Goal: Contribute content: Contribute content

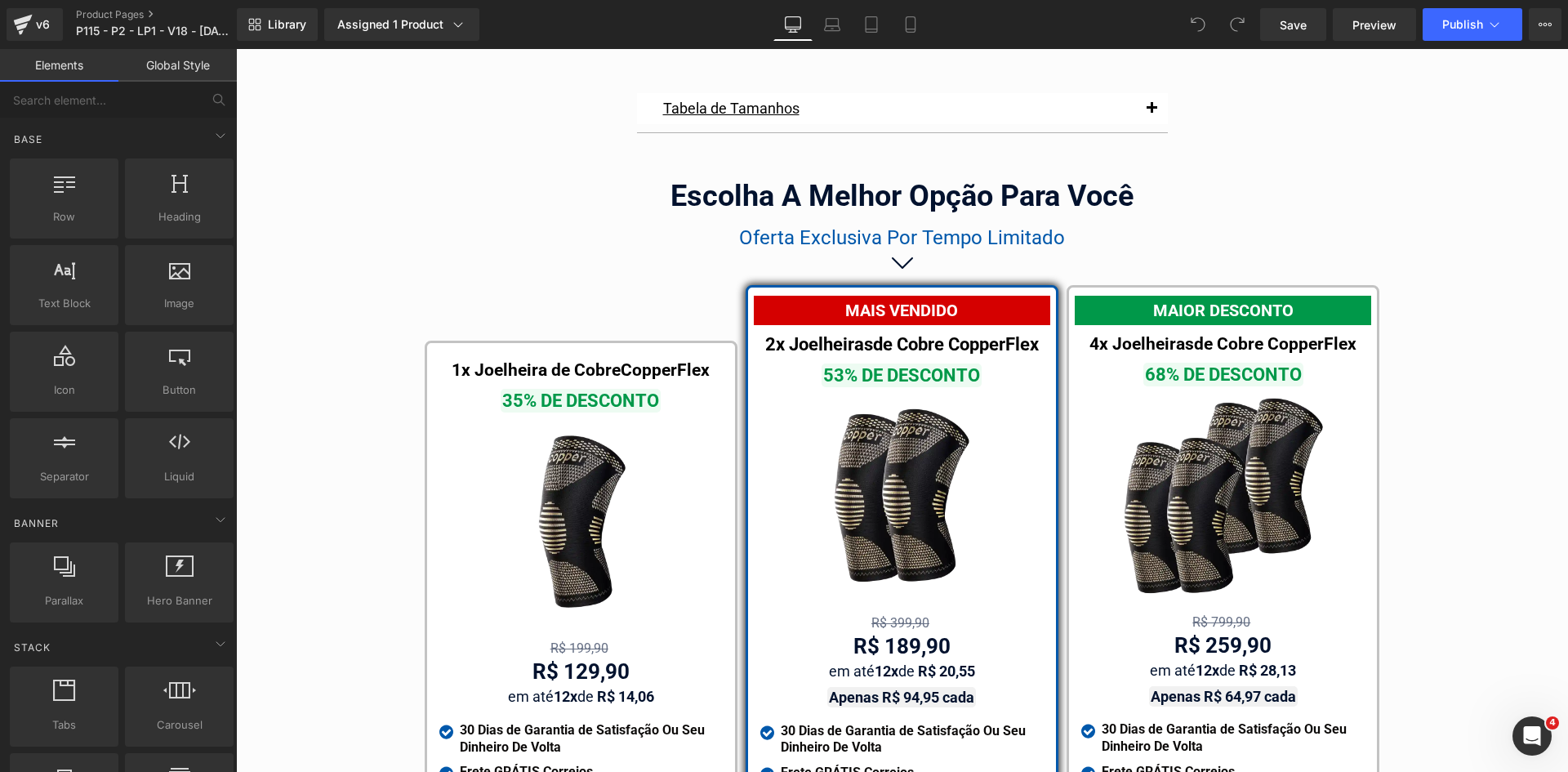
scroll to position [9407, 0]
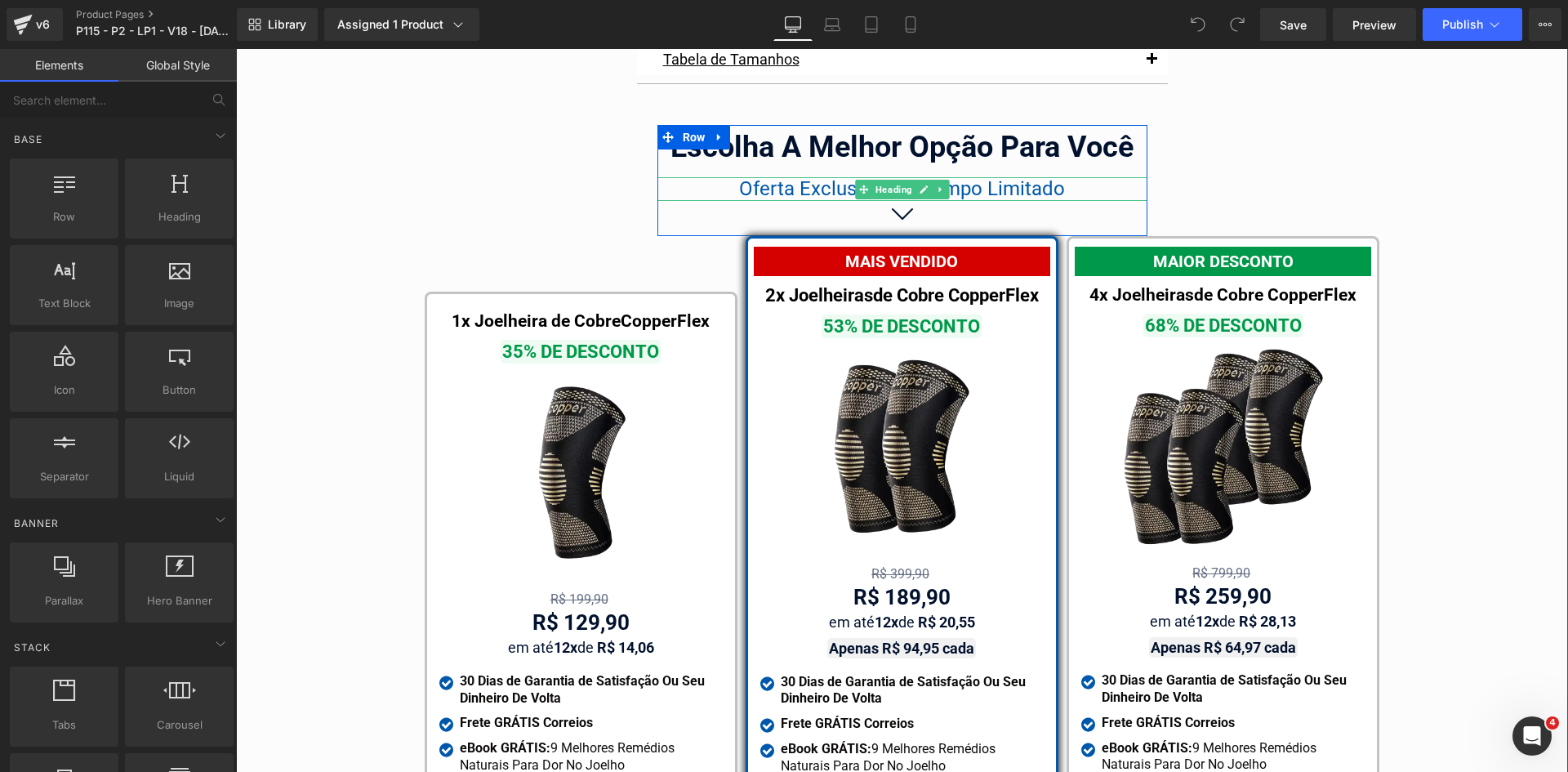
click at [796, 177] on span "Oferta Exclusiva Por Tempo Limitado" at bounding box center [902, 188] width 326 height 23
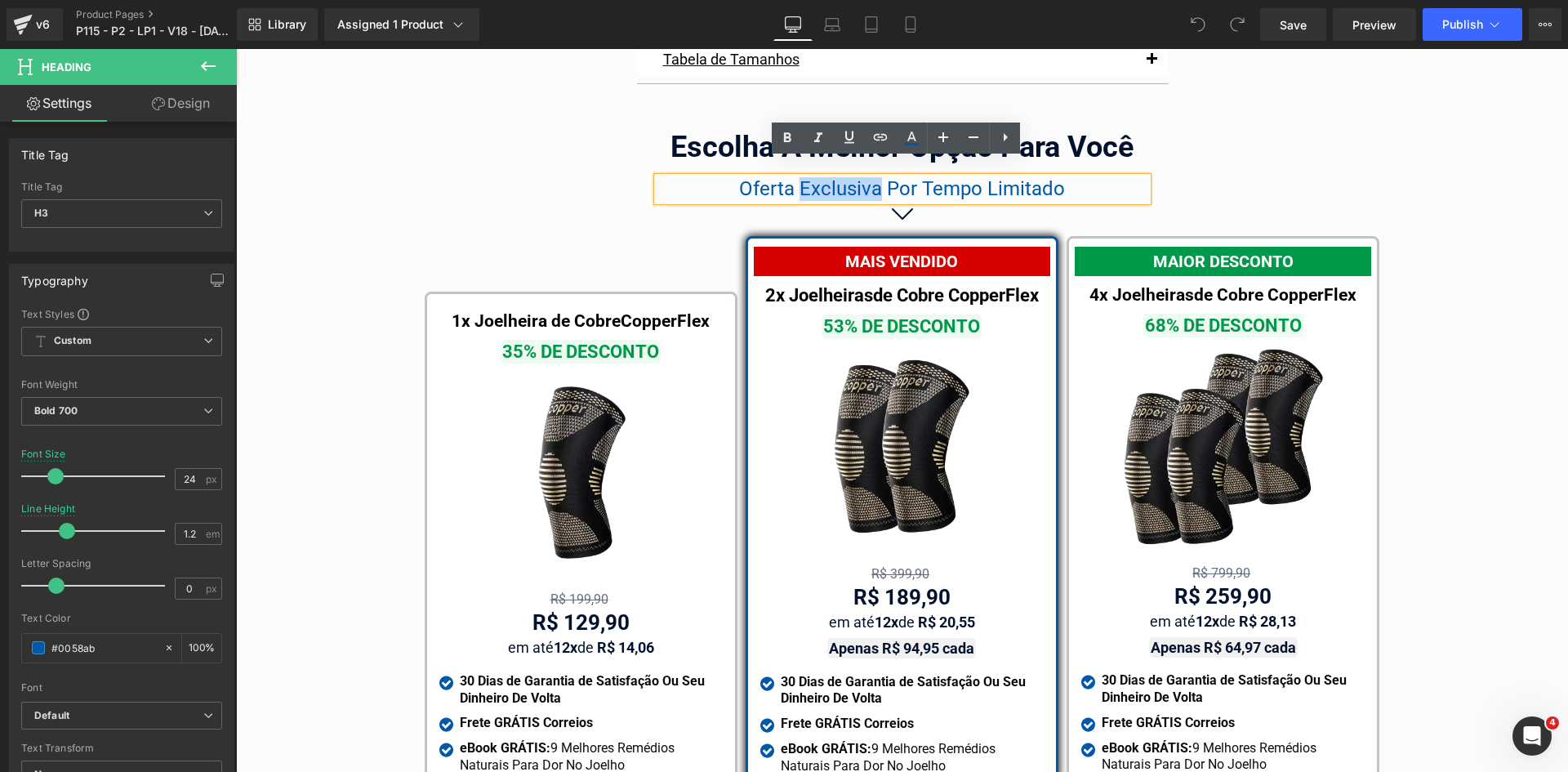
drag, startPoint x: 796, startPoint y: 170, endPoint x: 871, endPoint y: 171, distance: 75.0
click at [871, 177] on span "Oferta Exclusiva Por Tempo Limitado" at bounding box center [902, 188] width 326 height 23
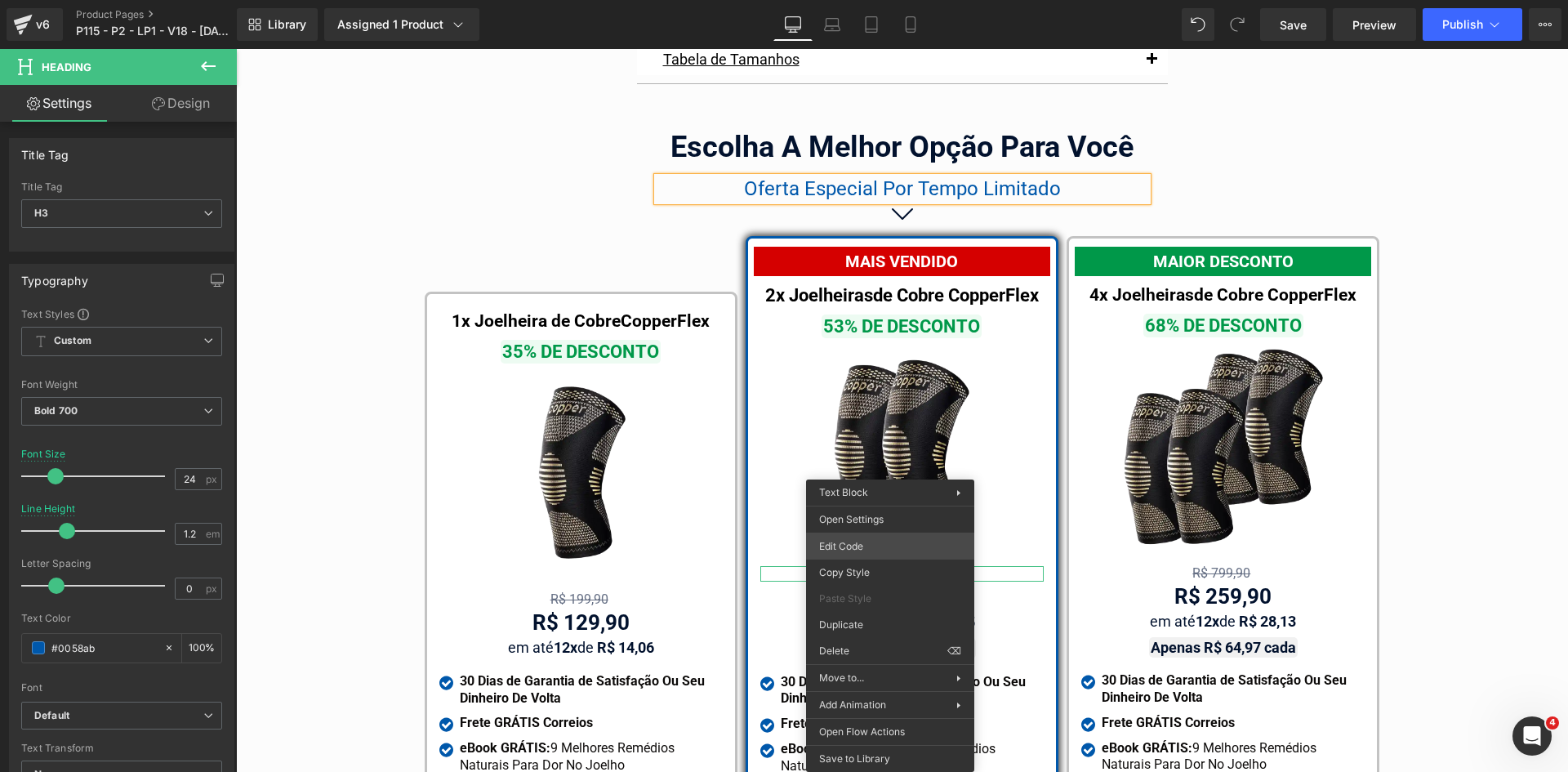
click at [875, 0] on div "You are previewing how the will restyle your page. You can not edit Elements in…" at bounding box center [784, 0] width 1568 height 0
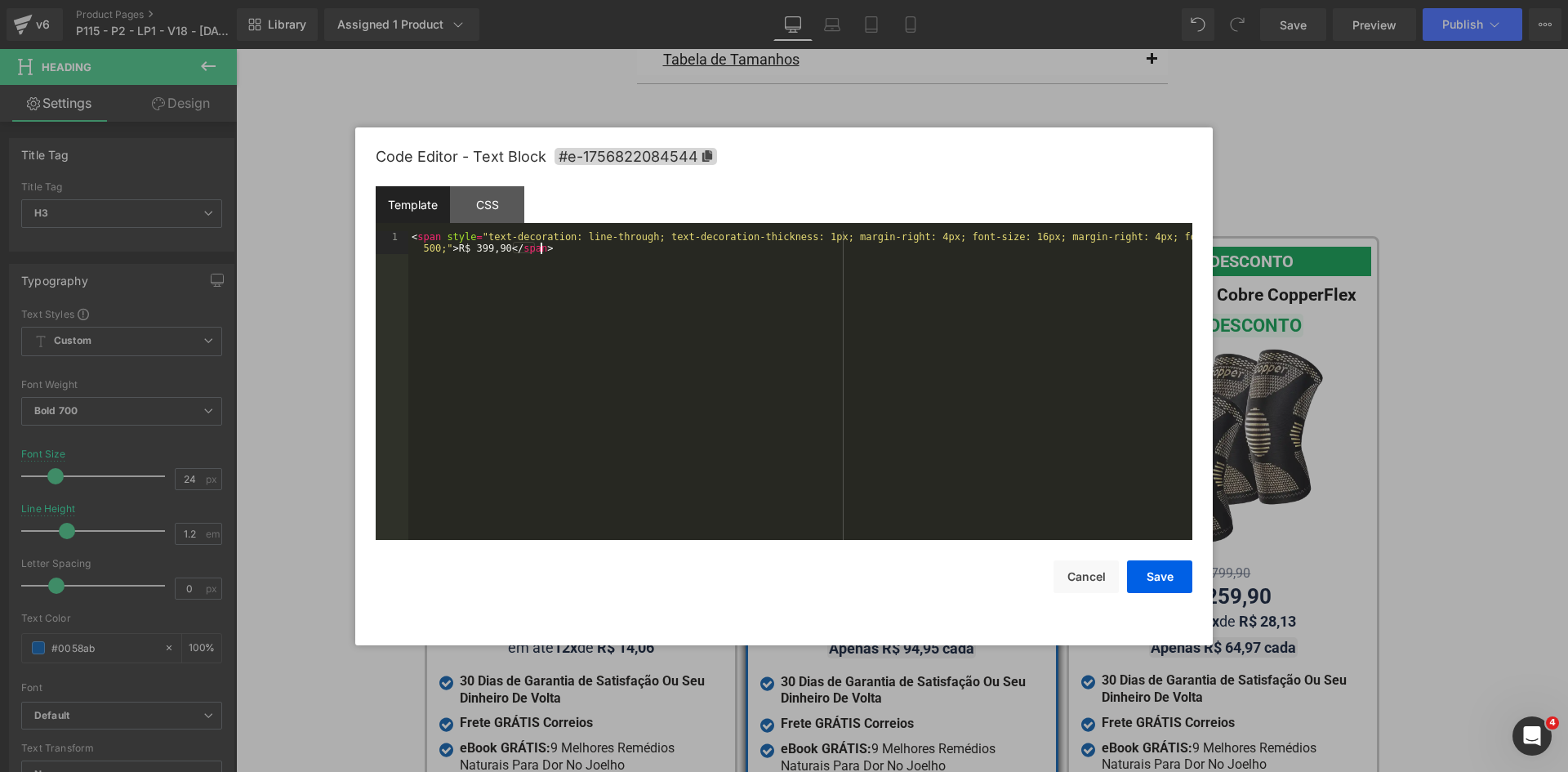
click at [671, 372] on div "< span style = "text-decoration: line-through; text-decoration-thickness: 1px; …" at bounding box center [800, 408] width 784 height 355
click at [1166, 580] on button "Save" at bounding box center [1159, 577] width 65 height 33
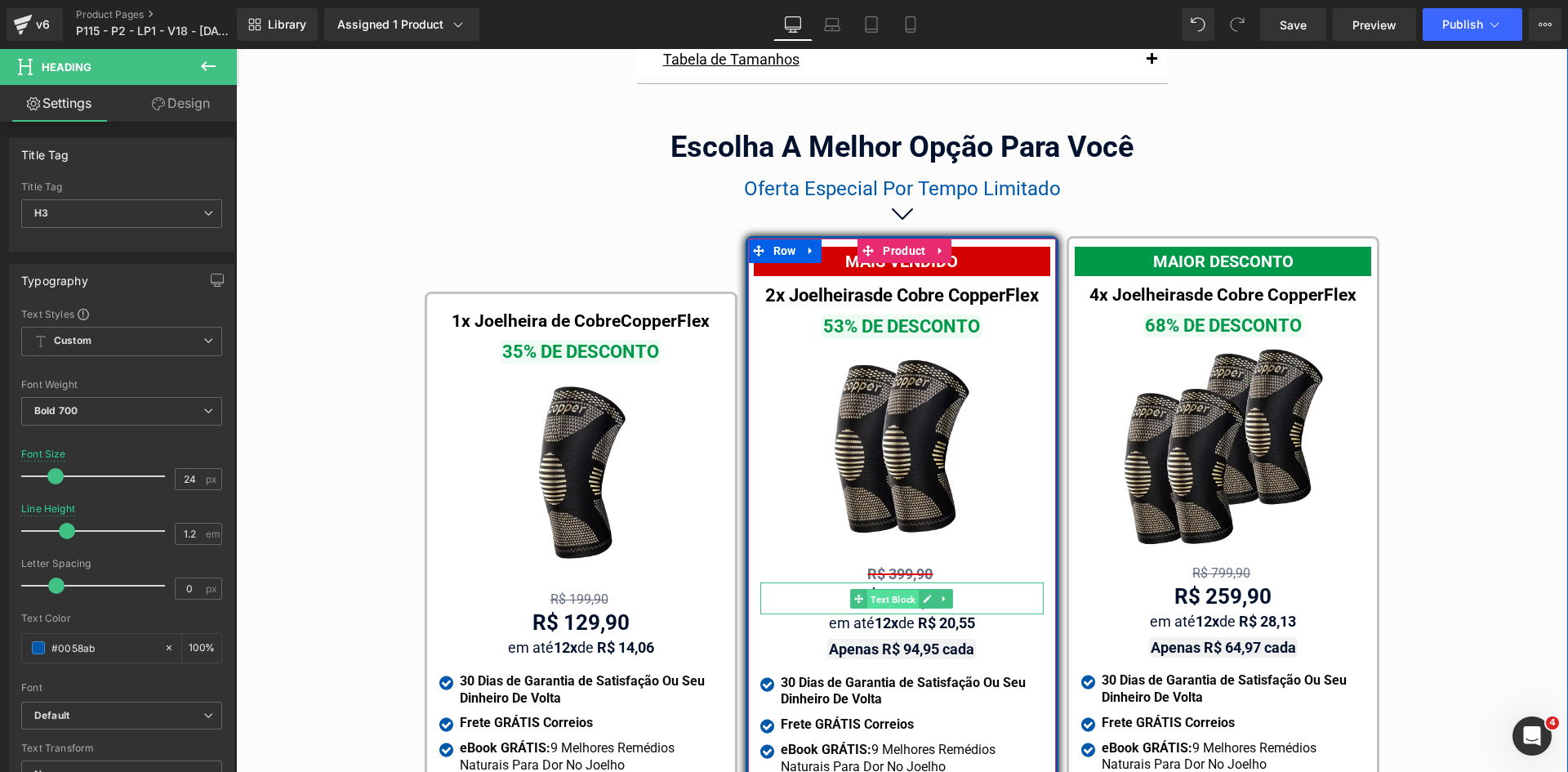
click at [886, 590] on span "Text Block" at bounding box center [893, 600] width 52 height 20
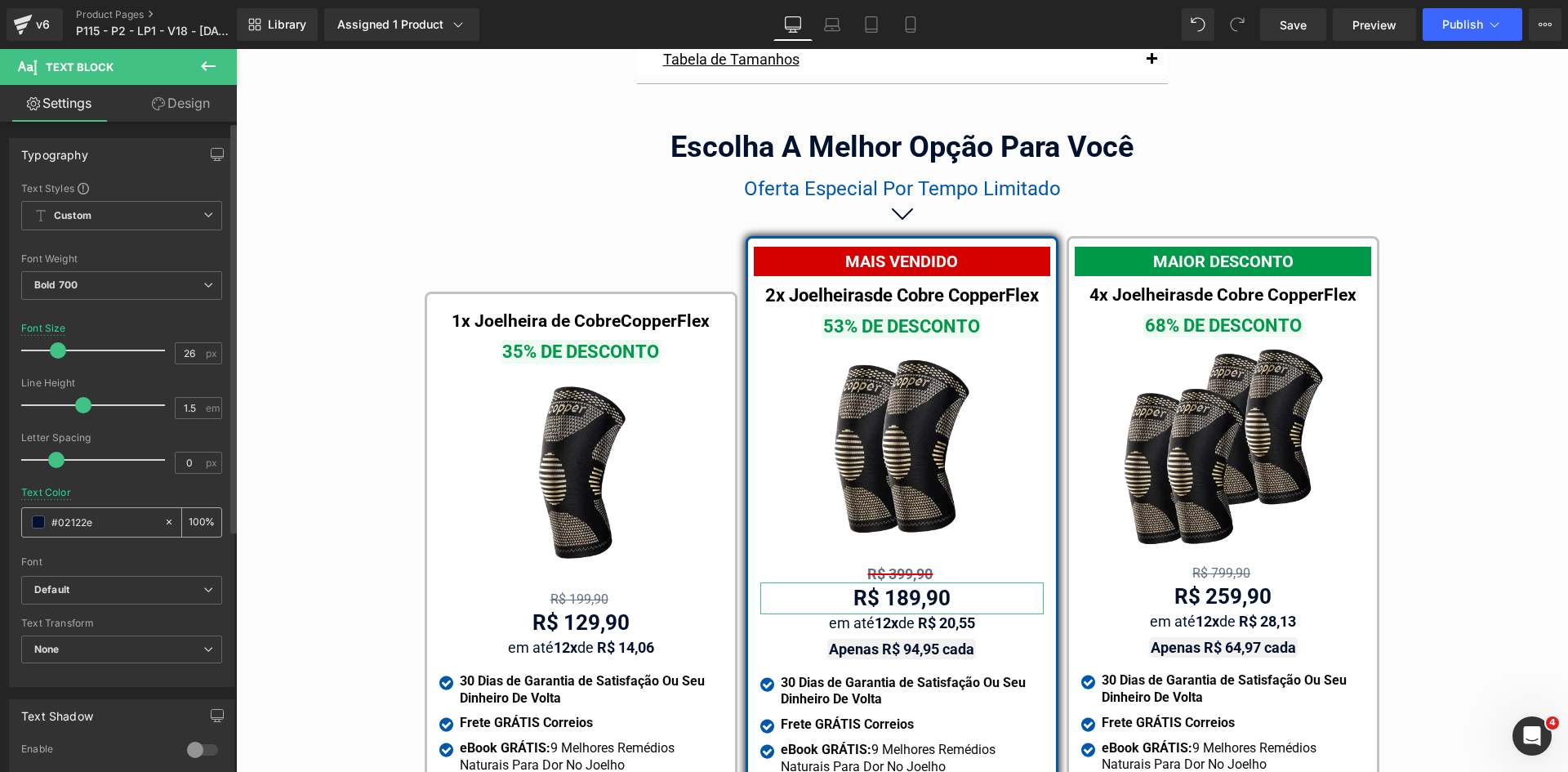
click at [119, 512] on div "#02122e" at bounding box center [93, 522] width 141 height 29
click at [118, 523] on input "#02122e" at bounding box center [104, 522] width 104 height 18
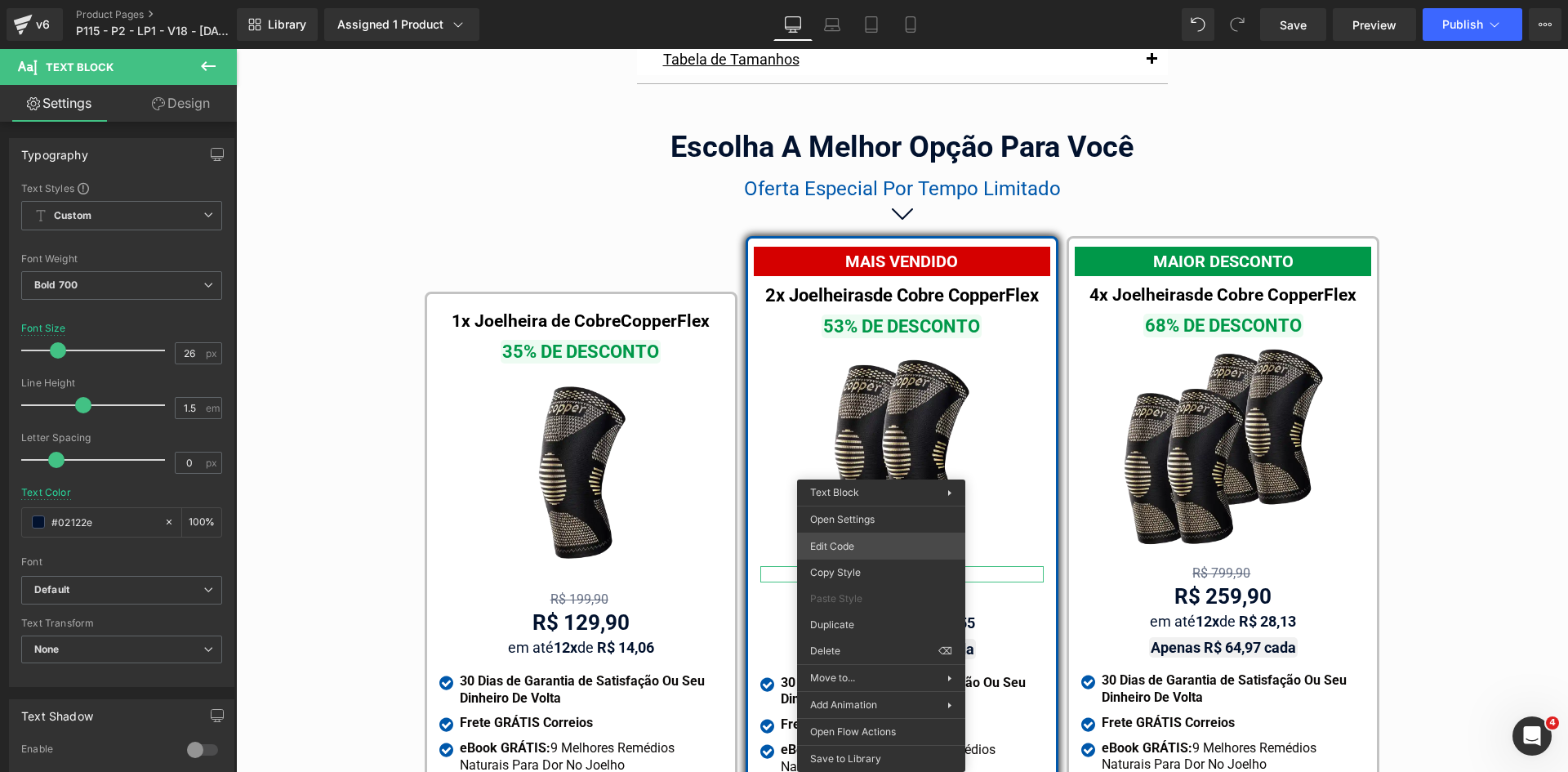
click at [861, 0] on div "Text Block You are previewing how the will restyle your page. You can not edit …" at bounding box center [784, 0] width 1568 height 0
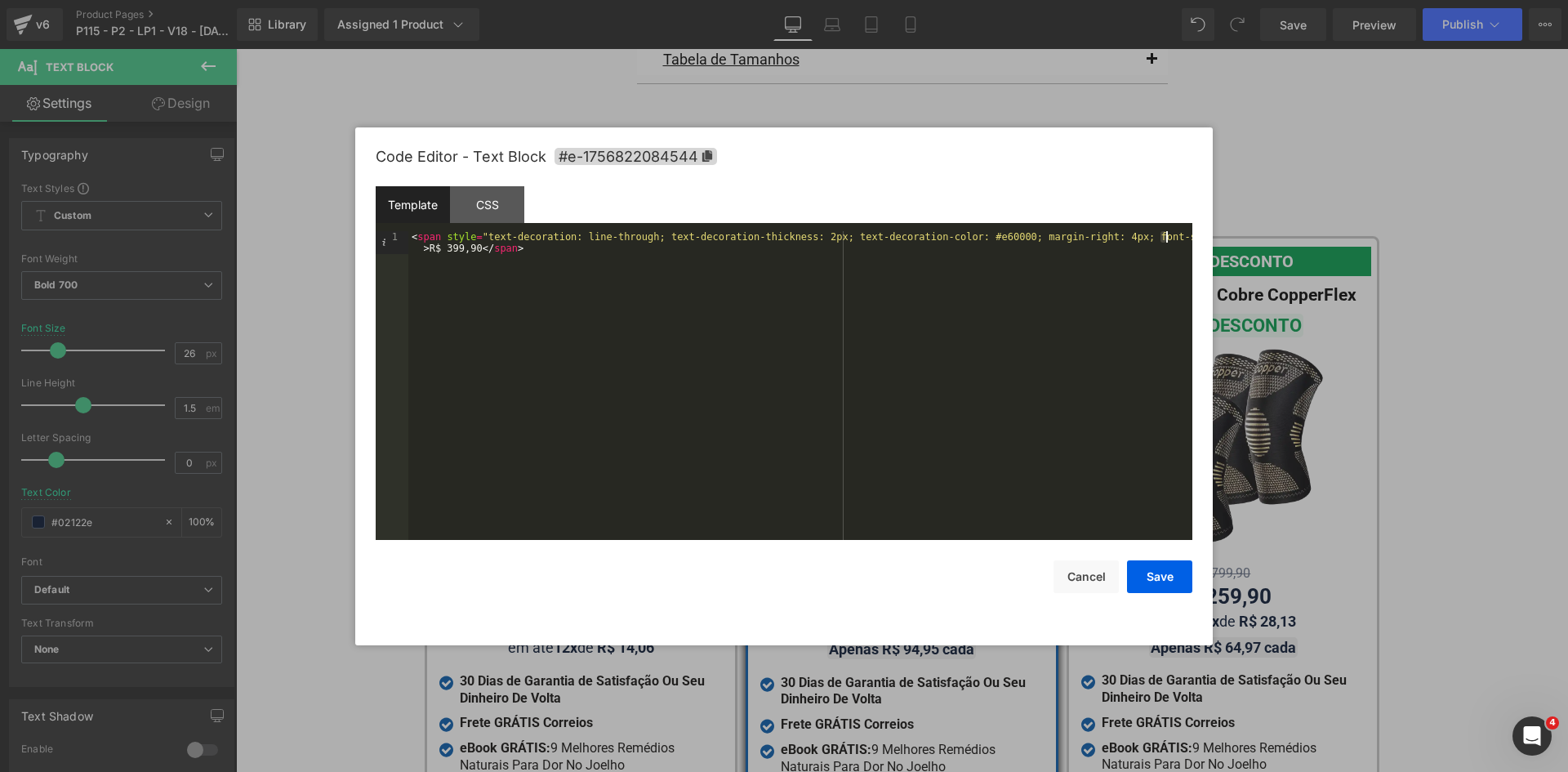
click at [1166, 237] on div "< span style = "text-decoration: line-through; text-decoration-thickness: 2px; …" at bounding box center [800, 408] width 784 height 355
click at [1152, 569] on button "Save" at bounding box center [1159, 577] width 65 height 33
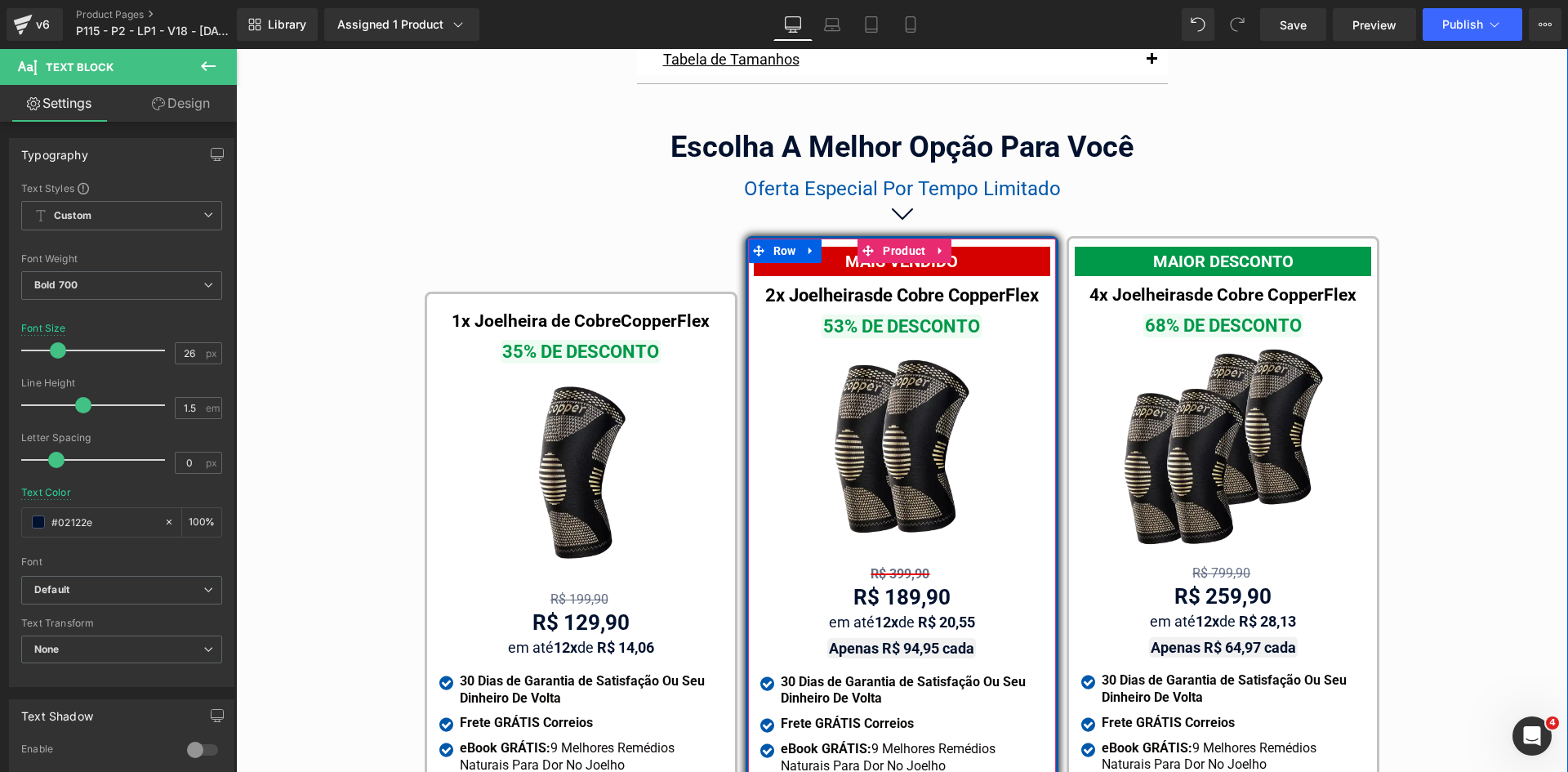
click at [884, 565] on span "Text Block" at bounding box center [893, 574] width 52 height 20
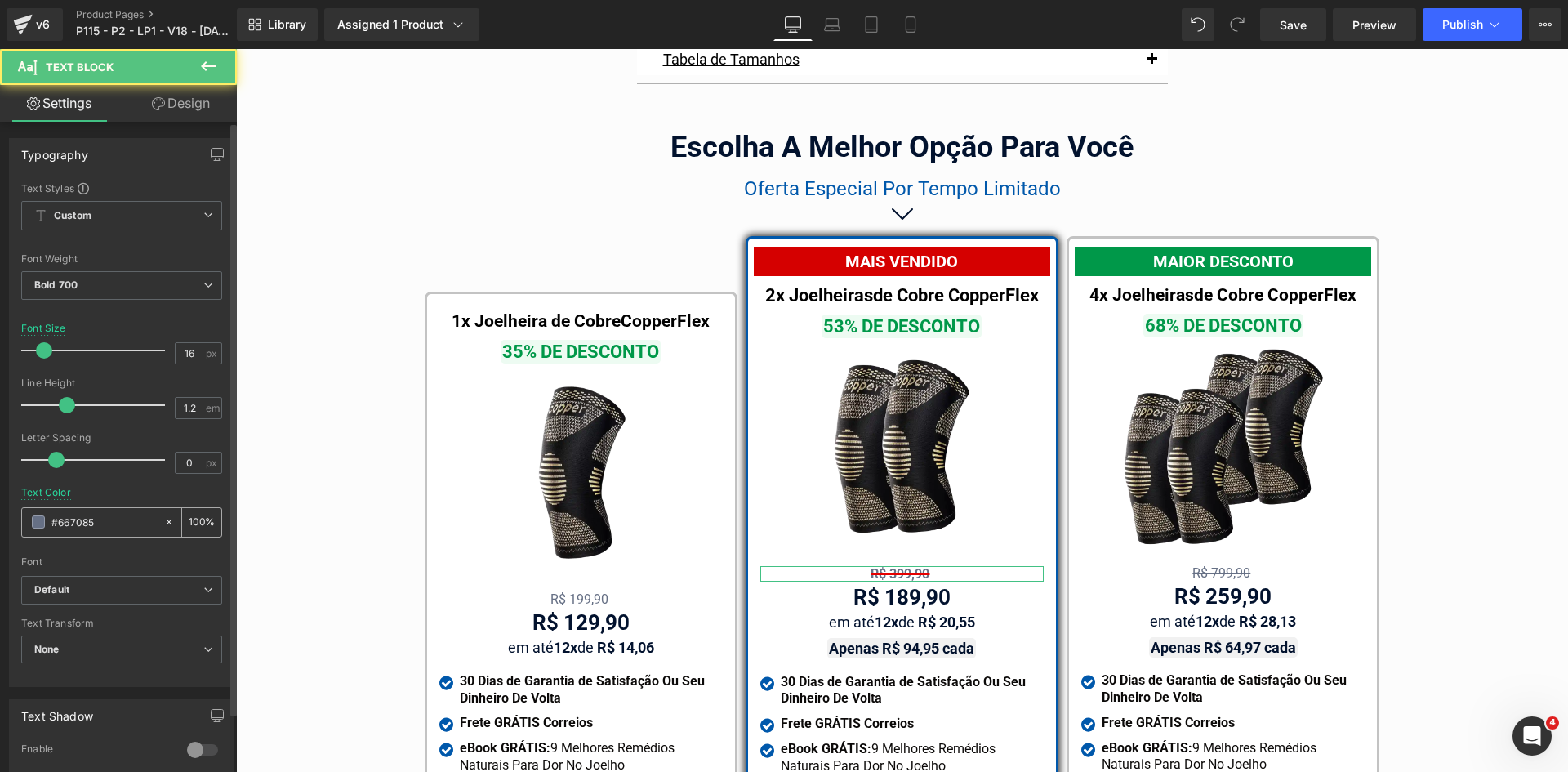
click at [135, 519] on input "#667085" at bounding box center [104, 522] width 104 height 18
paste input "02122e"
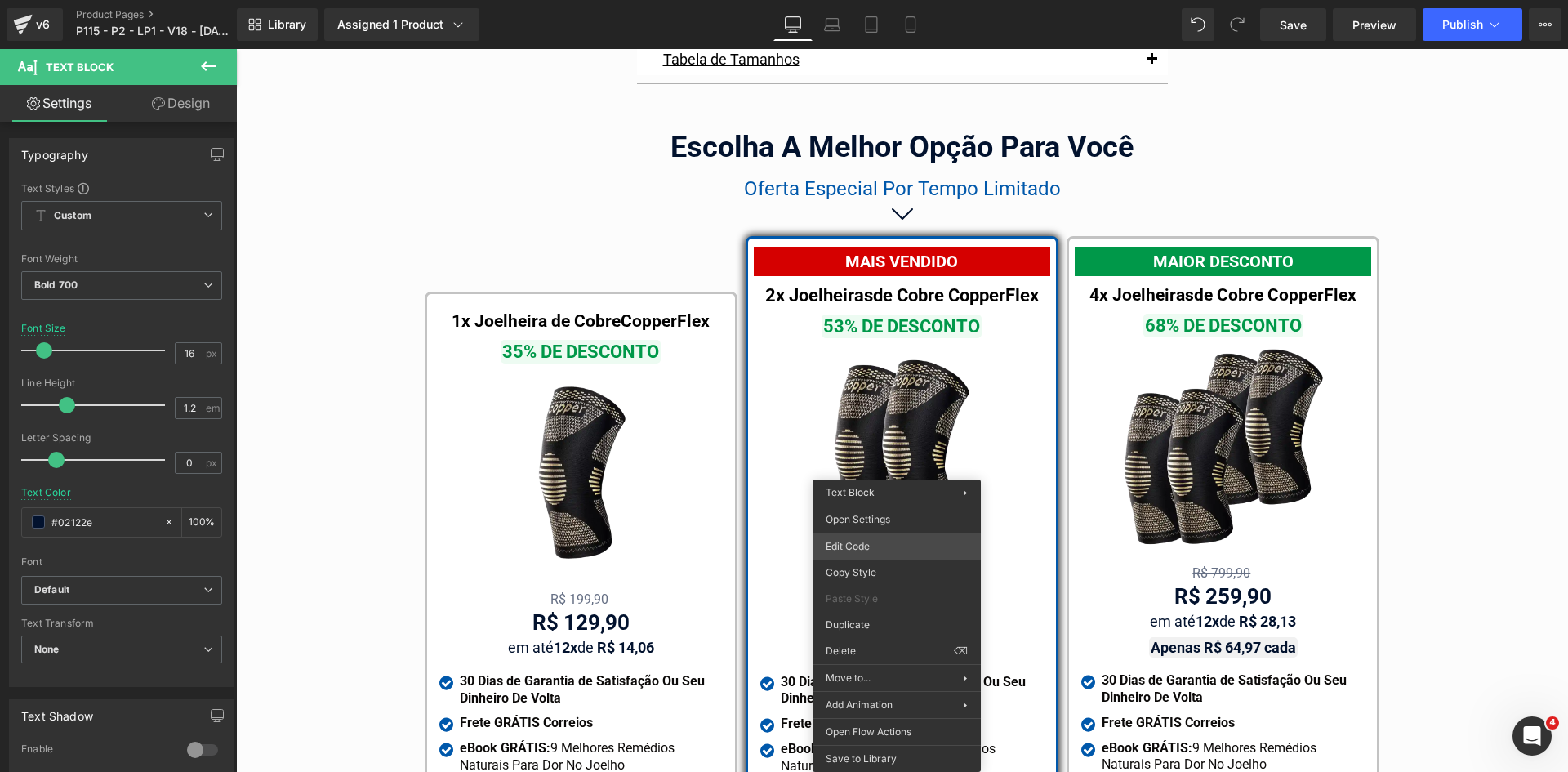
click at [873, 0] on div "Text Block You are previewing how the will restyle your page. You can not edit …" at bounding box center [784, 0] width 1568 height 0
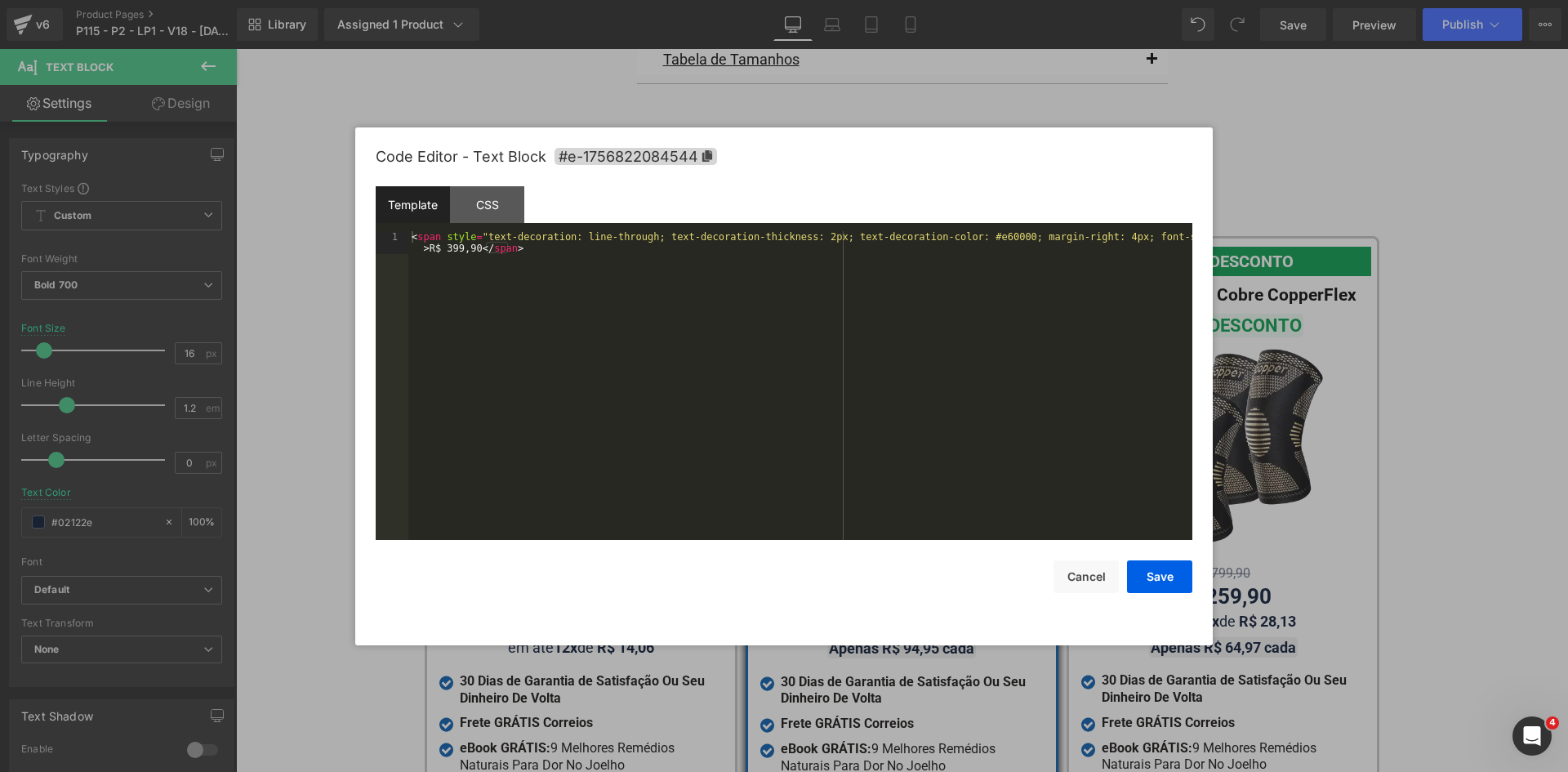
type input "#02122e"
click at [871, 435] on div "< span style = "text-decoration: line-through; text-decoration-thickness: 2px; …" at bounding box center [800, 408] width 784 height 355
click at [1094, 587] on button "Cancel" at bounding box center [1086, 577] width 65 height 33
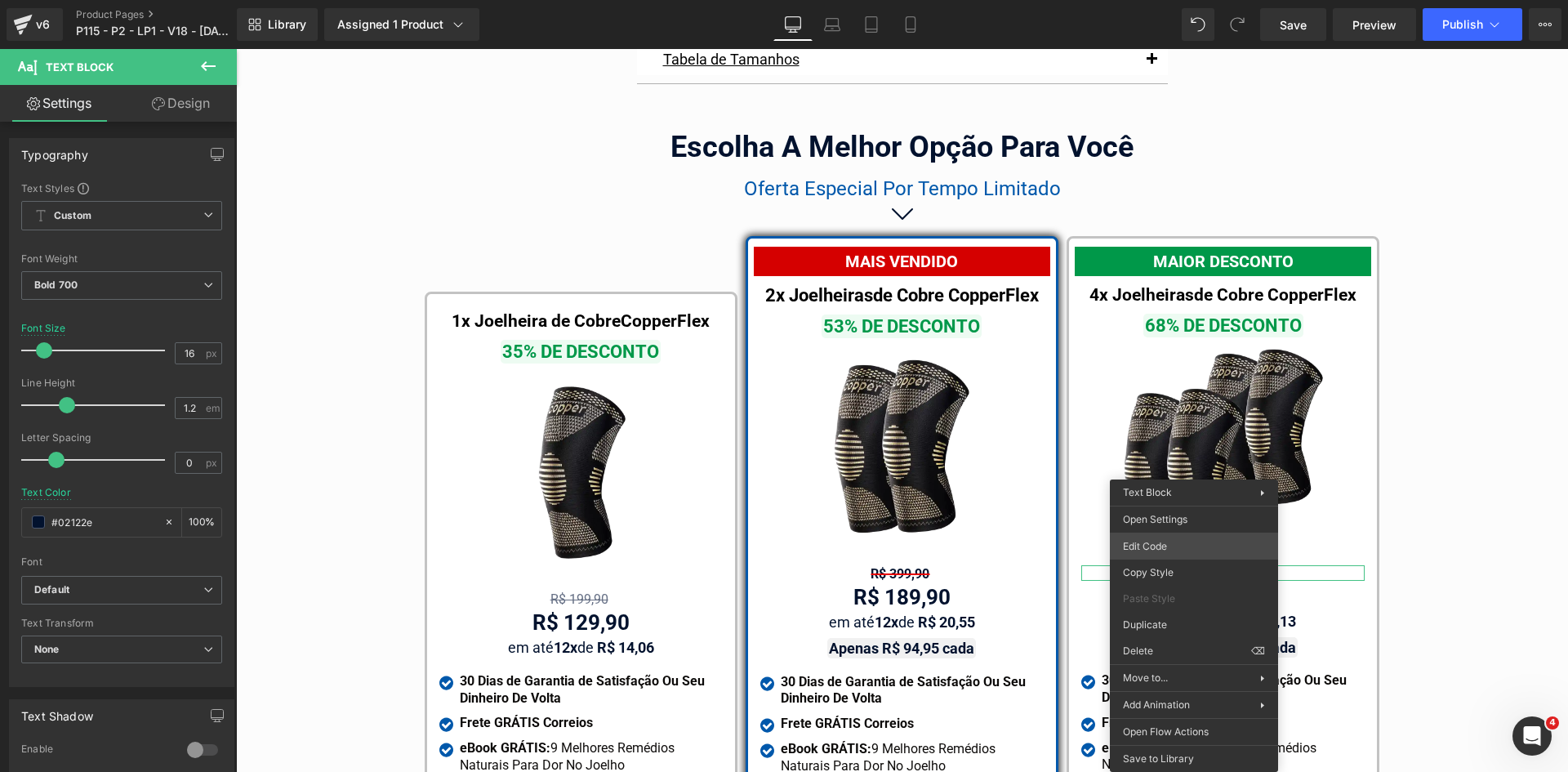
click at [1171, 0] on div "Text Block You are previewing how the will restyle your page. You can not edit …" at bounding box center [784, 0] width 1568 height 0
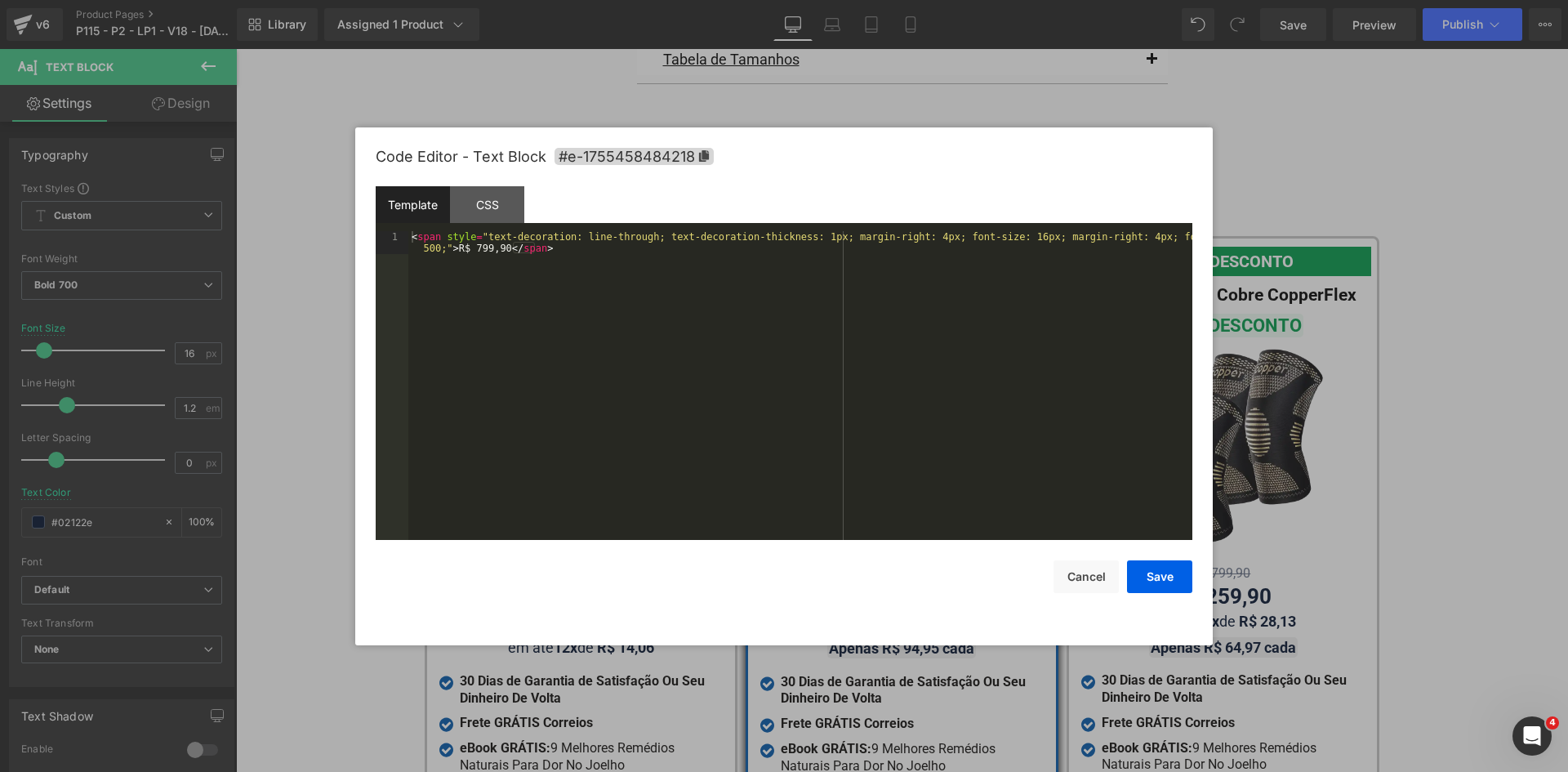
click at [1074, 446] on div "< span style = "text-decoration: line-through; text-decoration-thickness: 1px; …" at bounding box center [800, 408] width 784 height 355
paste textarea
click at [448, 249] on div "< span style = "text-decoration: line-through; text-decoration-thickness: 2px; …" at bounding box center [800, 408] width 784 height 355
click at [1164, 584] on button "Save" at bounding box center [1159, 577] width 65 height 33
click at [536, 0] on div "Text Block You are previewing how the will restyle your page. You can not edit …" at bounding box center [784, 0] width 1568 height 0
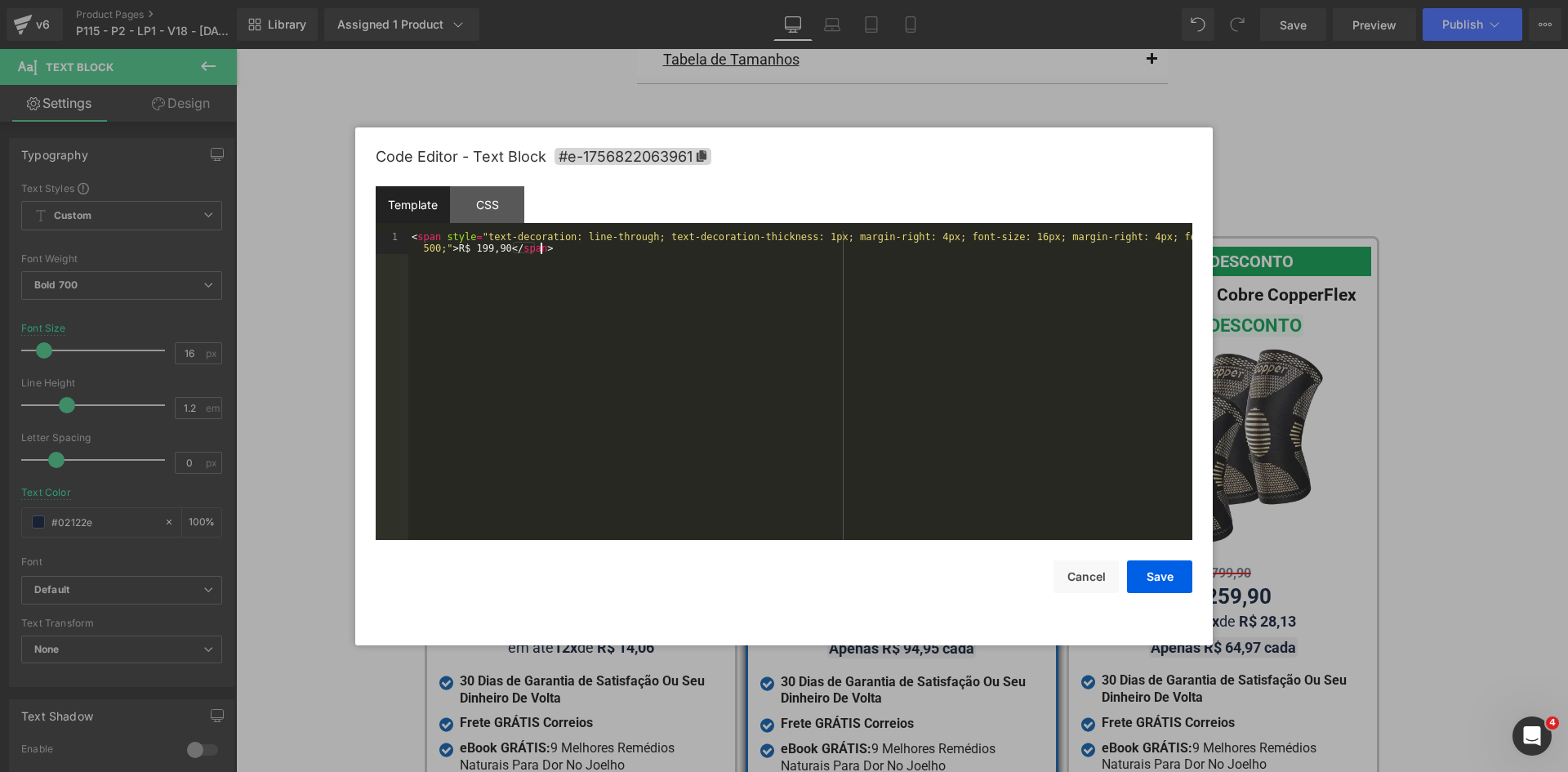
click at [591, 333] on div "< span style = "text-decoration: line-through; text-decoration-thickness: 1px; …" at bounding box center [800, 408] width 784 height 355
paste textarea
click at [448, 245] on div "< span style = "text-decoration: line-through; text-decoration-thickness: 2px; …" at bounding box center [800, 408] width 784 height 355
click at [1150, 565] on button "Save" at bounding box center [1159, 577] width 65 height 33
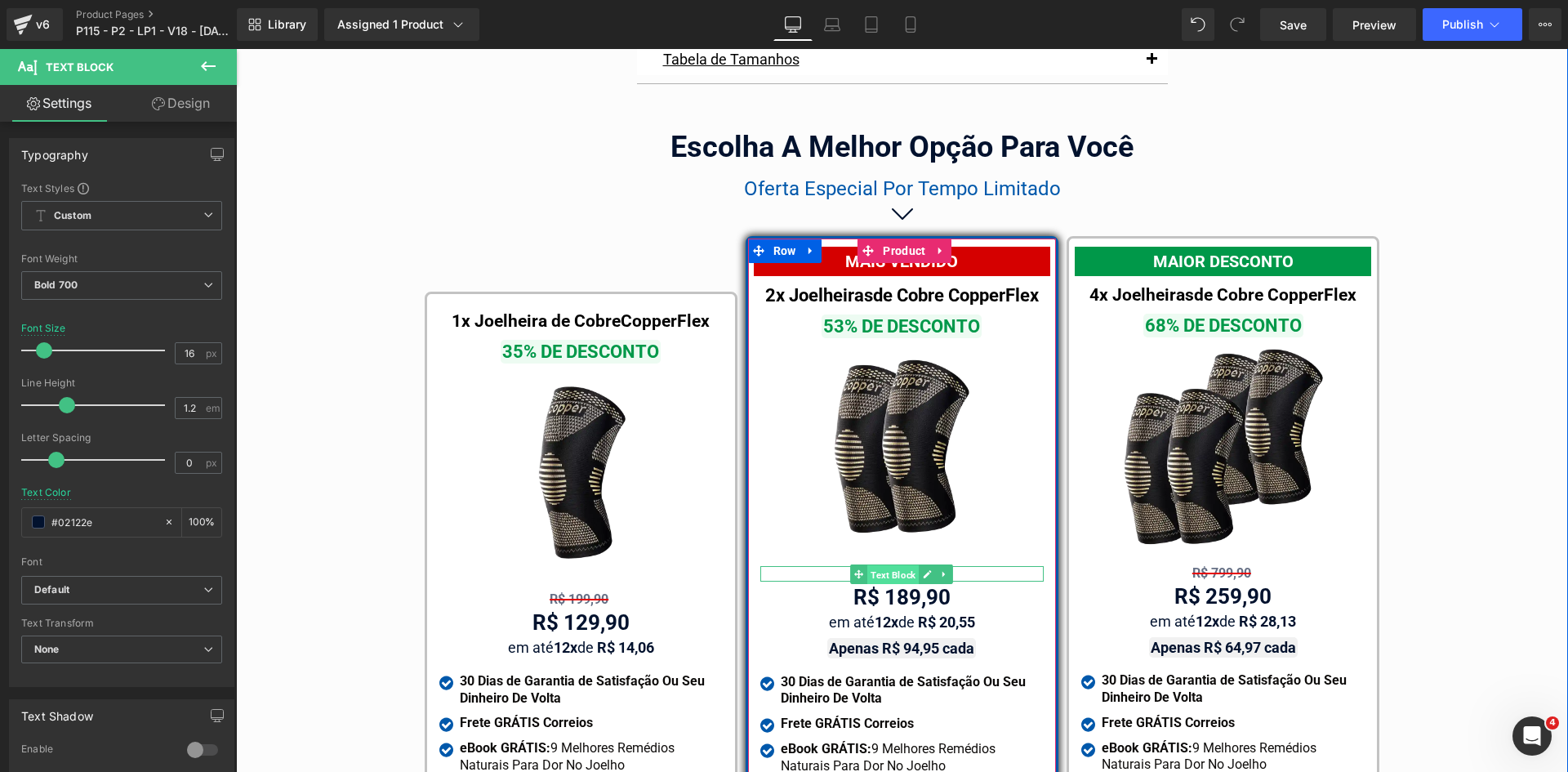
click at [889, 565] on span "Text Block" at bounding box center [893, 575] width 52 height 20
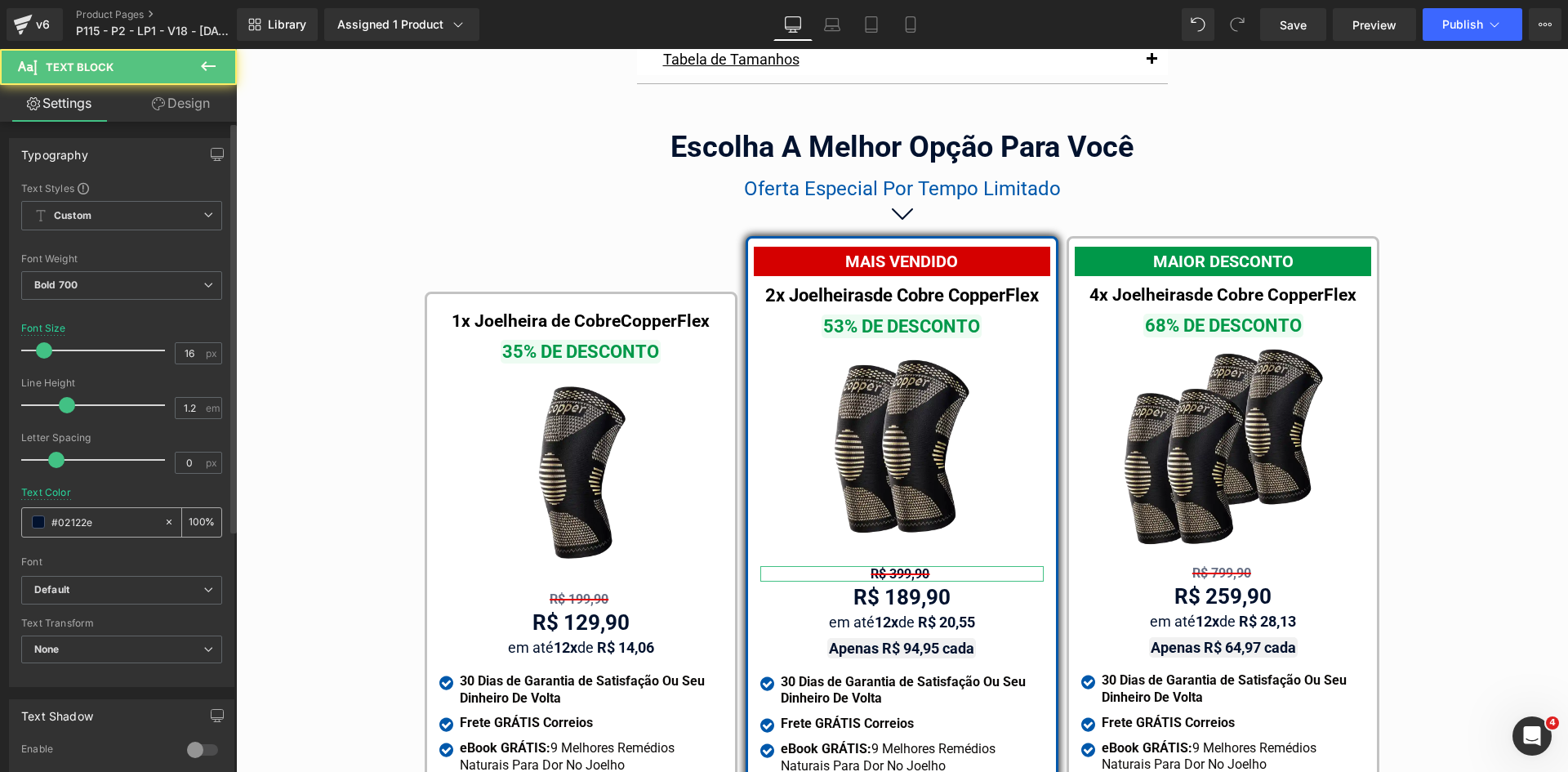
drag, startPoint x: 101, startPoint y: 523, endPoint x: 147, endPoint y: 523, distance: 46.0
click at [101, 524] on input "#02122e" at bounding box center [104, 522] width 104 height 18
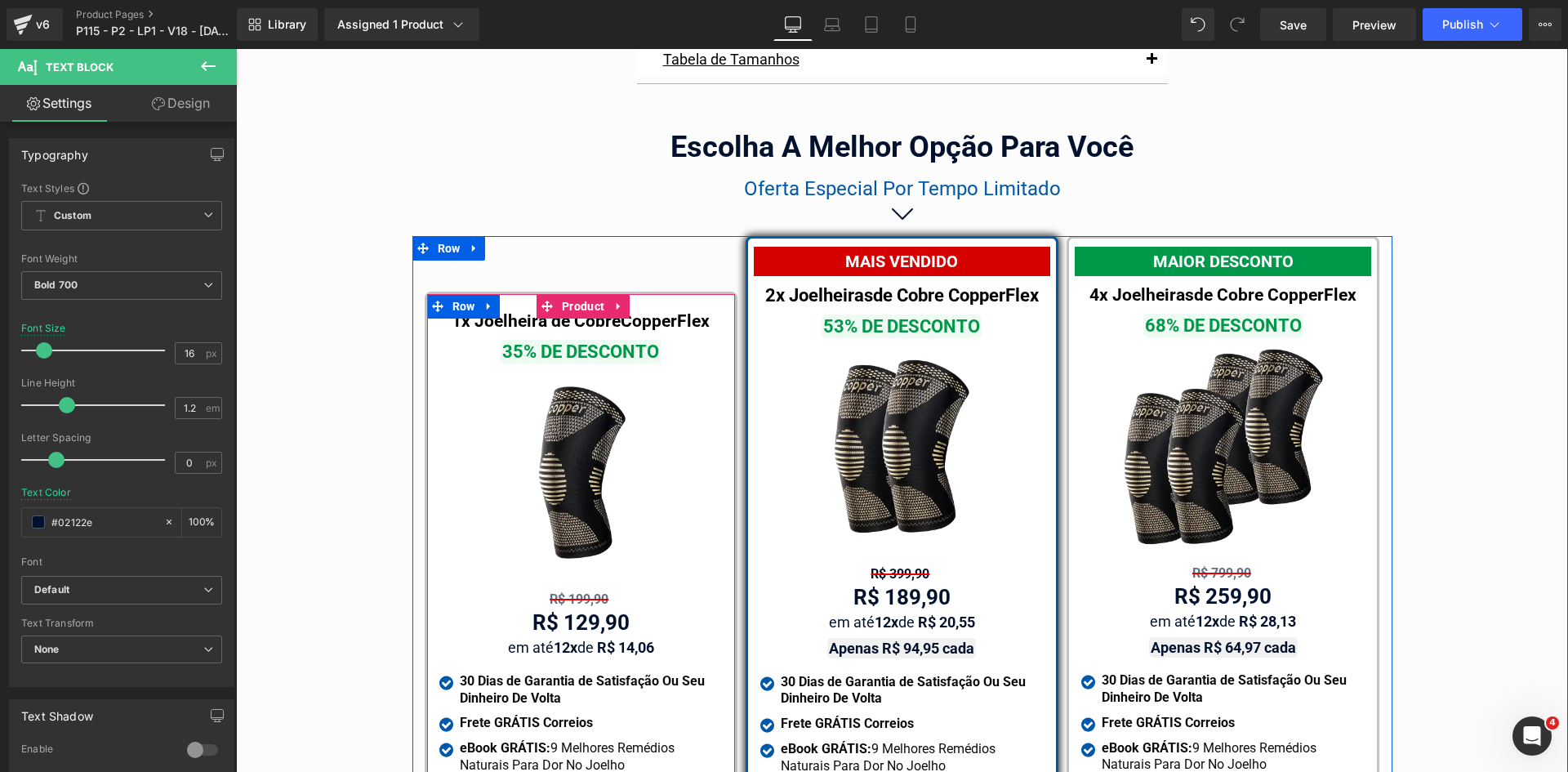
click at [568, 573] on div "1x Joelheira de Cobre CopperFlex Text Block 35% DE DESCONTO Text Block Image R$…" at bounding box center [581, 653] width 283 height 702
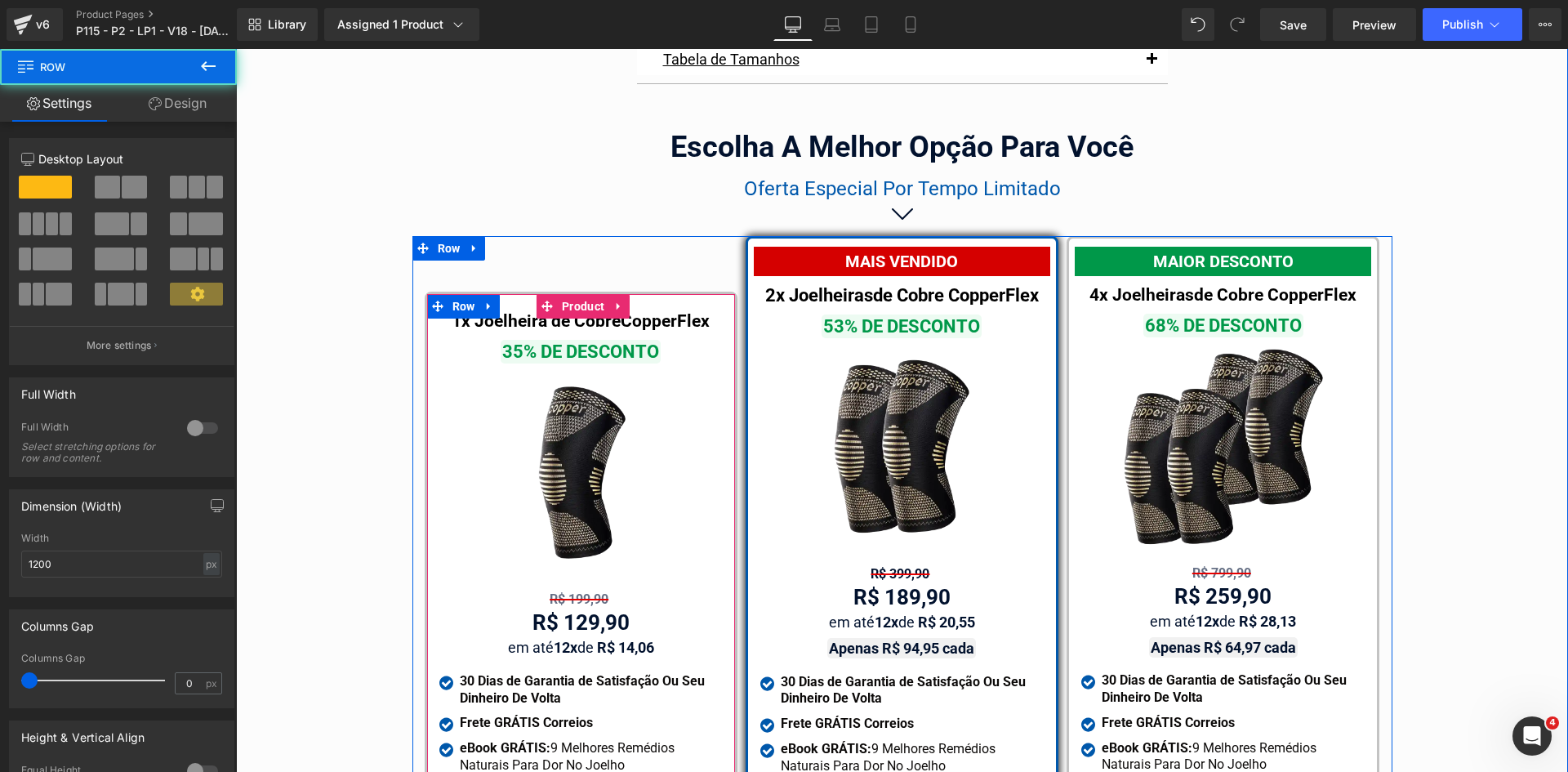
click at [569, 592] on div "R$ 199,90 Text Block" at bounding box center [581, 599] width 283 height 16
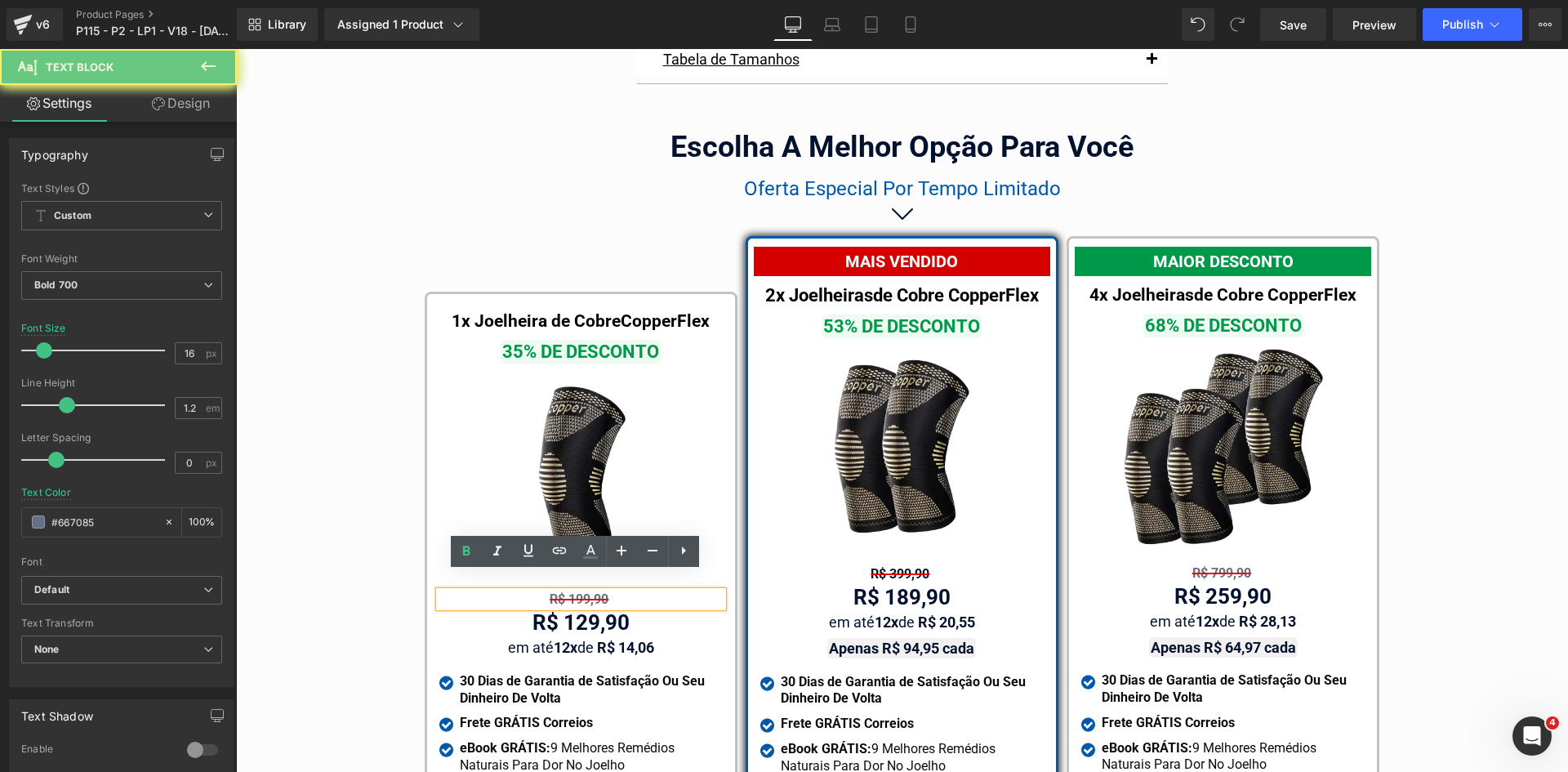
click at [570, 592] on span "R$ 199,90" at bounding box center [578, 599] width 58 height 16
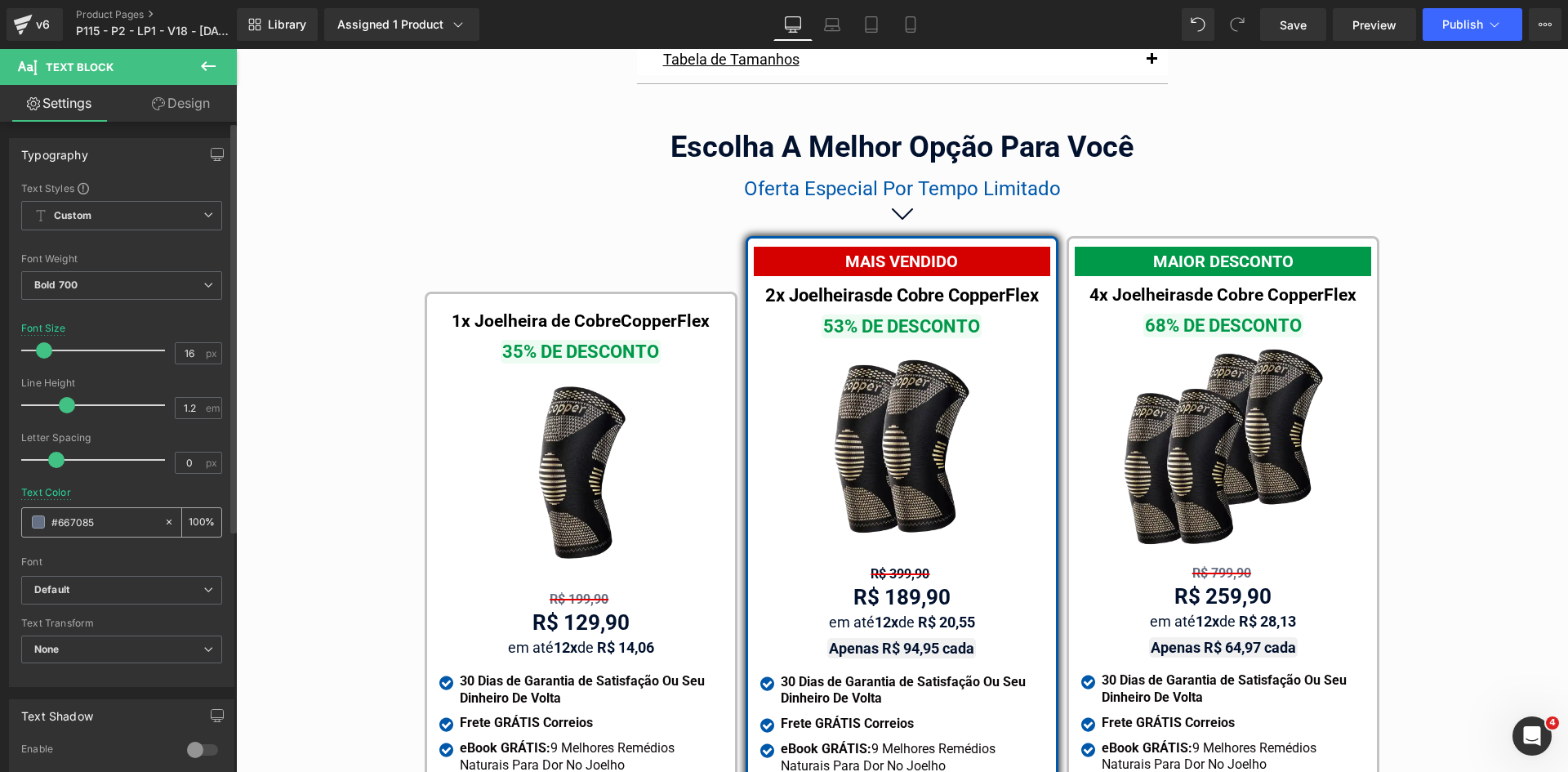
click at [144, 526] on input "#667085" at bounding box center [104, 522] width 104 height 18
type input "#02122e"
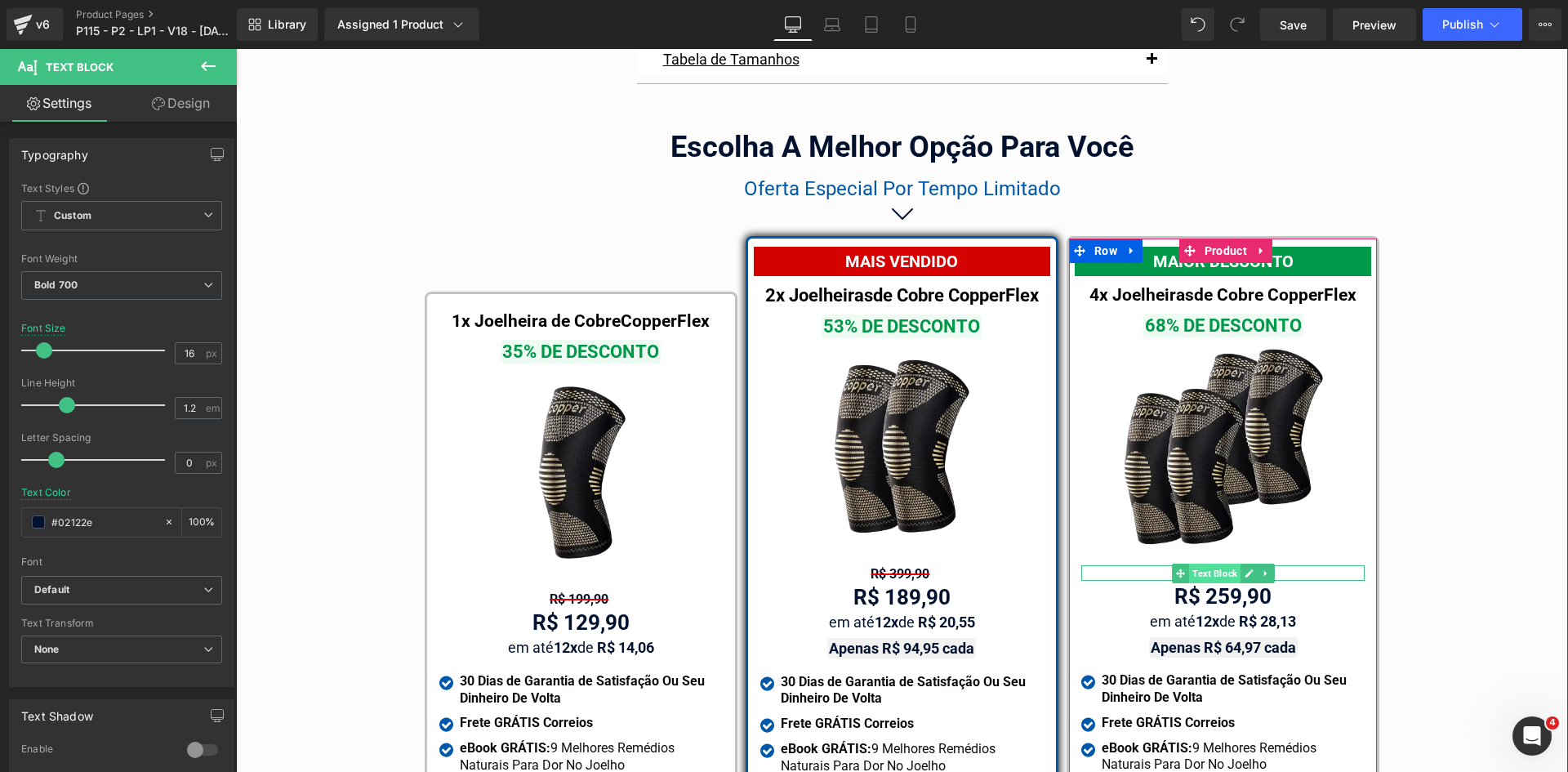
click at [1222, 564] on span "Text Block" at bounding box center [1214, 574] width 52 height 20
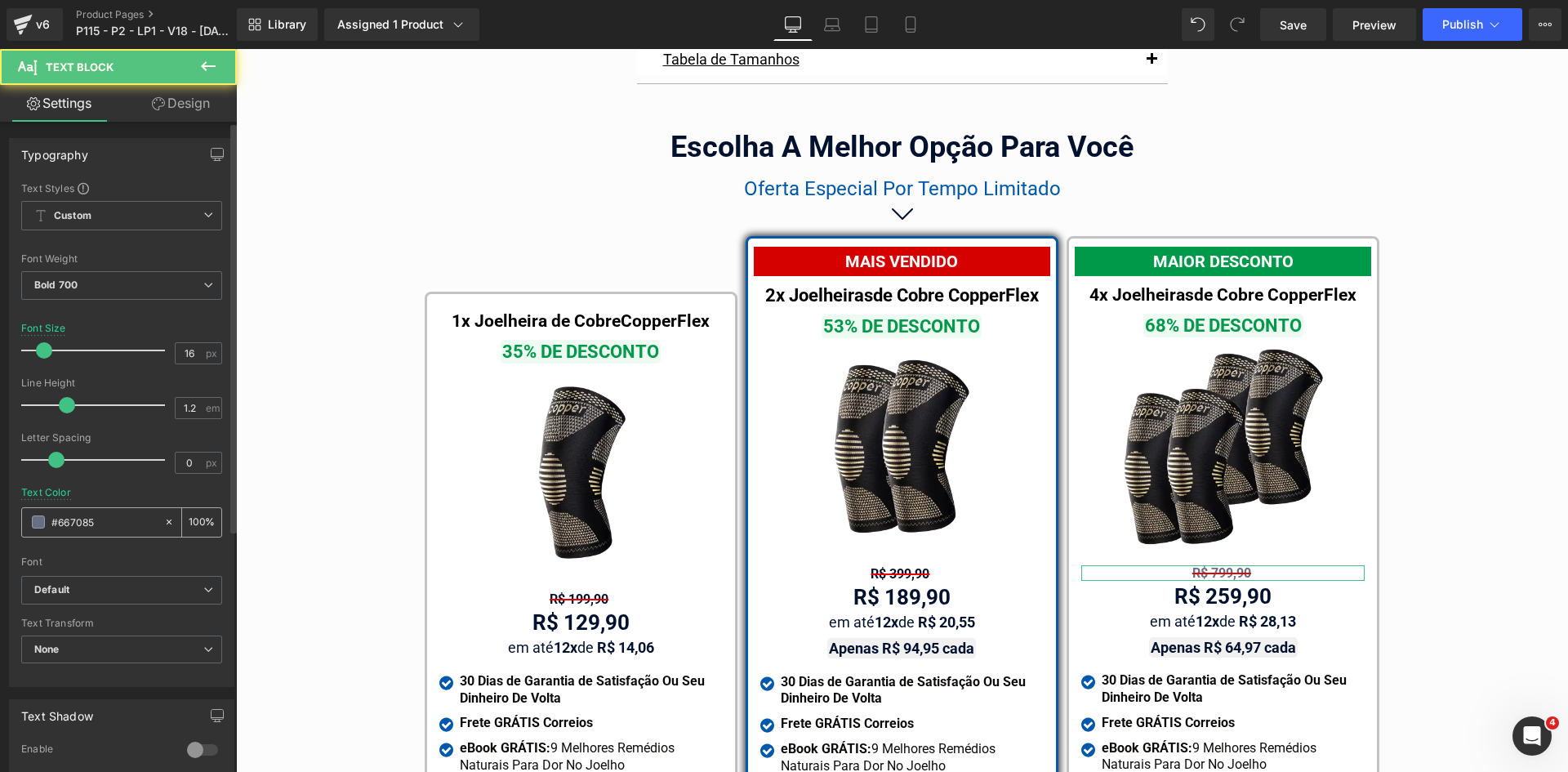
click at [85, 524] on input "#667085" at bounding box center [104, 522] width 104 height 18
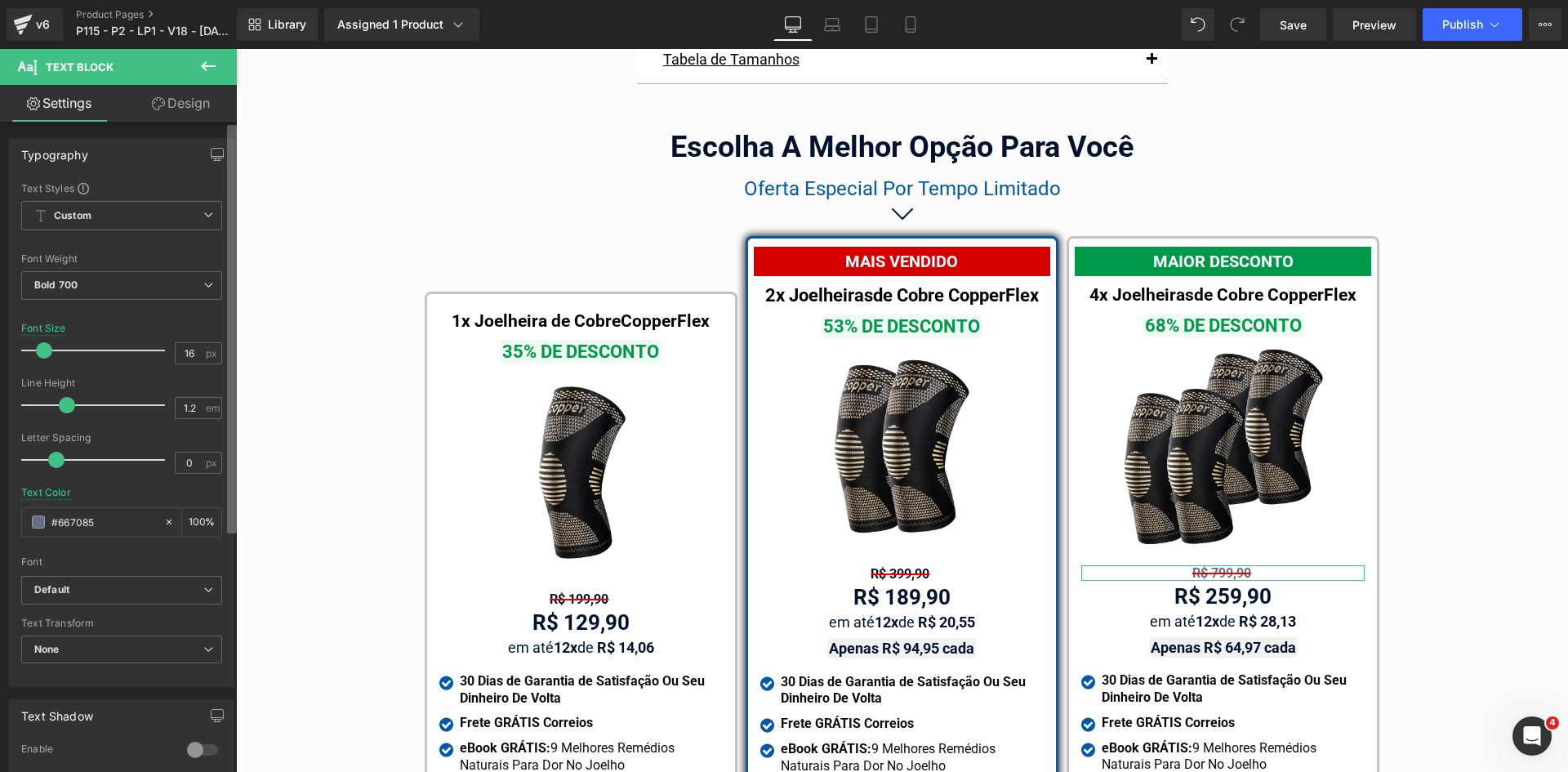
paste input "02122e"
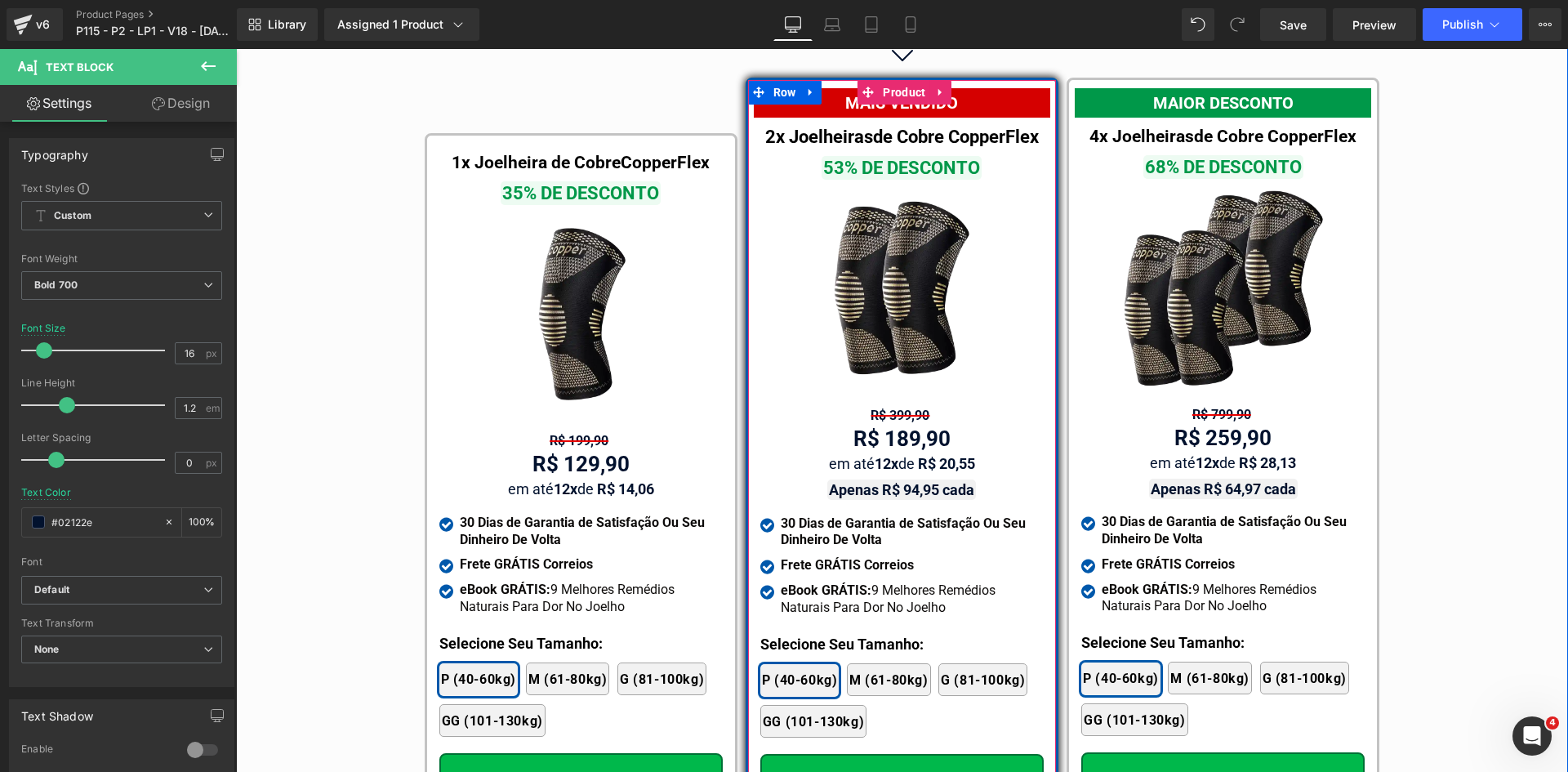
scroll to position [9571, 0]
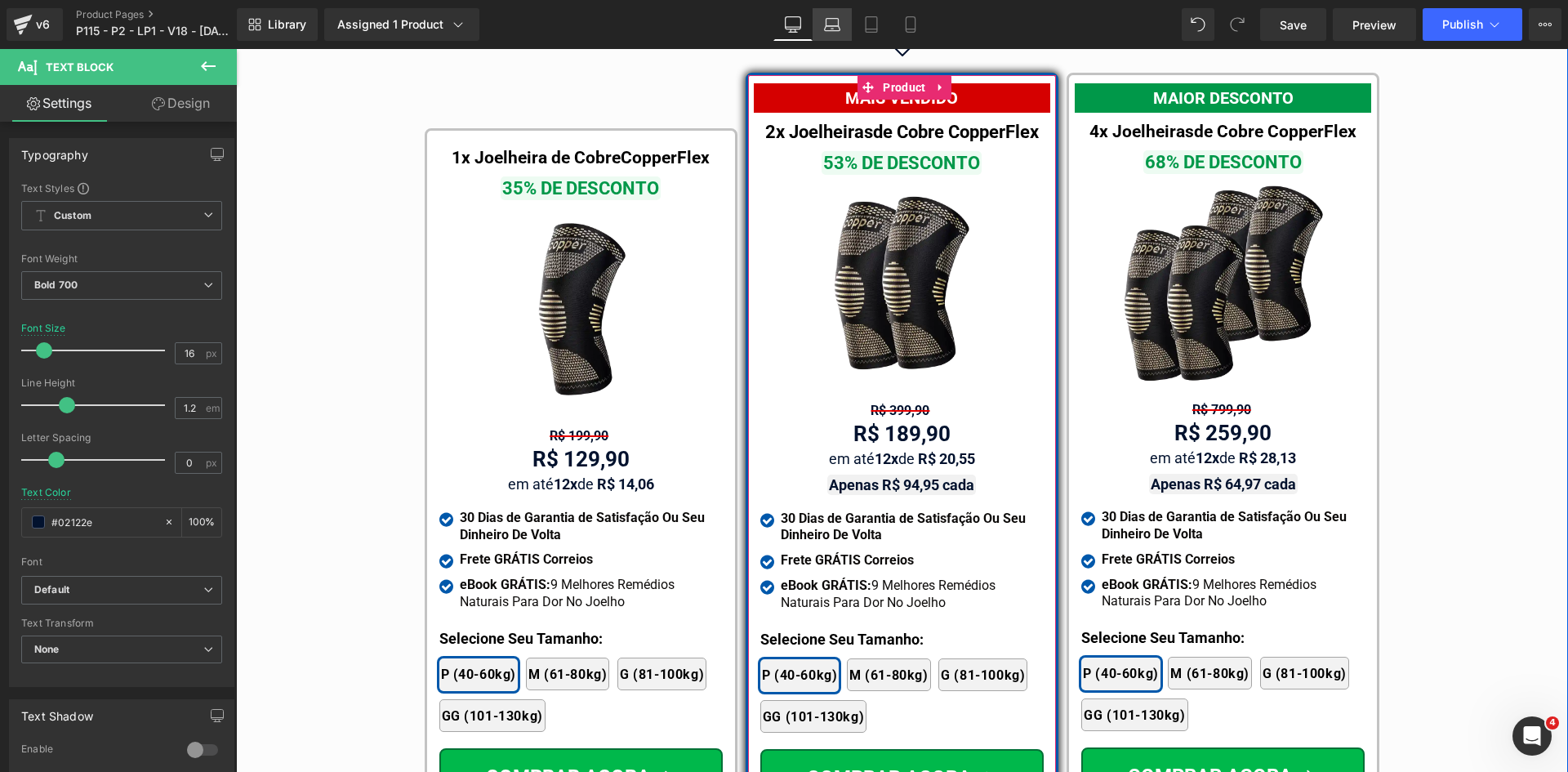
type input "#02122e"
click at [841, 32] on icon at bounding box center [833, 25] width 16 height 16
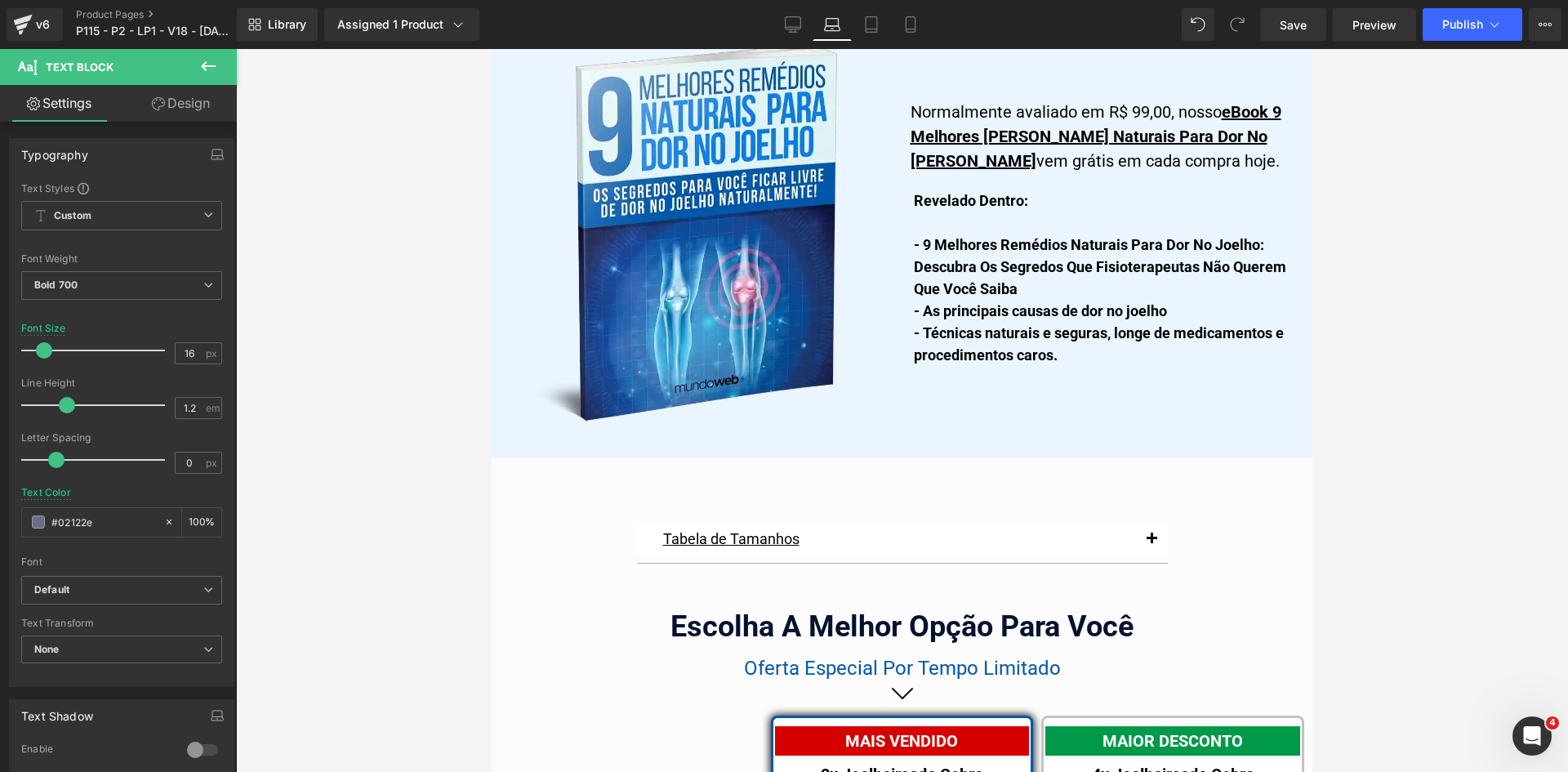
scroll to position [10312, 0]
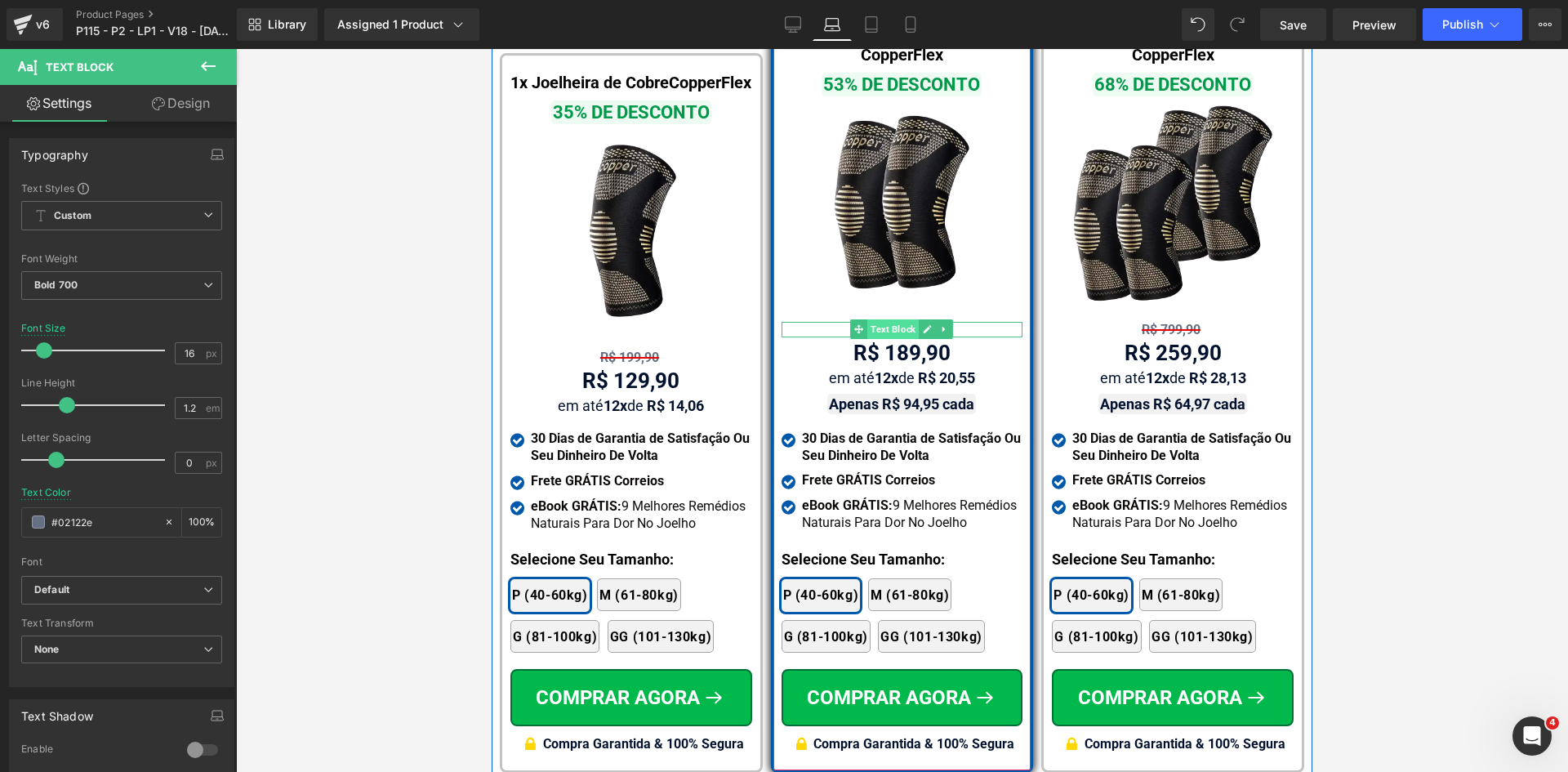
click at [887, 319] on span "Text Block" at bounding box center [893, 329] width 52 height 20
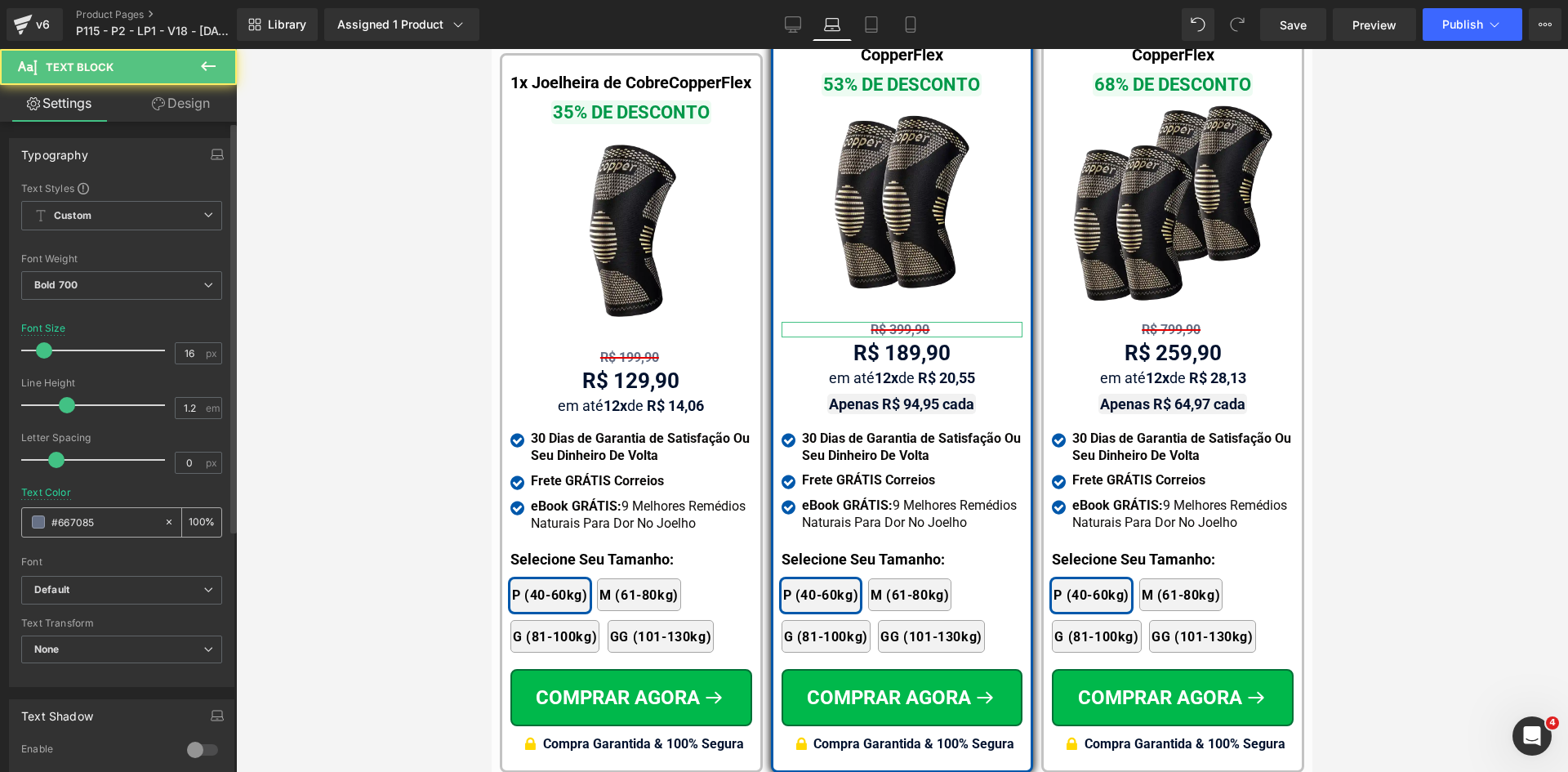
click at [96, 518] on input "#667085" at bounding box center [104, 522] width 104 height 18
paste input "02122e"
type input "#02122e"
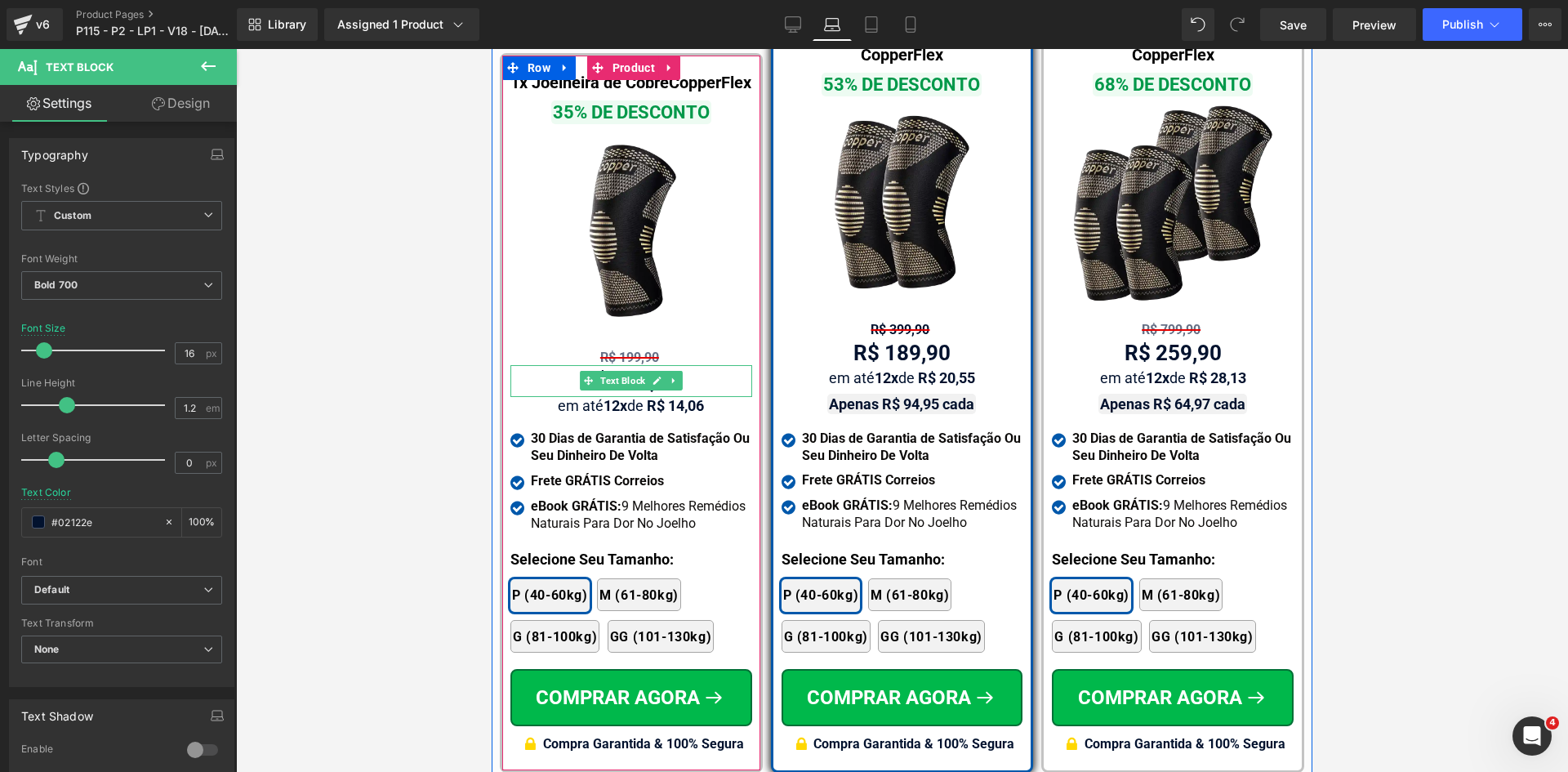
click at [613, 351] on div "R$ 199,90 Text Block" at bounding box center [631, 357] width 242 height 16
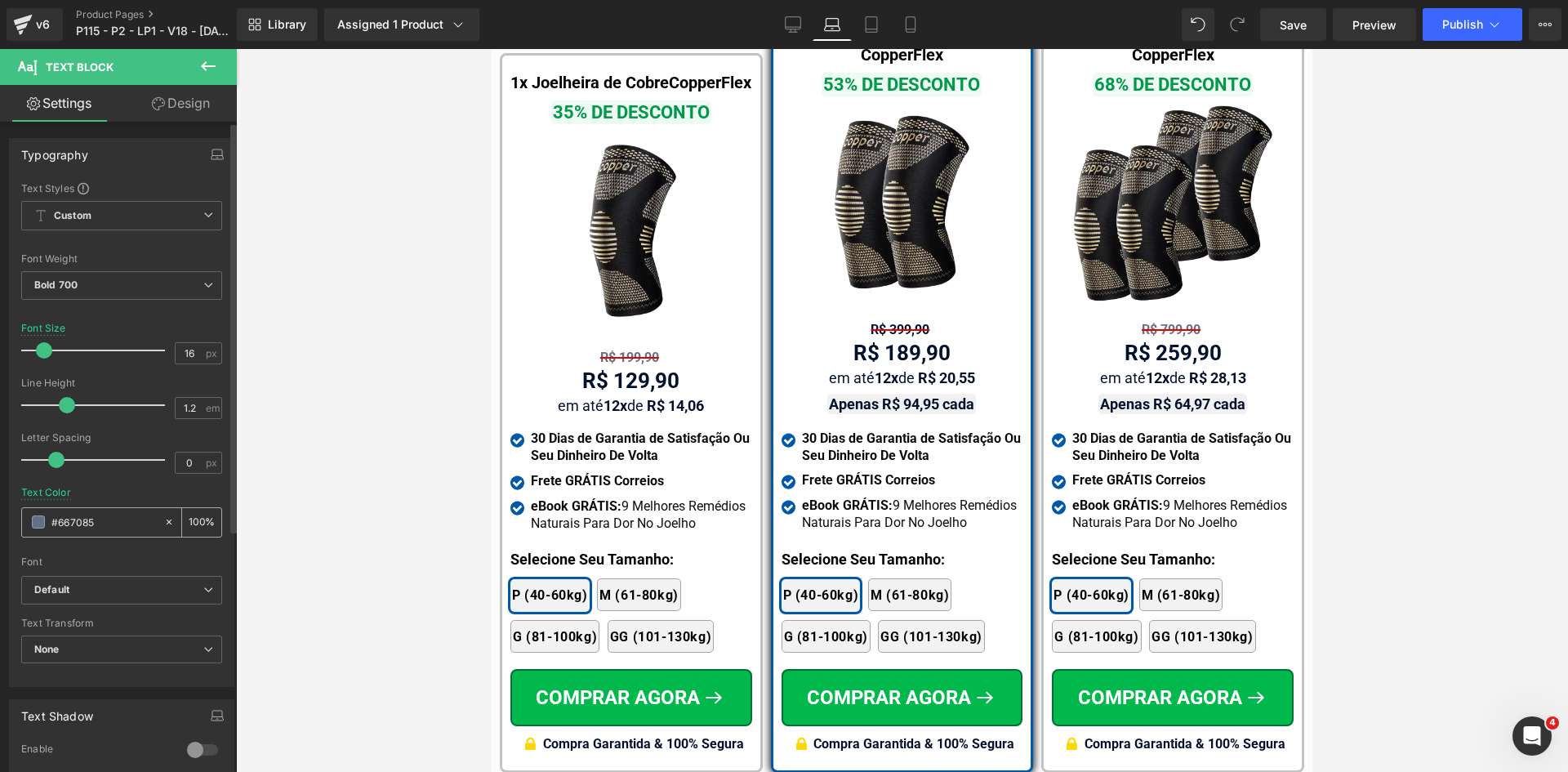
click at [100, 519] on input "#667085" at bounding box center [104, 522] width 104 height 18
paste input "02122e"
type input "#02122e"
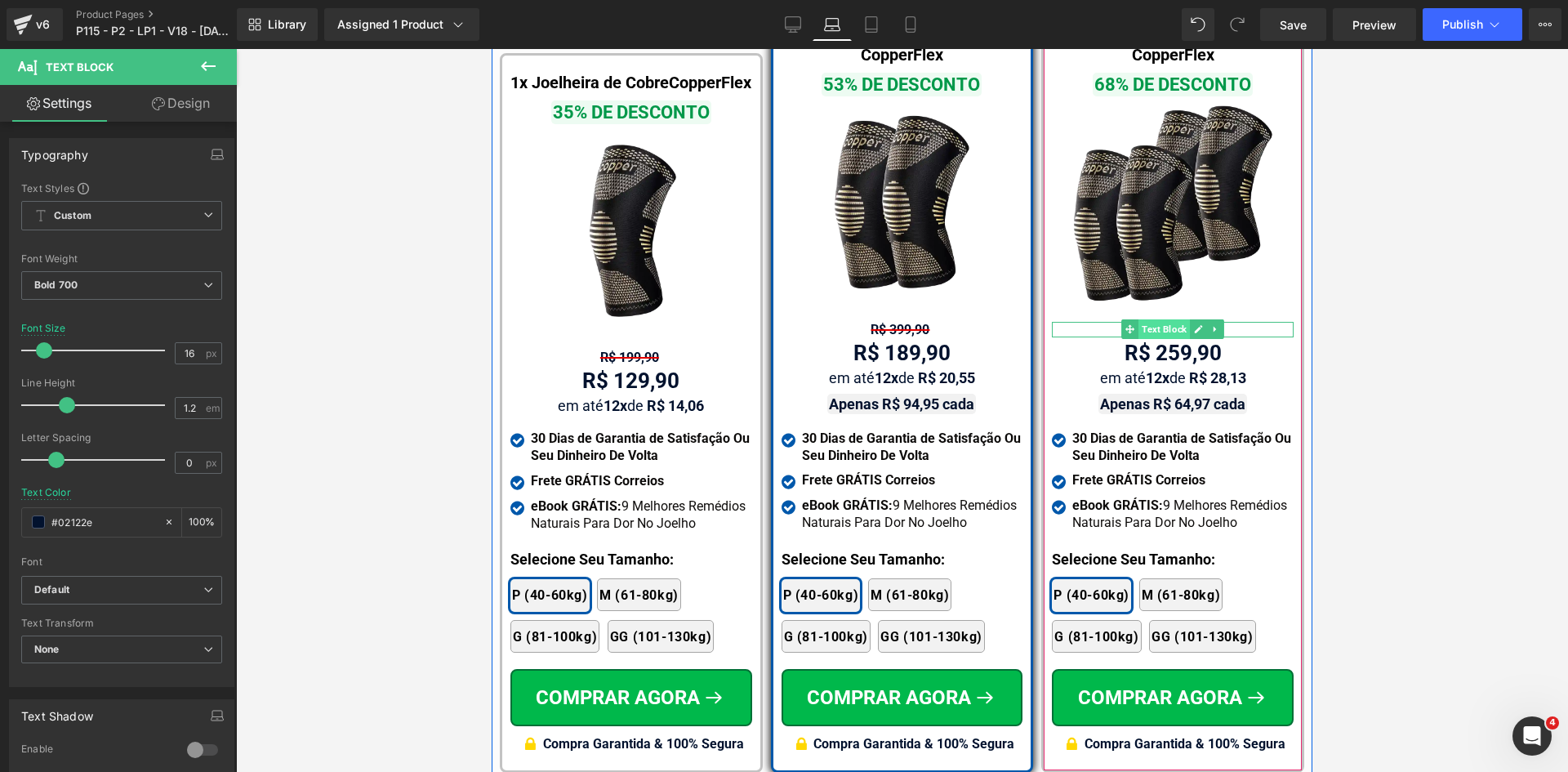
click at [1175, 319] on span "Text Block" at bounding box center [1164, 329] width 52 height 20
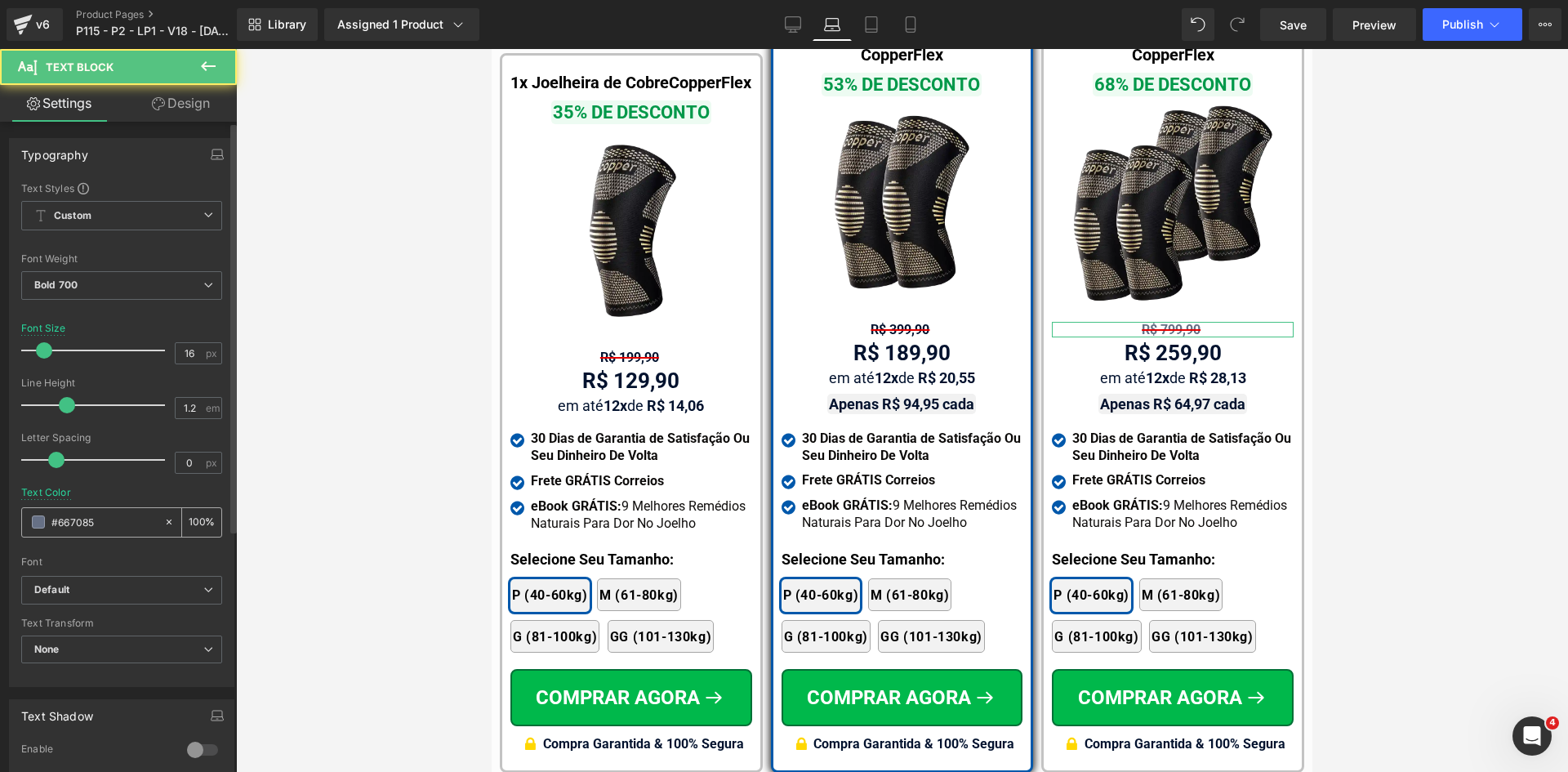
click at [114, 525] on input "#667085" at bounding box center [104, 522] width 104 height 18
paste input "02122e"
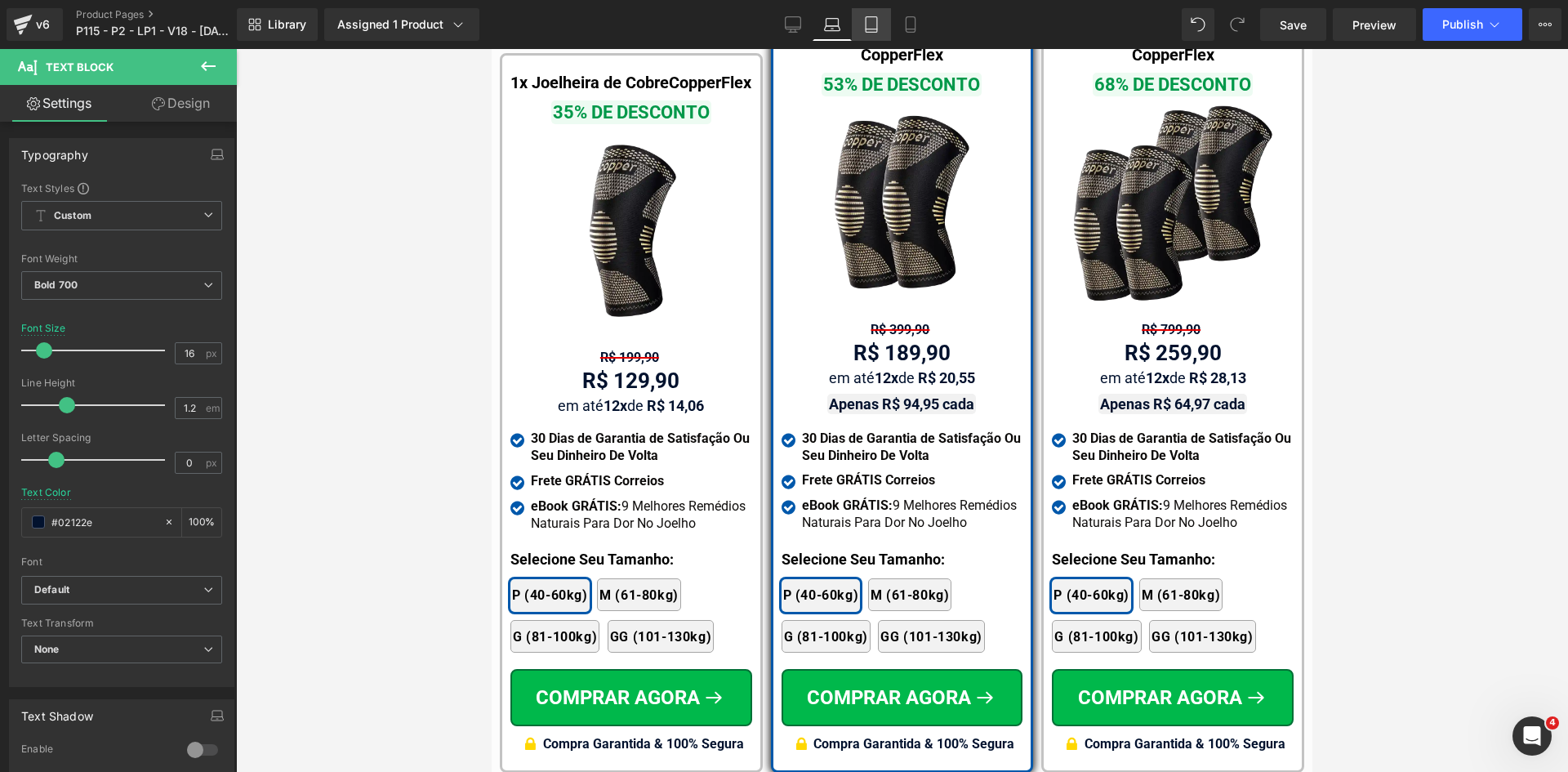
type input "#02122e"
click at [877, 28] on icon at bounding box center [871, 25] width 12 height 16
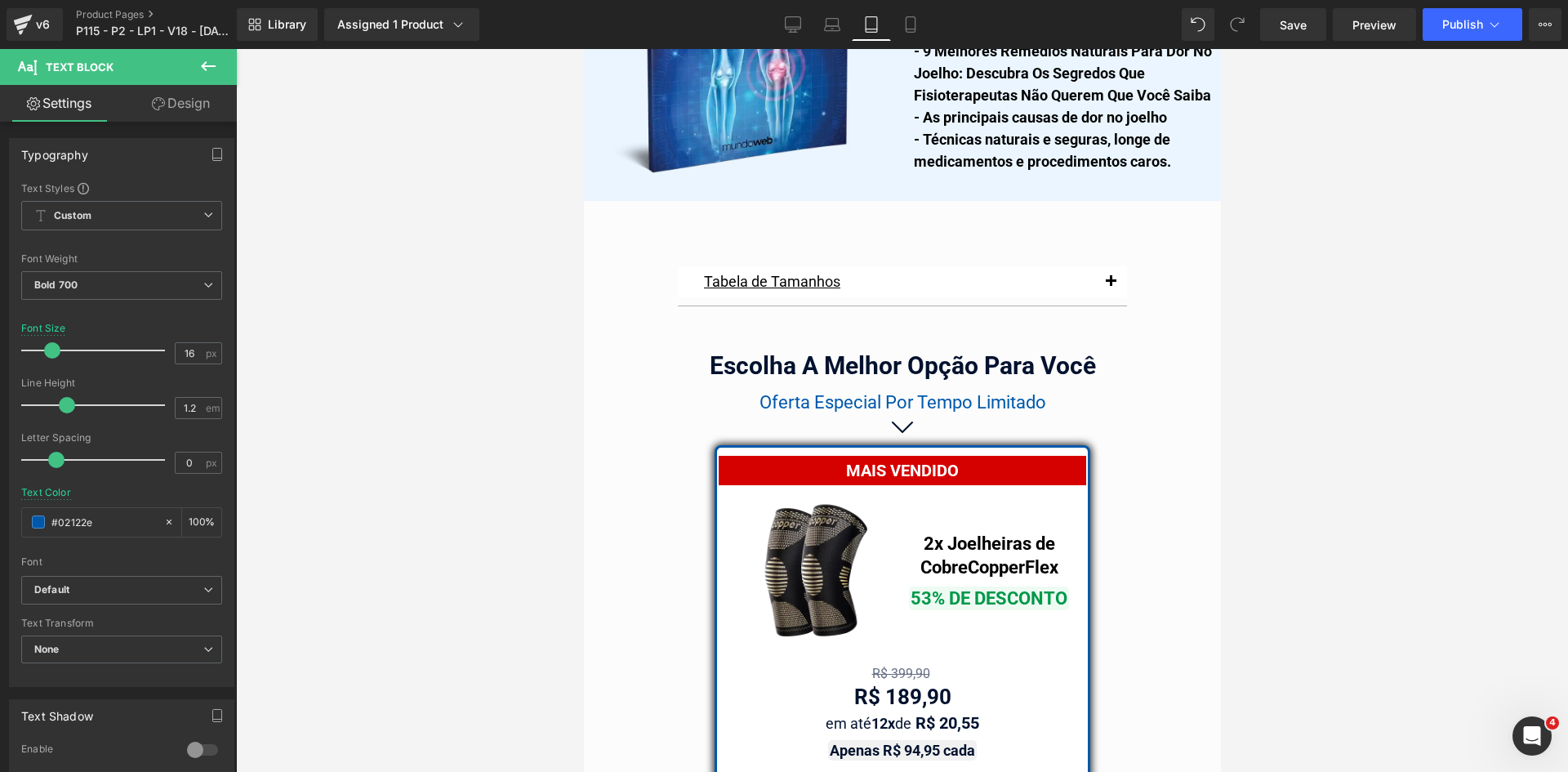
scroll to position [13843, 0]
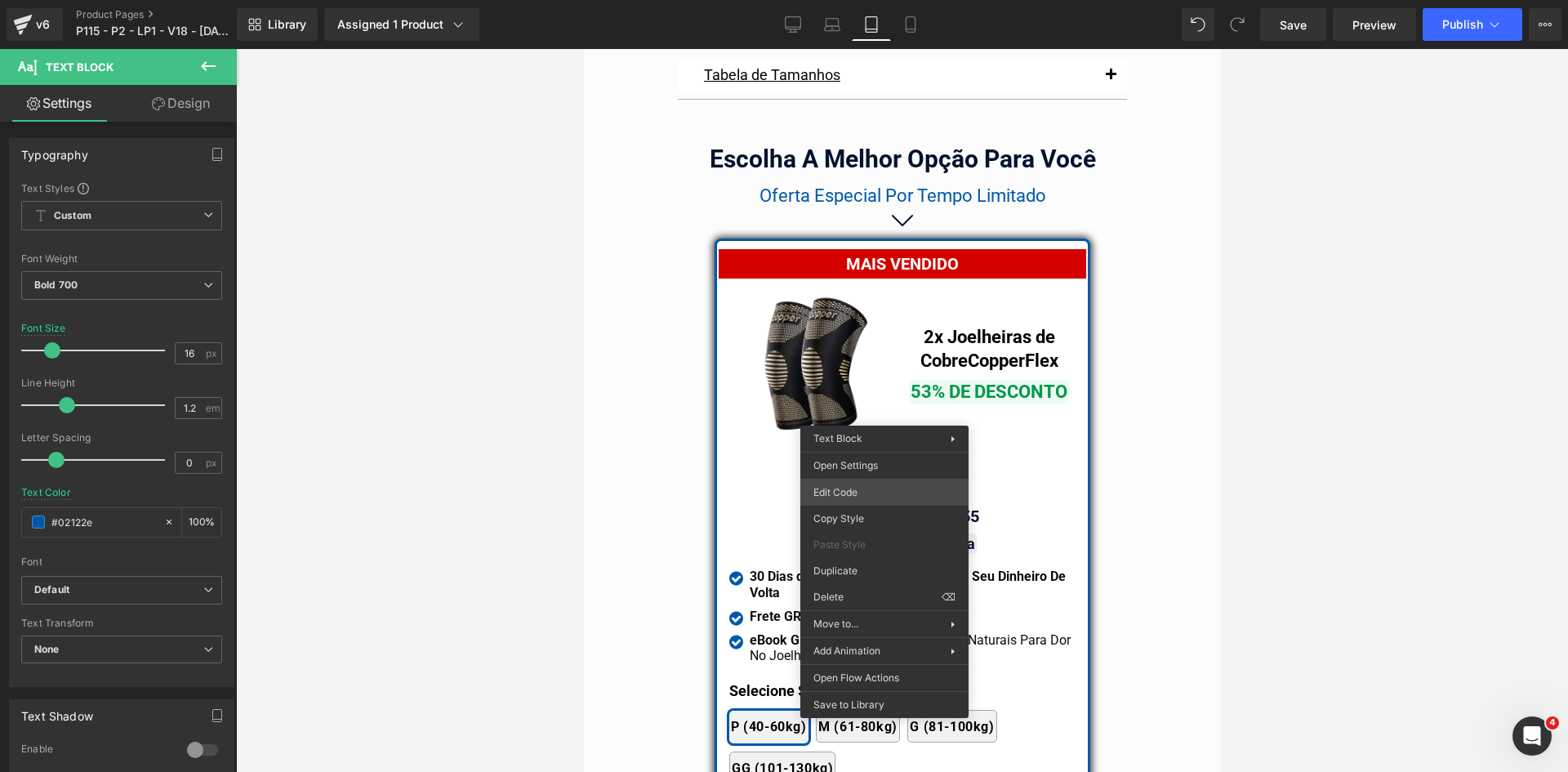
click at [858, 0] on div "Text Block You are previewing how the will restyle your page. You can not edit …" at bounding box center [784, 0] width 1568 height 0
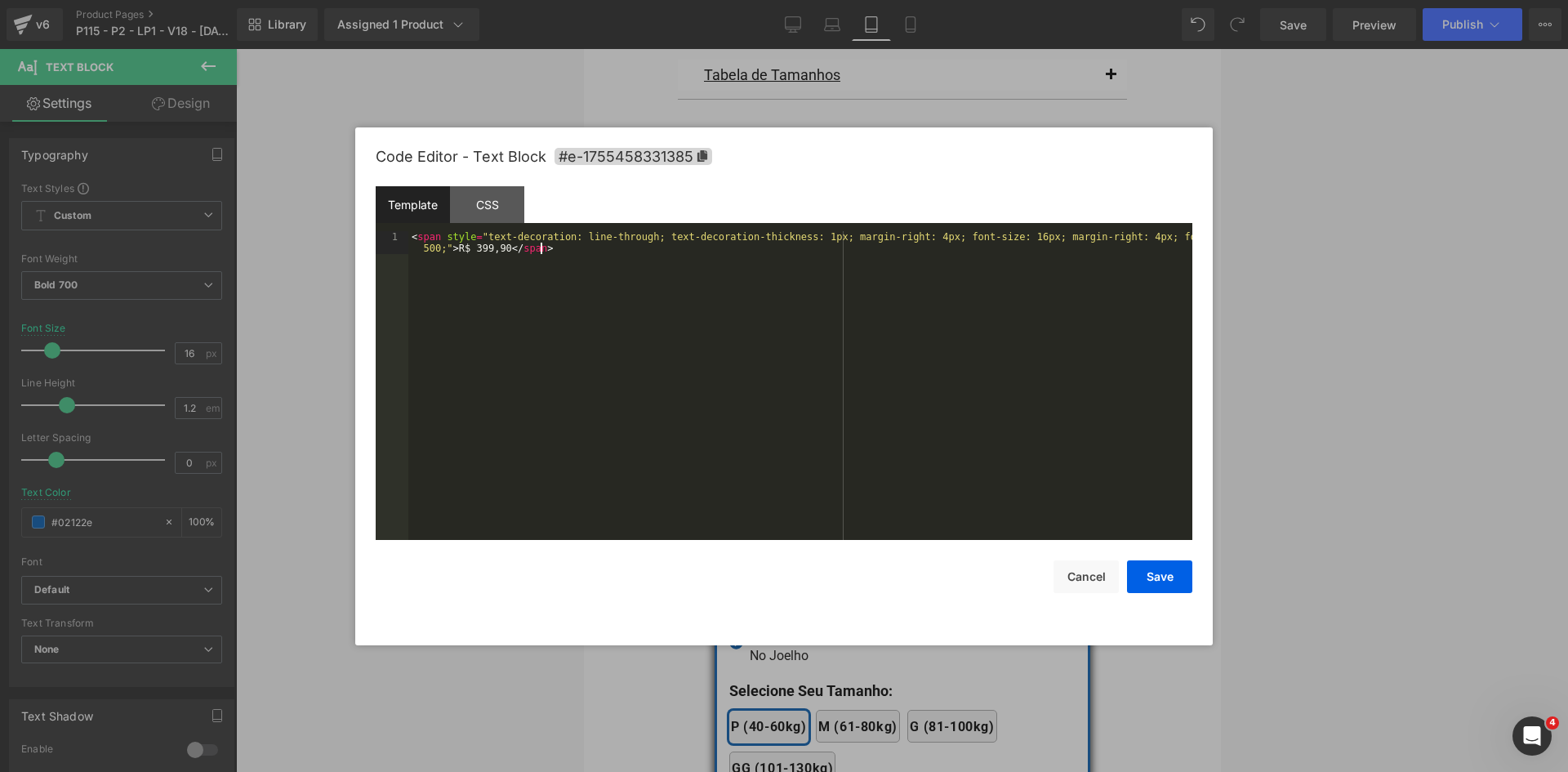
click at [884, 405] on div "< span style = "text-decoration: line-through; text-decoration-thickness: 1px; …" at bounding box center [800, 408] width 784 height 355
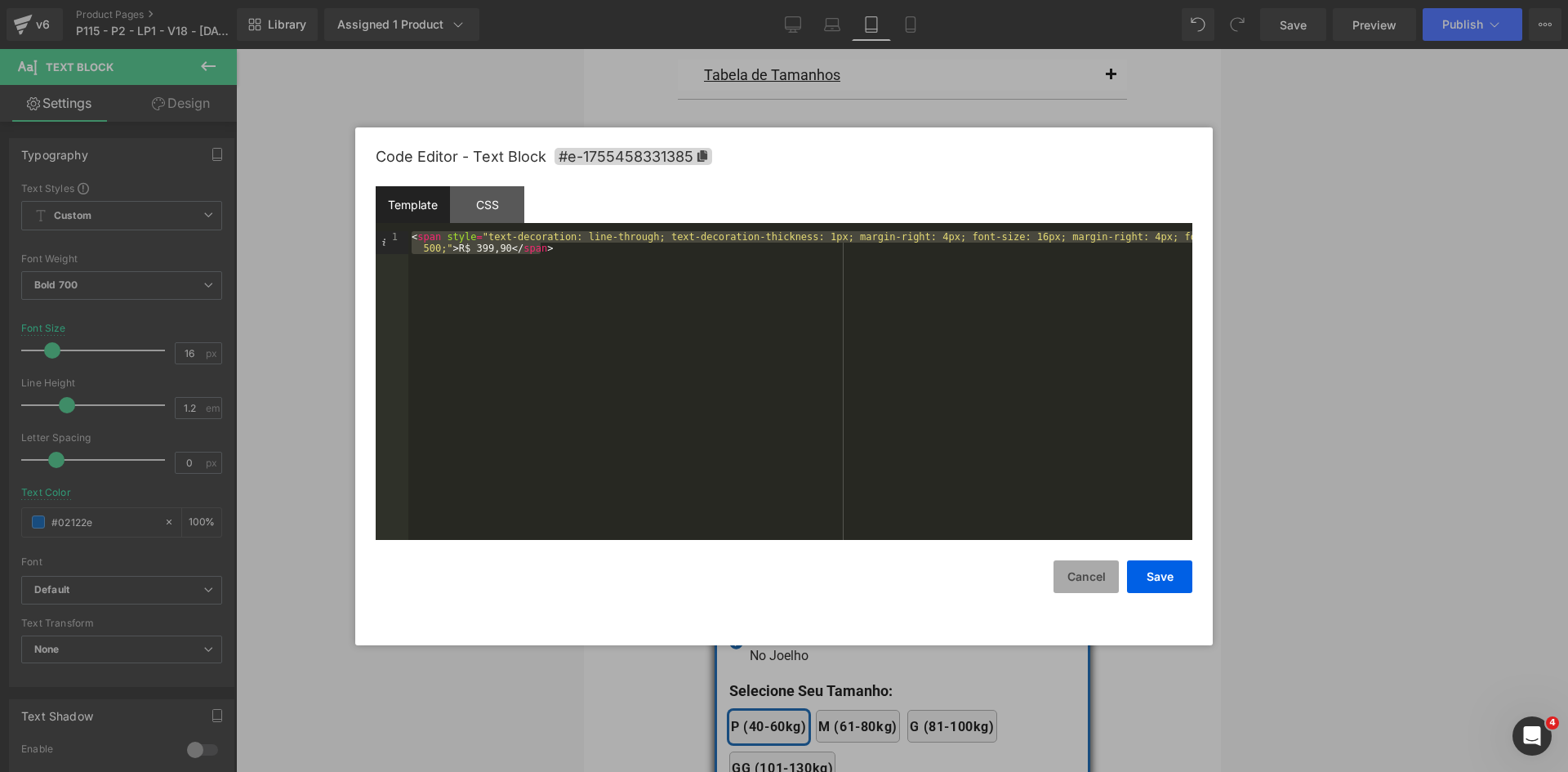
click at [1102, 577] on button "Cancel" at bounding box center [1086, 577] width 65 height 33
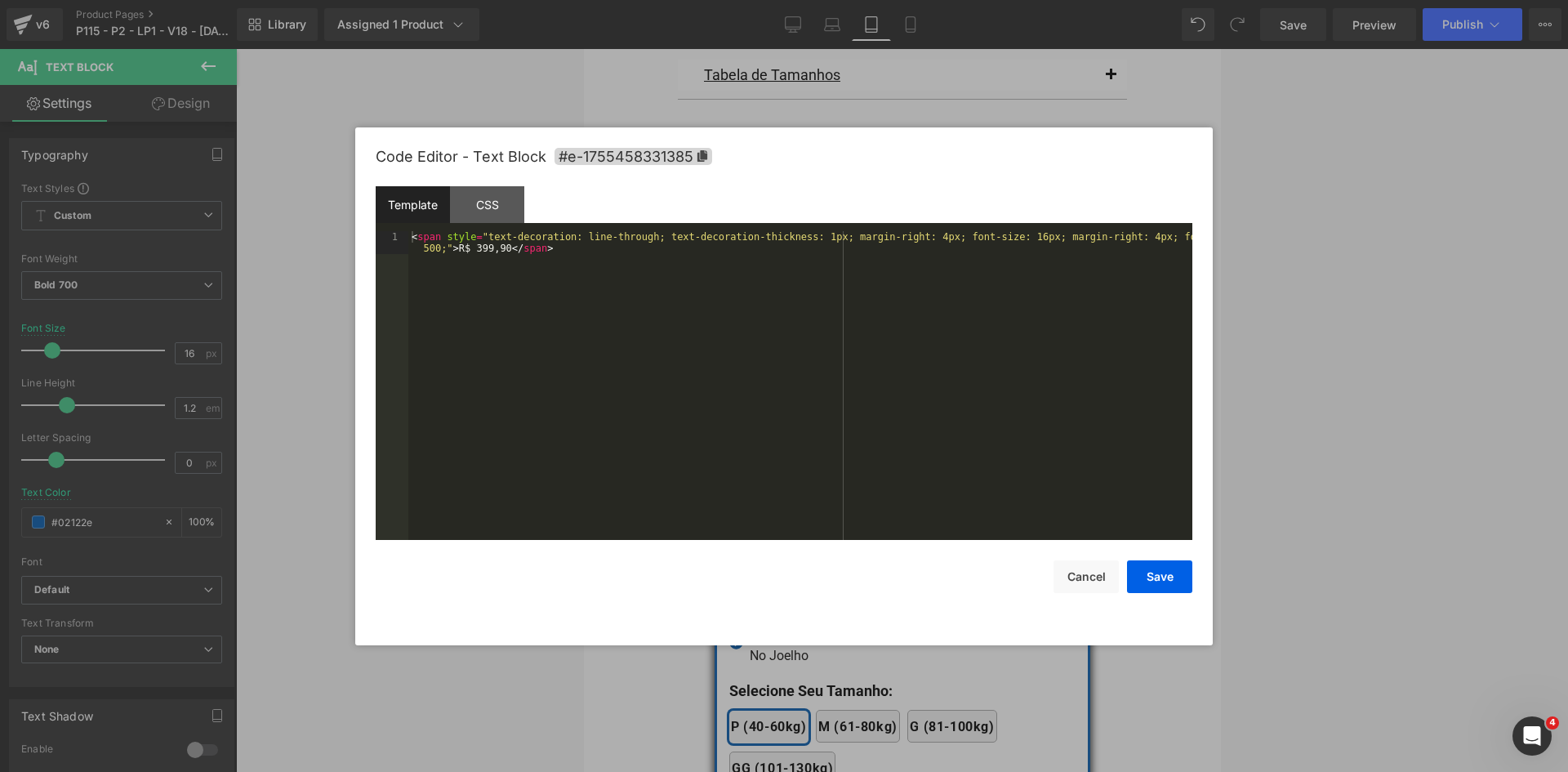
click at [848, 0] on div "Text Block You are previewing how the will restyle your page. You can not edit …" at bounding box center [784, 0] width 1568 height 0
click at [863, 387] on div "< span style = "text-decoration: line-through; text-decoration-thickness: 1px; …" at bounding box center [800, 408] width 784 height 355
click at [1162, 574] on button "Save" at bounding box center [1159, 577] width 65 height 33
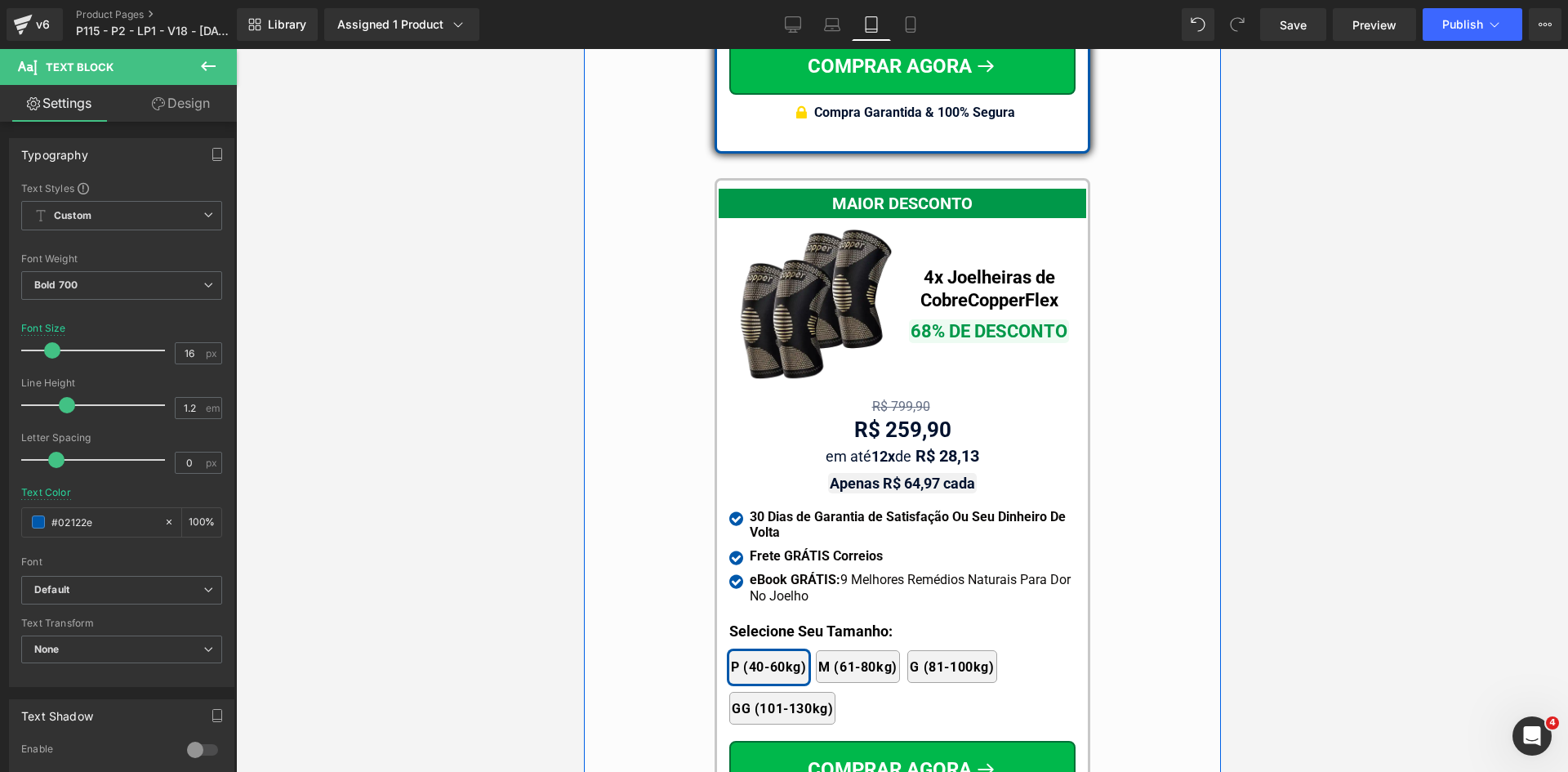
scroll to position [14742, 0]
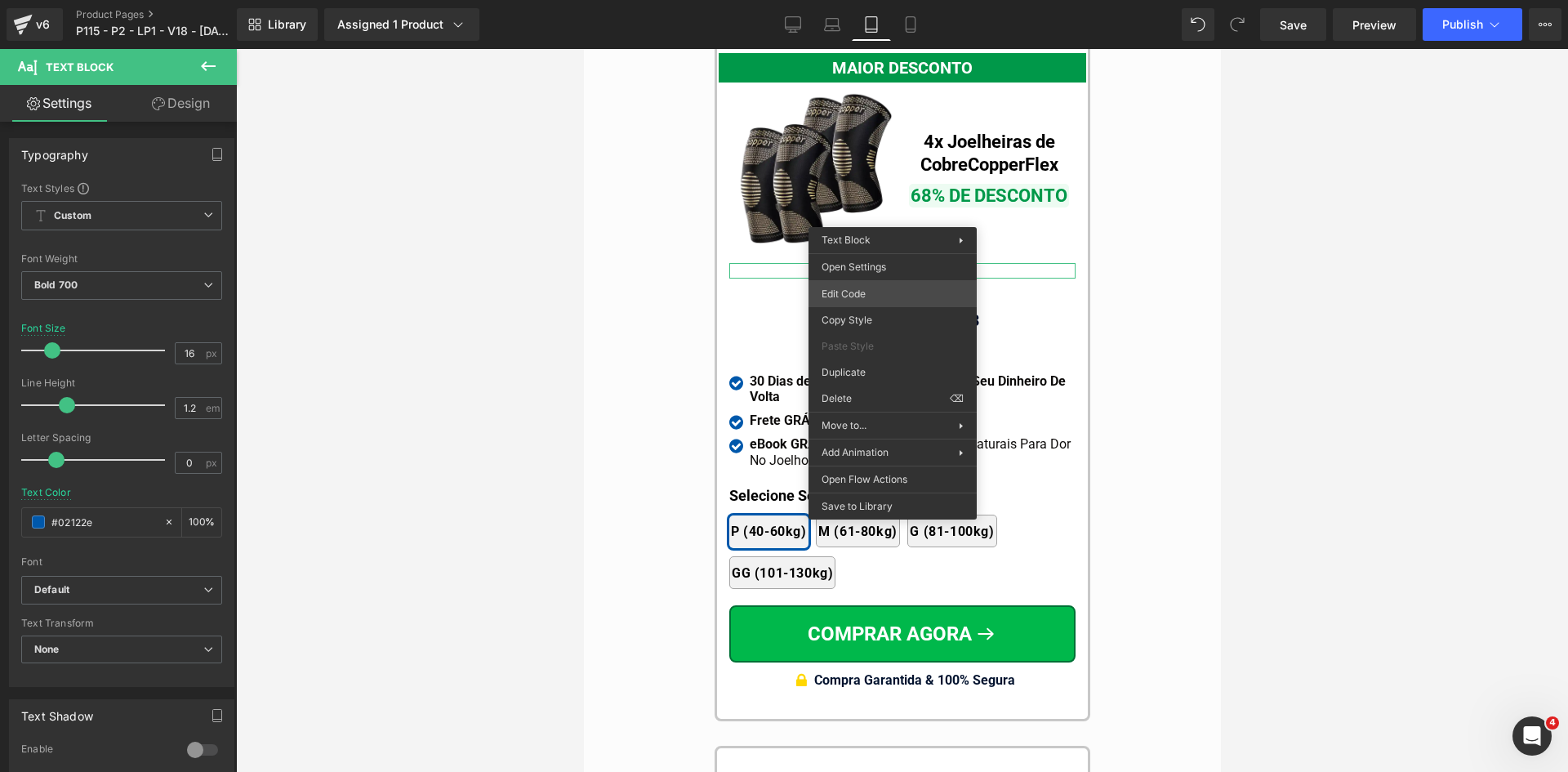
click at [873, 0] on div "Text Block You are previewing how the will restyle your page. You can not edit …" at bounding box center [784, 0] width 1568 height 0
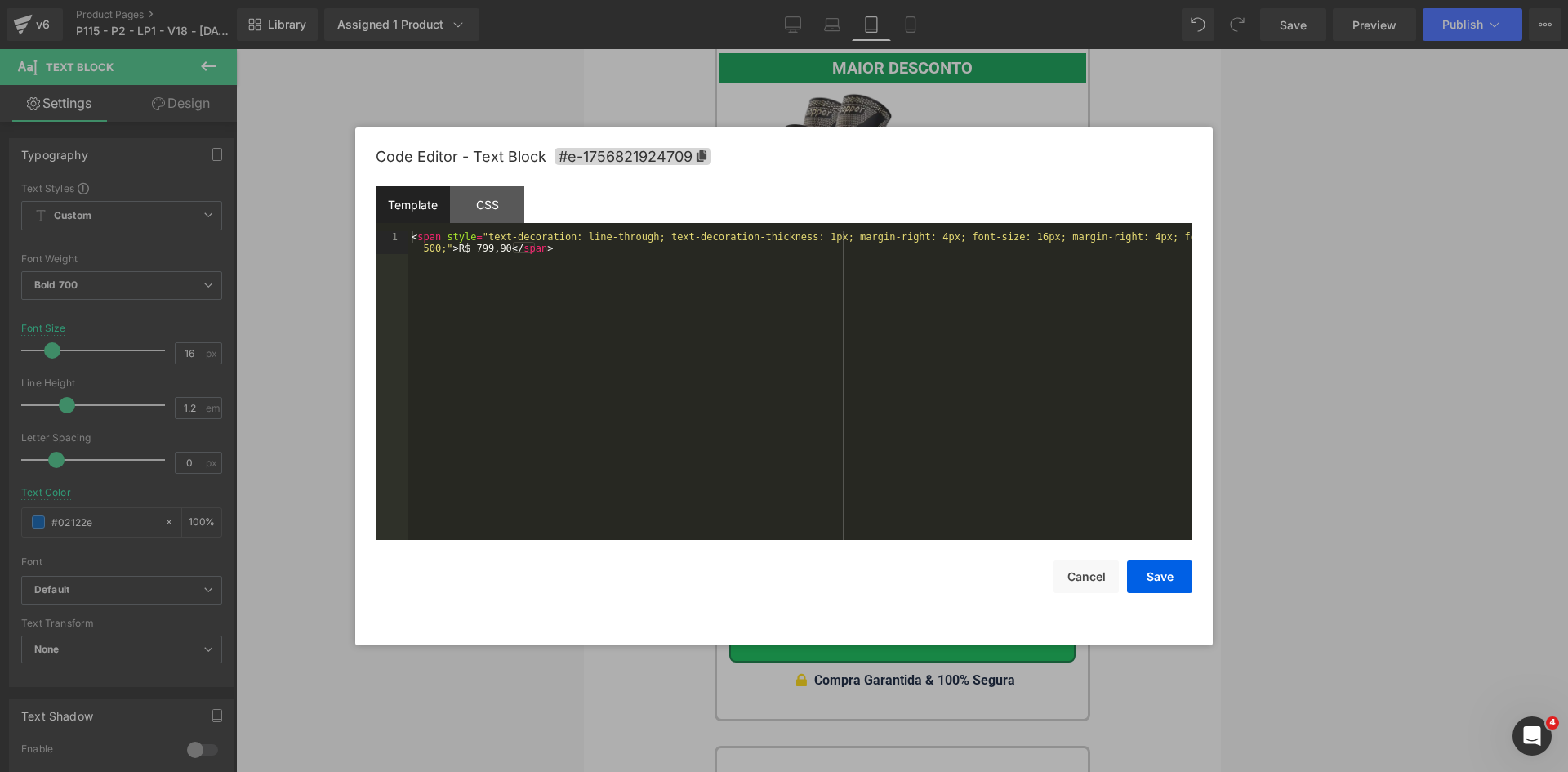
click at [885, 277] on div "< span style = "text-decoration: line-through; text-decoration-thickness: 1px; …" at bounding box center [800, 408] width 784 height 355
click at [1152, 579] on button "Save" at bounding box center [1159, 577] width 65 height 33
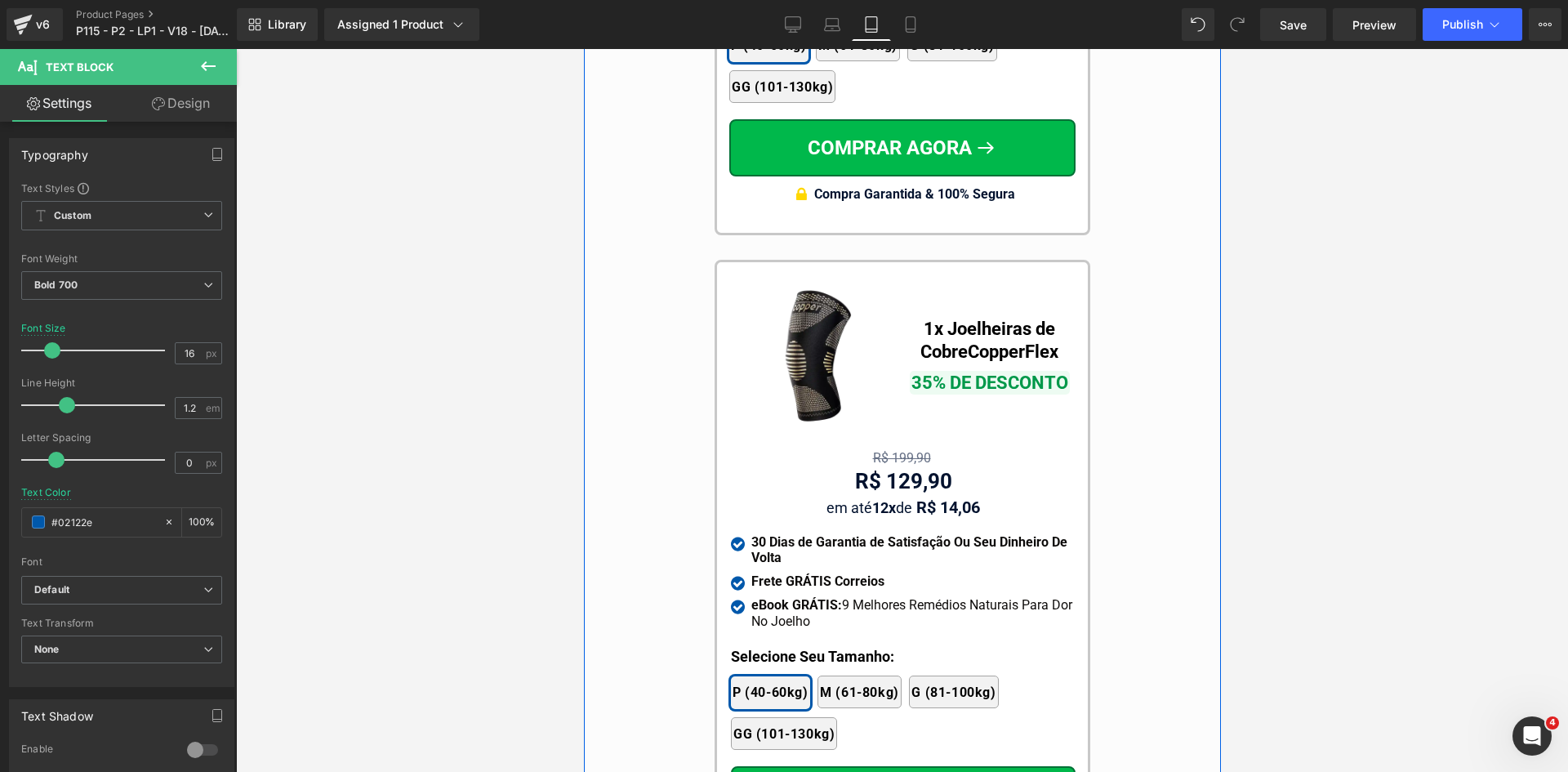
scroll to position [15232, 0]
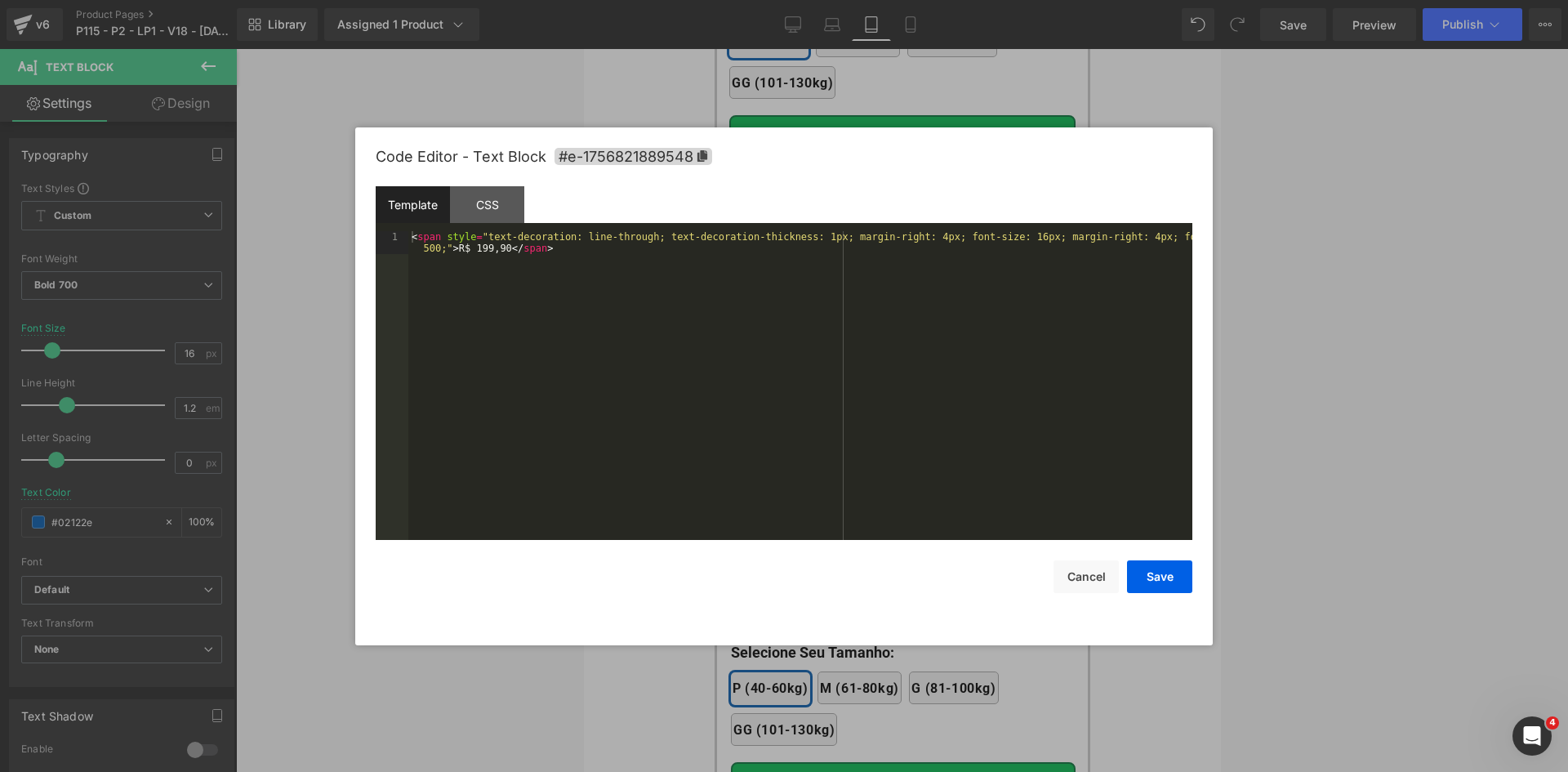
click at [856, 0] on div "Text Block You are previewing how the will restyle your page. You can not edit …" at bounding box center [784, 0] width 1568 height 0
click at [850, 332] on div "< span style = "text-decoration: line-through; text-decoration-thickness: 1px; …" at bounding box center [800, 408] width 784 height 355
drag, startPoint x: 1162, startPoint y: 578, endPoint x: 1145, endPoint y: 560, distance: 24.8
click at [1162, 577] on button "Save" at bounding box center [1159, 577] width 65 height 33
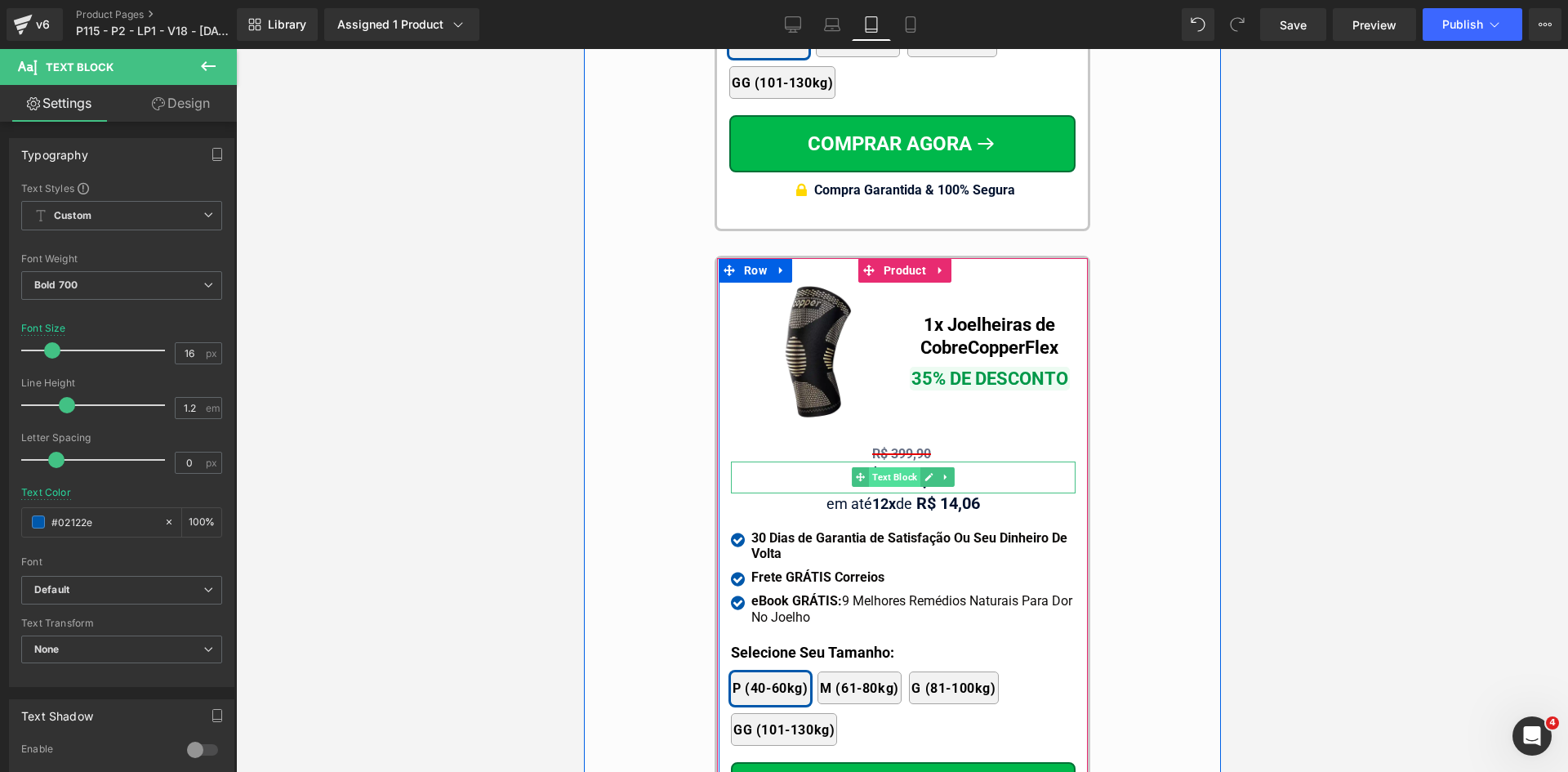
click at [892, 467] on span "Text Block" at bounding box center [893, 477] width 52 height 20
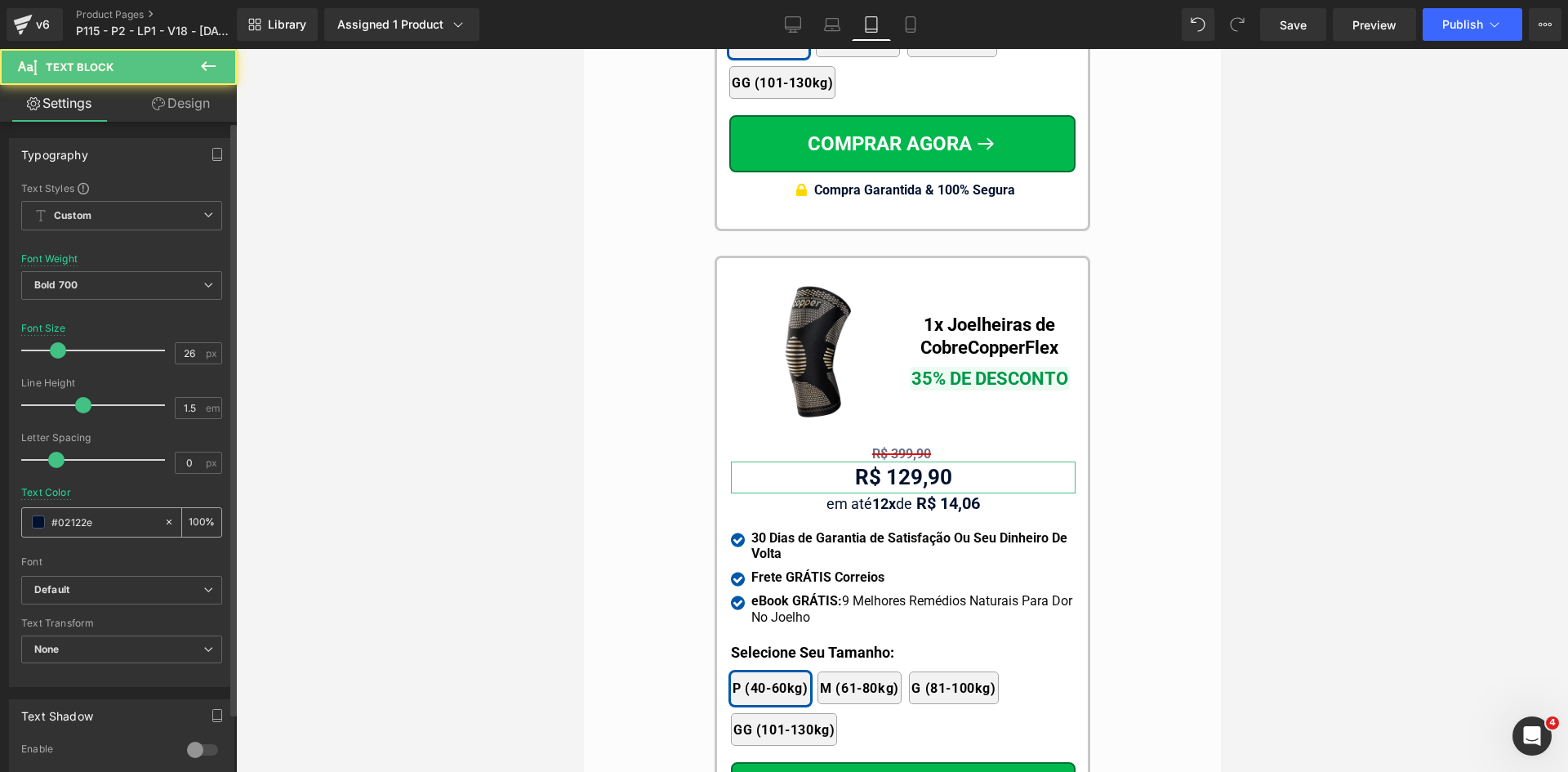
click at [153, 519] on div "#02122e" at bounding box center [93, 522] width 141 height 29
click at [149, 519] on input "#02122e" at bounding box center [104, 522] width 104 height 18
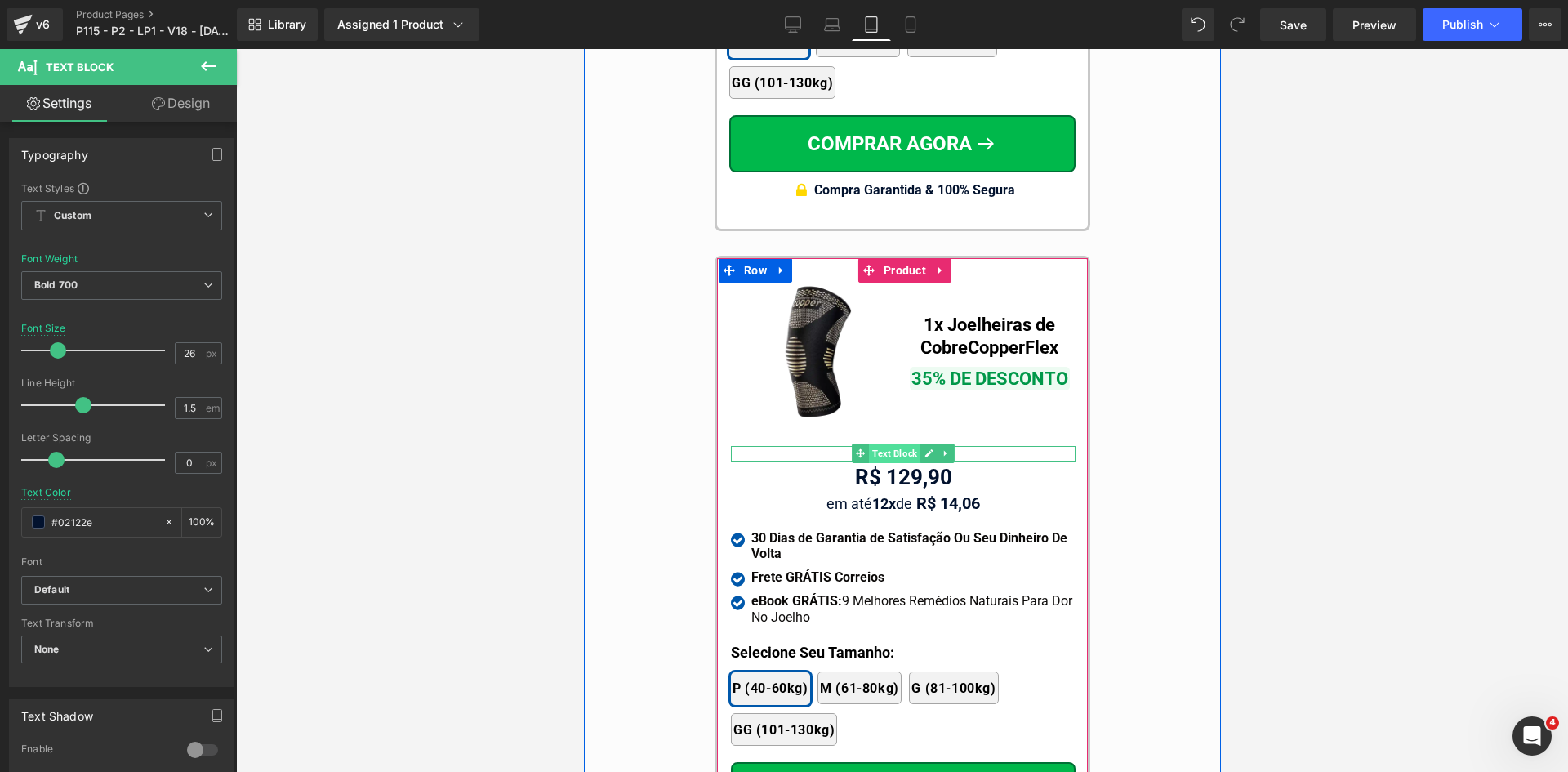
click at [902, 444] on span "Text Block" at bounding box center [893, 453] width 52 height 20
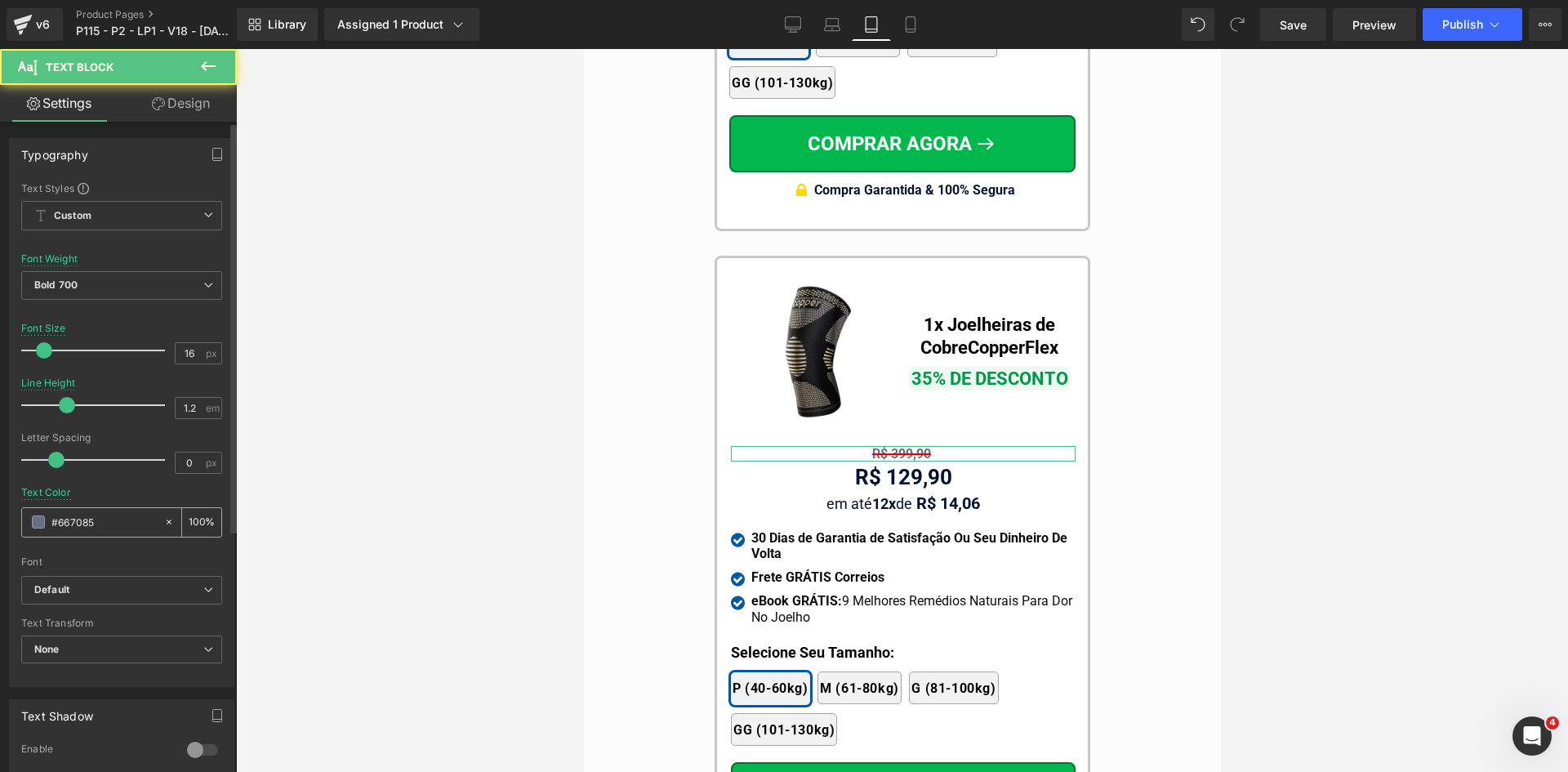
click at [108, 523] on input "#667085" at bounding box center [104, 522] width 104 height 18
paste input "02122e"
type input "#02122e"
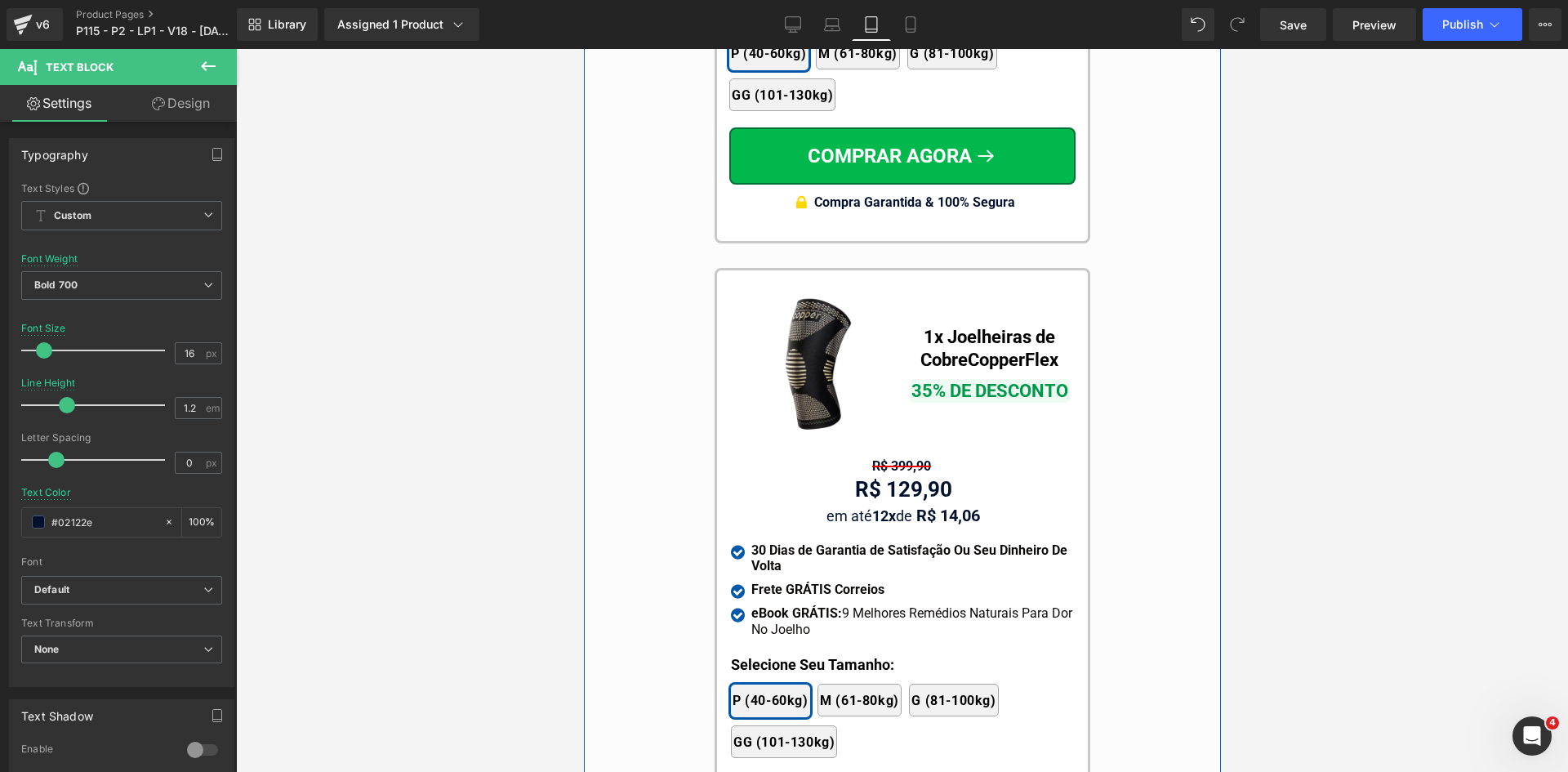
scroll to position [14578, 0]
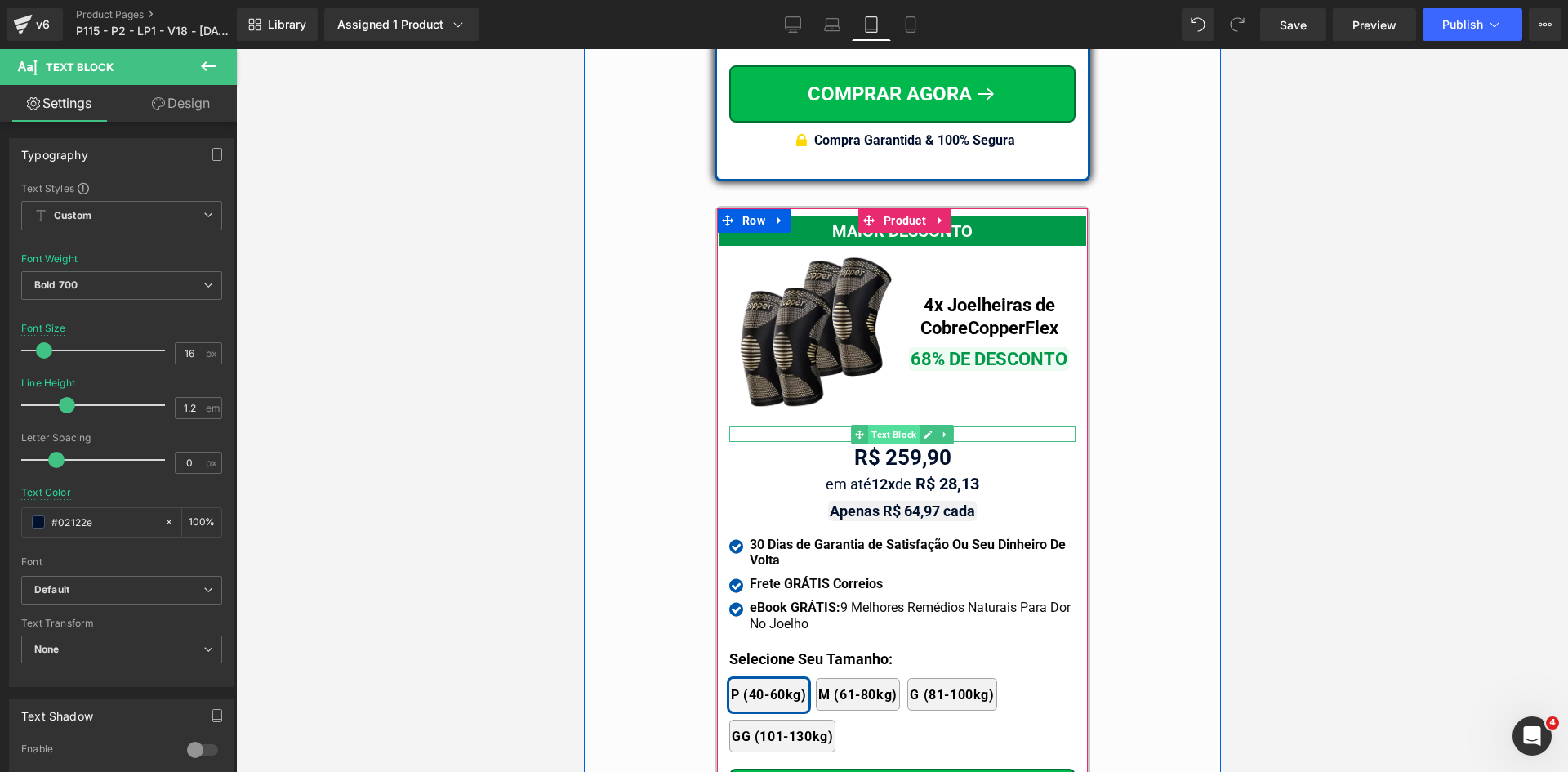
click at [883, 425] on span "Text Block" at bounding box center [893, 435] width 52 height 20
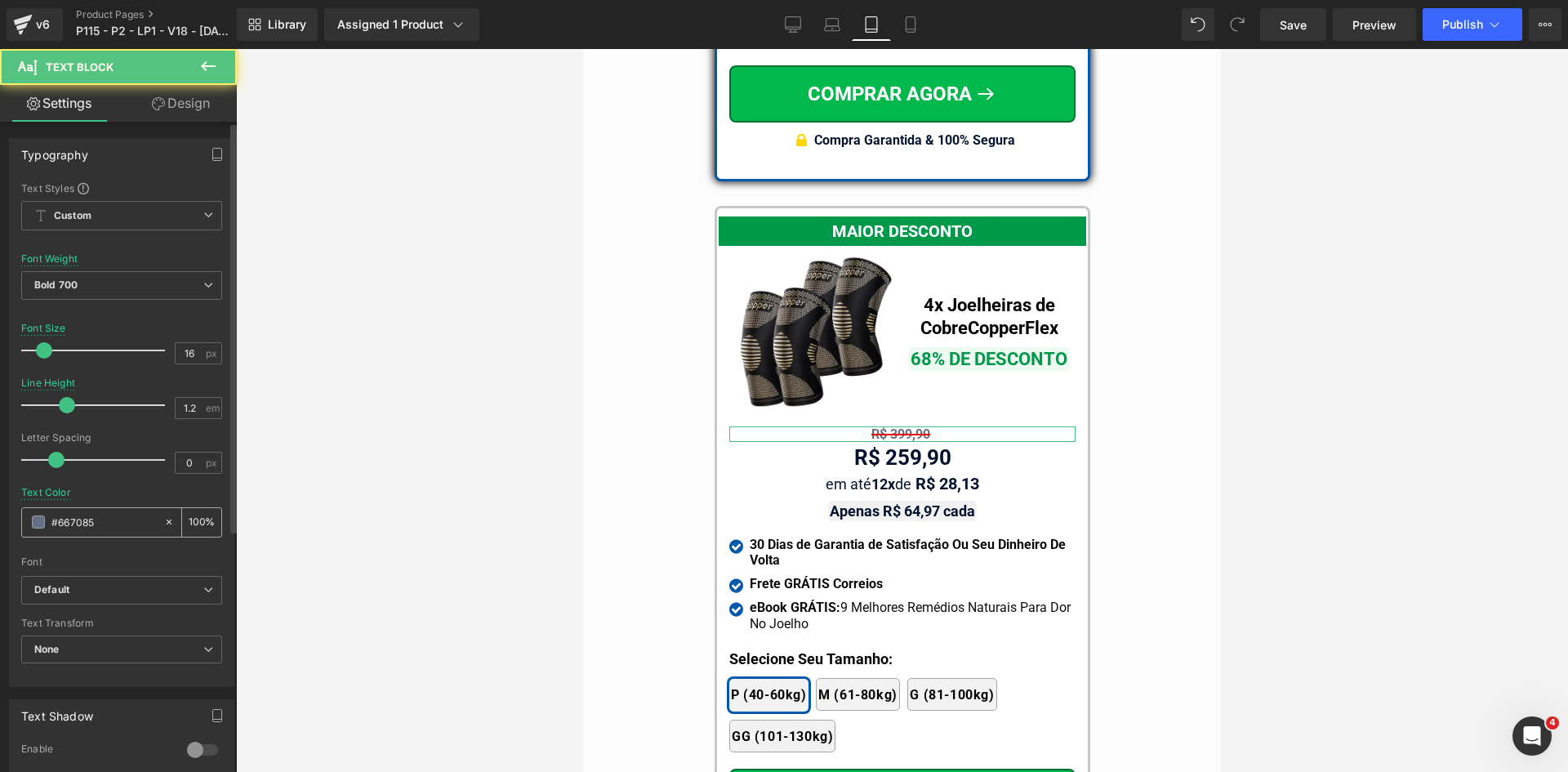
click at [89, 524] on input "#667085" at bounding box center [104, 522] width 104 height 18
paste input "02122e"
type input "#02122e"
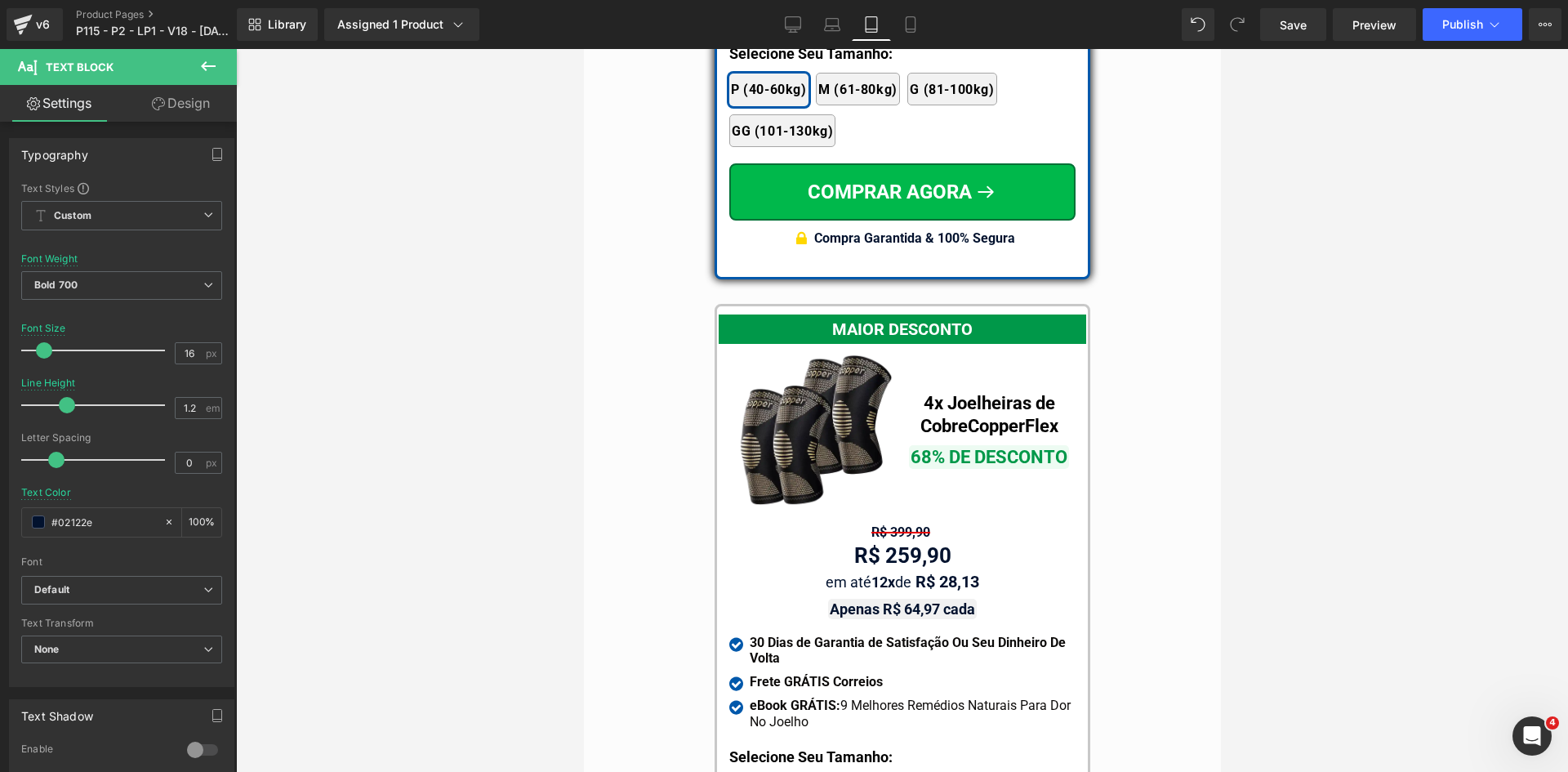
scroll to position [13925, 0]
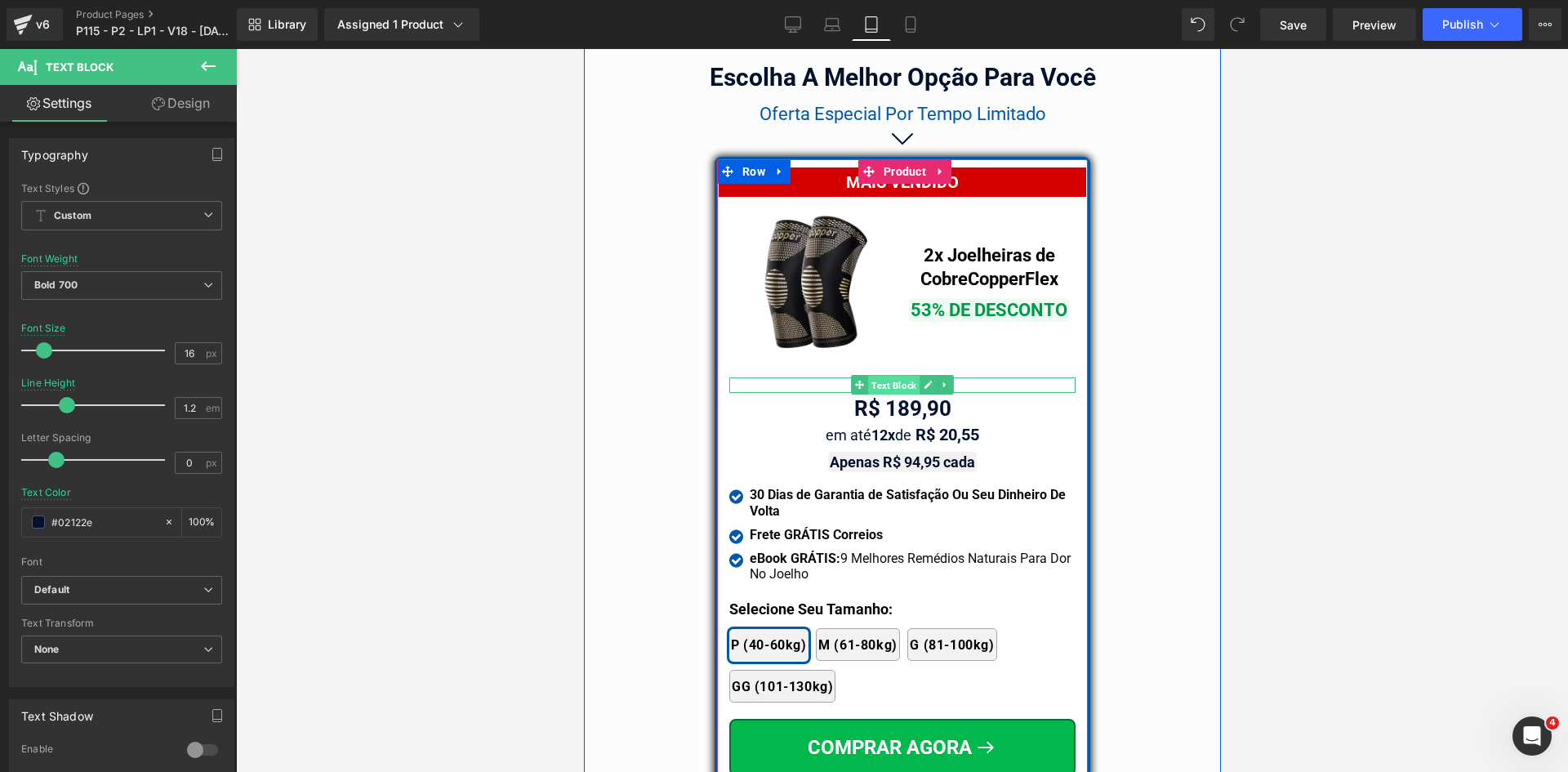
click at [880, 376] on span "Text Block" at bounding box center [893, 386] width 52 height 20
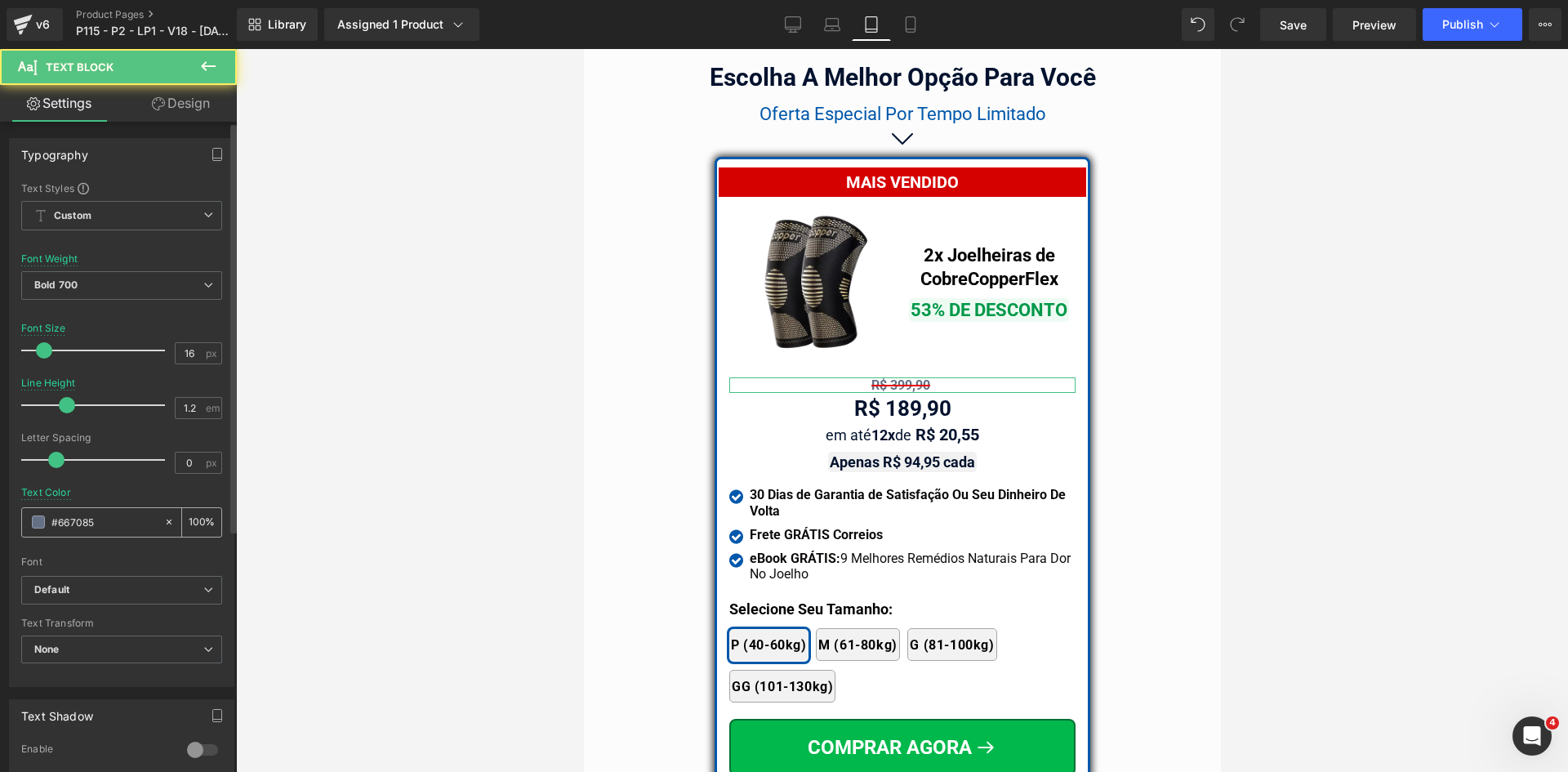
click at [86, 531] on input "#667085" at bounding box center [104, 522] width 104 height 18
paste input "02122e"
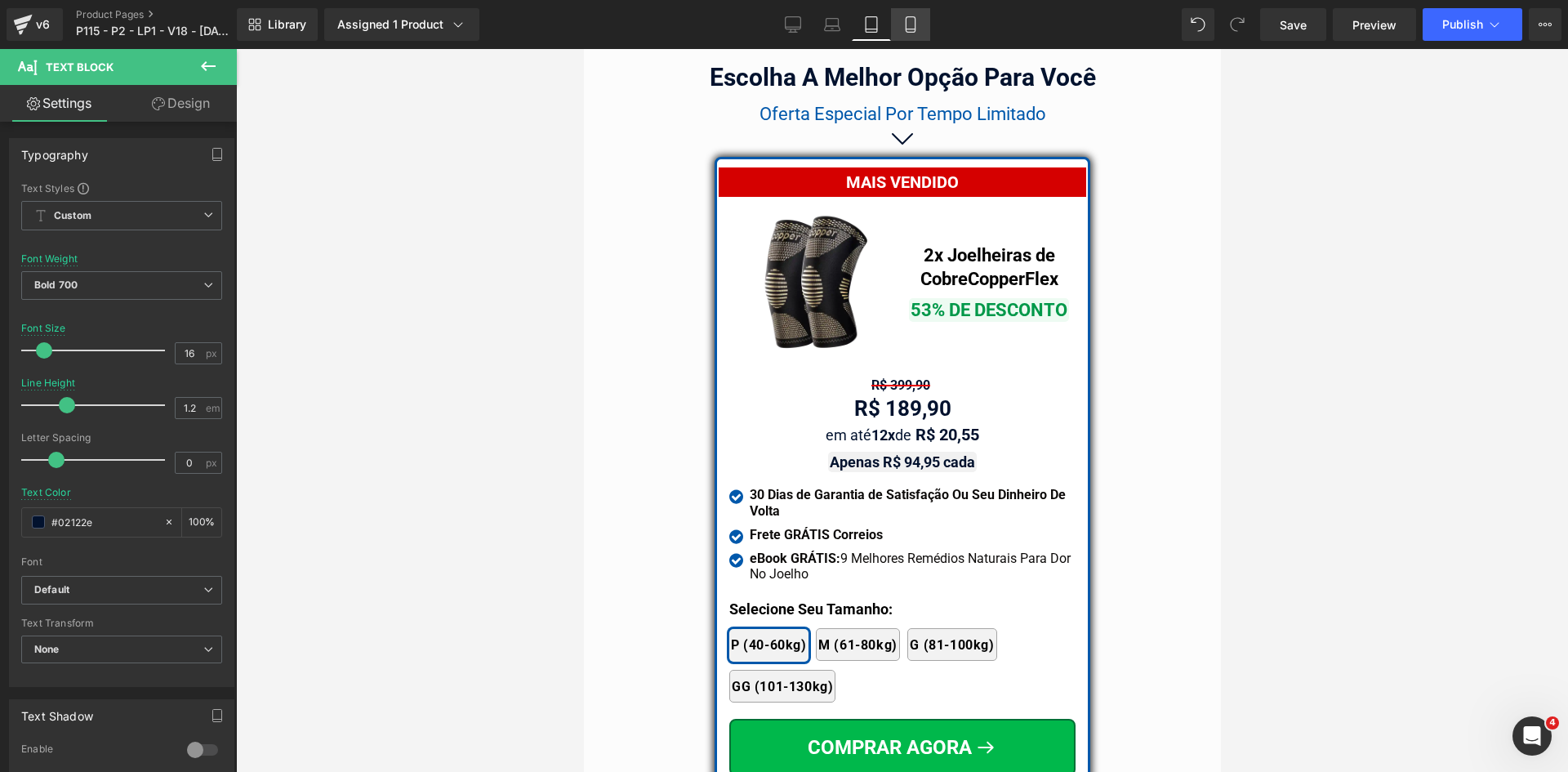
click at [905, 32] on icon at bounding box center [911, 25] width 16 height 16
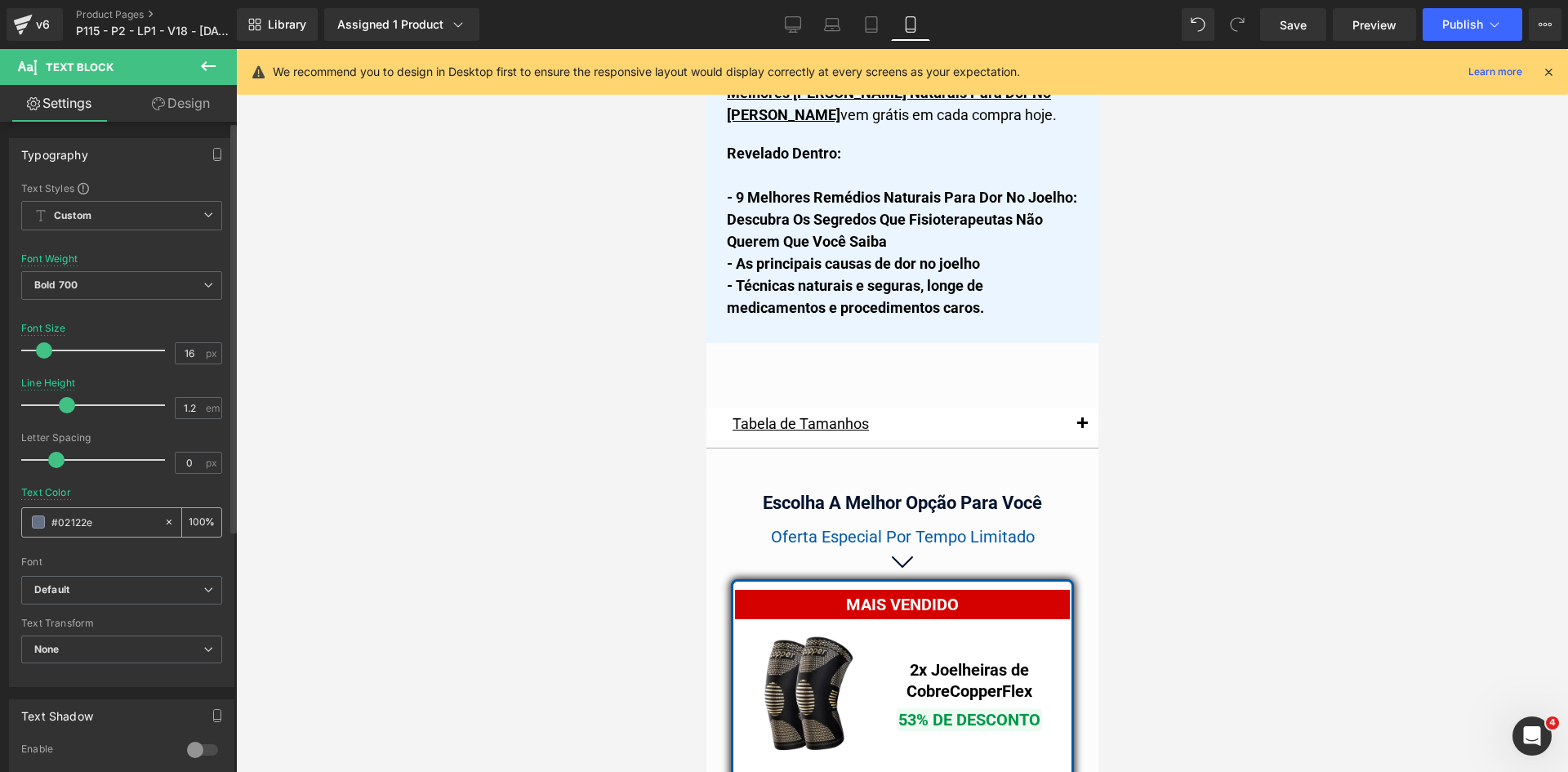
scroll to position [14334, 0]
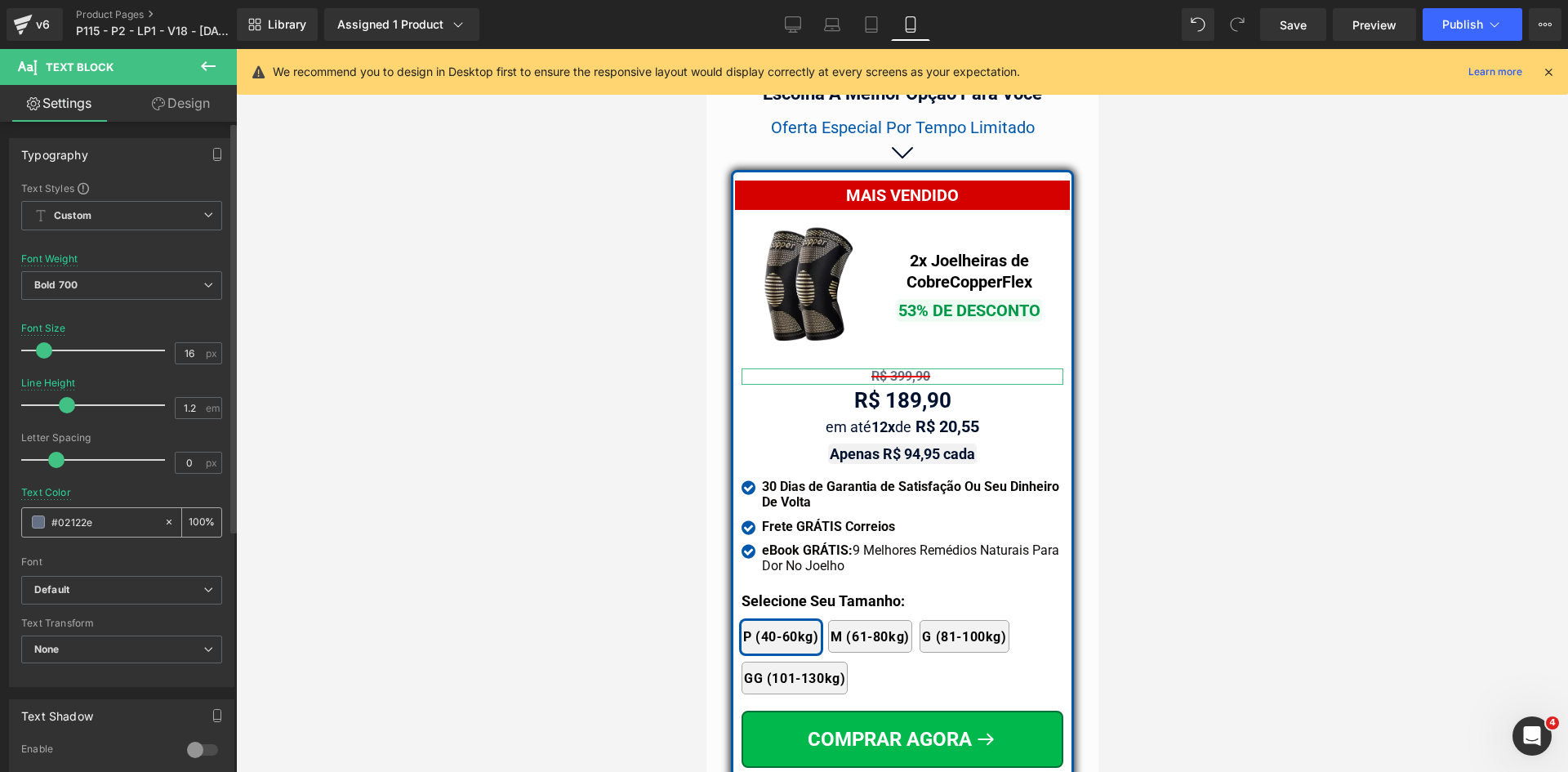
click at [141, 529] on input "#02122e" at bounding box center [104, 522] width 104 height 18
paste input "02122e"
type input "#02122e"
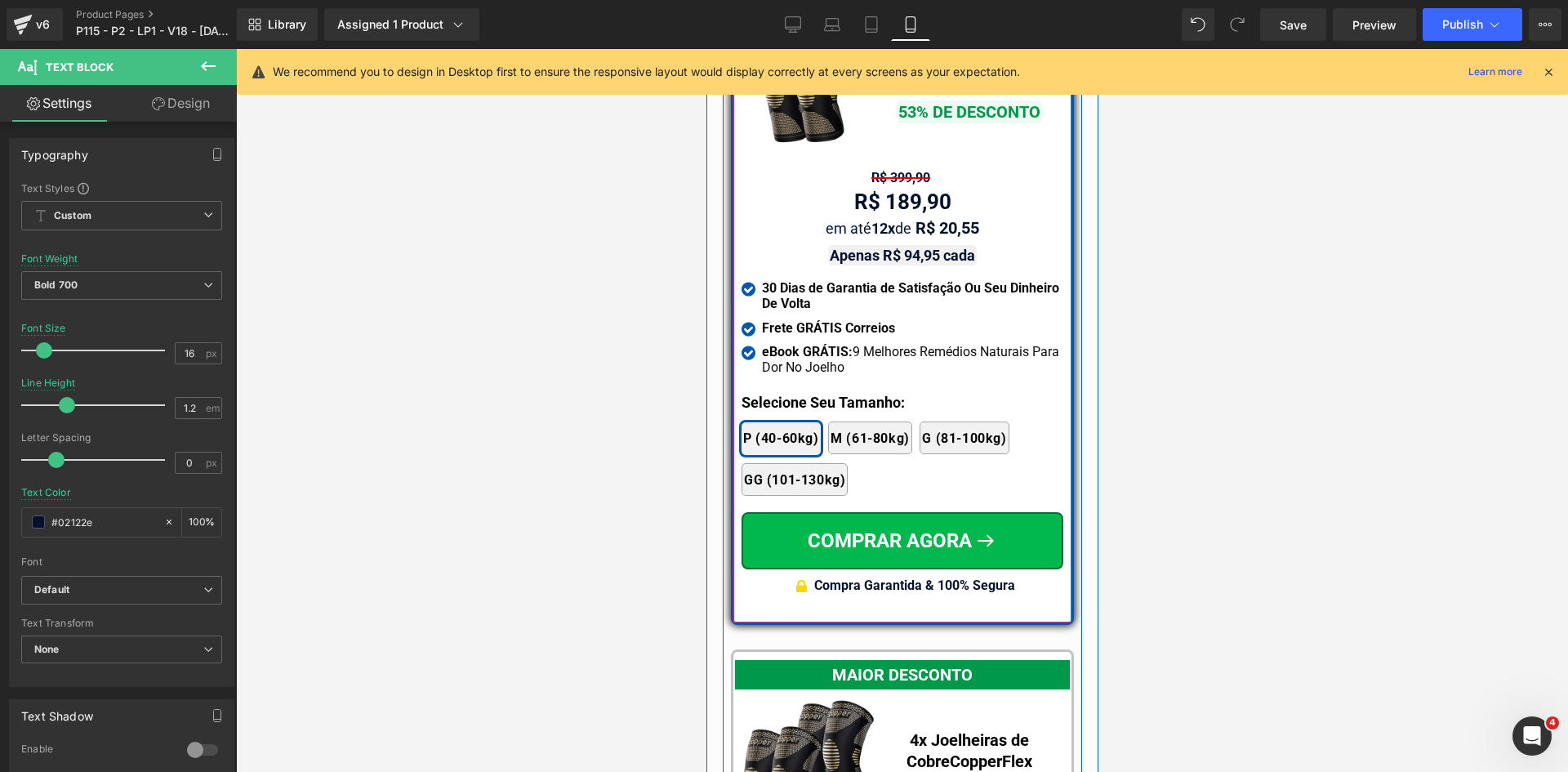
scroll to position [14988, 0]
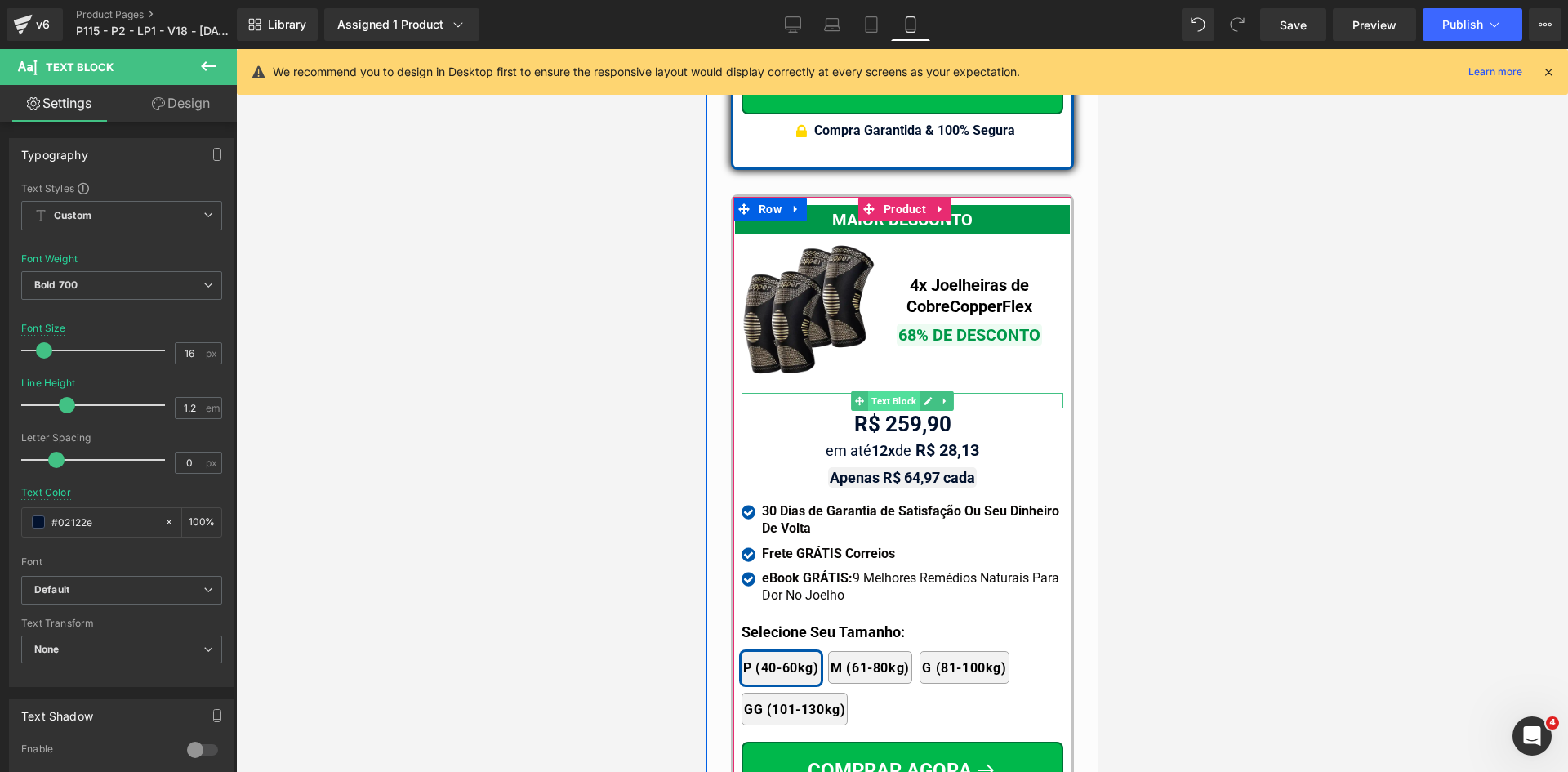
click at [884, 392] on span "Text Block" at bounding box center [893, 402] width 52 height 20
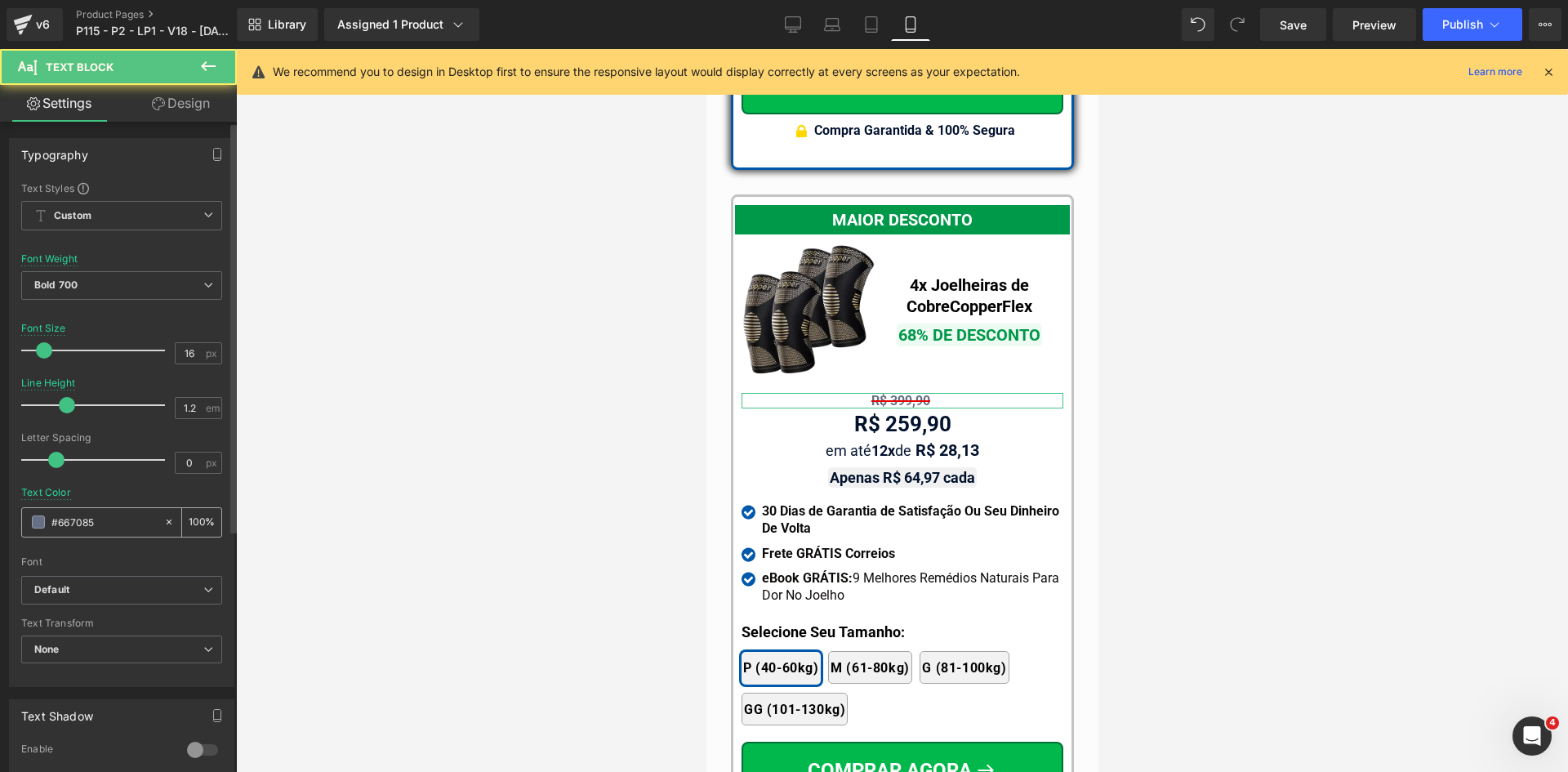
click at [104, 514] on input "#667085" at bounding box center [104, 522] width 104 height 18
paste input "02122e"
type input "#02122e"
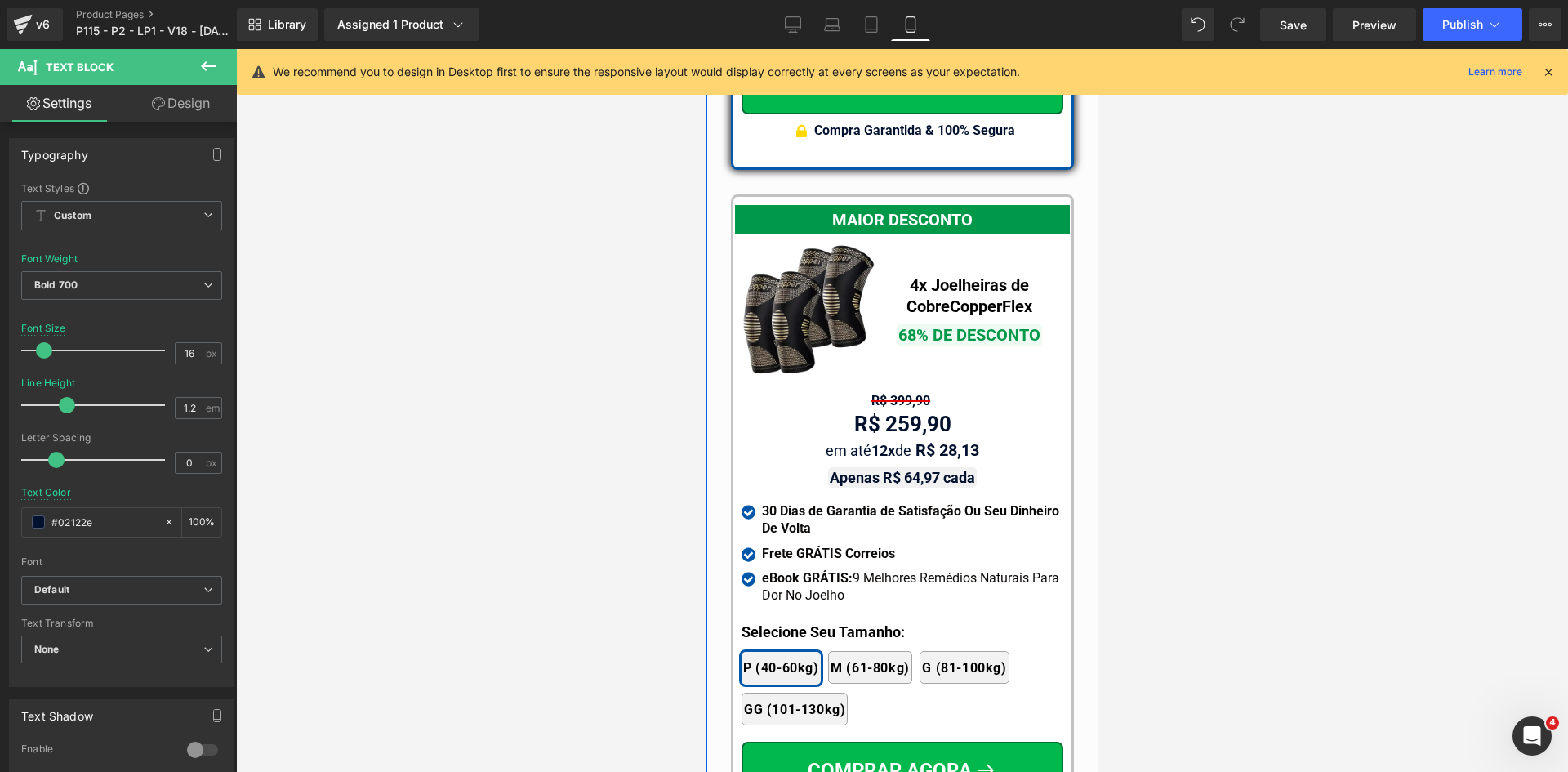
scroll to position [15559, 0]
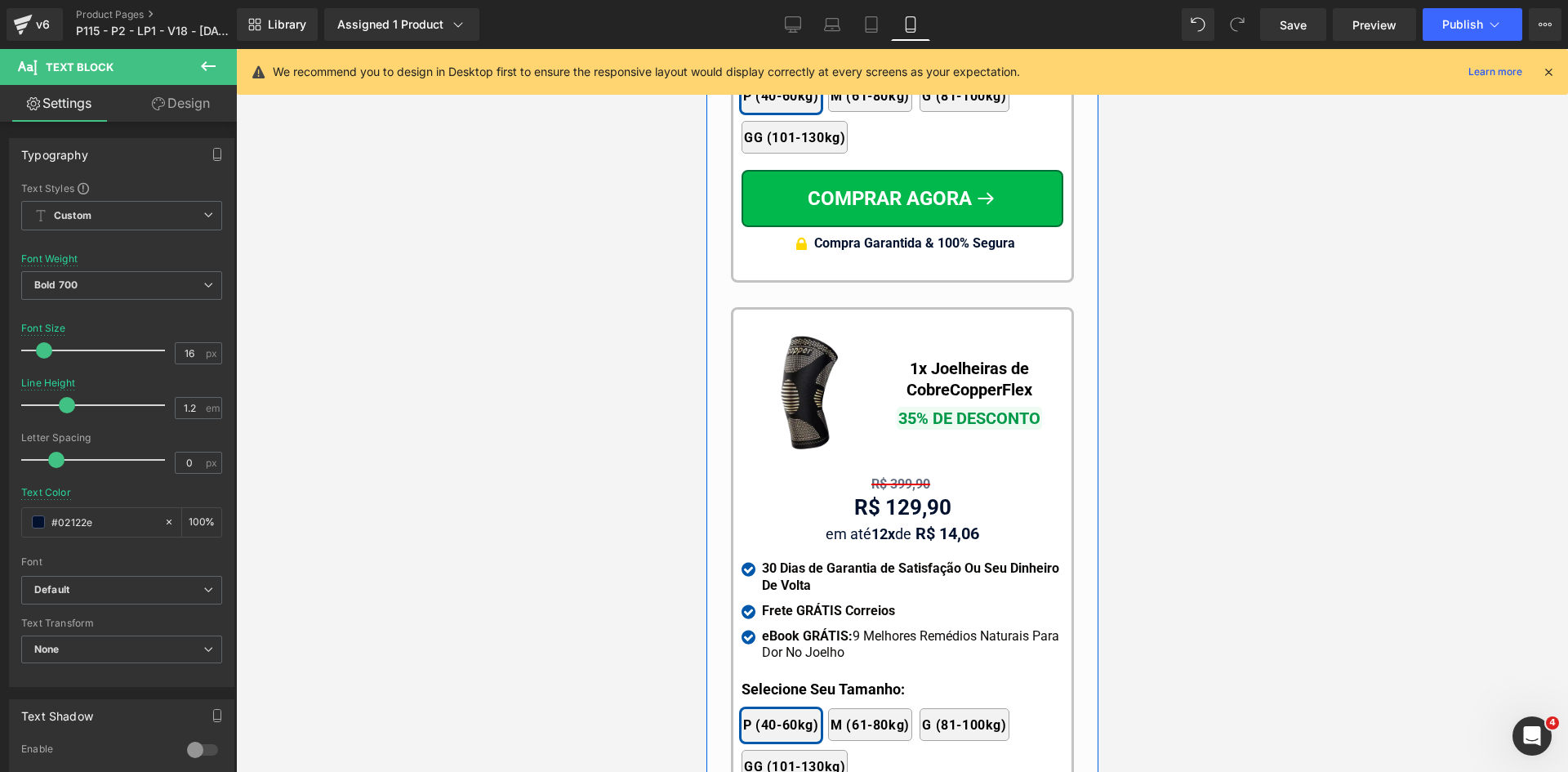
click at [879, 475] on span "Text Block" at bounding box center [904, 485] width 52 height 20
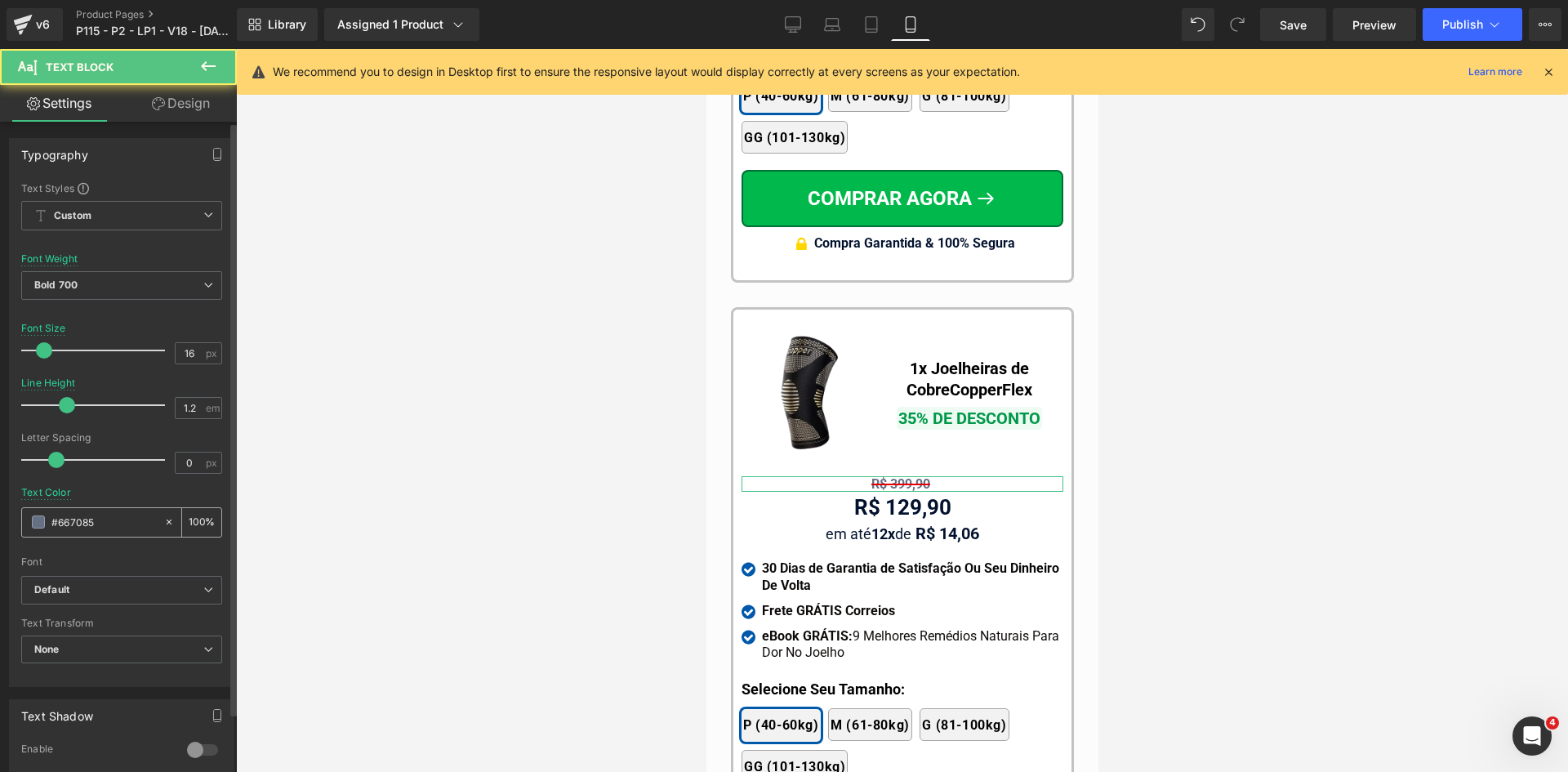
click at [112, 521] on input "#667085" at bounding box center [104, 522] width 104 height 18
paste input "02122e"
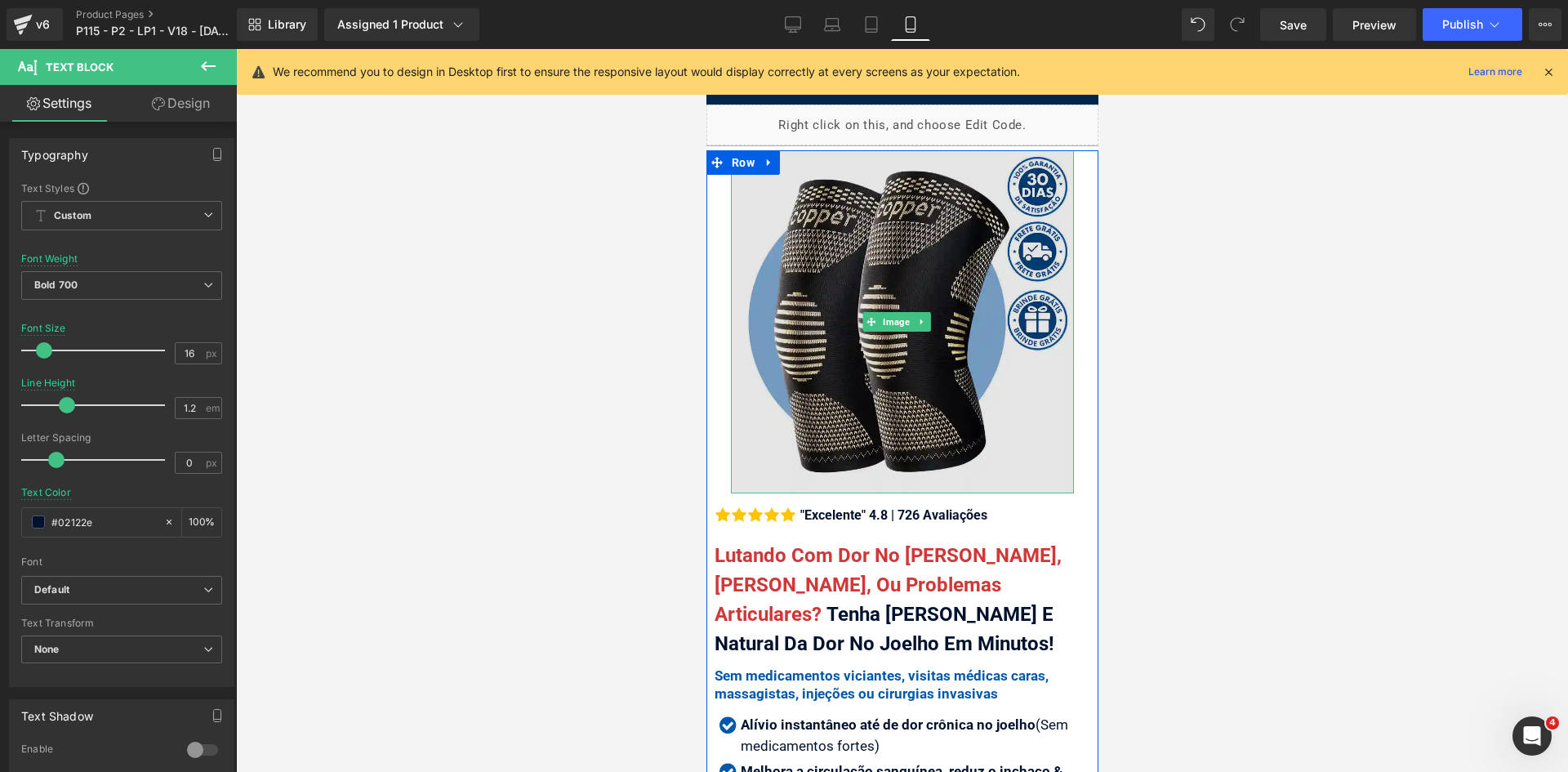
scroll to position [245, 0]
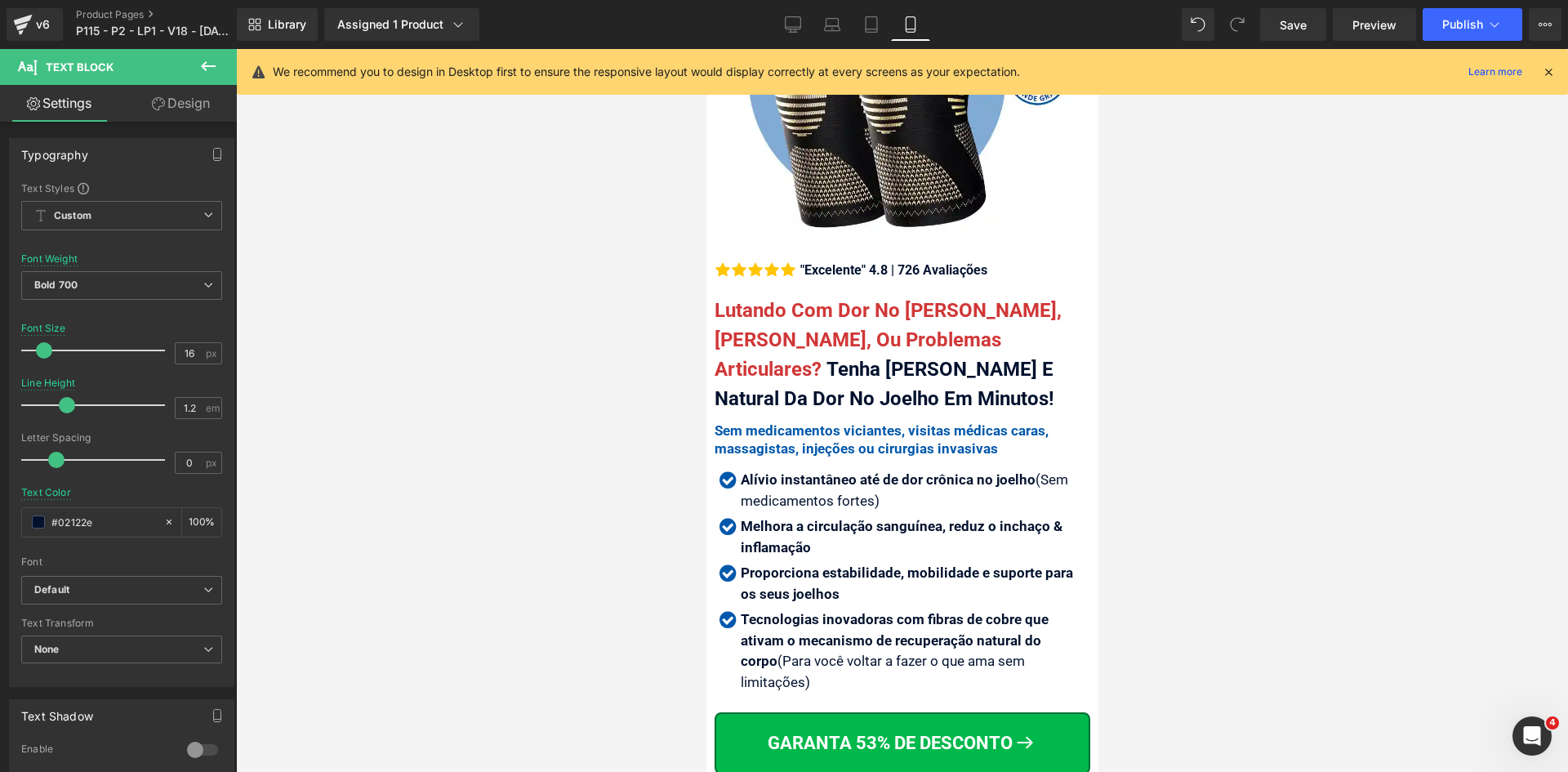
type input "#02122e"
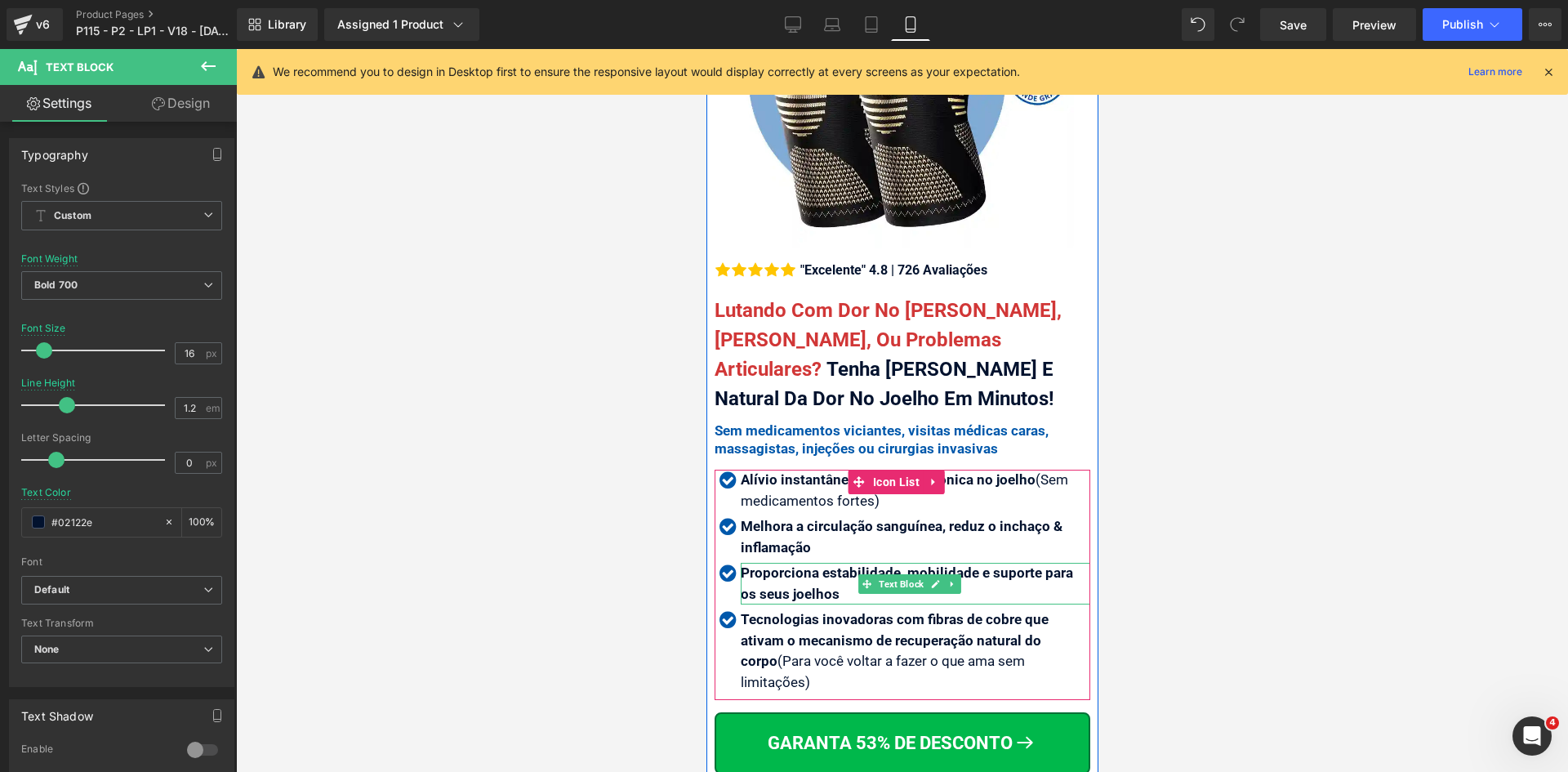
click at [809, 570] on p "Proporciona estabilidade, mobilidade e suporte para os seus joelhos" at bounding box center [914, 584] width 350 height 42
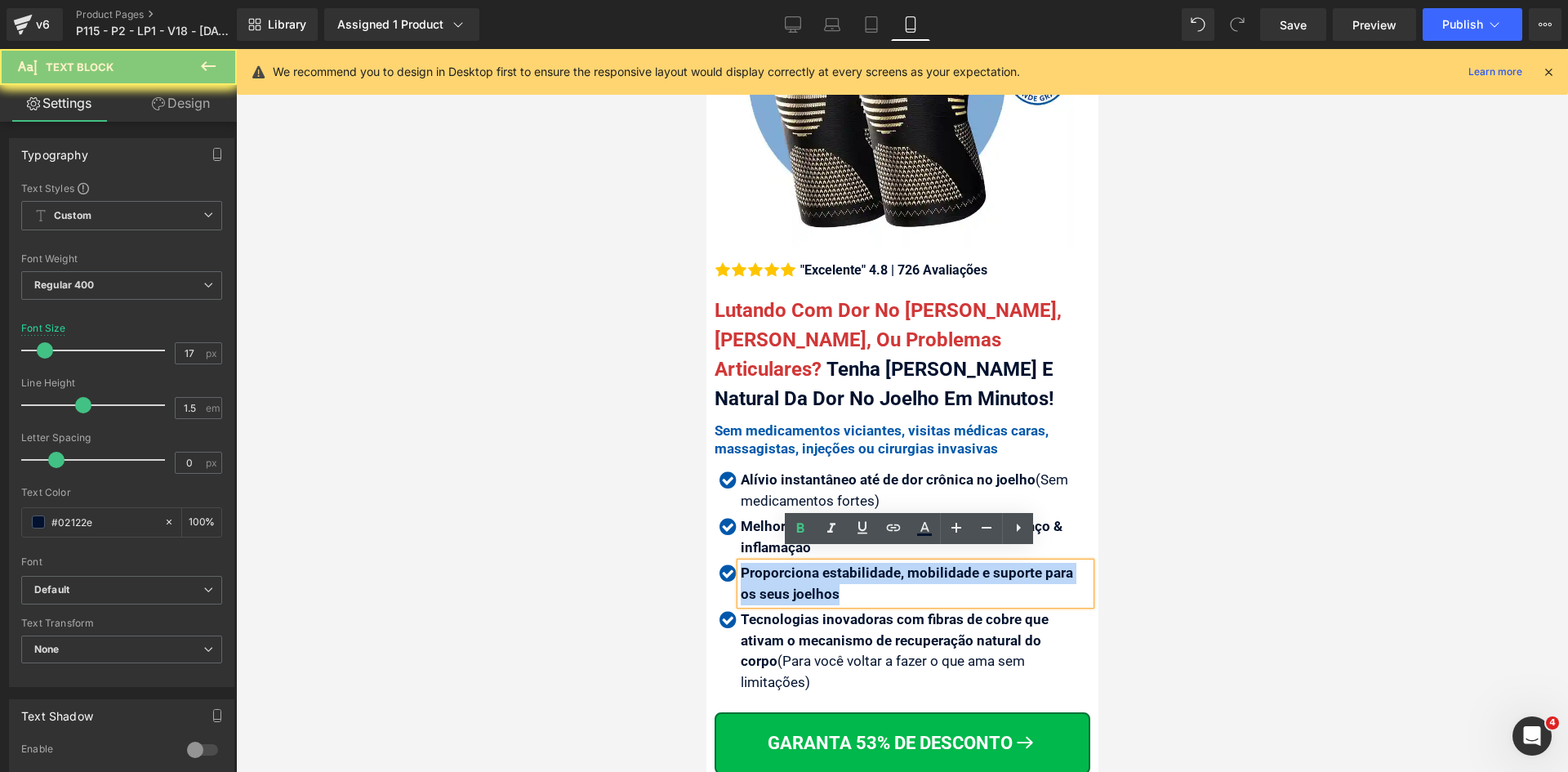
copy b "Proporciona estabilidade, mobilidade e suporte para os seus joelhos"
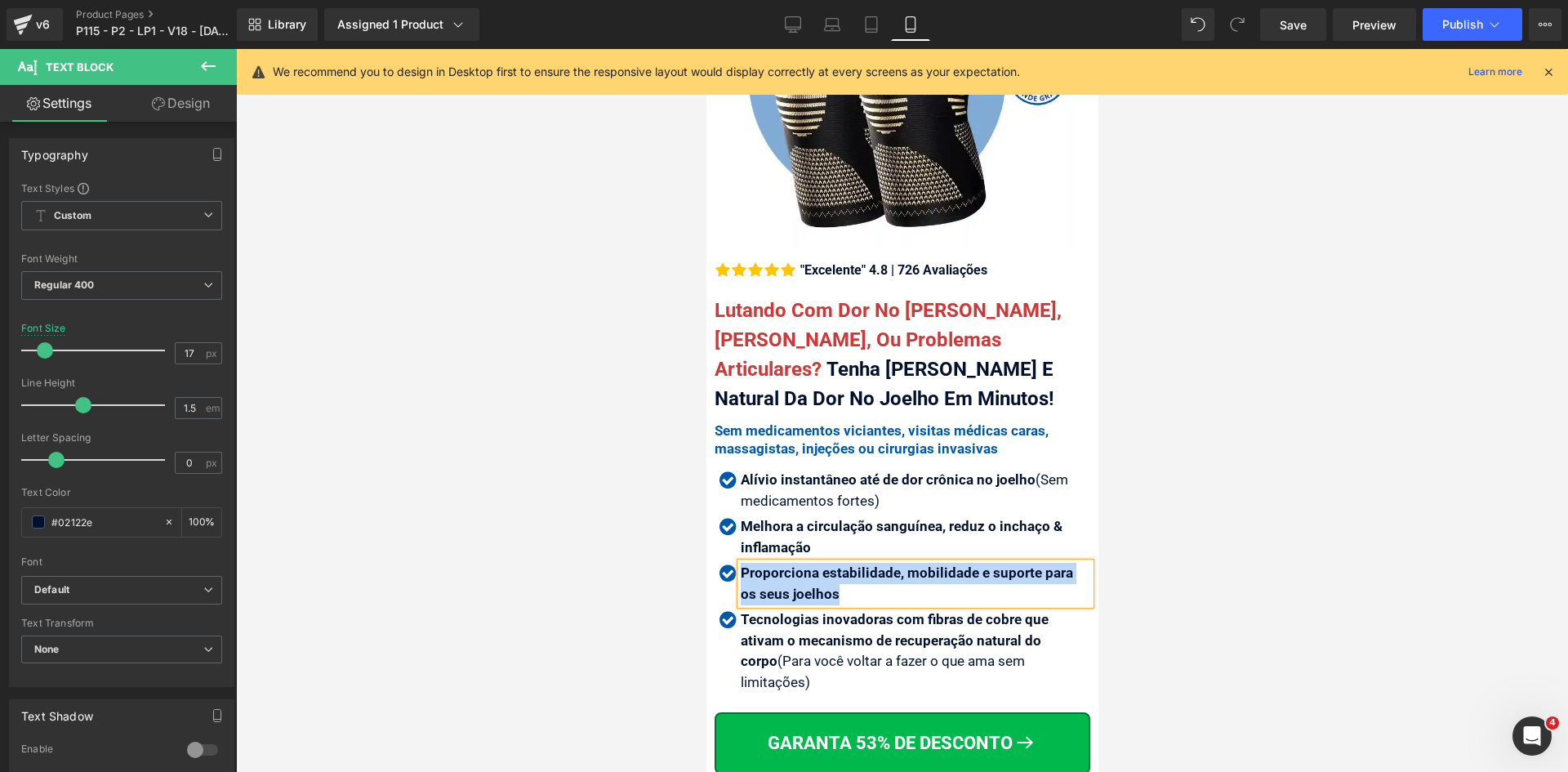
click at [801, 478] on p "Alívio instantâneo até de dor crônica no joelho (Sem medicamentos fortes )" at bounding box center [914, 491] width 350 height 42
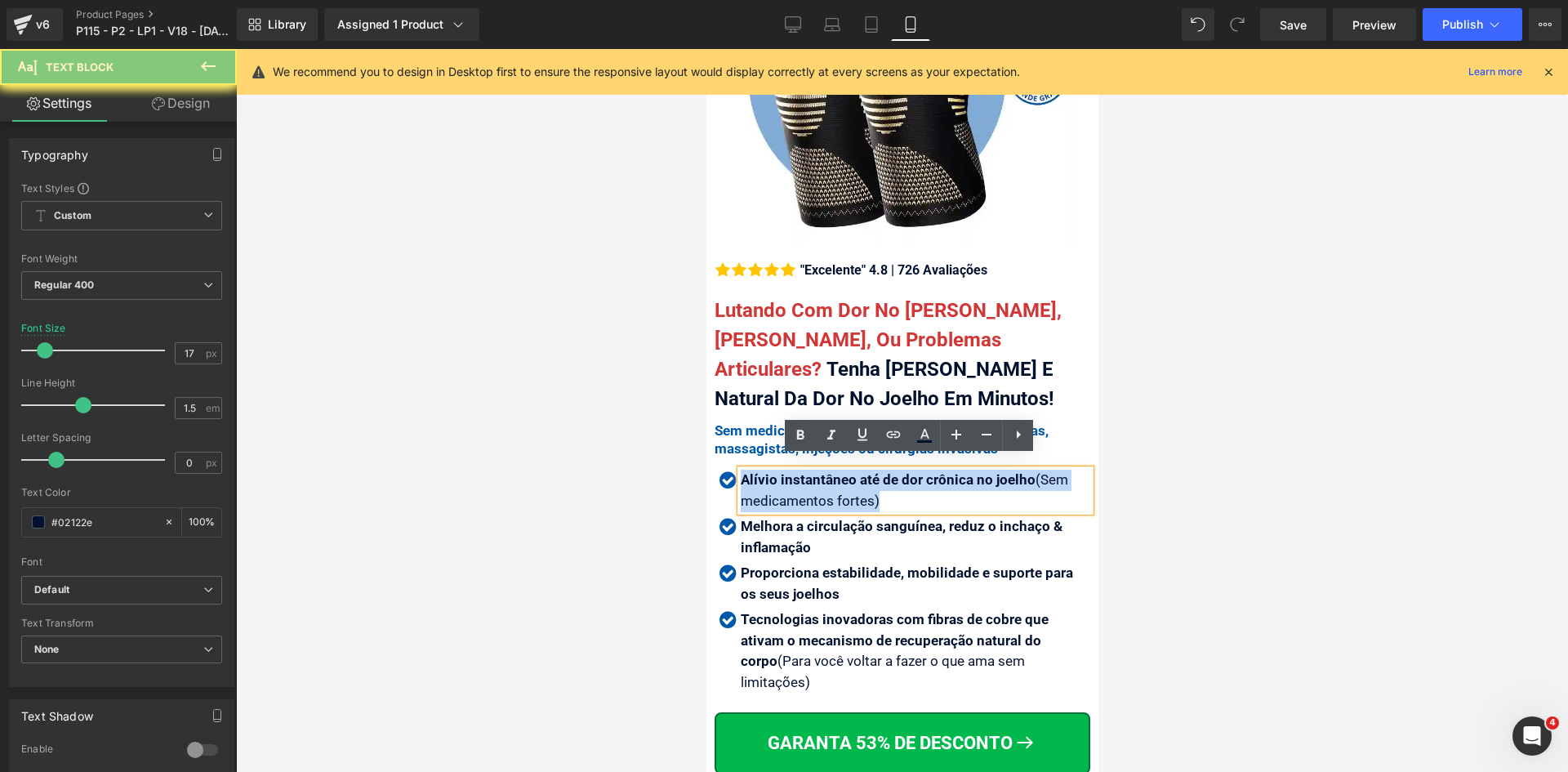
copy p "Alívio instantâneo até de dor crônica no joelho (Sem medicamentos fortes )"
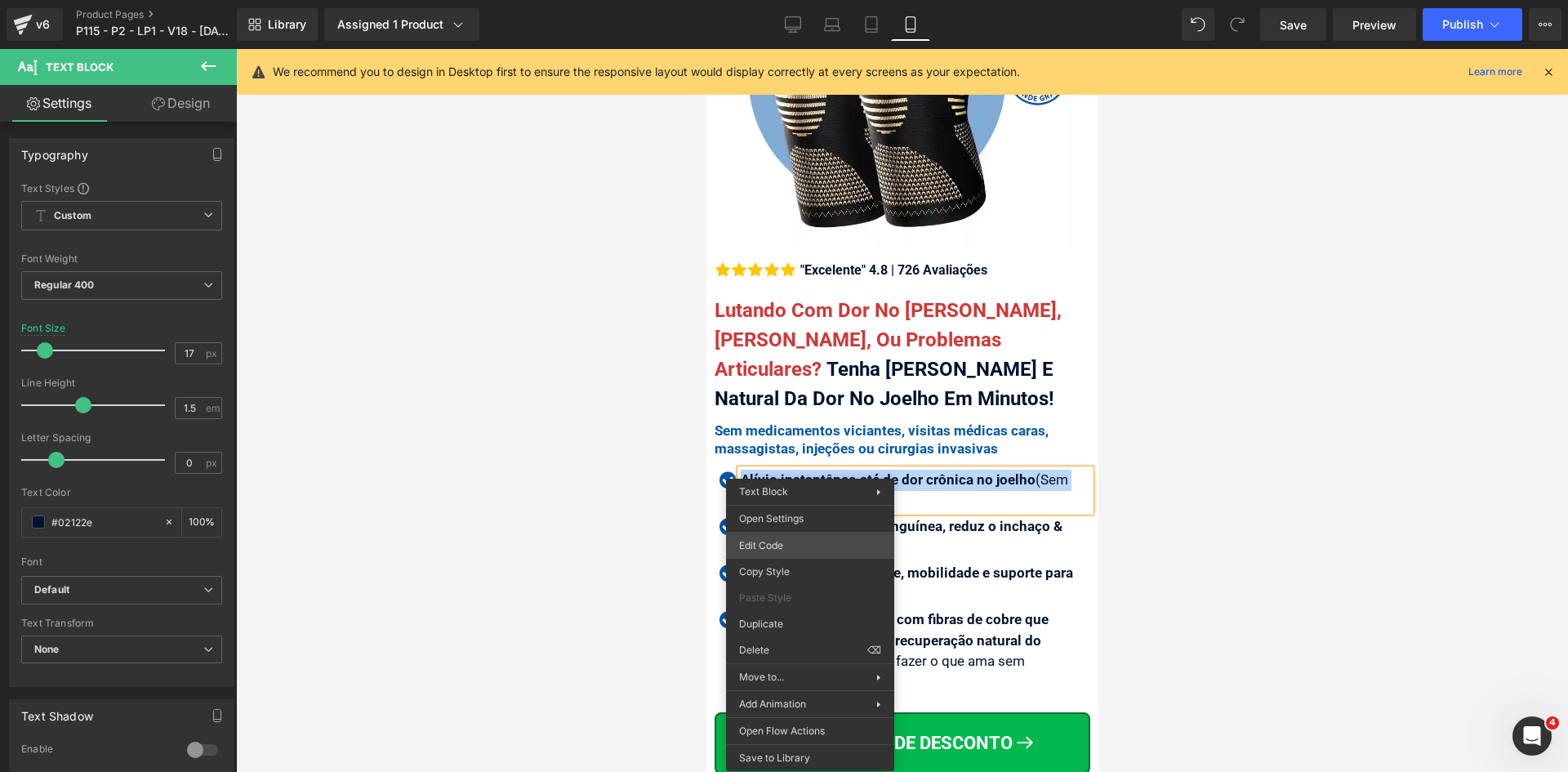
click at [807, 0] on div "Text Block You are previewing how the will restyle your page. You can not edit …" at bounding box center [784, 0] width 1568 height 0
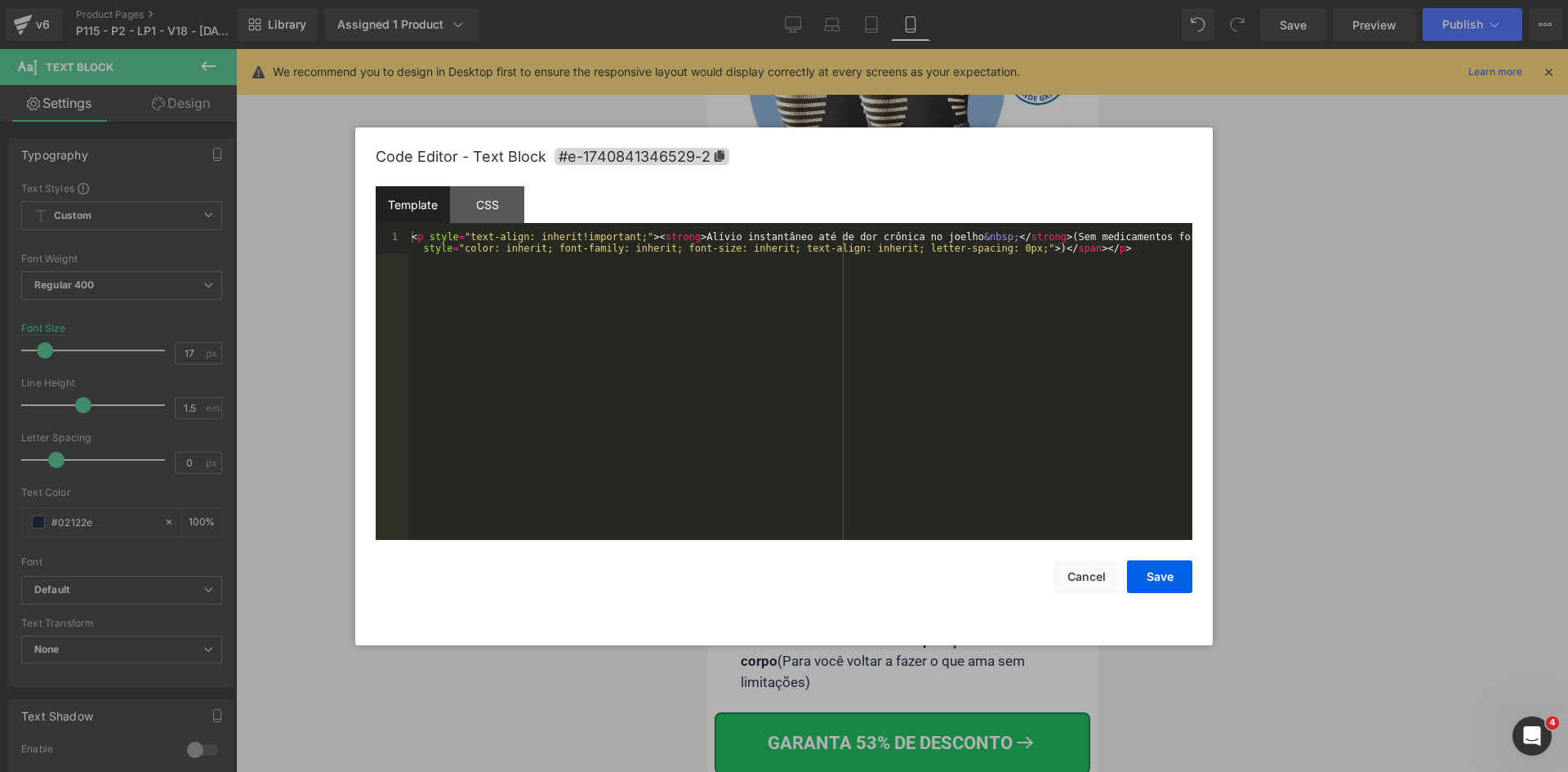
click at [772, 430] on div "< p style = "text-align: inherit!important;" > < strong > Alívio instantâneo at…" at bounding box center [800, 408] width 784 height 355
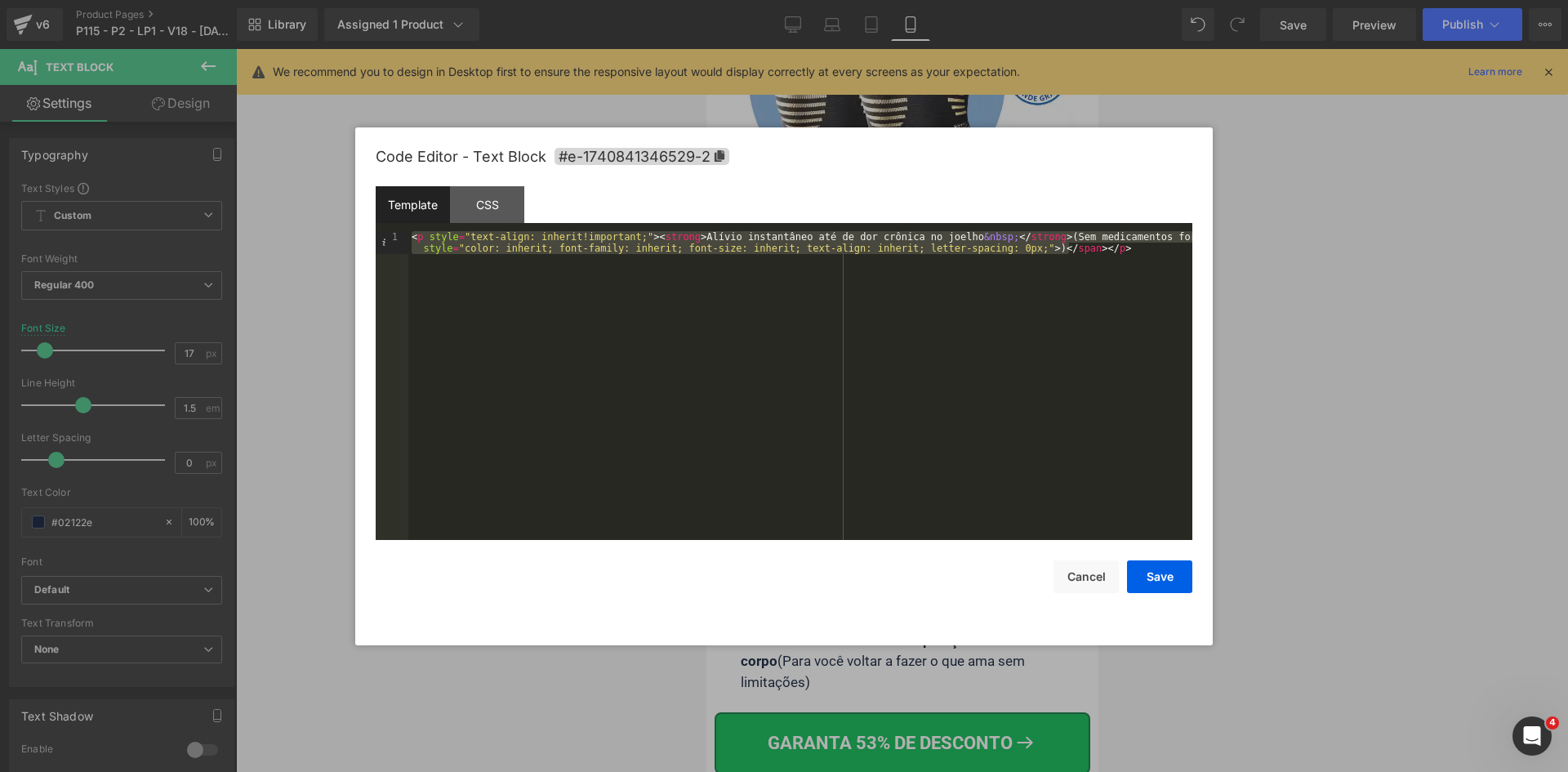
drag, startPoint x: 1082, startPoint y: 598, endPoint x: 1083, endPoint y: 575, distance: 23.0
click at [1082, 597] on div "Code Editor - Text Block #e-1740841346529-2 Template CSS 1 < p style = "text-al…" at bounding box center [784, 386] width 817 height 518
click at [1083, 575] on button "Cancel" at bounding box center [1086, 577] width 65 height 33
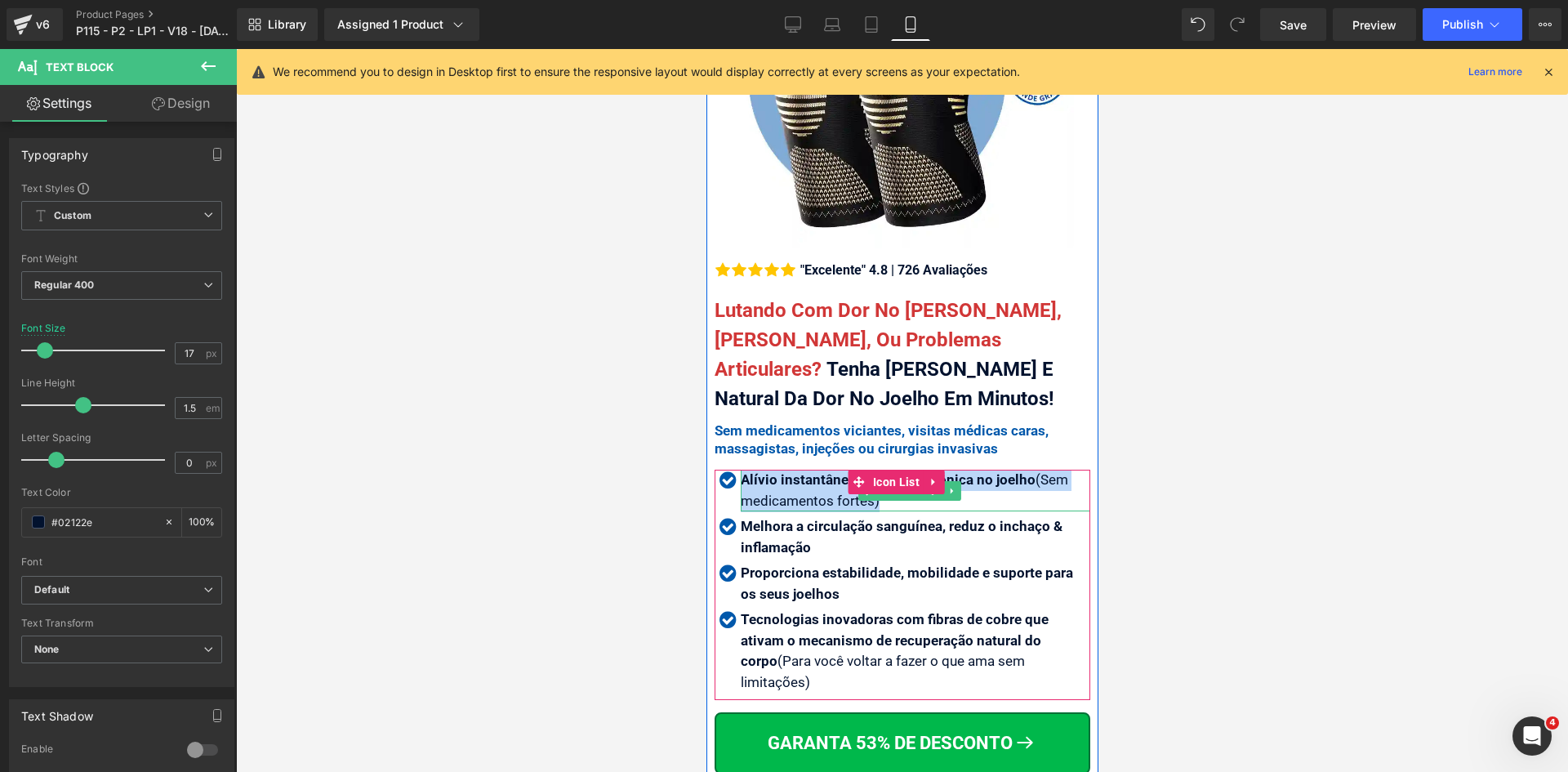
click at [789, 479] on p "Alívio instantâneo até de dor crônica no joelho (Sem medicamentos fortes )" at bounding box center [914, 491] width 350 height 42
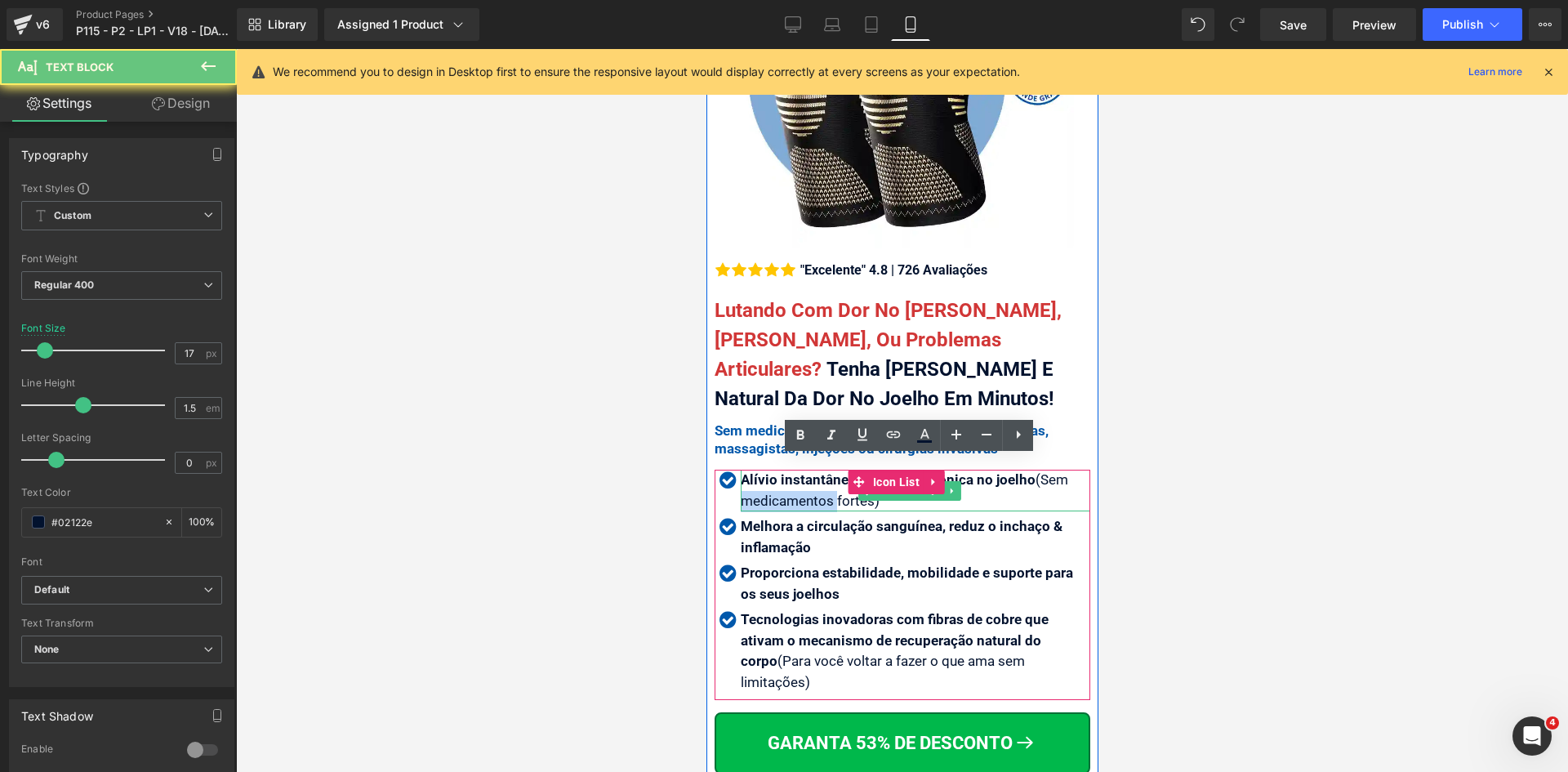
click at [789, 479] on p "Alívio instantâneo até de dor crônica no joelho (Sem medicamentos fortes )" at bounding box center [914, 491] width 350 height 42
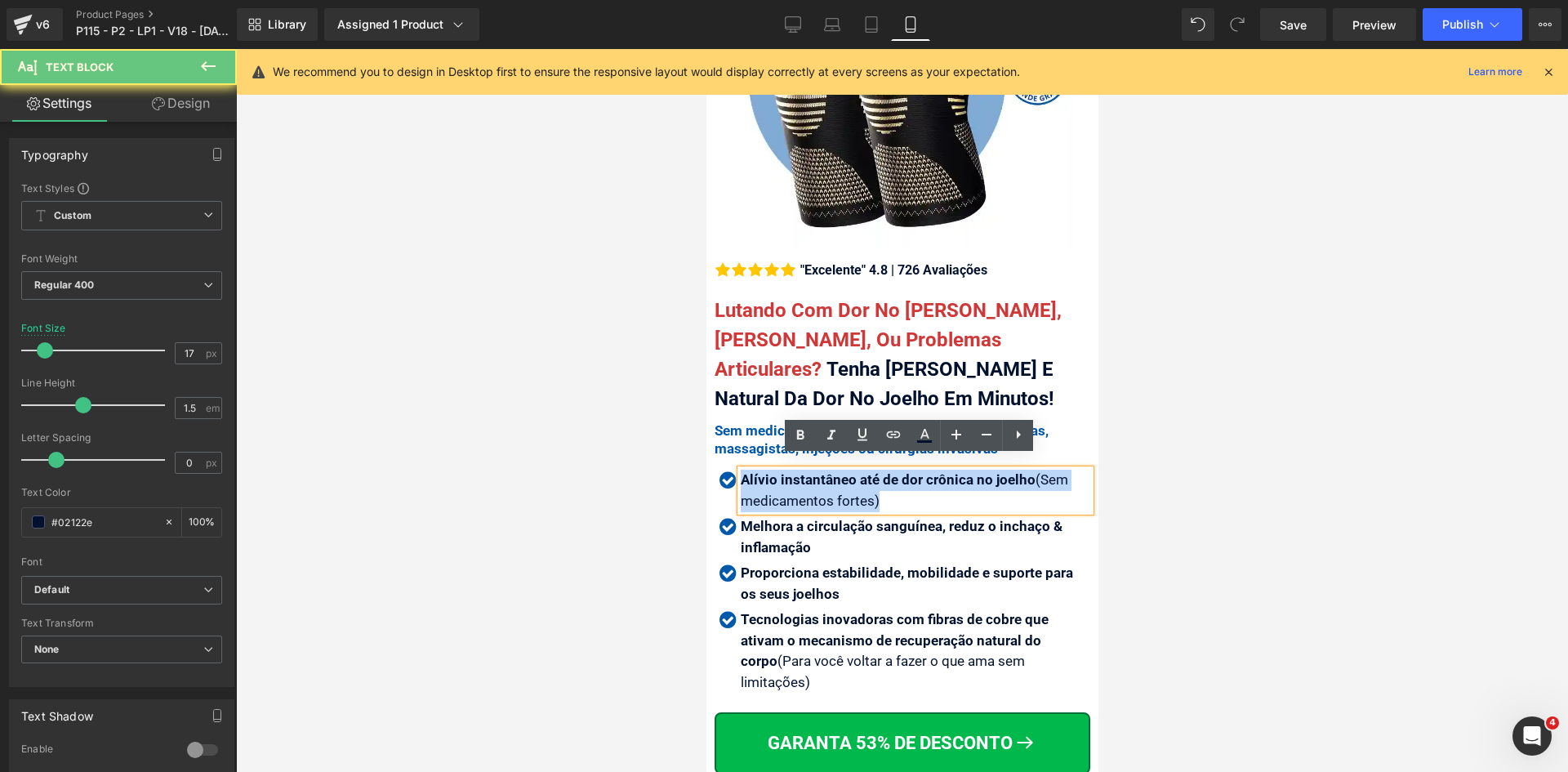
click at [789, 479] on p "Alívio instantâneo até de dor crônica no joelho (Sem medicamentos fortes )" at bounding box center [914, 491] width 350 height 42
copy p "Alívio instantâneo até de dor crônica no joelho (Sem medicamentos fortes )"
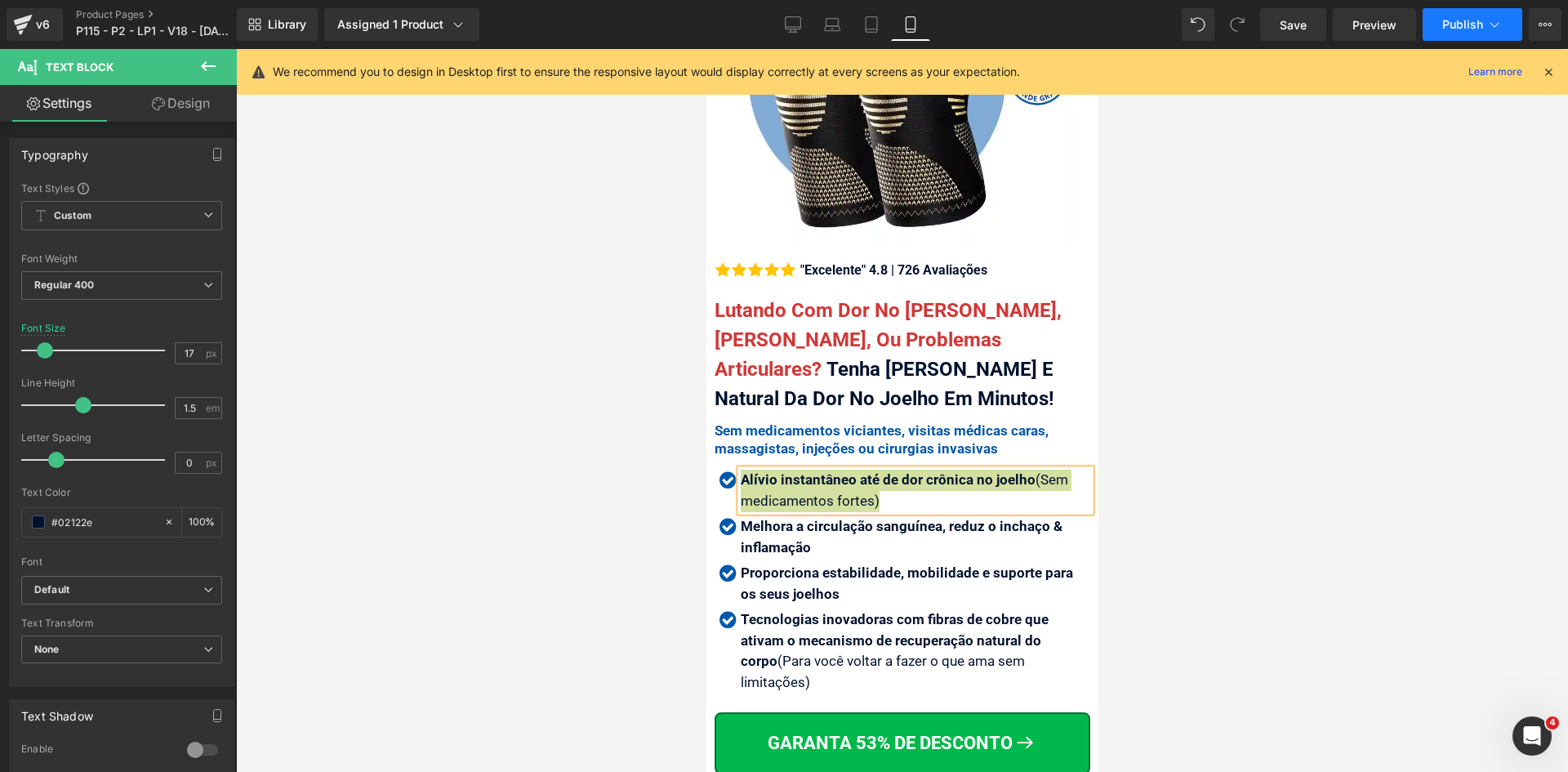
click at [1474, 23] on span "Publish" at bounding box center [1463, 25] width 41 height 13
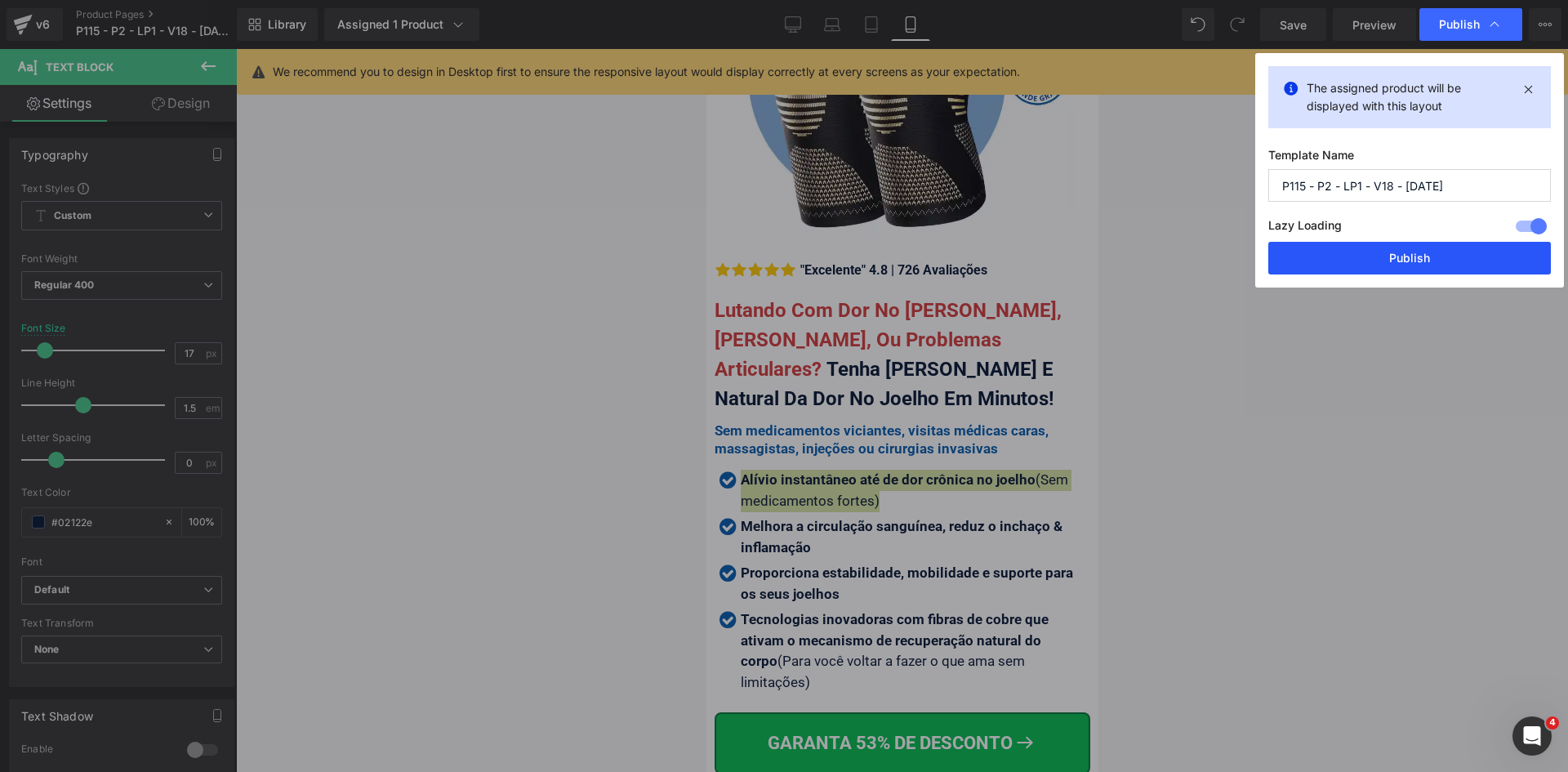
click at [1369, 263] on button "Publish" at bounding box center [1409, 258] width 282 height 33
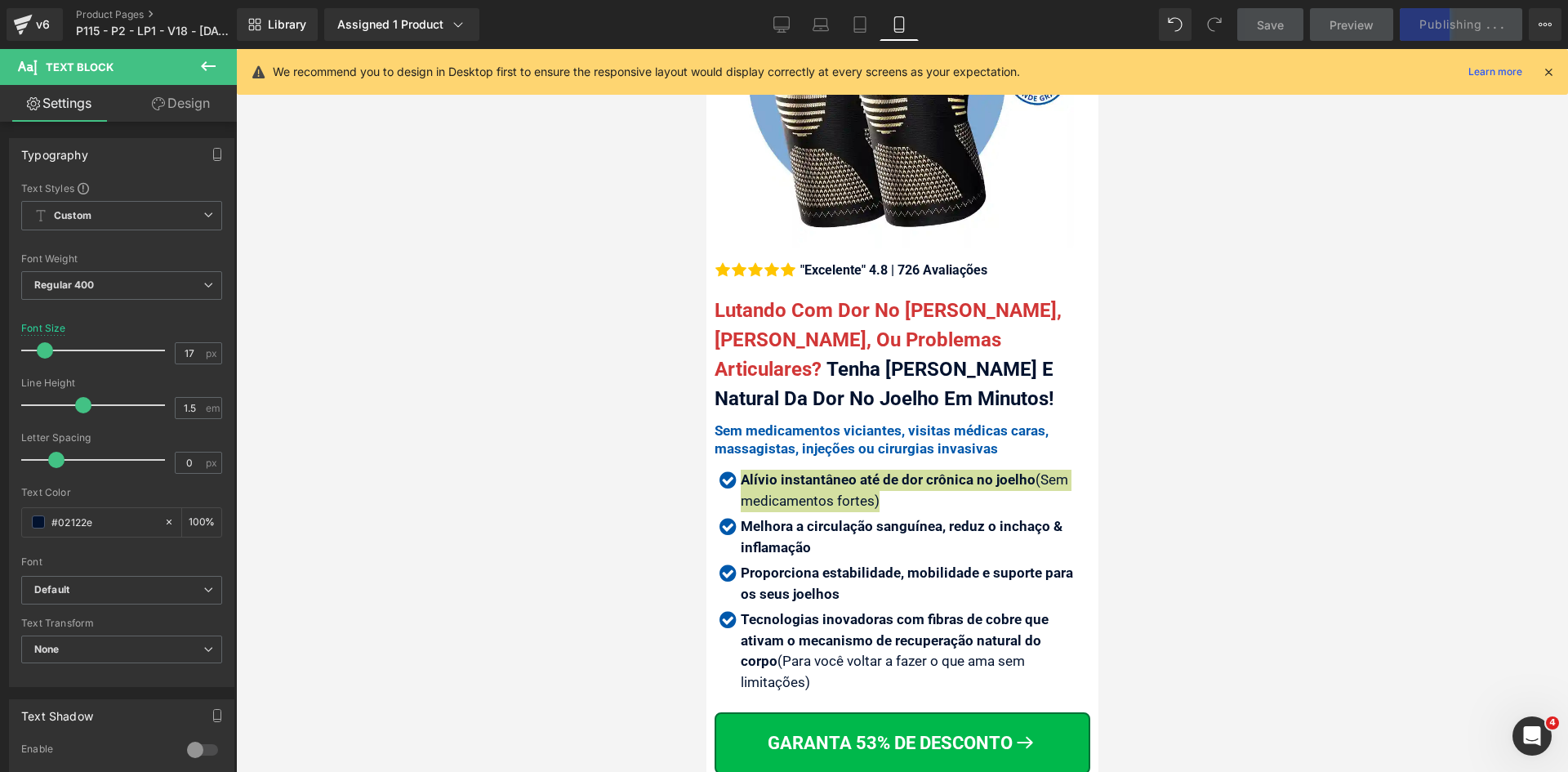
click at [1548, 67] on icon at bounding box center [1548, 72] width 15 height 15
click at [1551, 72] on div at bounding box center [902, 411] width 1332 height 723
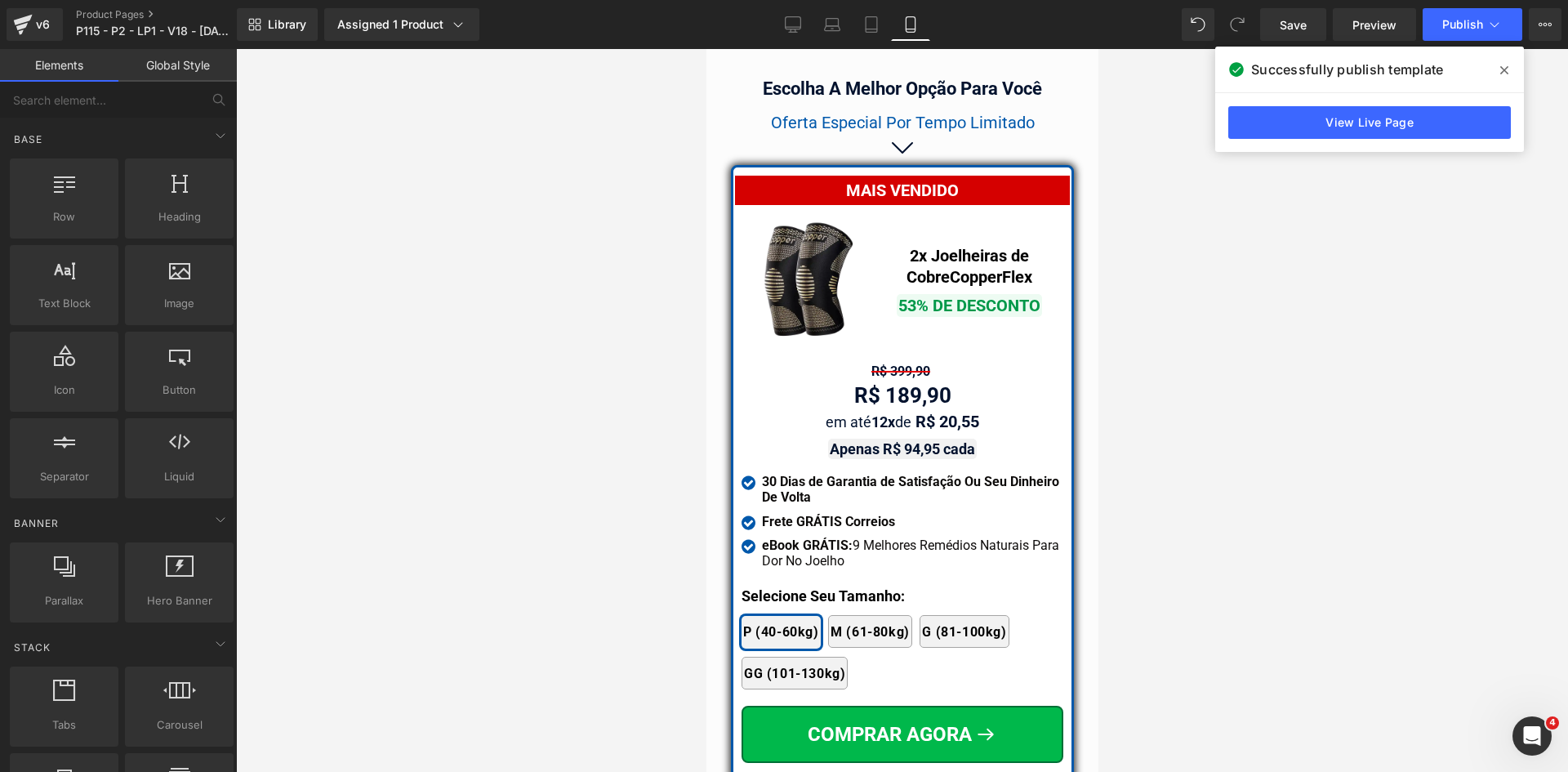
scroll to position [14330, 0]
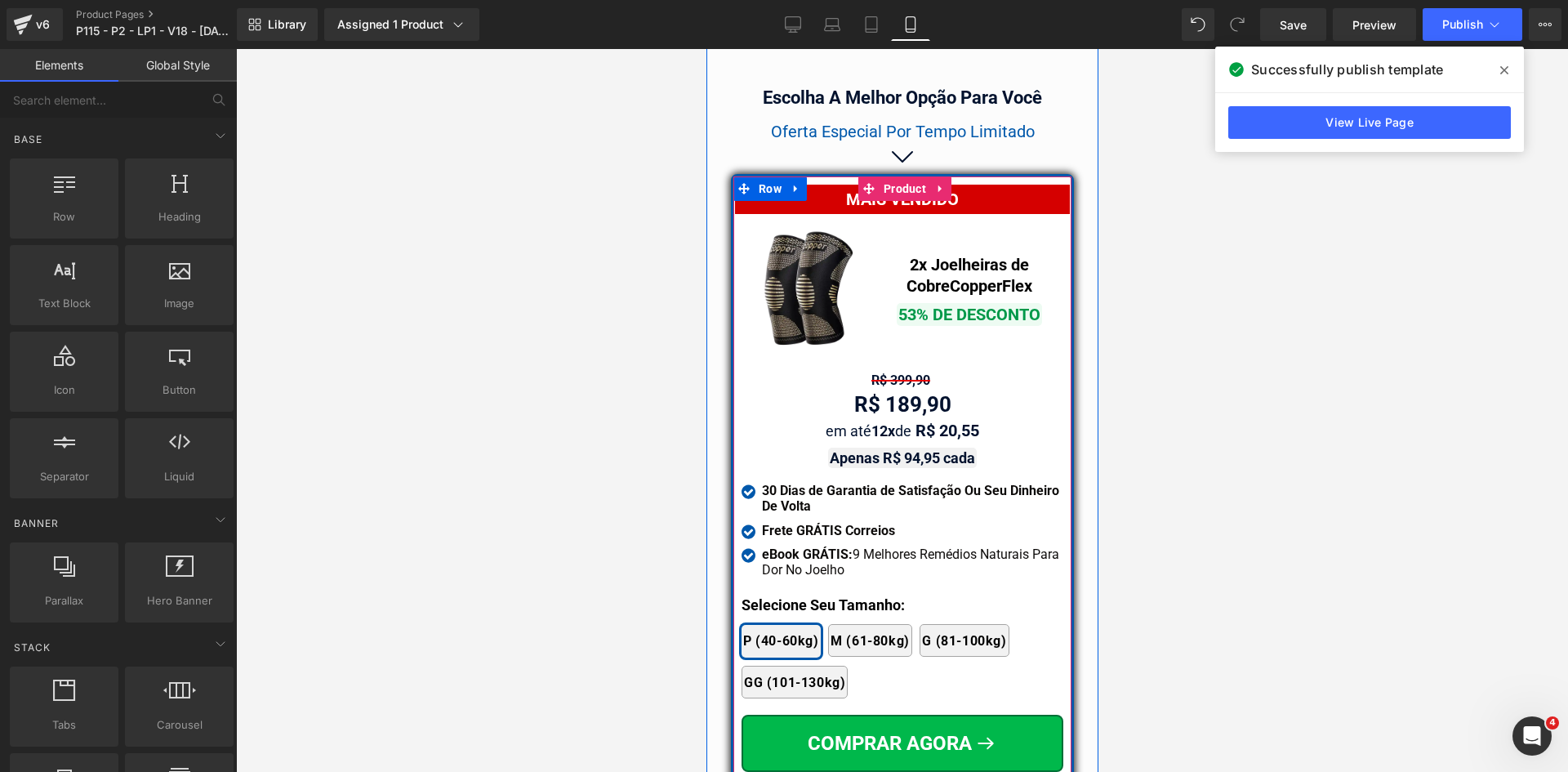
click at [890, 371] on span "Text Block" at bounding box center [893, 381] width 52 height 20
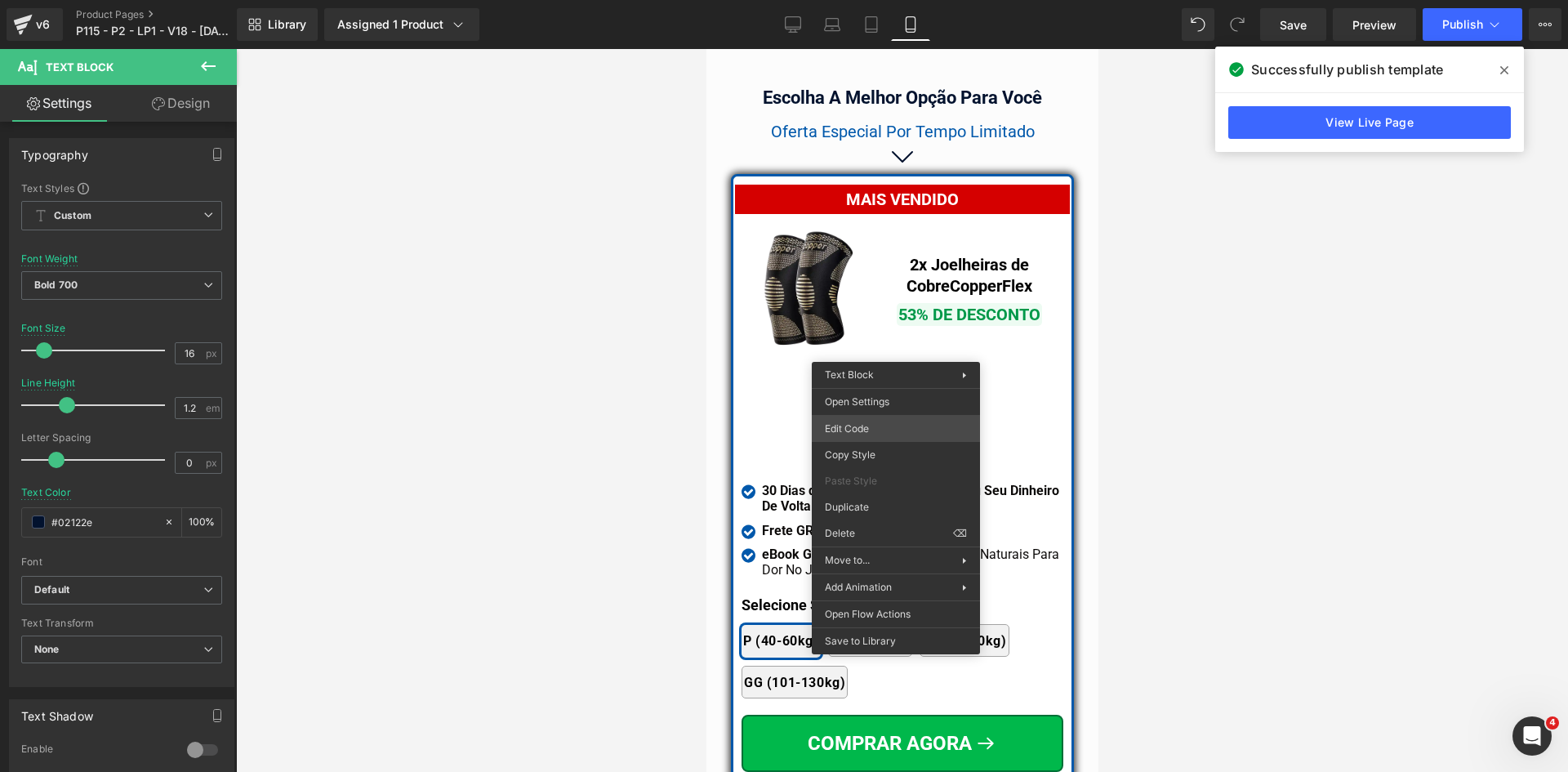
click at [865, 0] on div "Text Block You are previewing how the will restyle your page. You can not edit …" at bounding box center [784, 0] width 1568 height 0
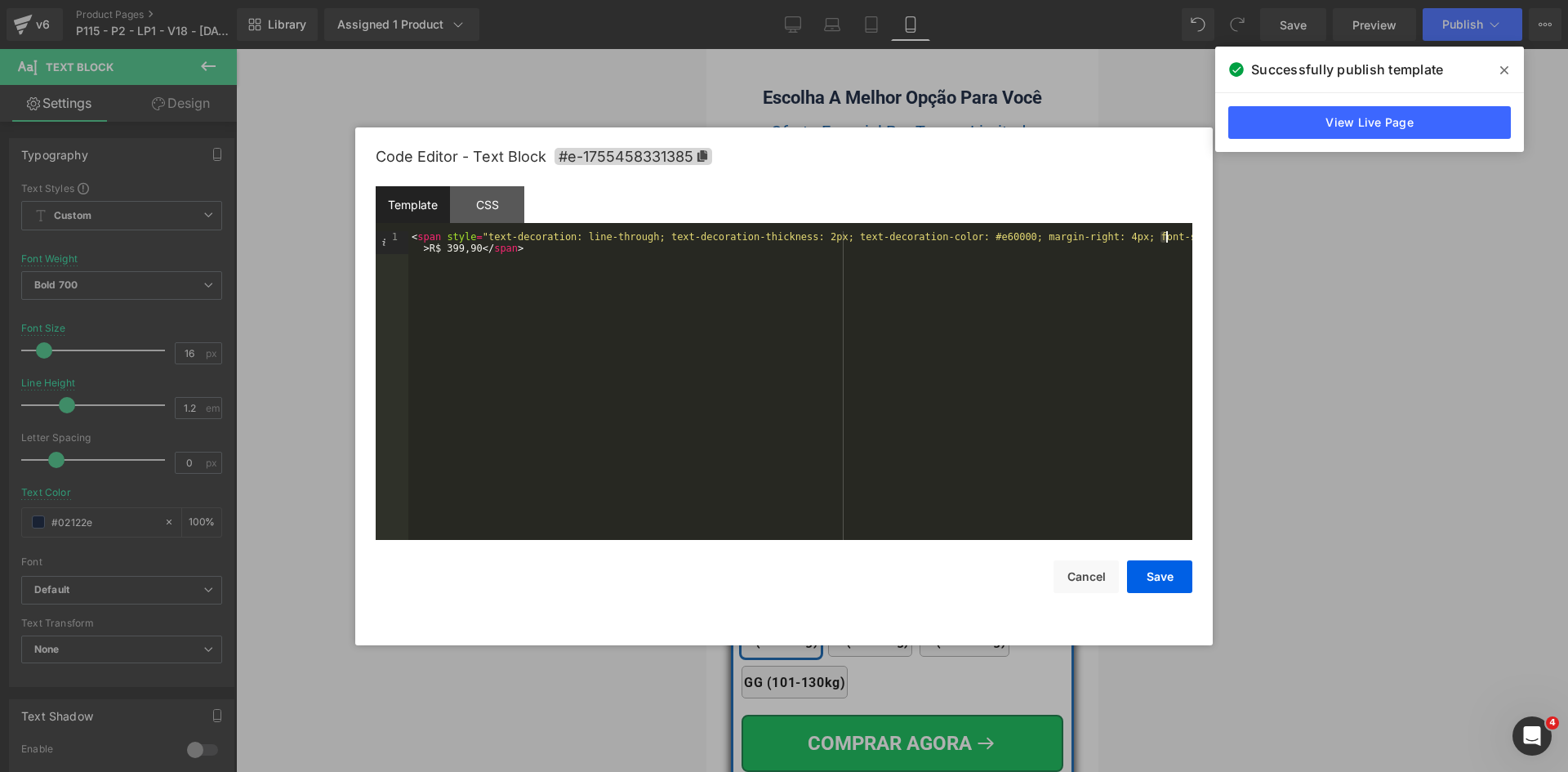
click at [1165, 237] on div "< span style = "text-decoration: line-through; text-decoration-thickness: 2px; …" at bounding box center [800, 408] width 784 height 355
click at [1161, 570] on button "Save" at bounding box center [1159, 577] width 65 height 33
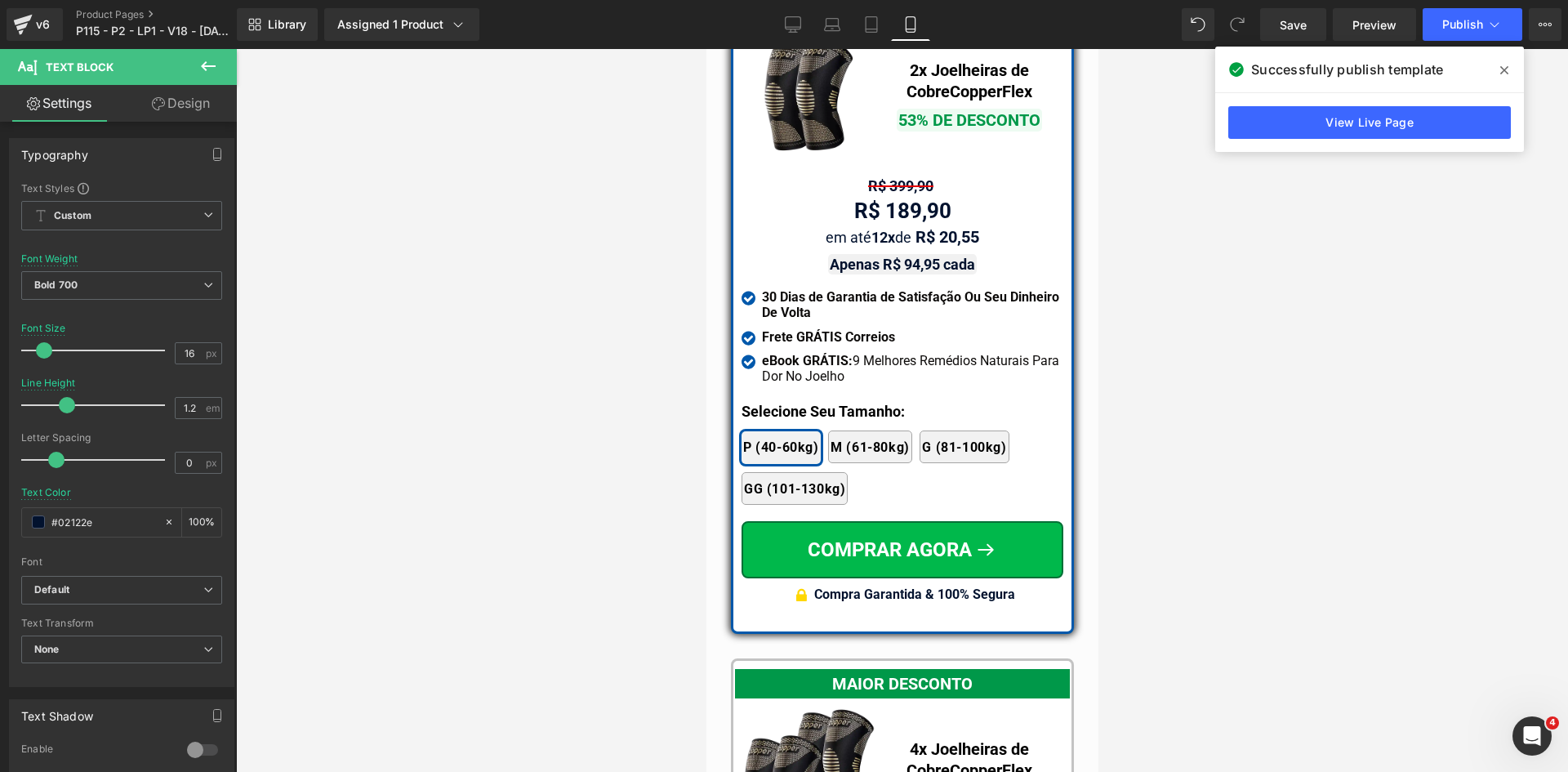
scroll to position [14820, 0]
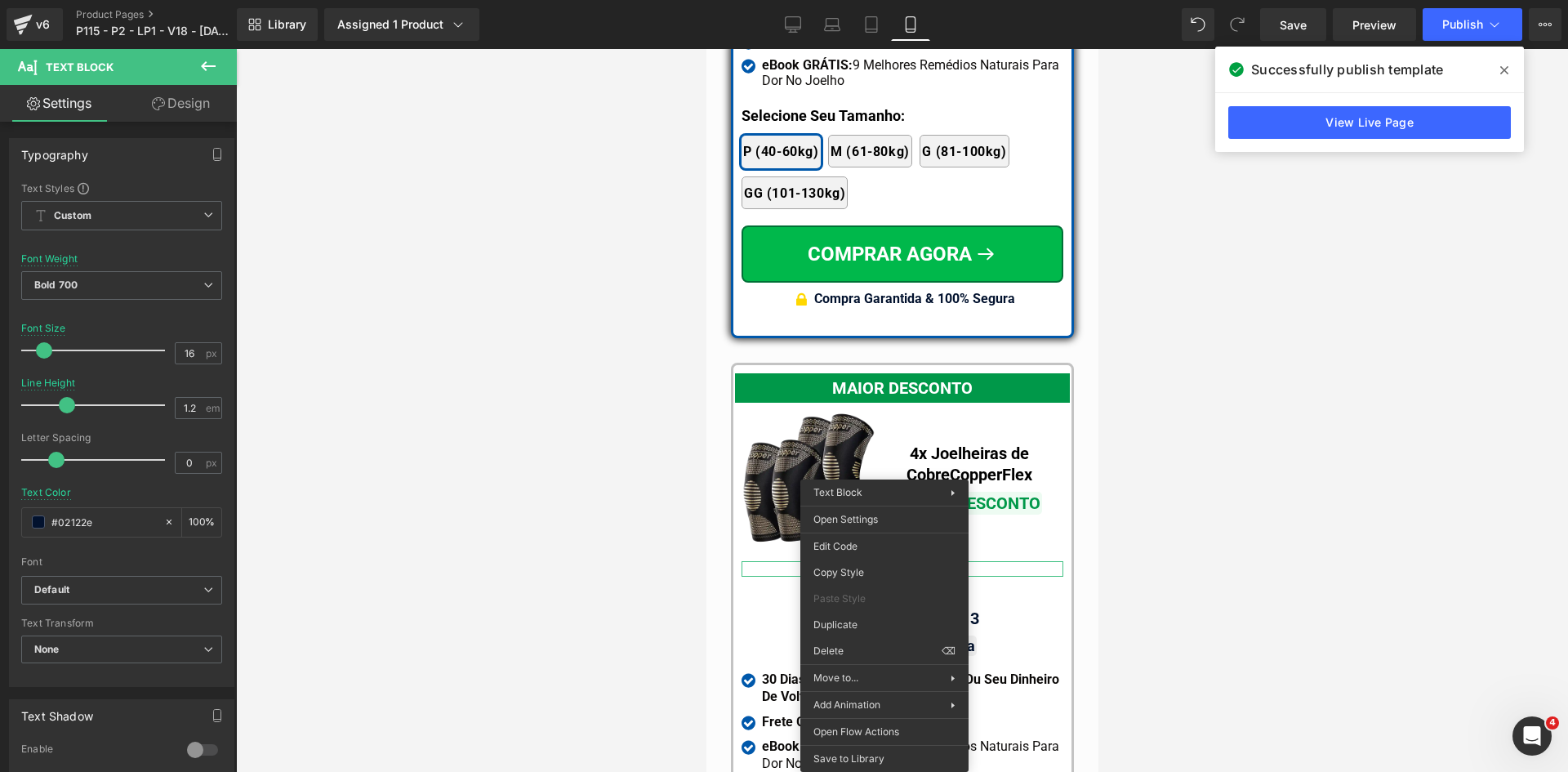
drag, startPoint x: 1167, startPoint y: 347, endPoint x: 1124, endPoint y: 351, distance: 43.2
click at [1165, 352] on div at bounding box center [902, 411] width 1332 height 723
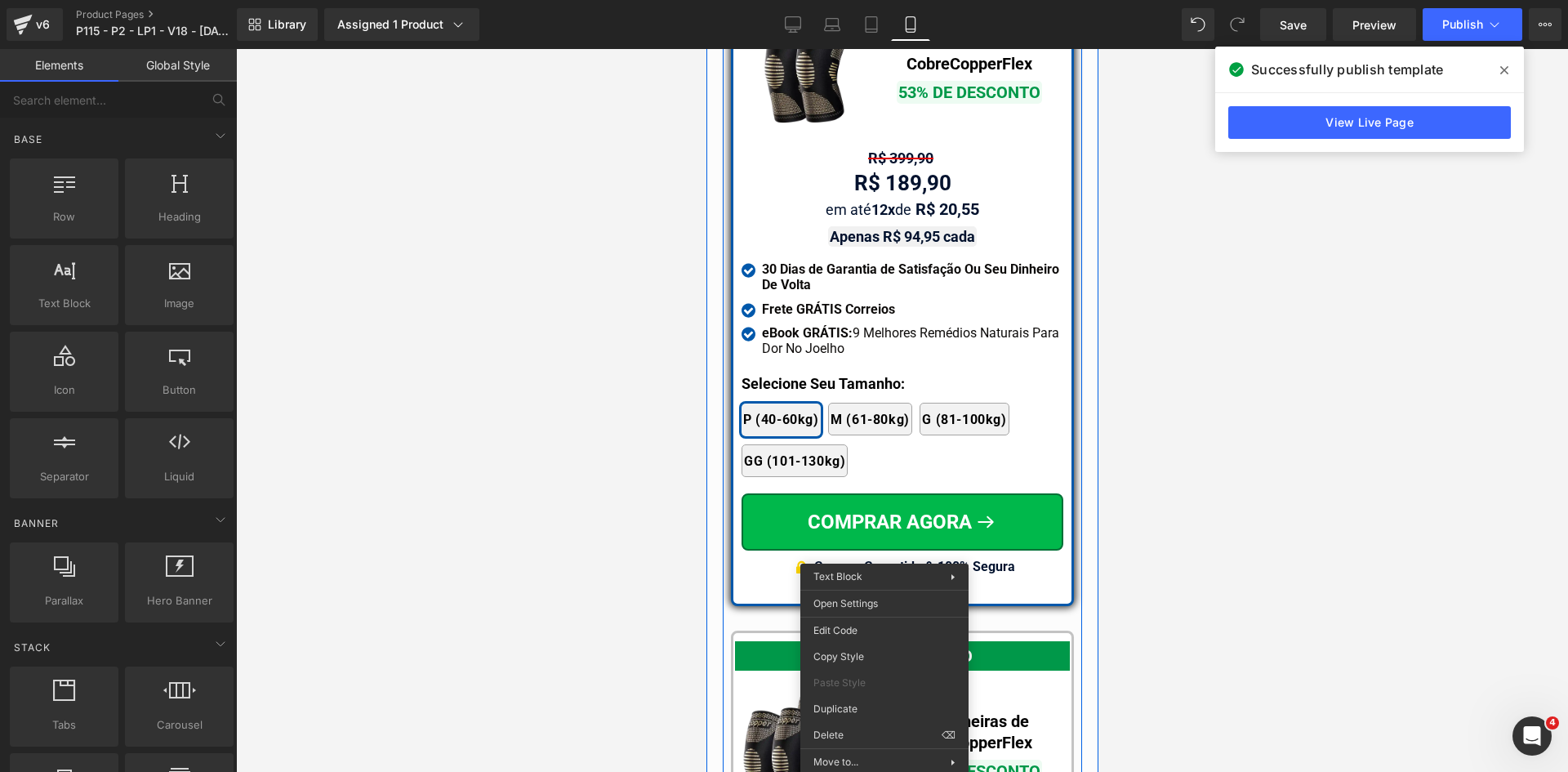
scroll to position [14412, 0]
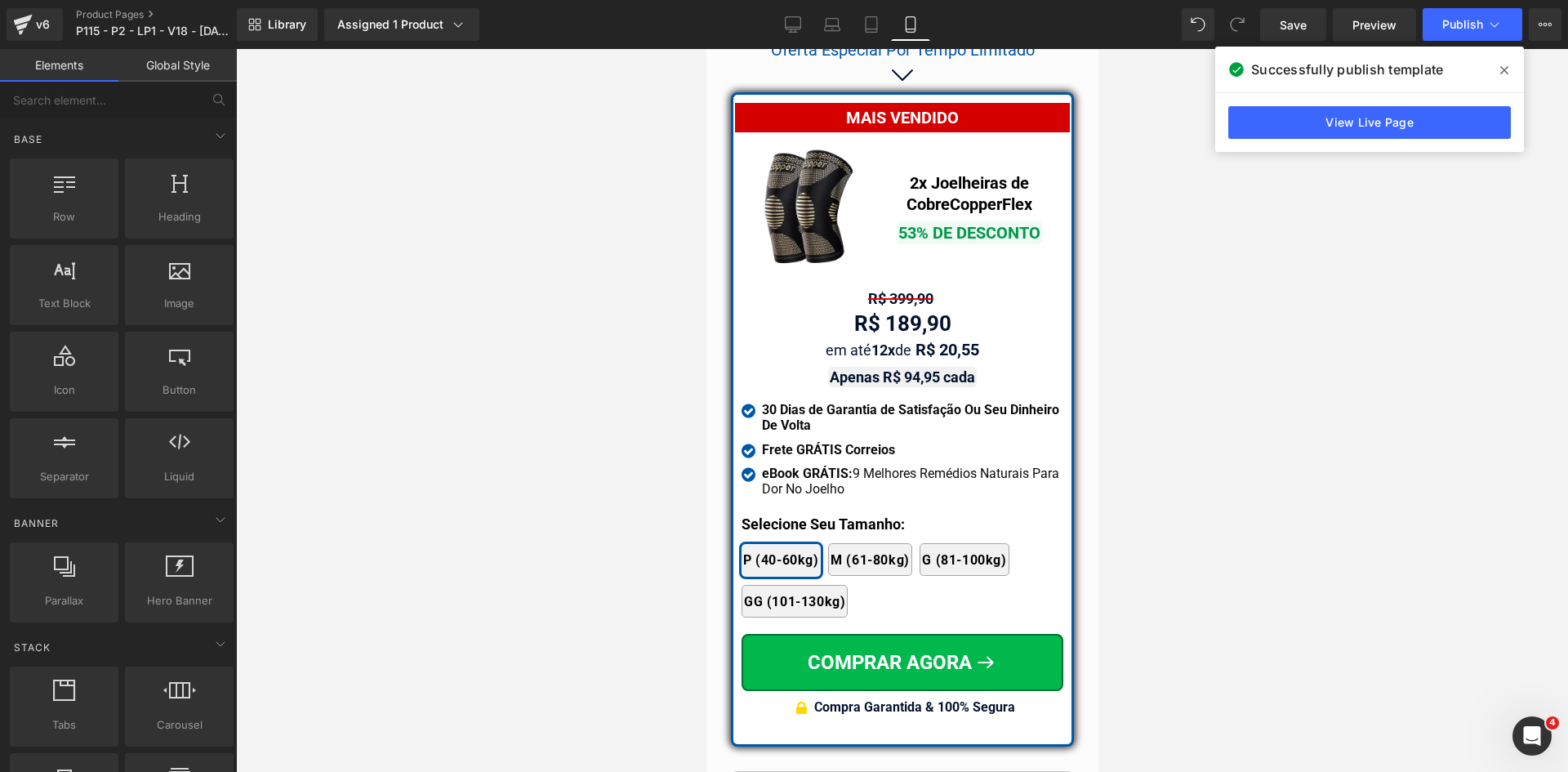
click at [1185, 366] on div at bounding box center [902, 411] width 1332 height 723
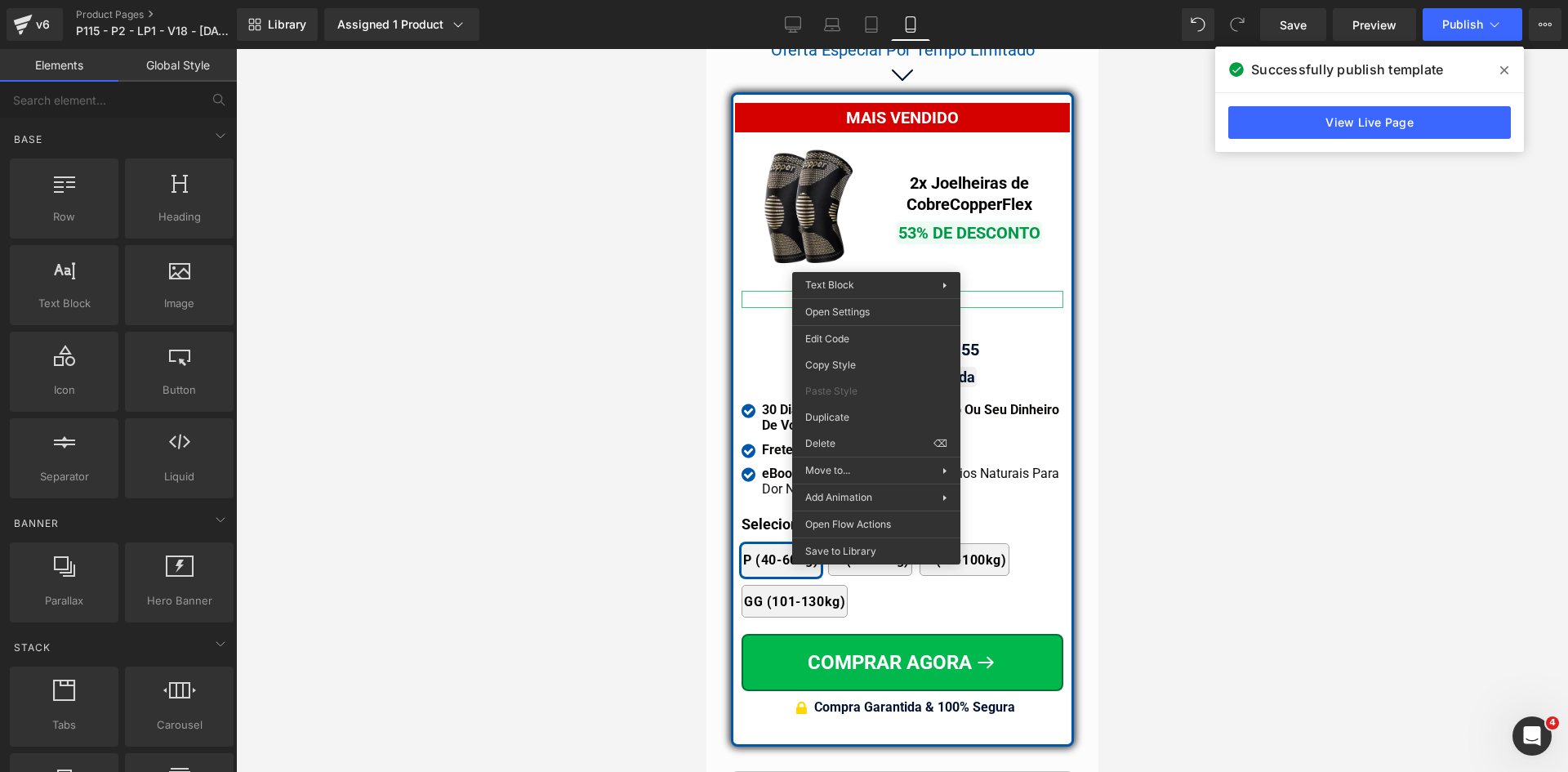
click at [694, 352] on div at bounding box center [902, 411] width 1332 height 723
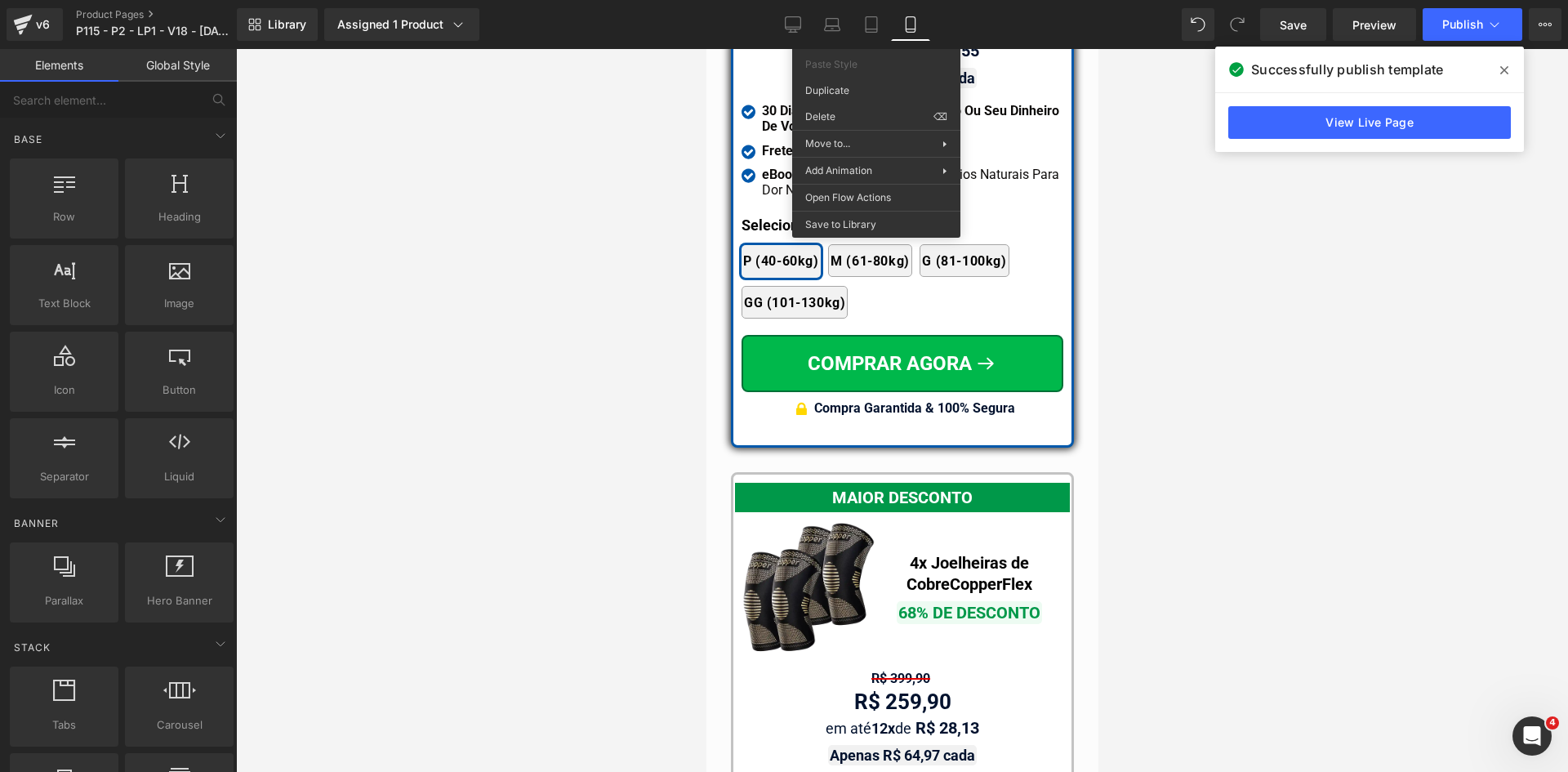
scroll to position [14739, 0]
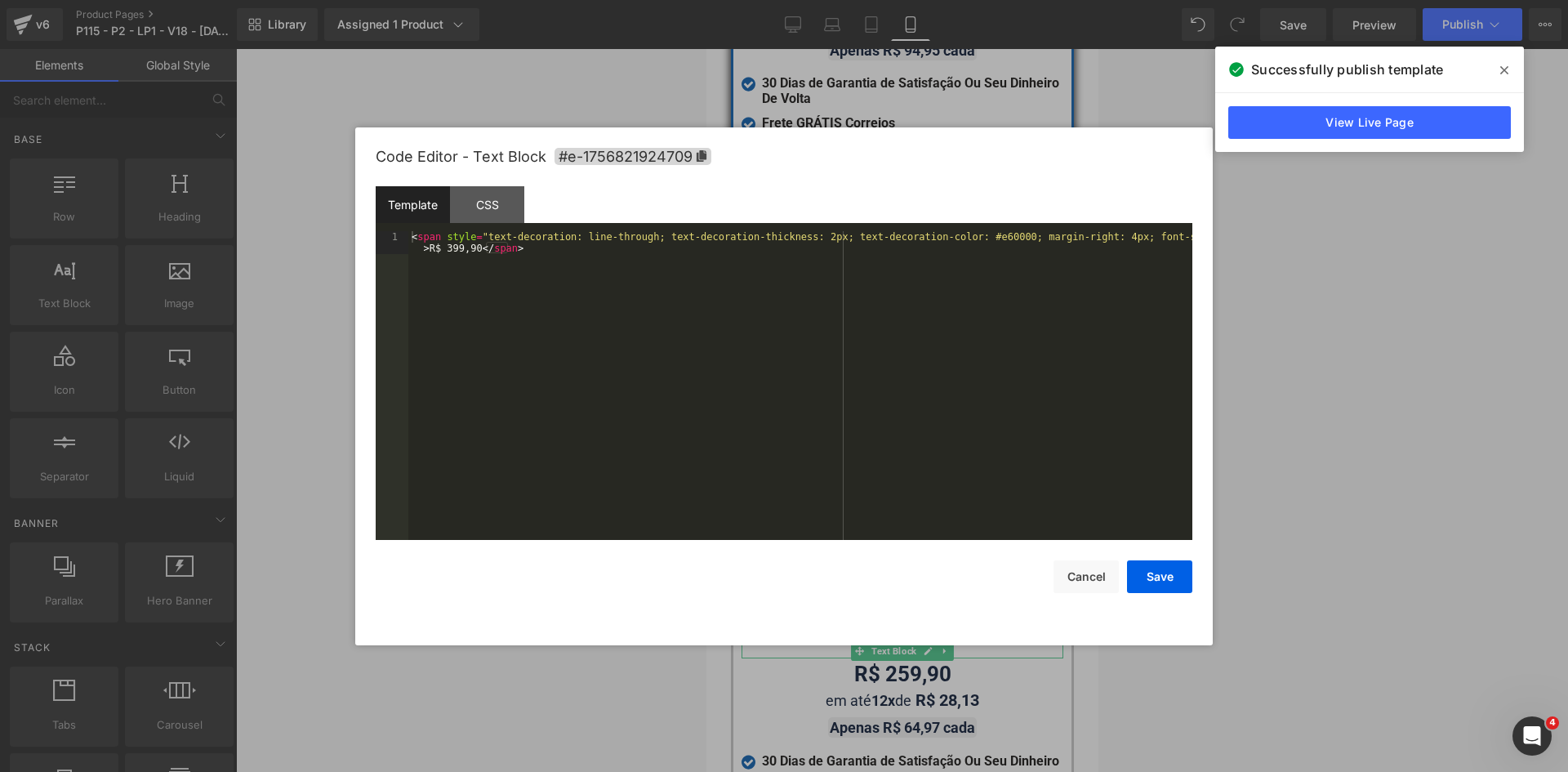
click at [878, 0] on div "Text Block You are previewing how the will restyle your page. You can not edit …" at bounding box center [784, 0] width 1568 height 0
click at [1163, 235] on div "< span style = "text-decoration: line-through; text-decoration-thickness: 2px; …" at bounding box center [800, 408] width 784 height 355
click at [1165, 239] on div "< span style = "text-decoration: line-through; text-decoration-thickness: 2px; …" at bounding box center [800, 408] width 784 height 355
click at [1145, 577] on button "Save" at bounding box center [1159, 577] width 65 height 33
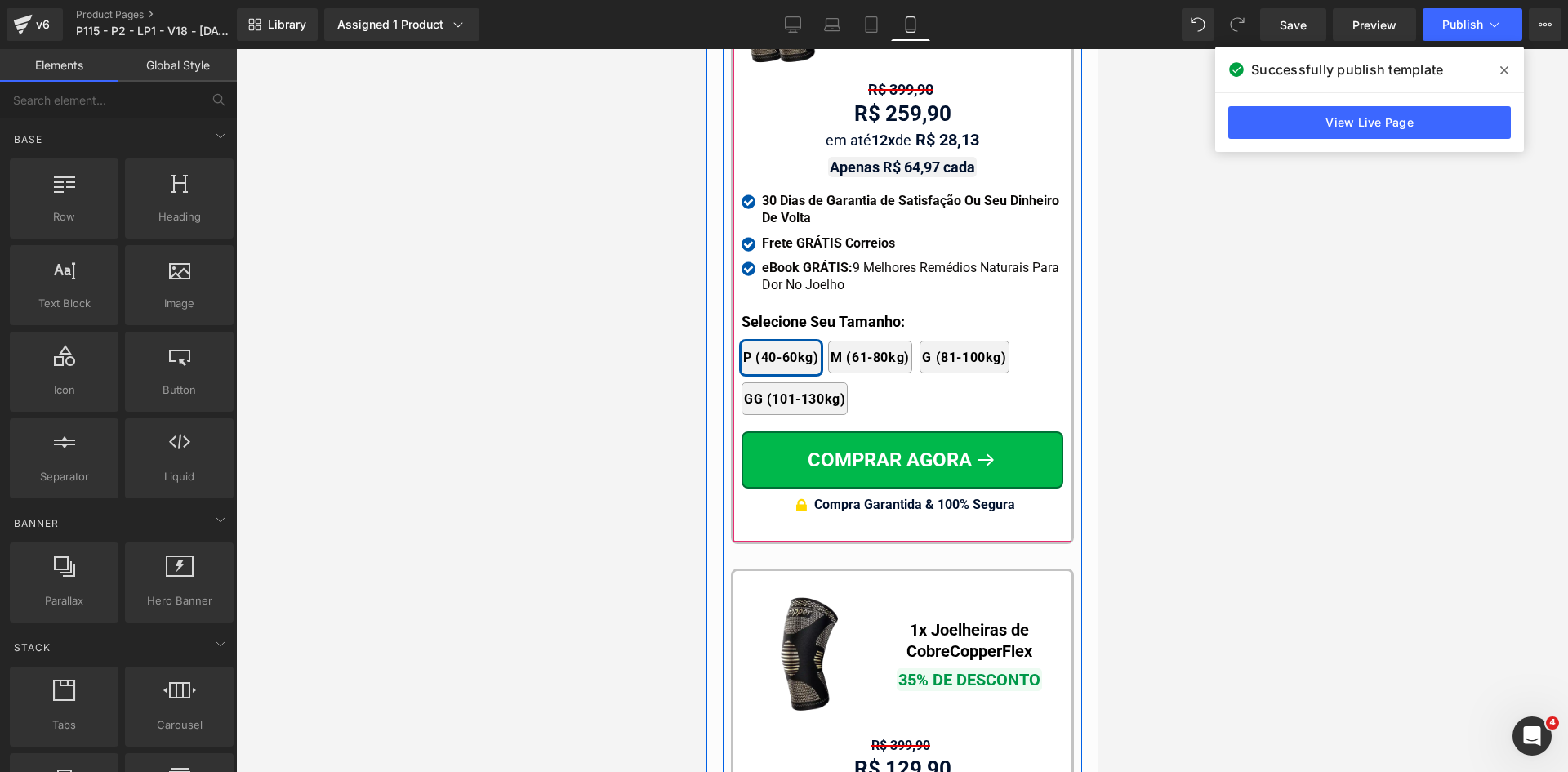
scroll to position [15311, 0]
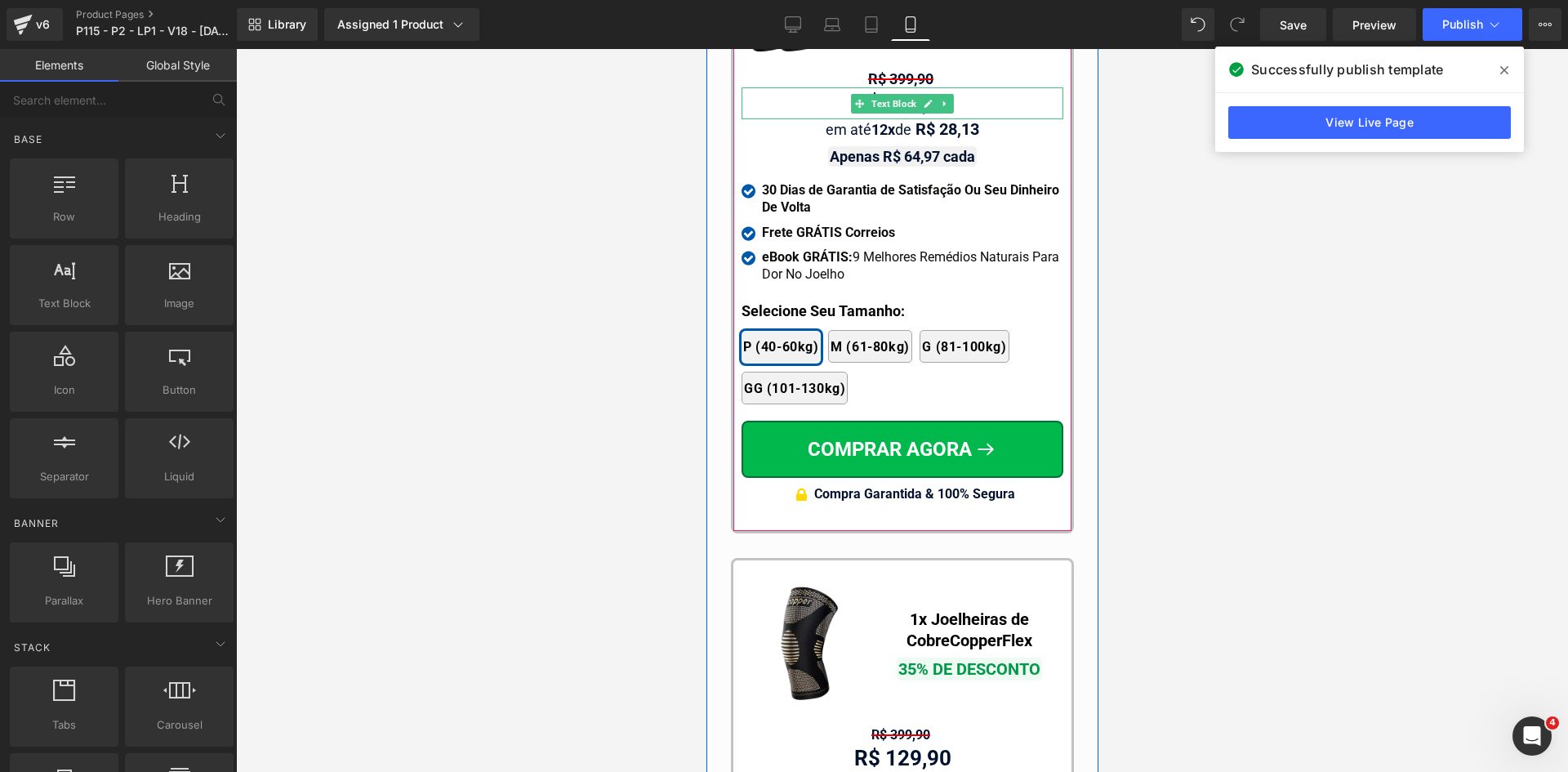
click at [897, 94] on span "Text Block" at bounding box center [893, 104] width 52 height 20
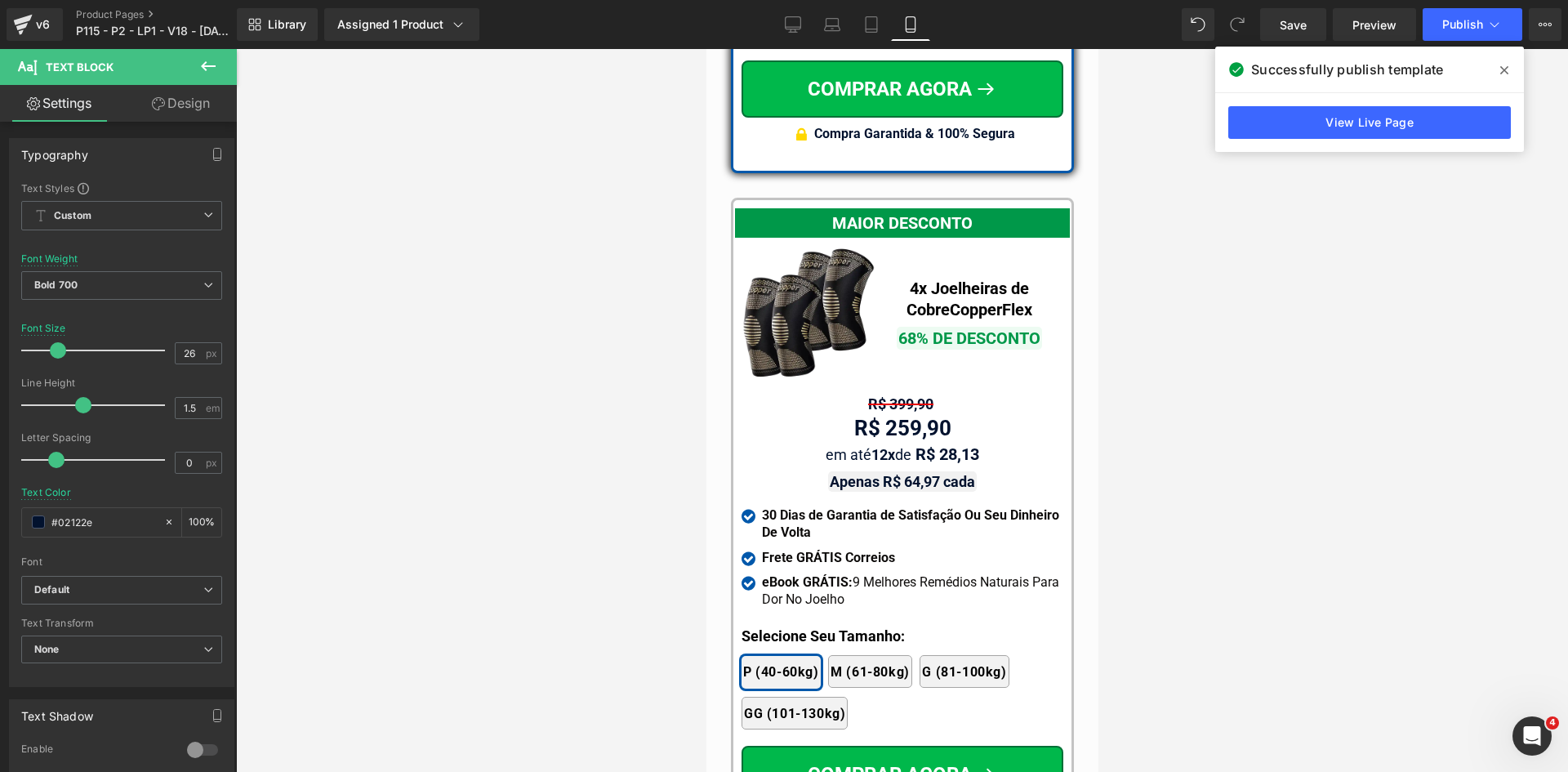
scroll to position [14984, 0]
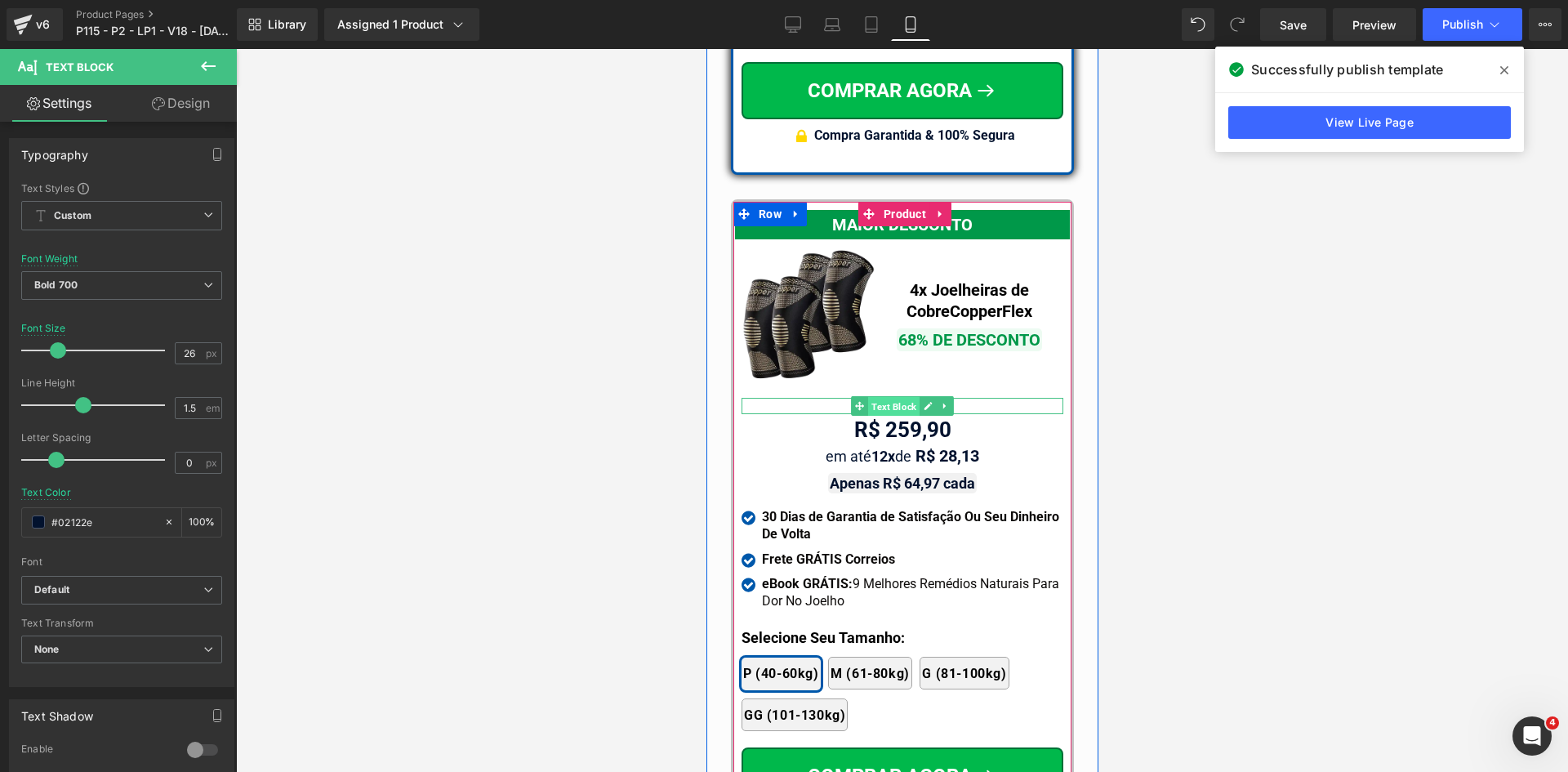
click at [893, 397] on span "Text Block" at bounding box center [893, 407] width 52 height 20
click at [898, 446] on div "em até 12x de R$ 28,13 Text Block" at bounding box center [901, 456] width 322 height 21
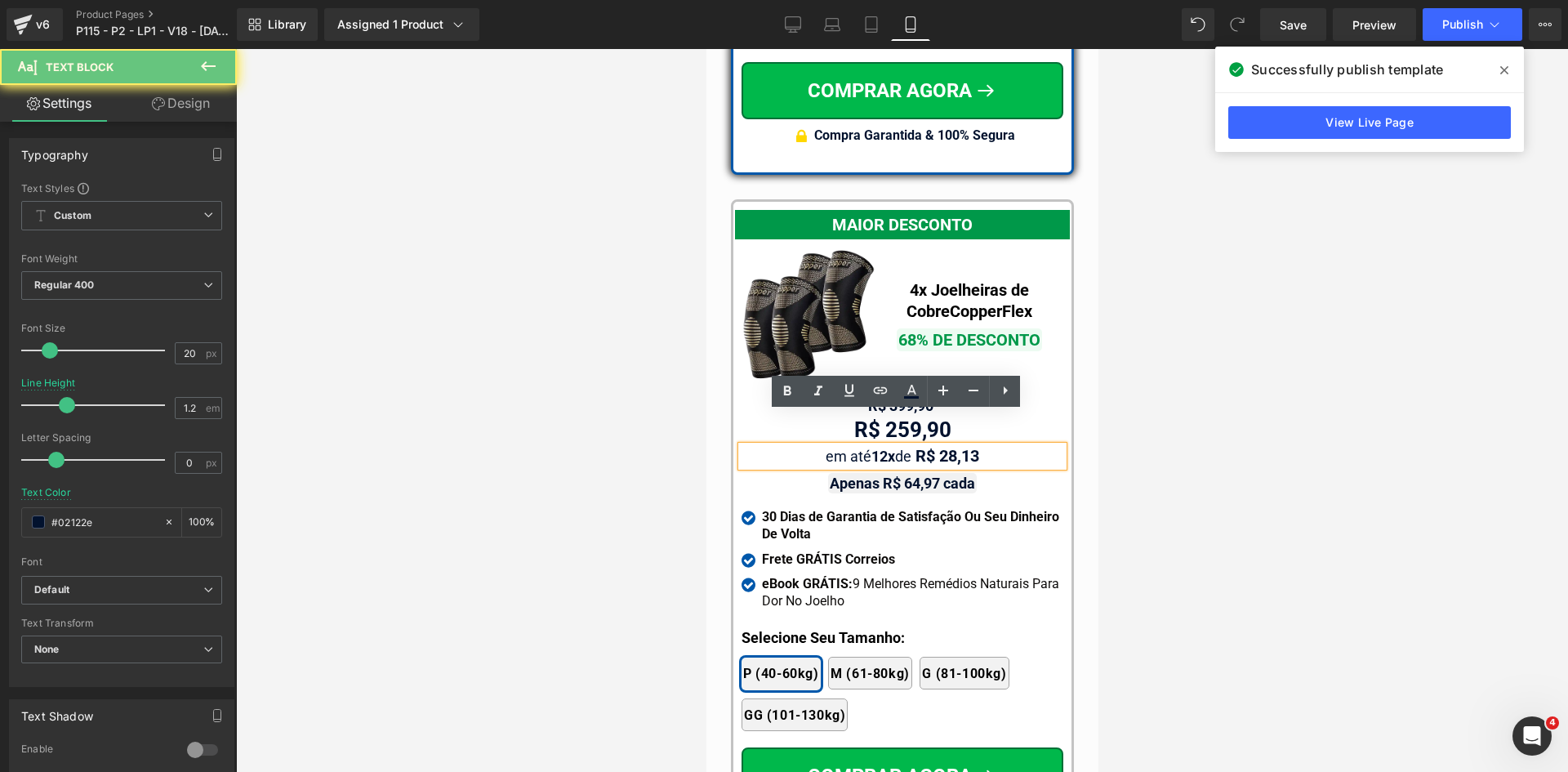
click at [898, 448] on span "em até 12x de" at bounding box center [868, 456] width 86 height 17
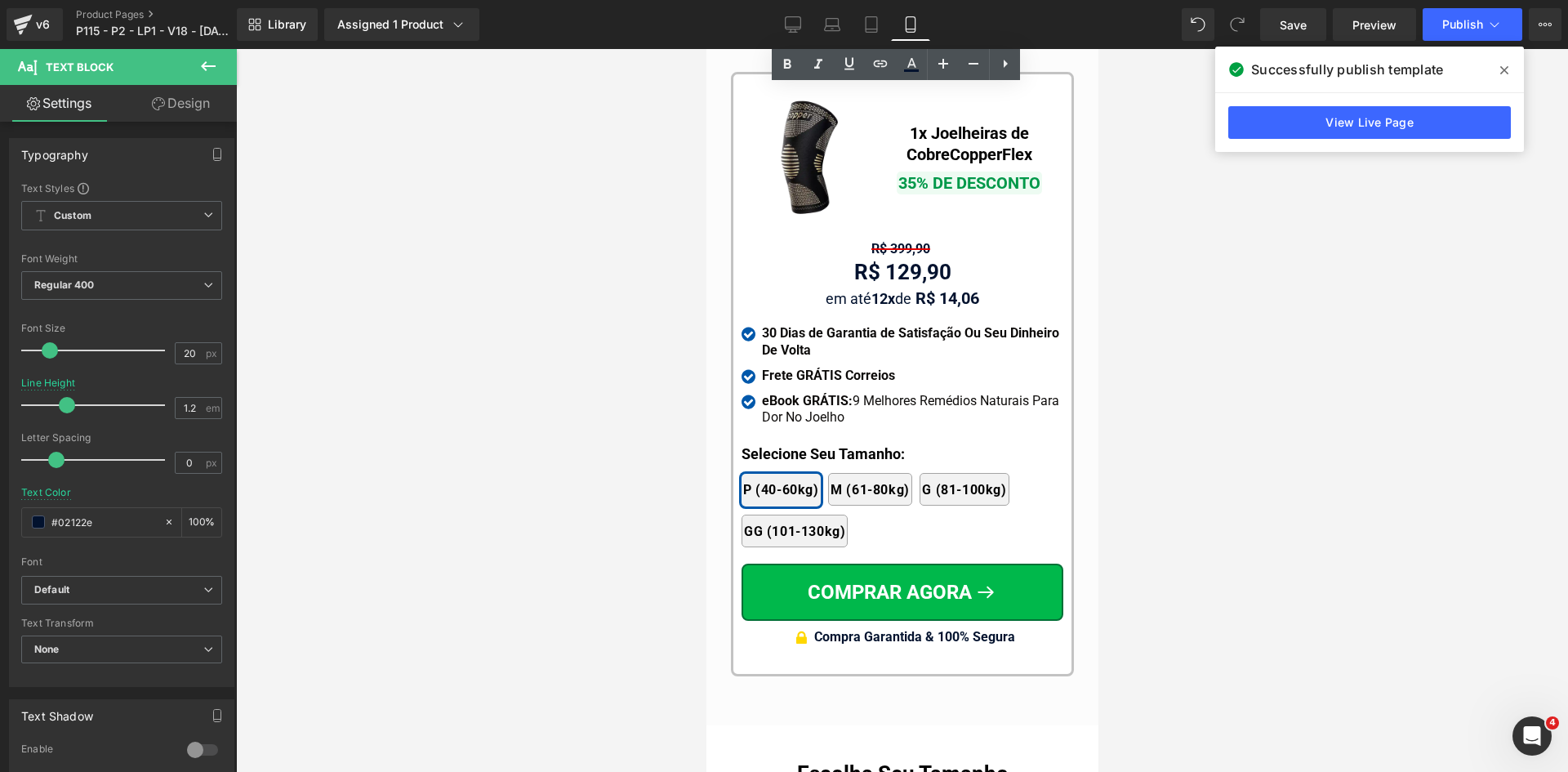
scroll to position [15800, 0]
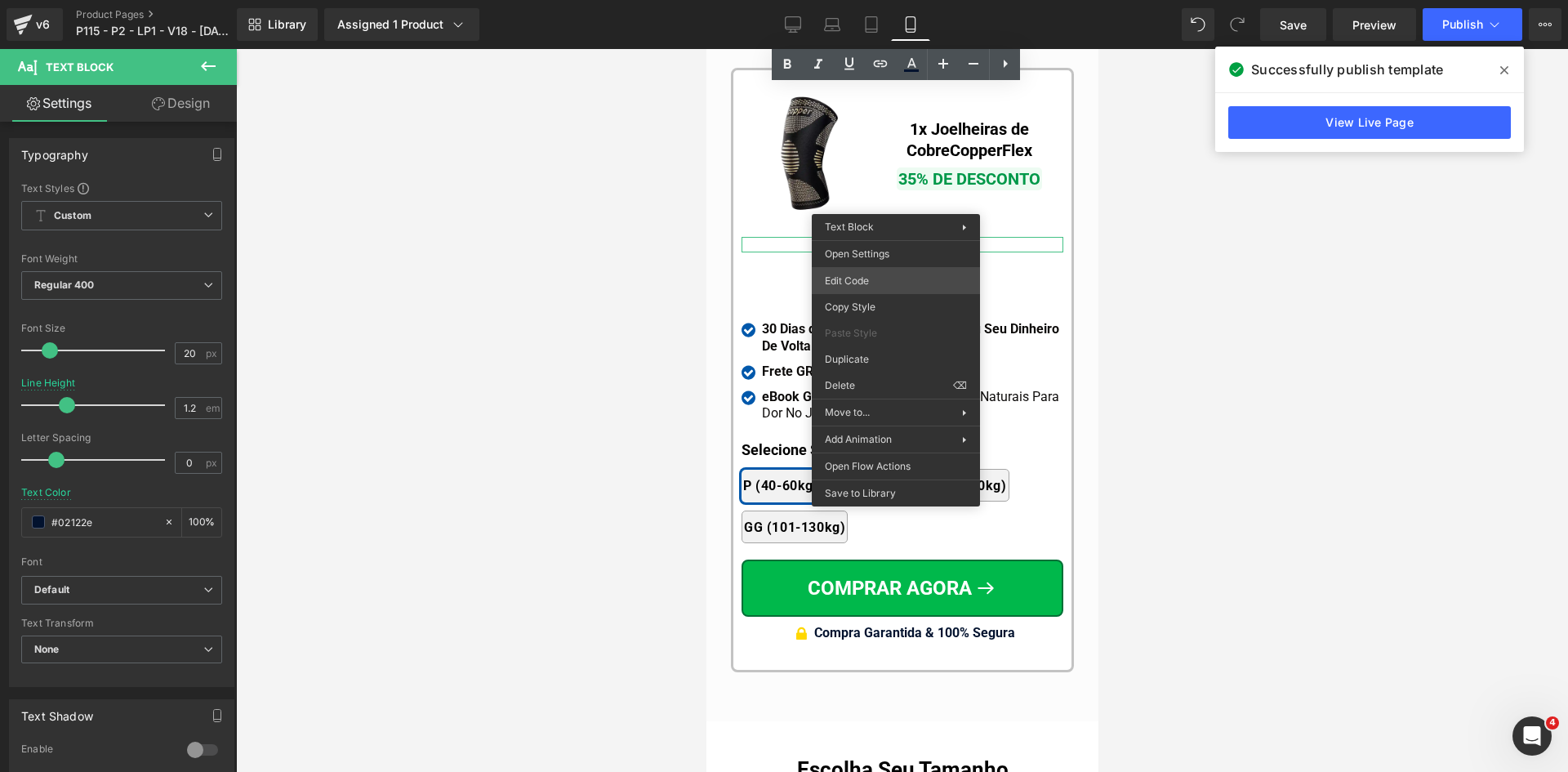
click at [866, 0] on div "Text Block You are previewing how the will restyle your page. You can not edit …" at bounding box center [784, 0] width 1568 height 0
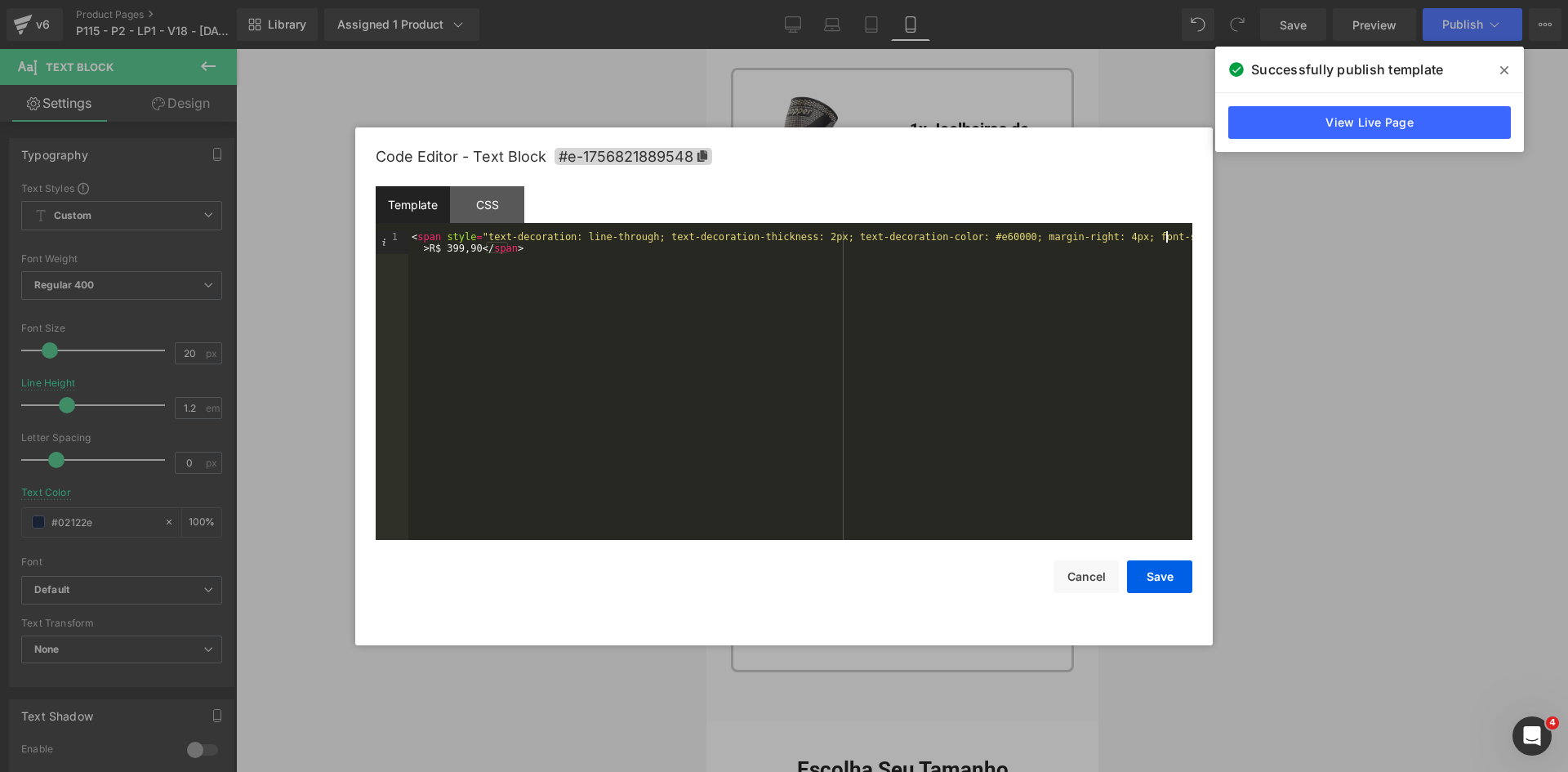
click at [1167, 240] on div "< span style = "text-decoration: line-through; text-decoration-thickness: 2px; …" at bounding box center [800, 408] width 784 height 355
click at [1155, 586] on button "Save" at bounding box center [1159, 577] width 65 height 33
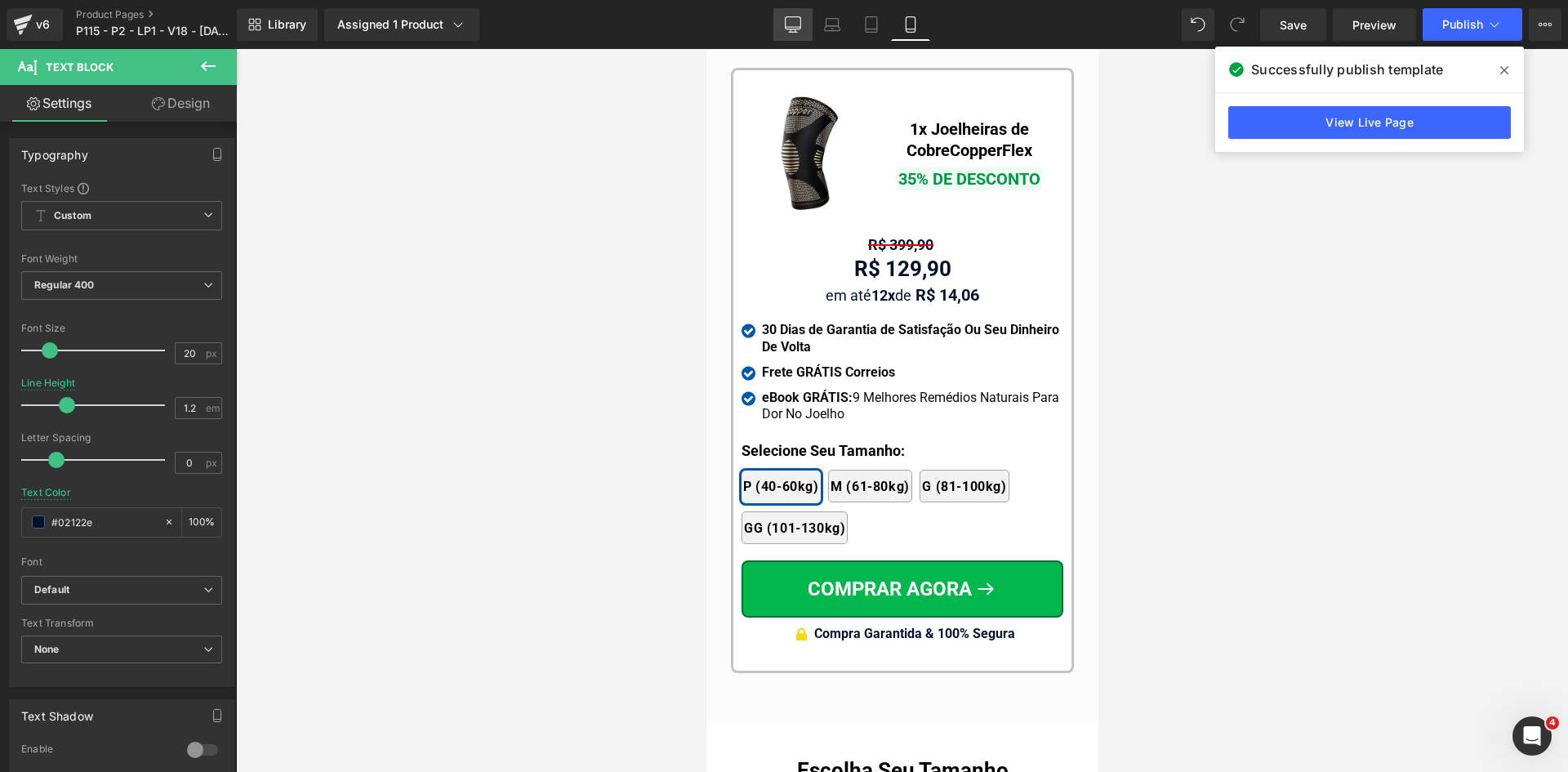
drag, startPoint x: 799, startPoint y: 26, endPoint x: 744, endPoint y: 238, distance: 219.0
click at [799, 26] on icon at bounding box center [793, 25] width 16 height 16
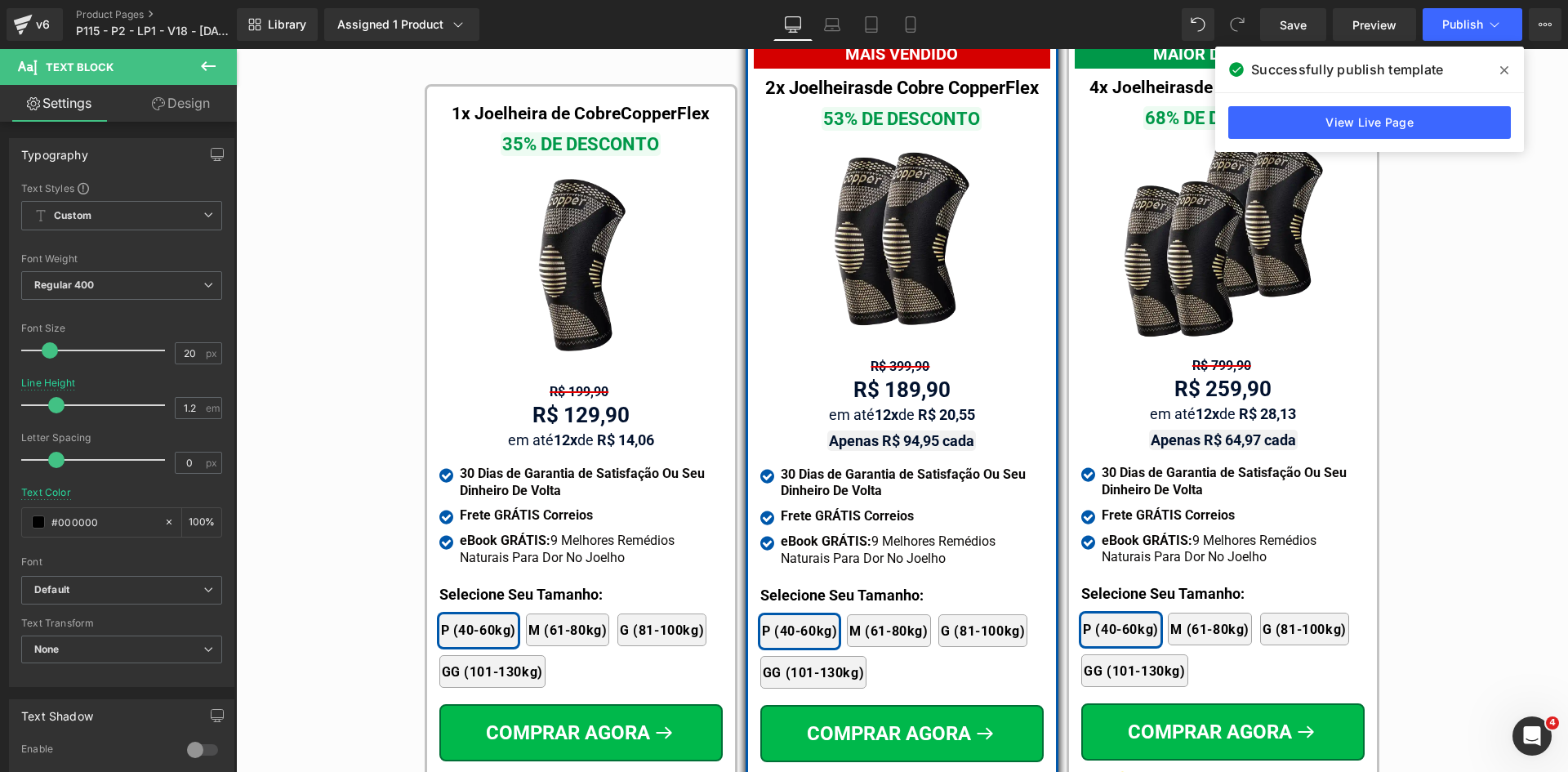
scroll to position [9792, 0]
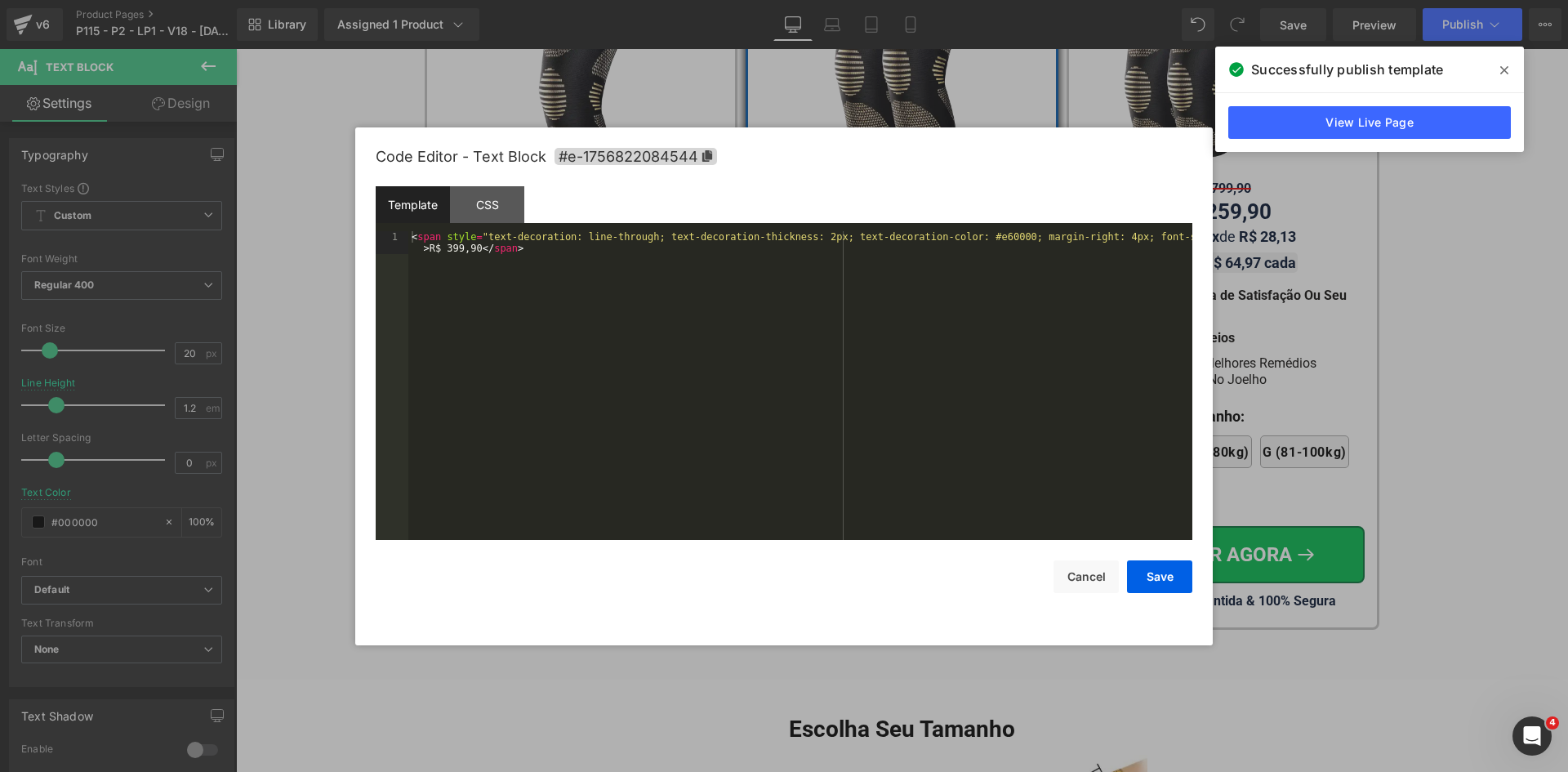
click at [855, 0] on div "Text Block You are previewing how the will restyle your page. You can not edit …" at bounding box center [784, 0] width 1568 height 0
click at [1168, 239] on div "< span style = "text-decoration: line-through; text-decoration-thickness: 2px; …" at bounding box center [800, 408] width 784 height 355
click at [1165, 577] on button "Save" at bounding box center [1159, 577] width 65 height 33
click at [1195, 0] on div "Text Block You are previewing how the will restyle your page. You can not edit …" at bounding box center [784, 0] width 1568 height 0
click at [1163, 236] on div "< span style = "text-decoration: line-through; text-decoration-thickness: 2px; …" at bounding box center [800, 408] width 784 height 355
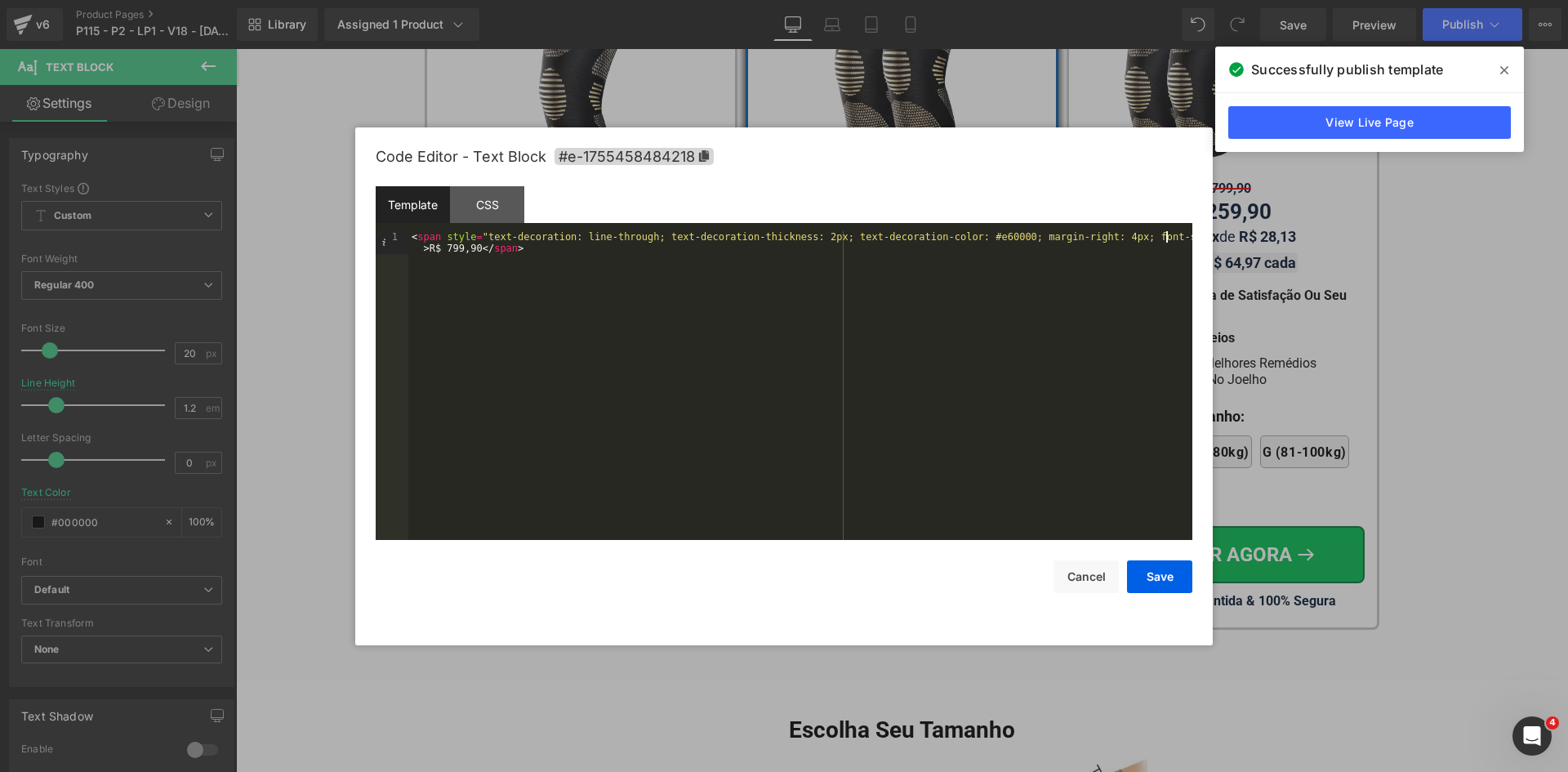
click at [1167, 237] on div "< span style = "text-decoration: line-through; text-decoration-thickness: 2px; …" at bounding box center [800, 408] width 784 height 355
click at [1162, 588] on button "Save" at bounding box center [1159, 577] width 65 height 33
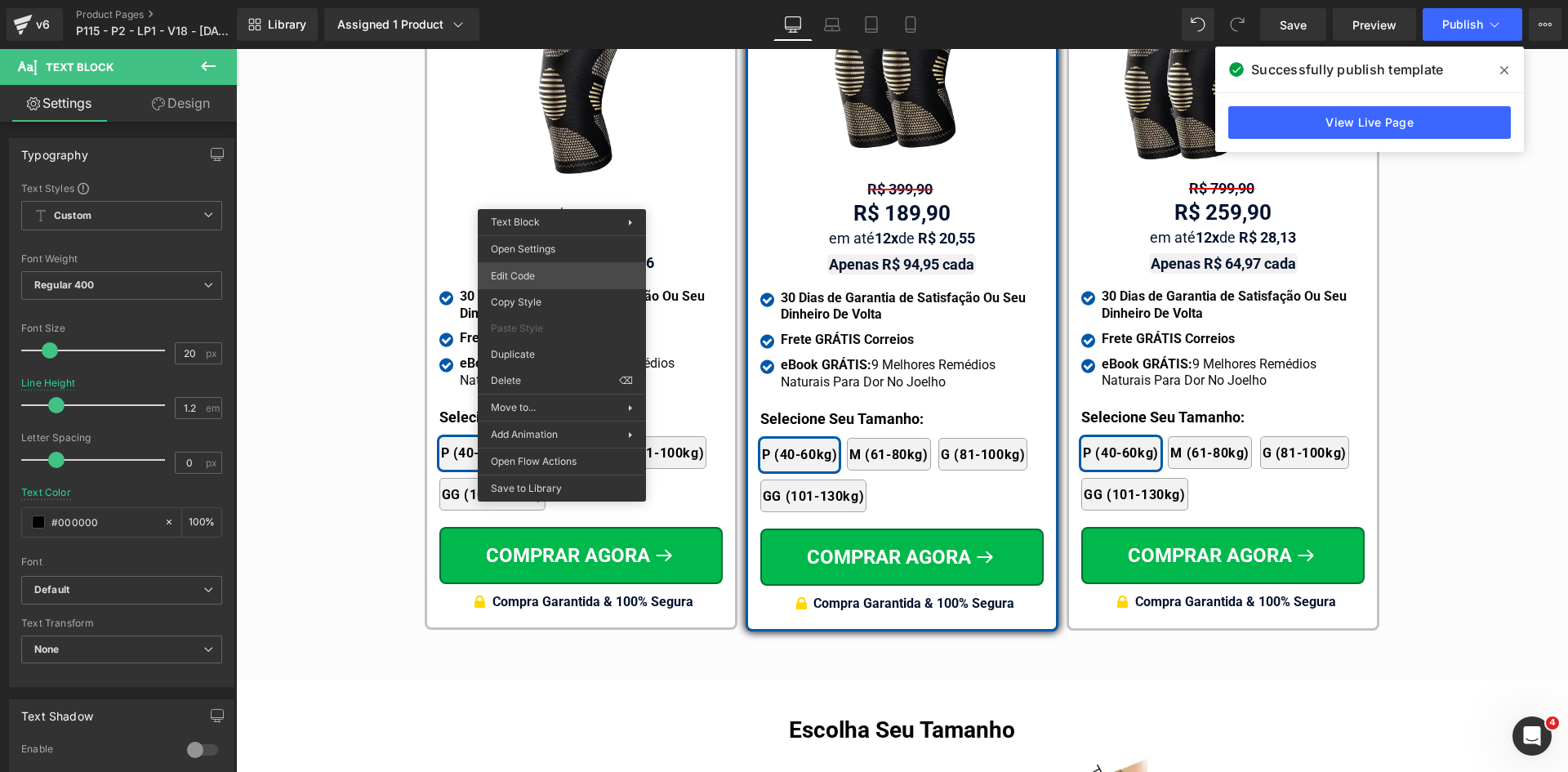
click at [544, 0] on div "Text Block You are previewing how the will restyle your page. You can not edit …" at bounding box center [784, 0] width 1568 height 0
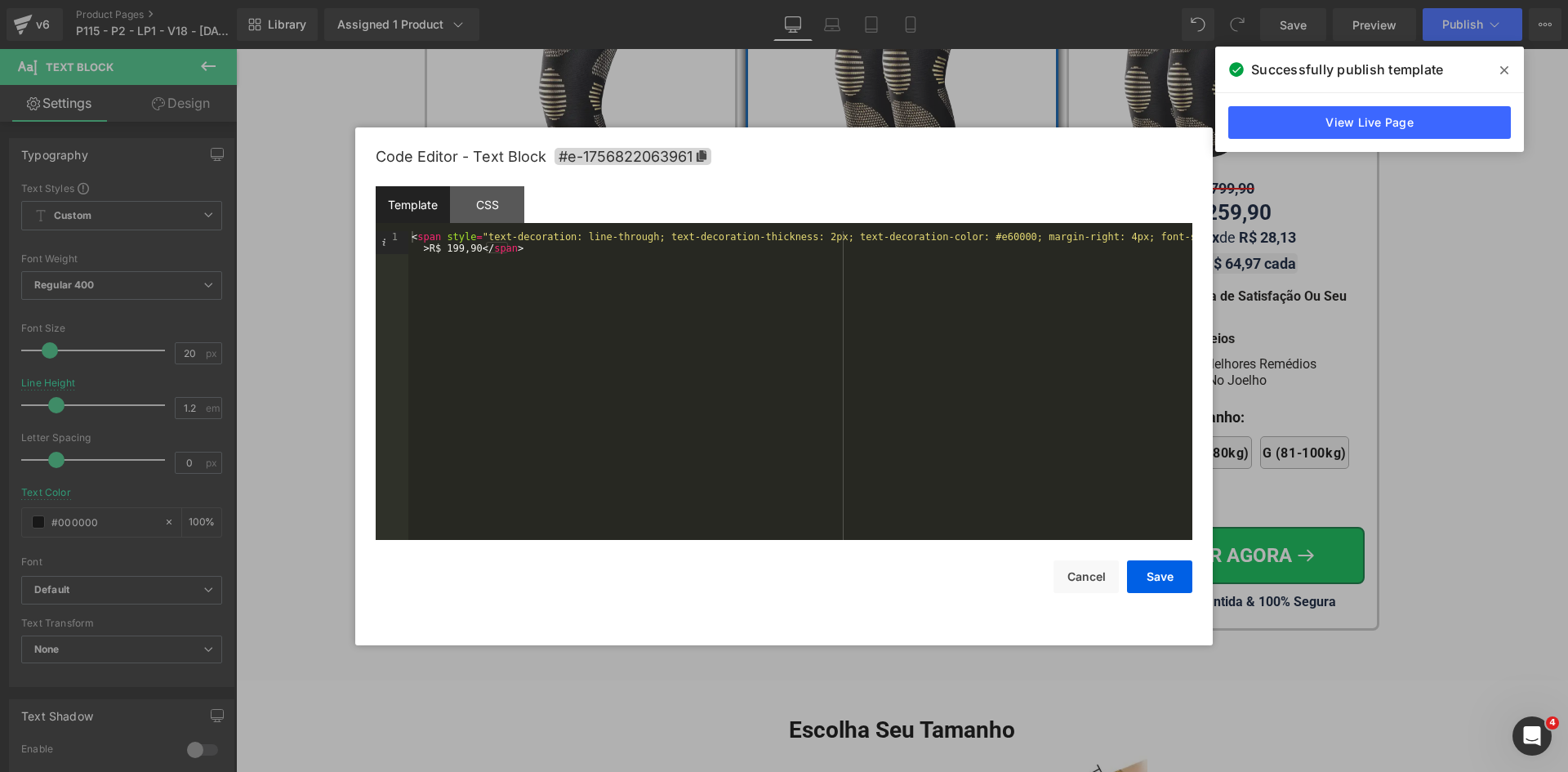
click at [1167, 232] on div "< span style = "text-decoration: line-through; text-decoration-thickness: 2px; …" at bounding box center [800, 408] width 784 height 355
click at [1157, 562] on button "Save" at bounding box center [1159, 577] width 65 height 33
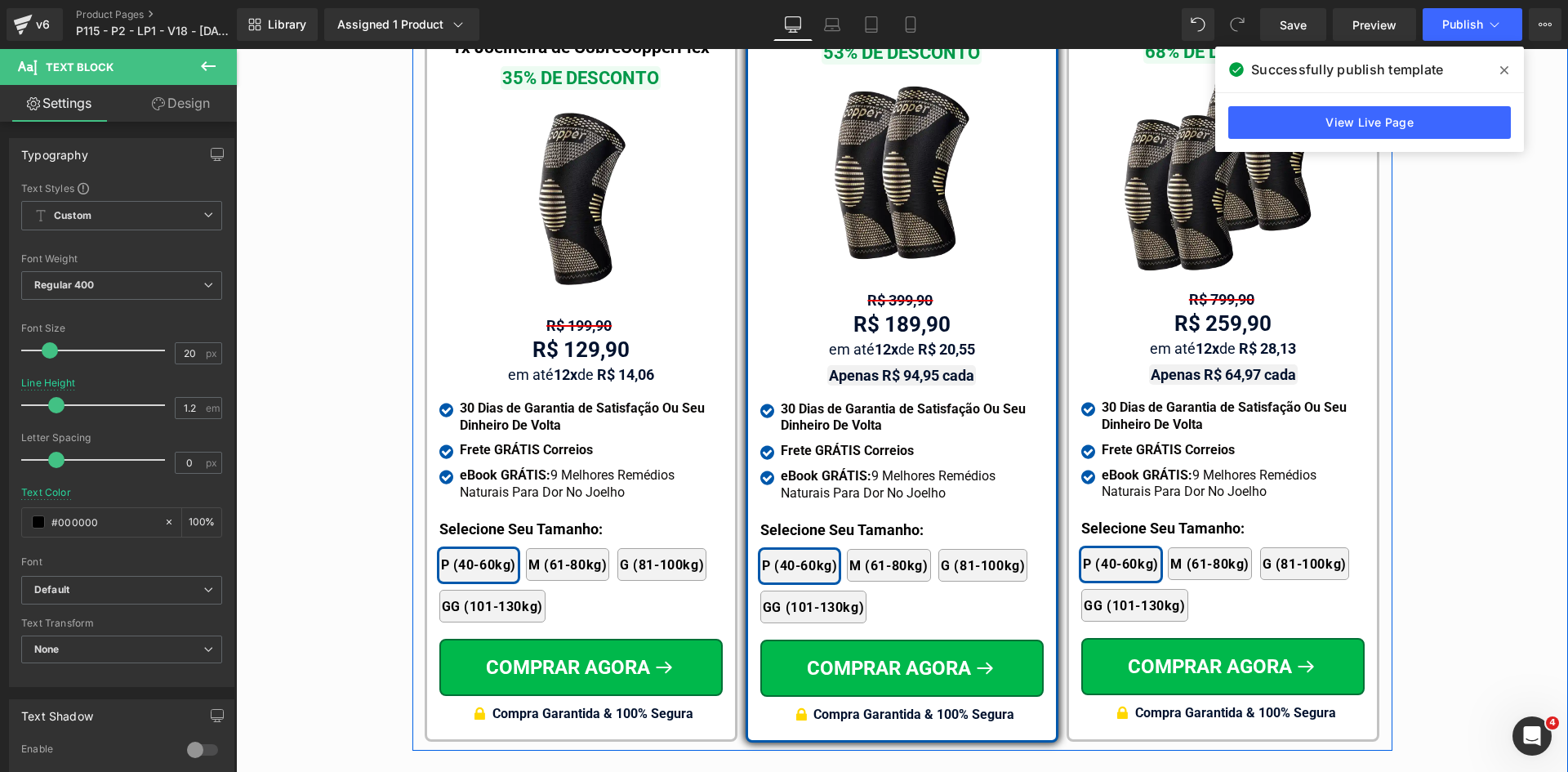
scroll to position [9629, 0]
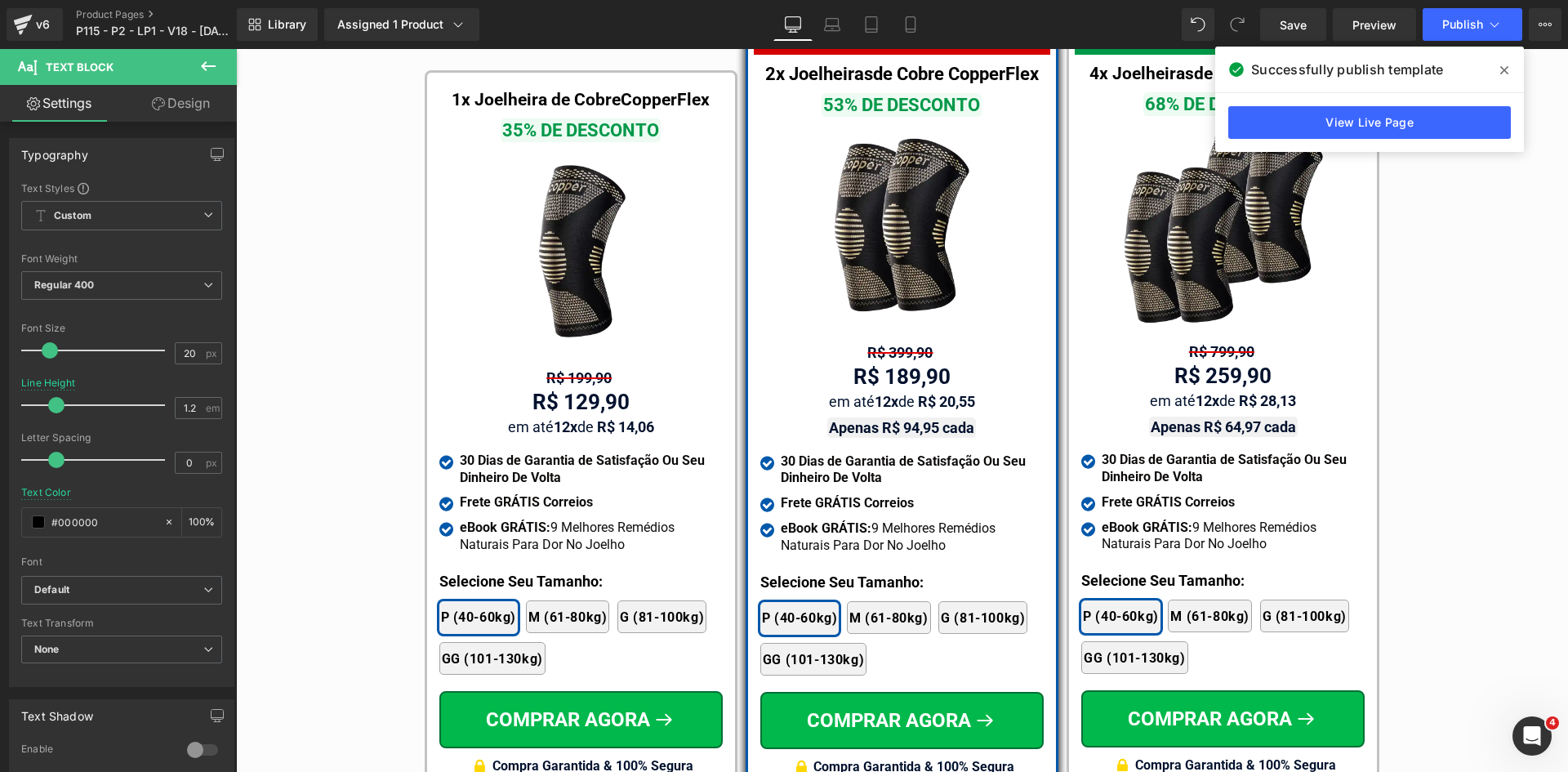
drag, startPoint x: 1507, startPoint y: 69, endPoint x: 1267, endPoint y: 31, distance: 243.0
click at [1507, 69] on icon at bounding box center [1505, 70] width 8 height 13
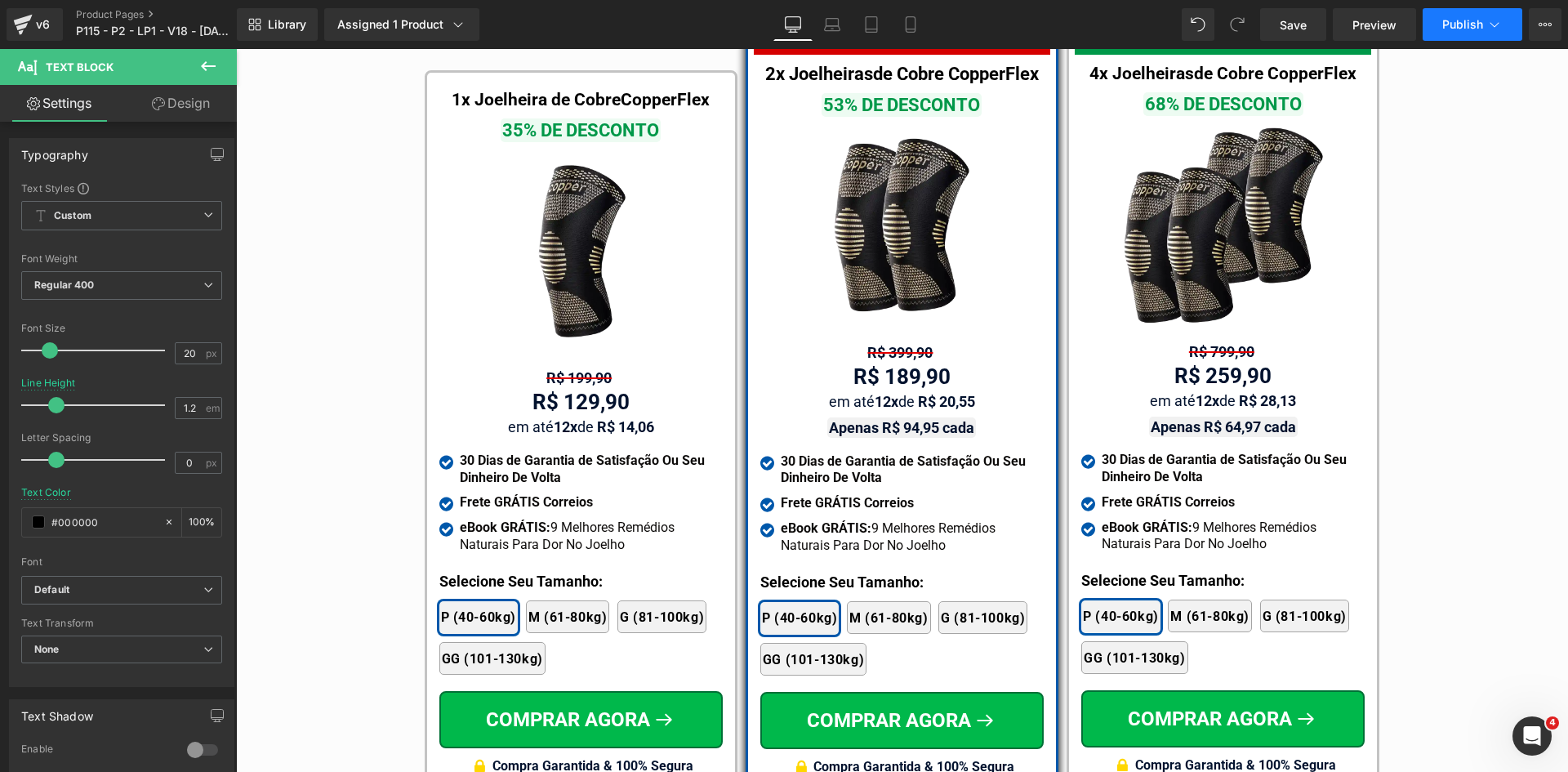
click at [1513, 17] on button "Publish" at bounding box center [1472, 25] width 100 height 33
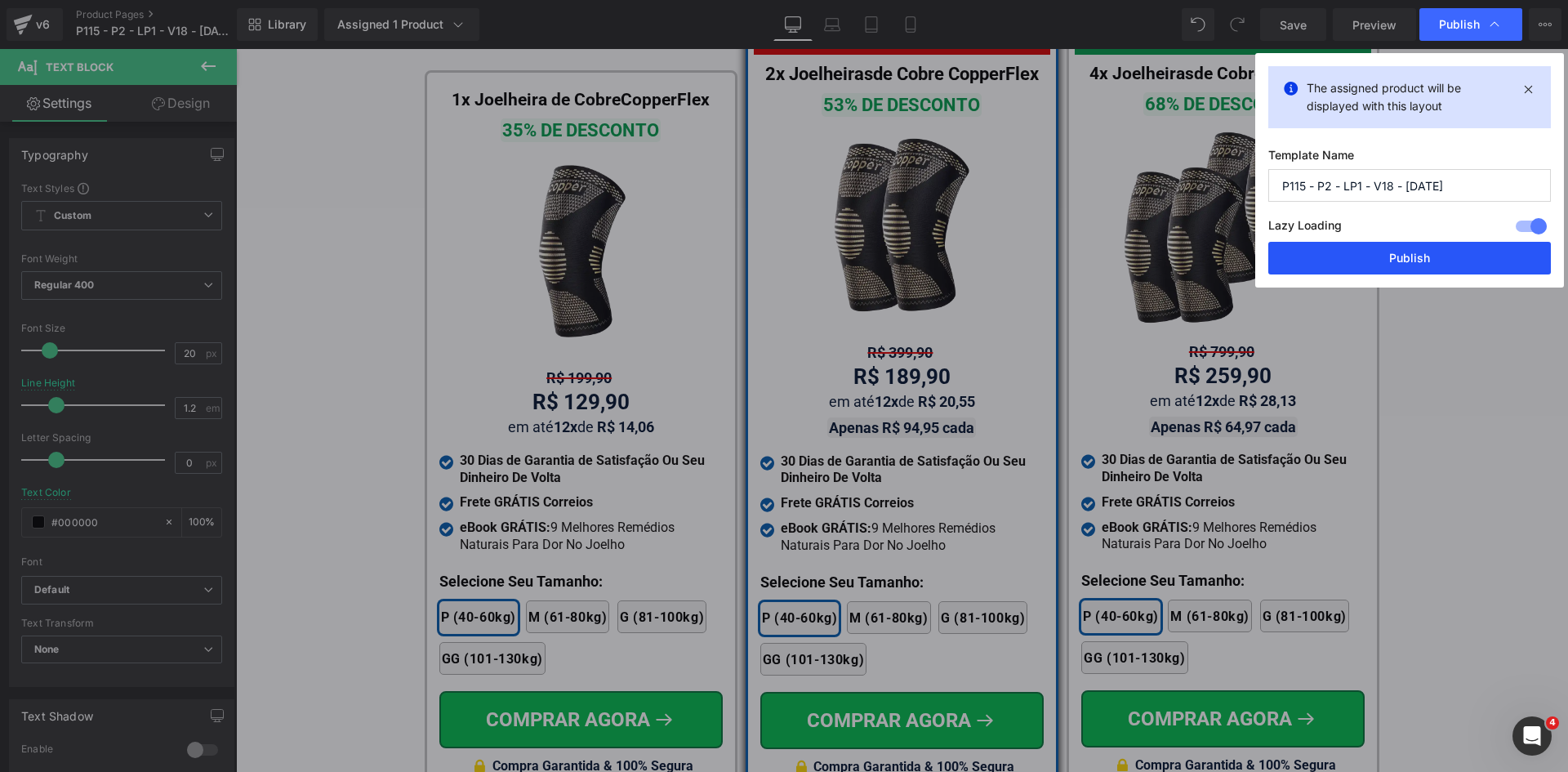
click at [1397, 258] on button "Publish" at bounding box center [1409, 258] width 282 height 33
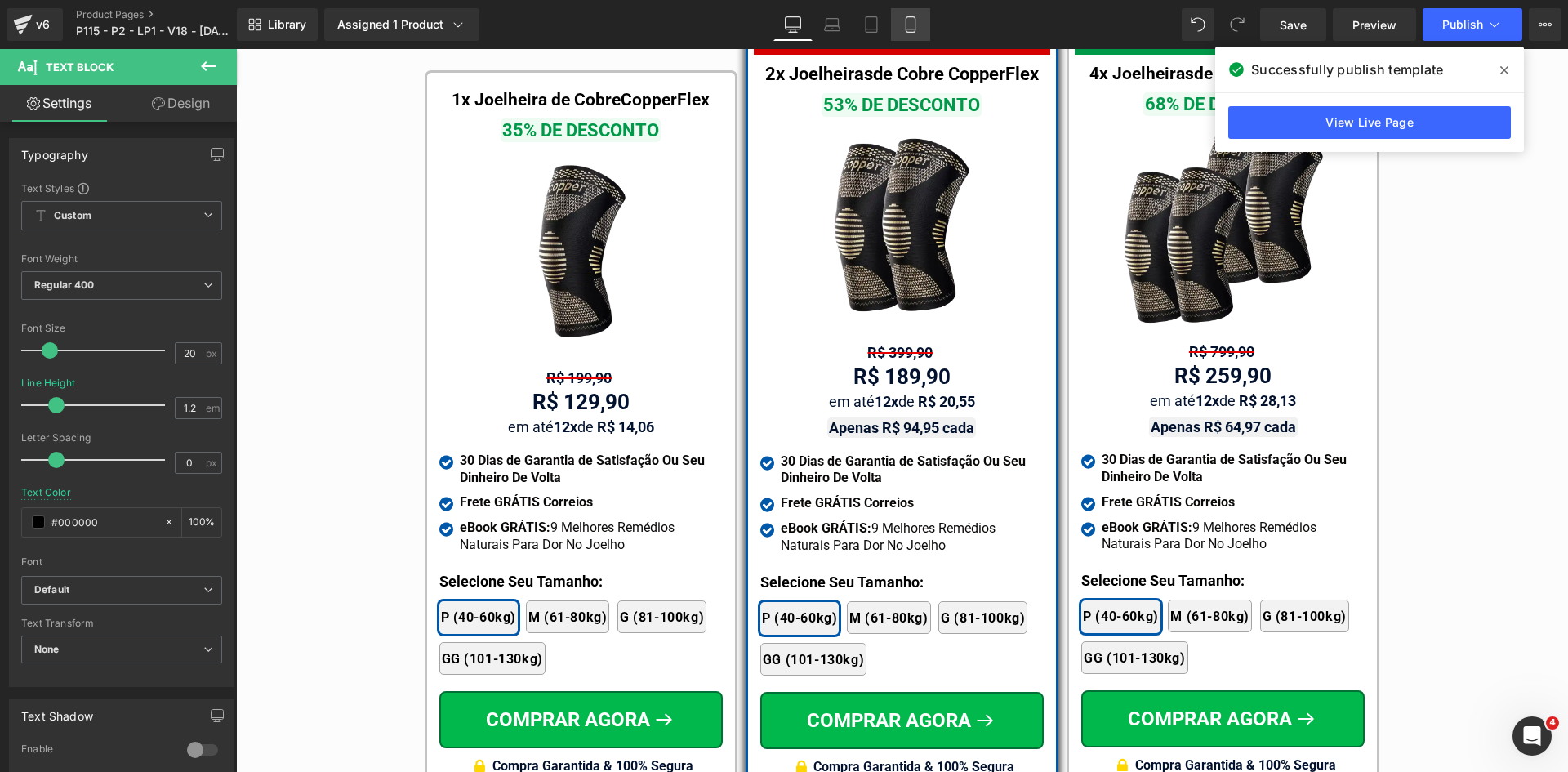
click at [913, 26] on icon at bounding box center [911, 25] width 16 height 16
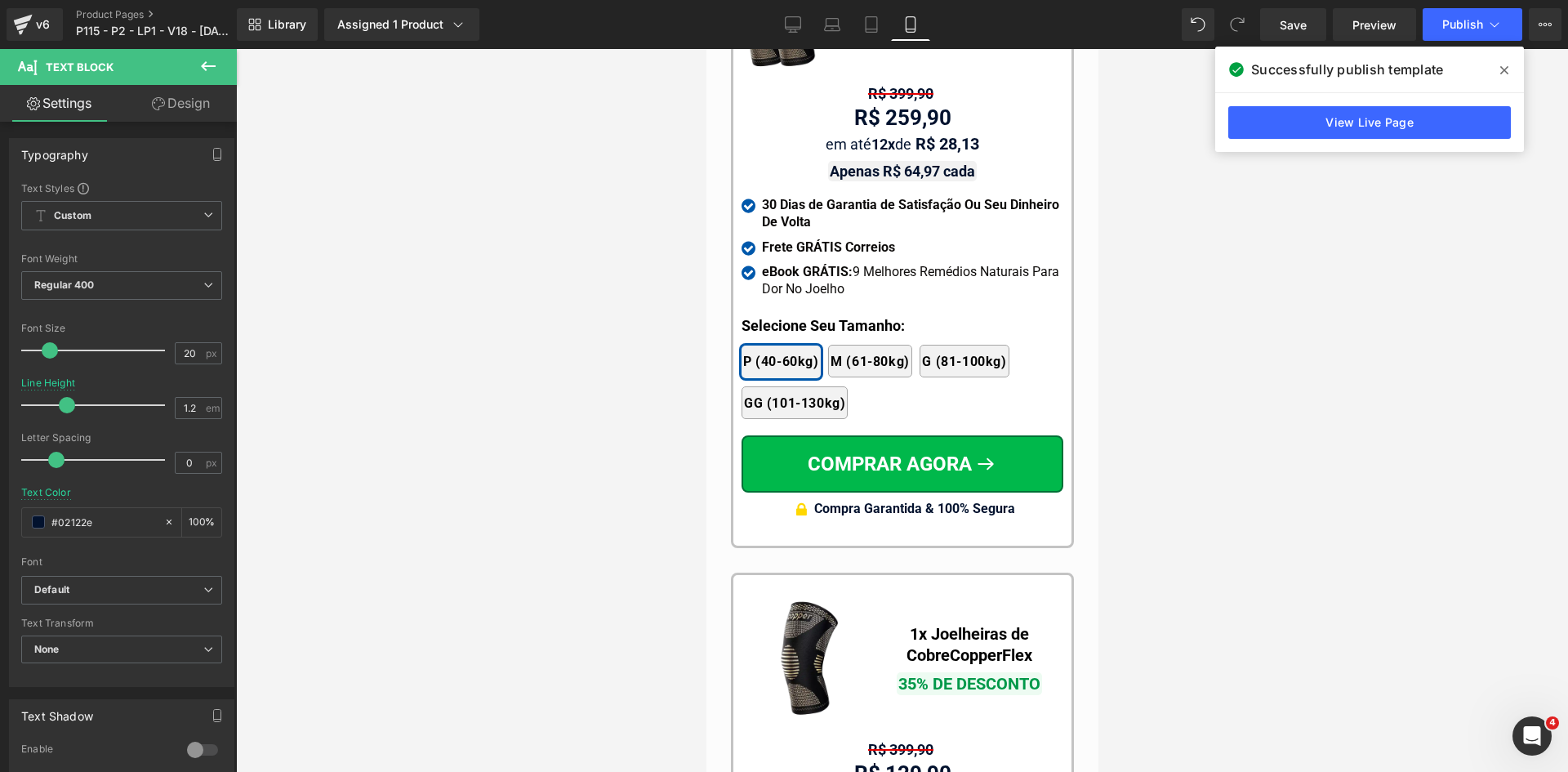
scroll to position [14959, 0]
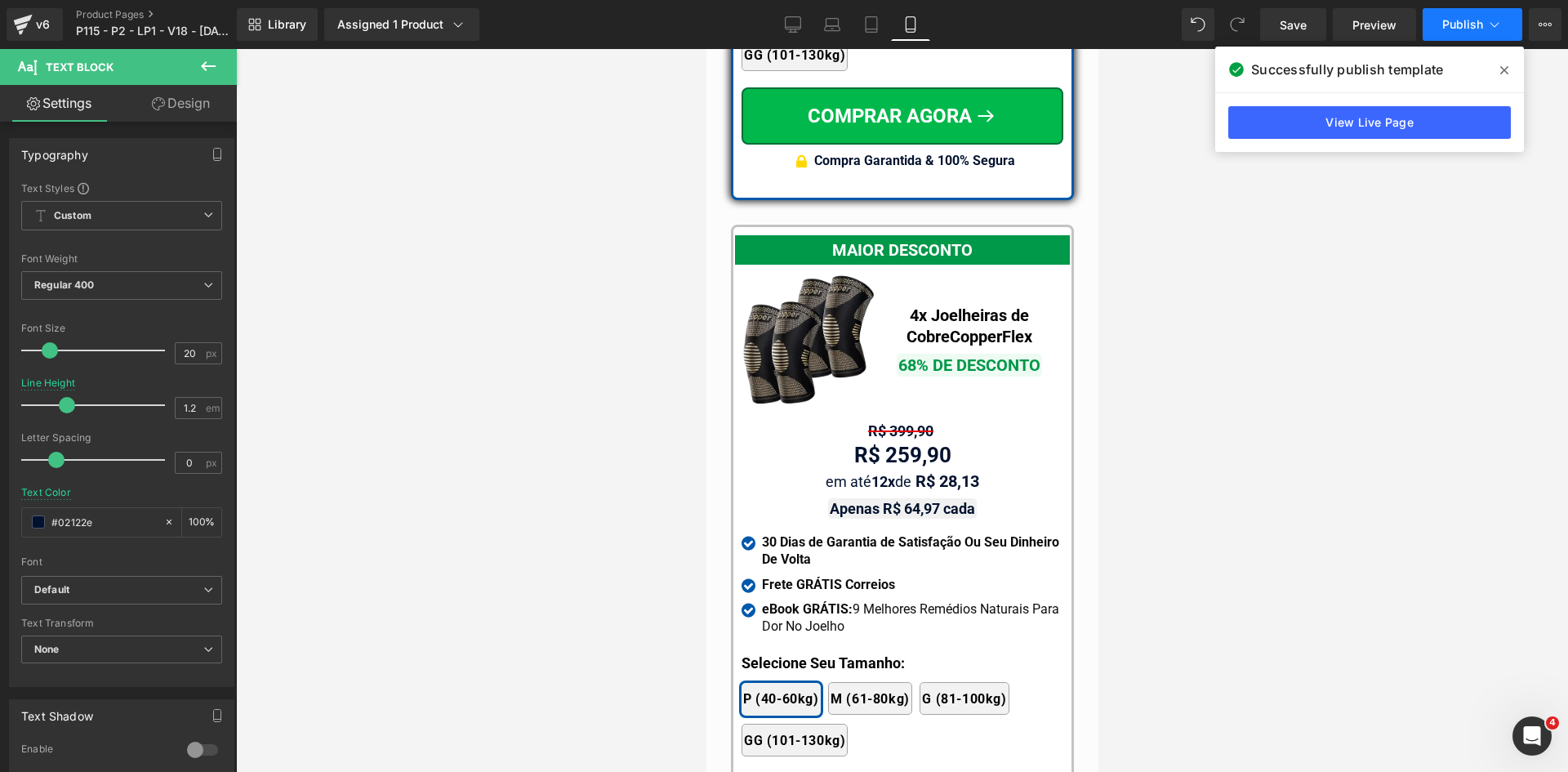
click at [1454, 26] on span "Publish" at bounding box center [1463, 25] width 41 height 13
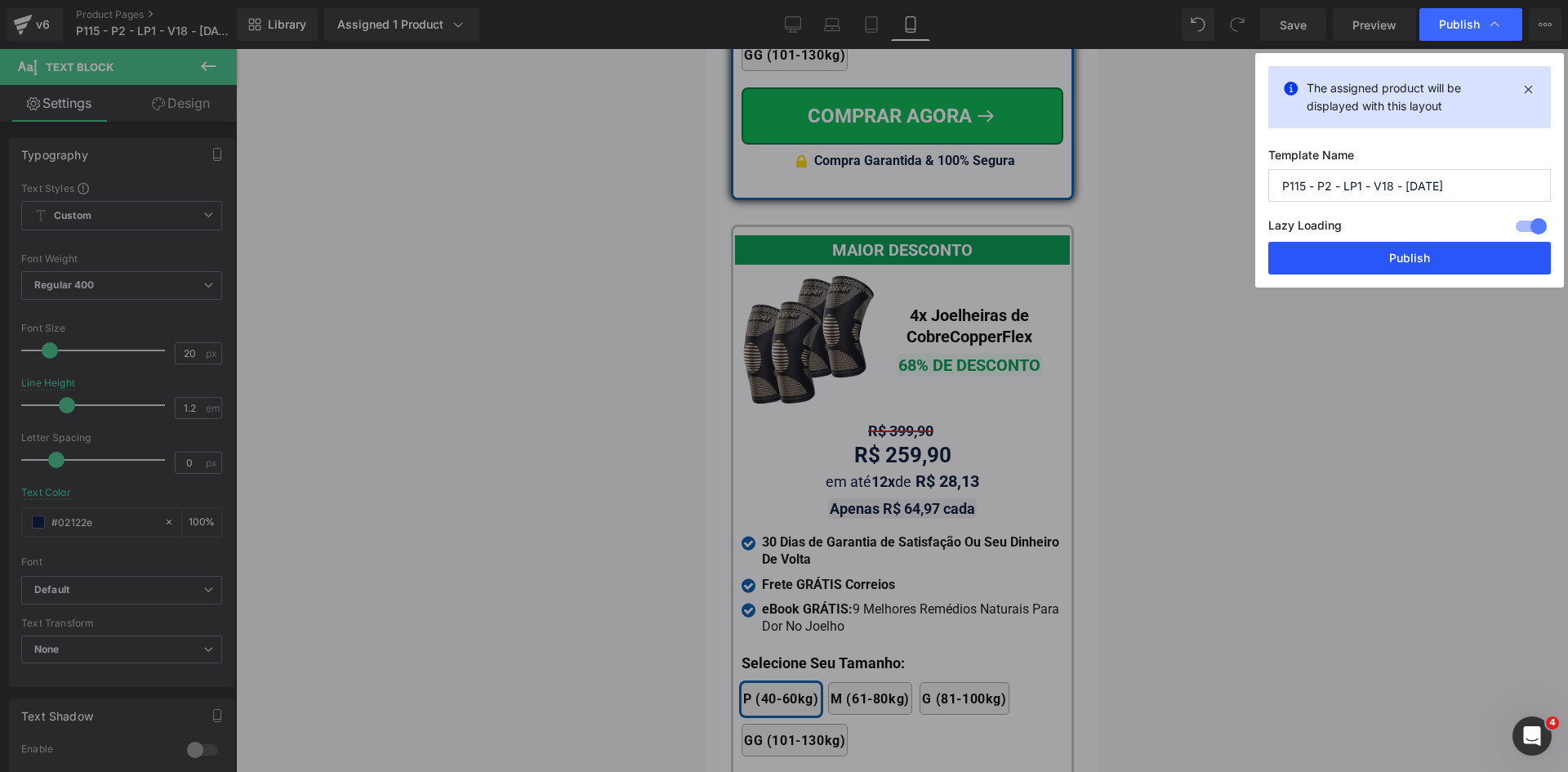
click at [1398, 267] on button "Publish" at bounding box center [1409, 258] width 282 height 33
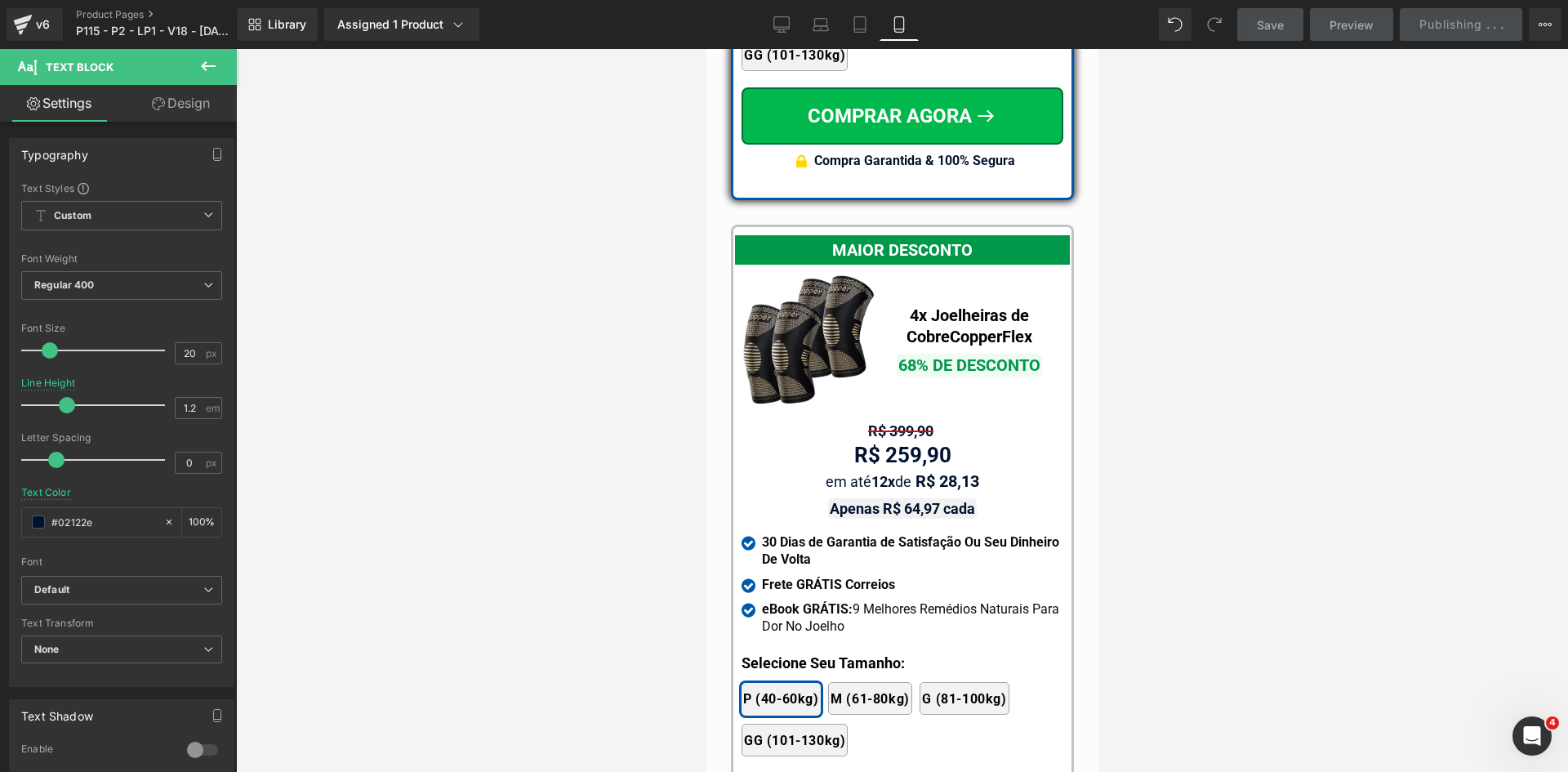
scroll to position [15531, 0]
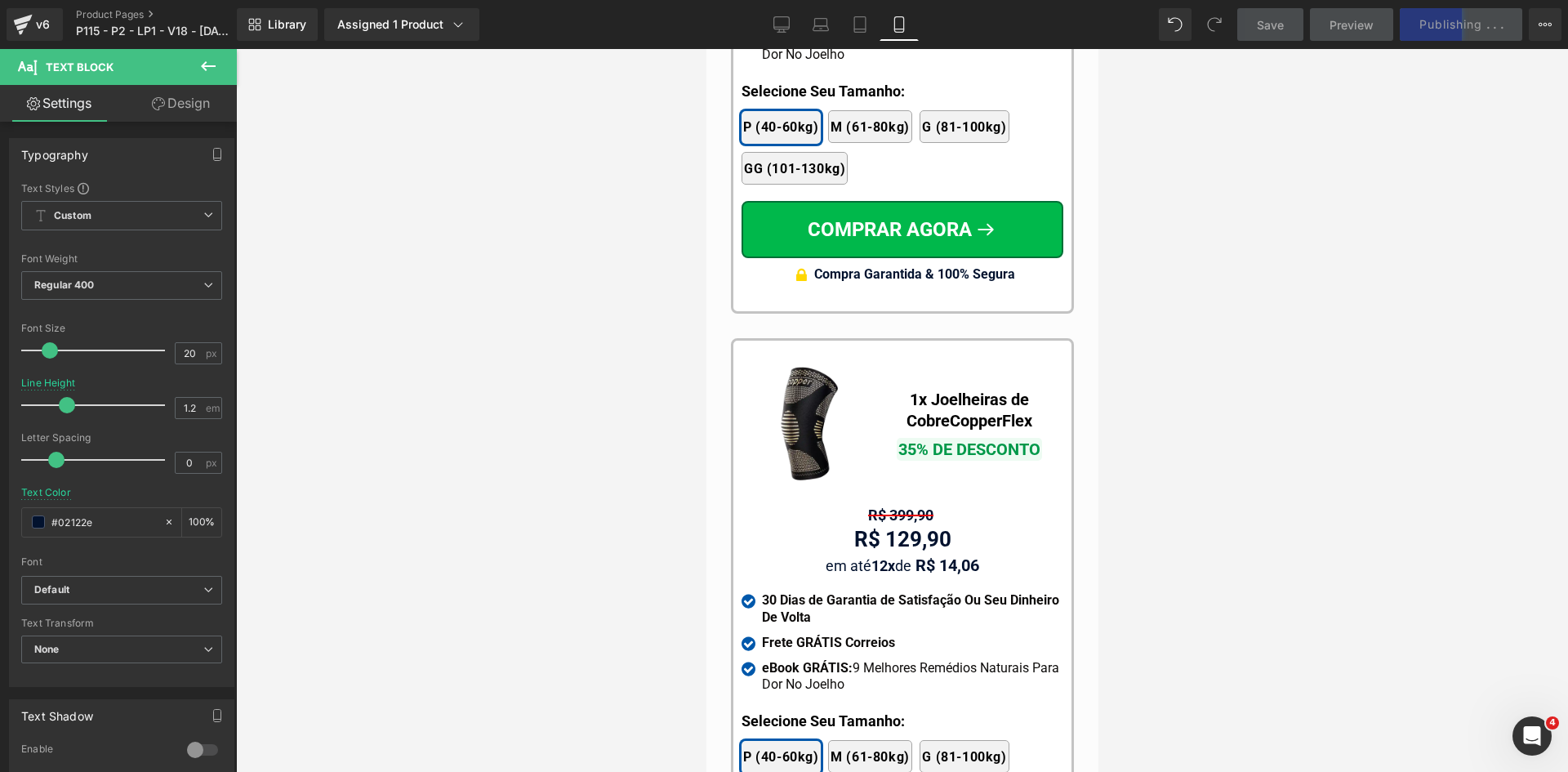
click at [895, 507] on div "R$ 399,90 Text Block" at bounding box center [901, 515] width 322 height 16
click at [895, 506] on span "R$ 399,90" at bounding box center [899, 514] width 65 height 17
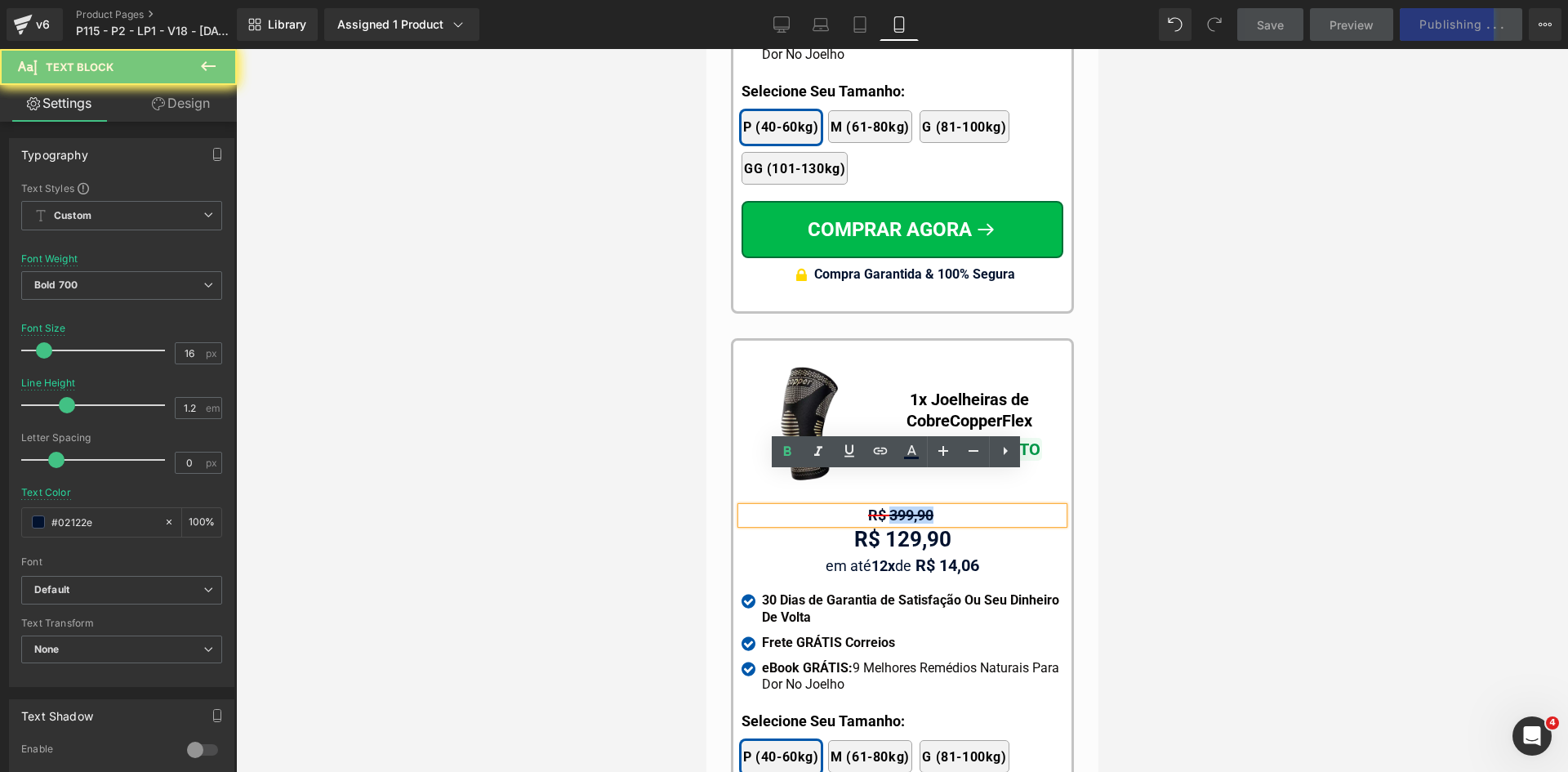
click at [895, 506] on span "R$ 399,90" at bounding box center [899, 514] width 65 height 17
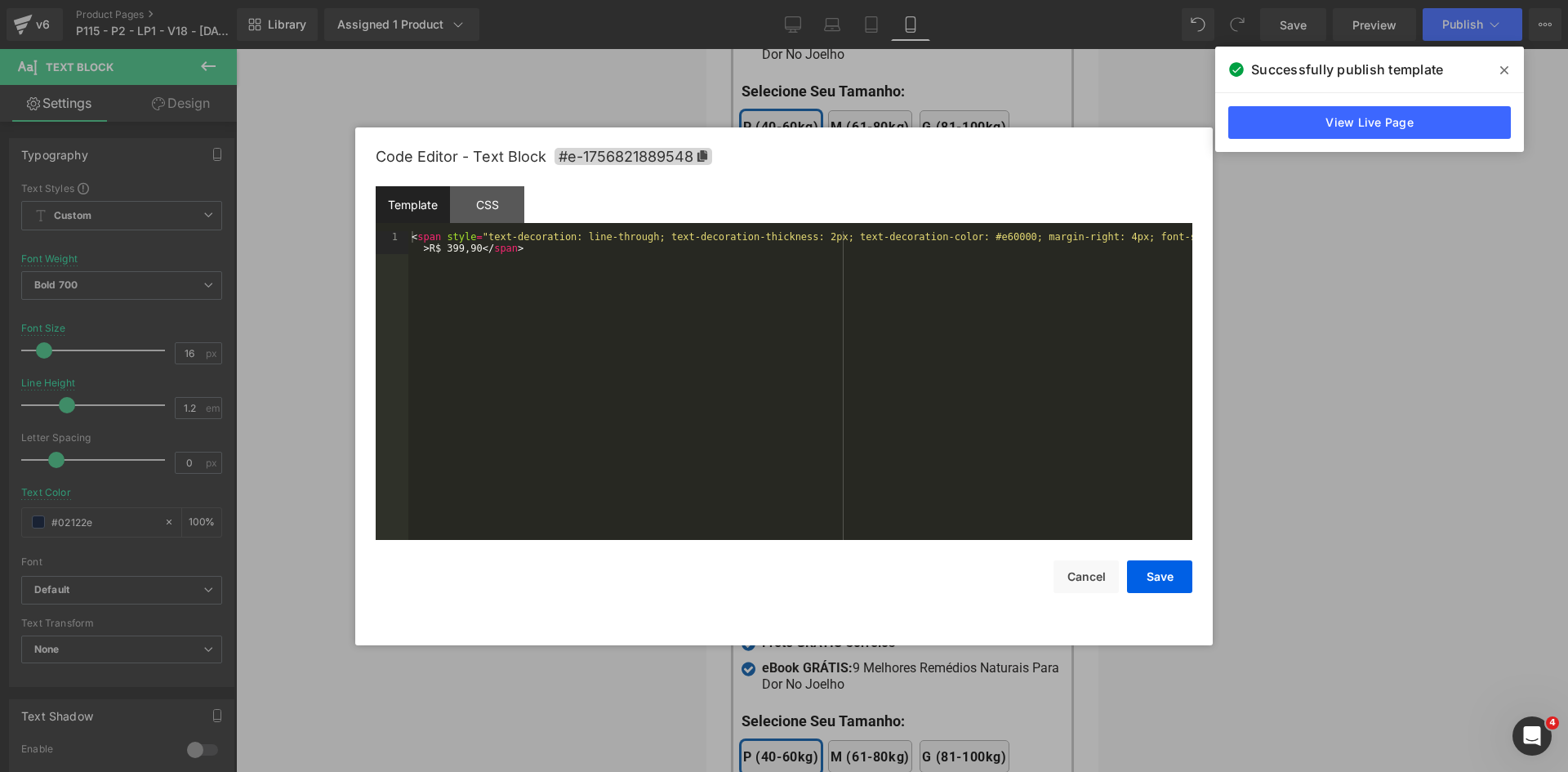
click at [897, 0] on div "Text Block You are previewing how the will restyle your page. You can not edit …" at bounding box center [784, 0] width 1568 height 0
click at [1087, 571] on button "Cancel" at bounding box center [1086, 577] width 65 height 33
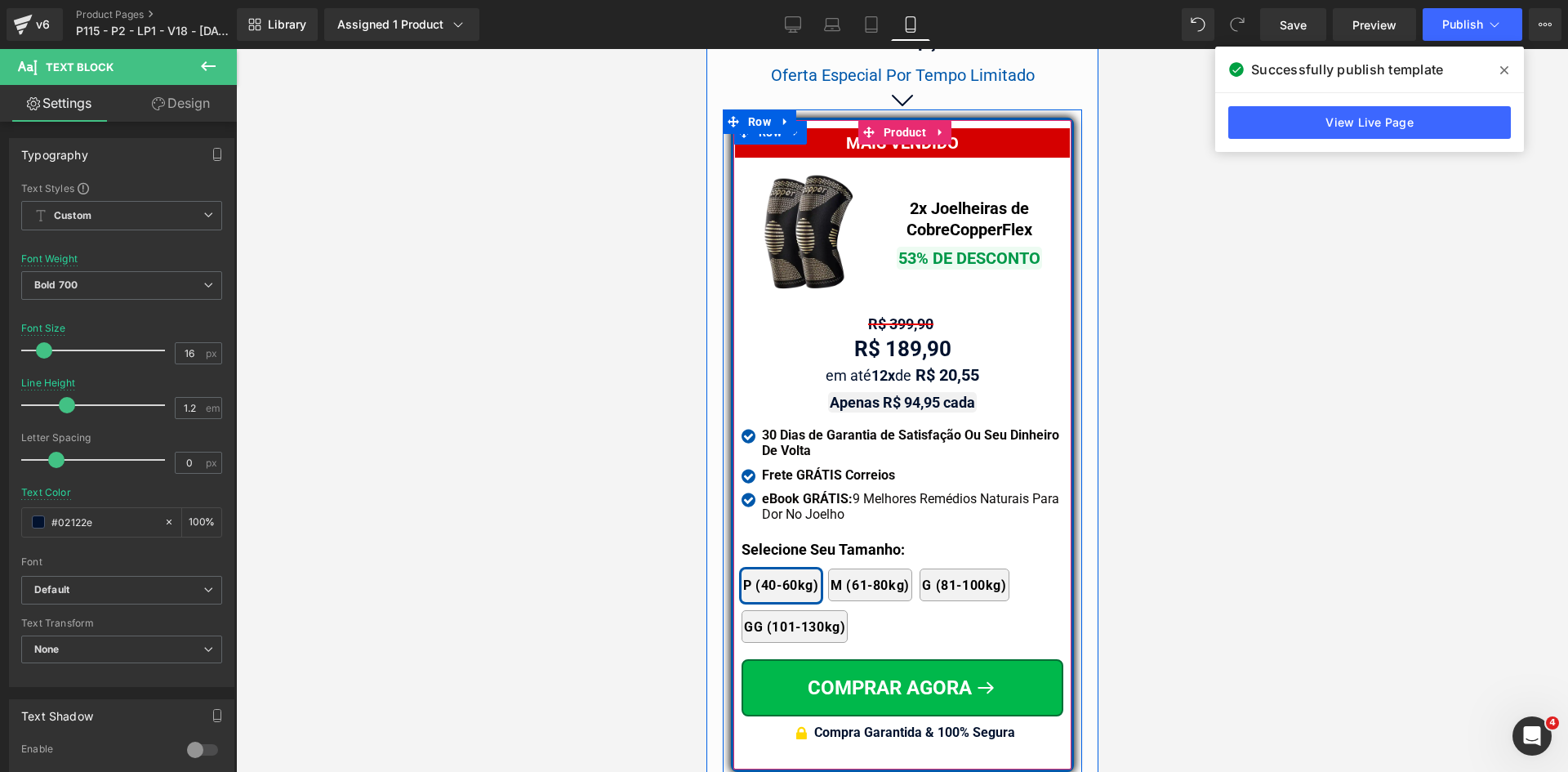
scroll to position [14959, 0]
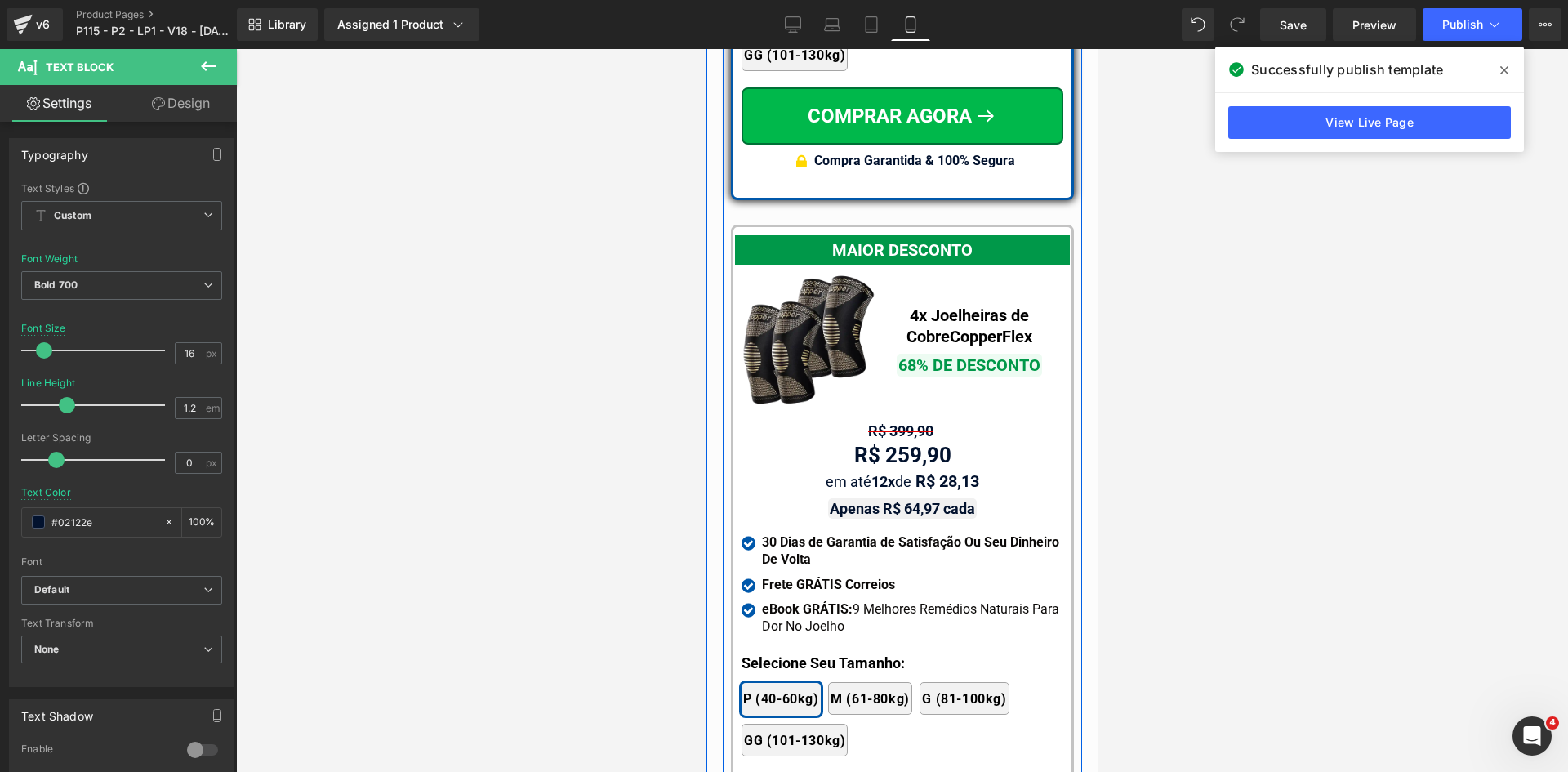
click at [843, 423] on div "R$ 399,90 Text Block" at bounding box center [901, 431] width 322 height 16
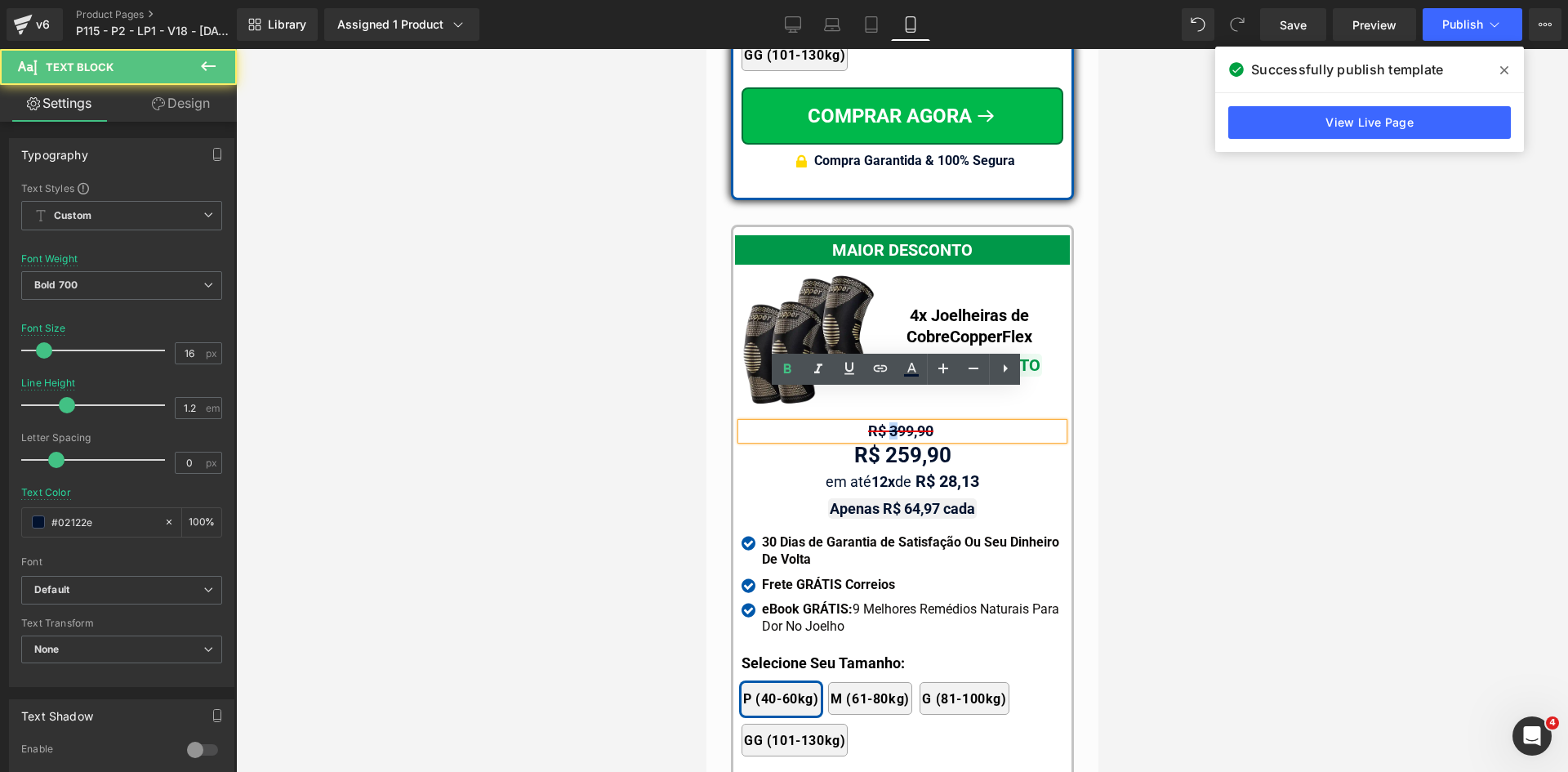
click at [888, 422] on span "R$ 399,90" at bounding box center [899, 430] width 65 height 17
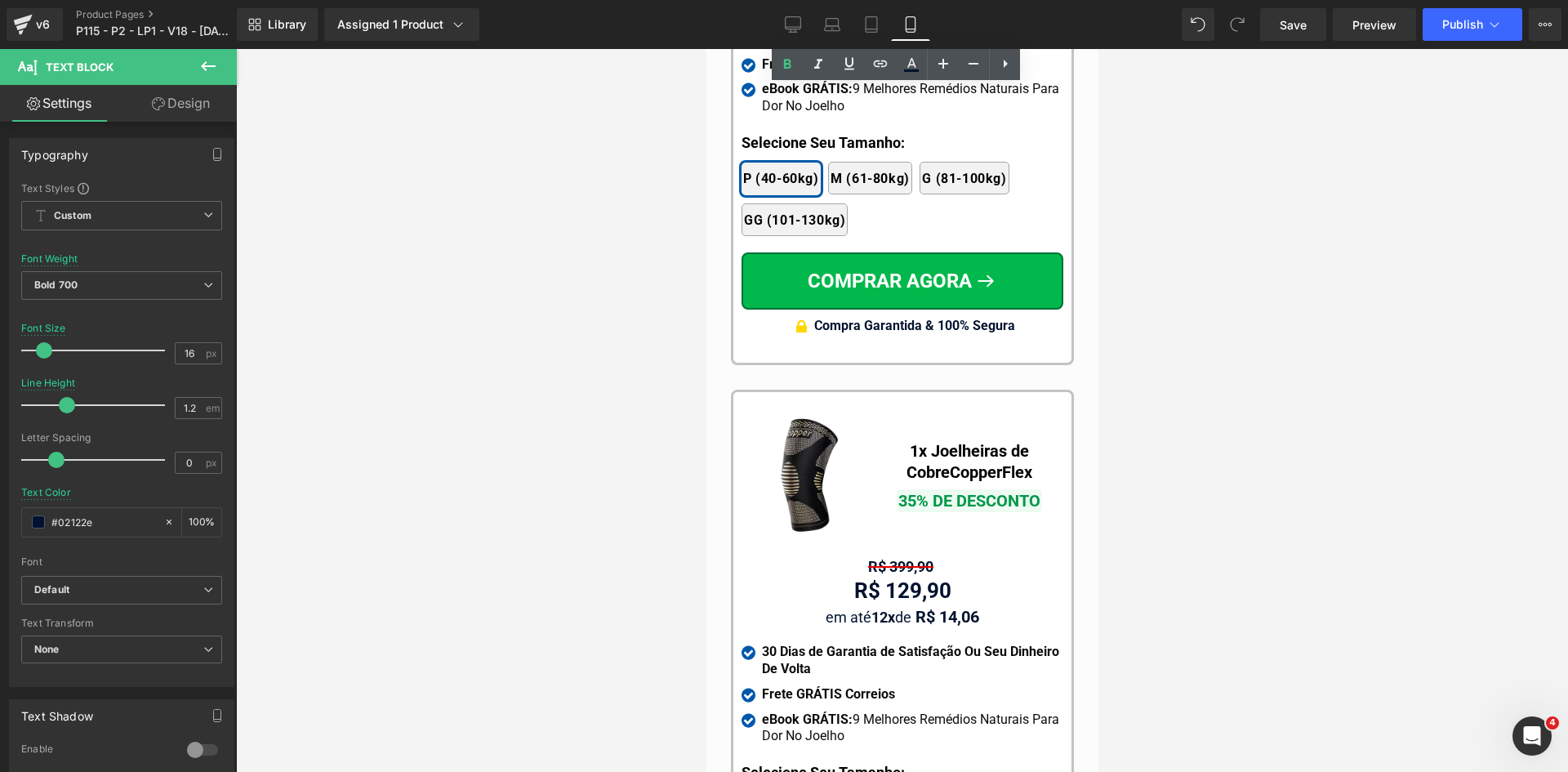
scroll to position [15693, 0]
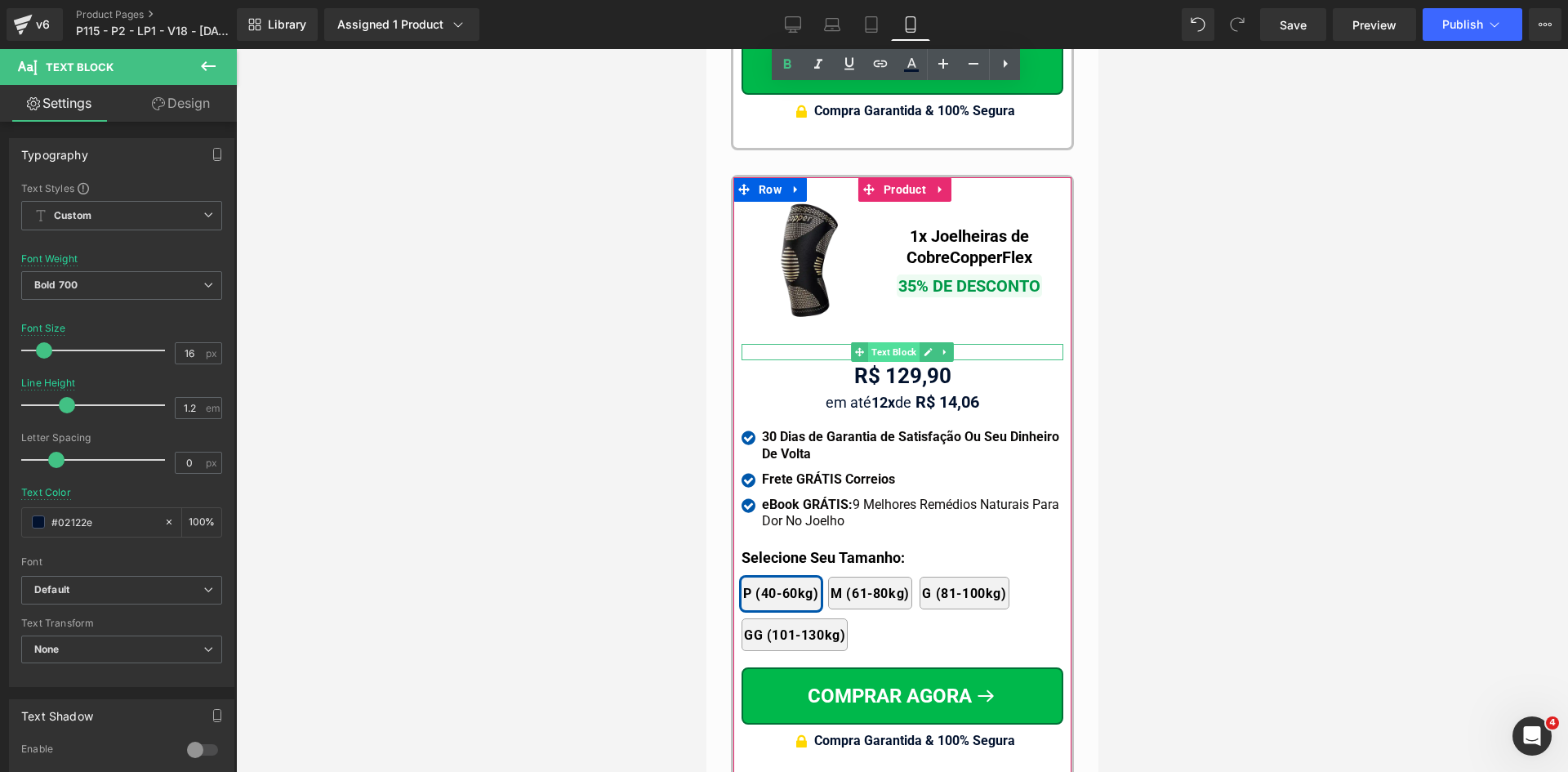
click at [888, 342] on span "Text Block" at bounding box center [893, 352] width 52 height 20
click at [823, 344] on div "R$ 399,90" at bounding box center [901, 352] width 322 height 16
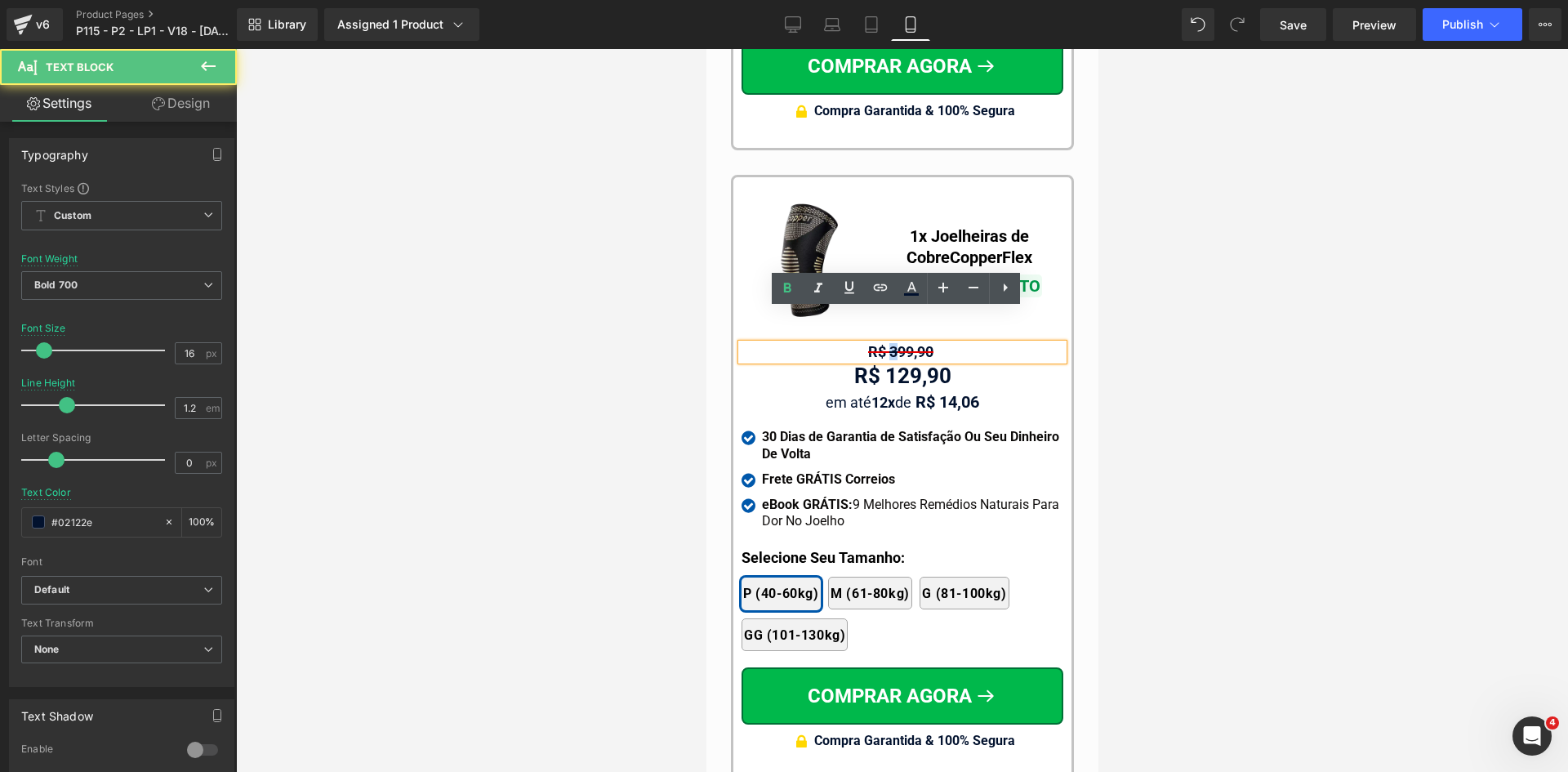
click at [883, 343] on span "R$ 399,90" at bounding box center [899, 351] width 65 height 17
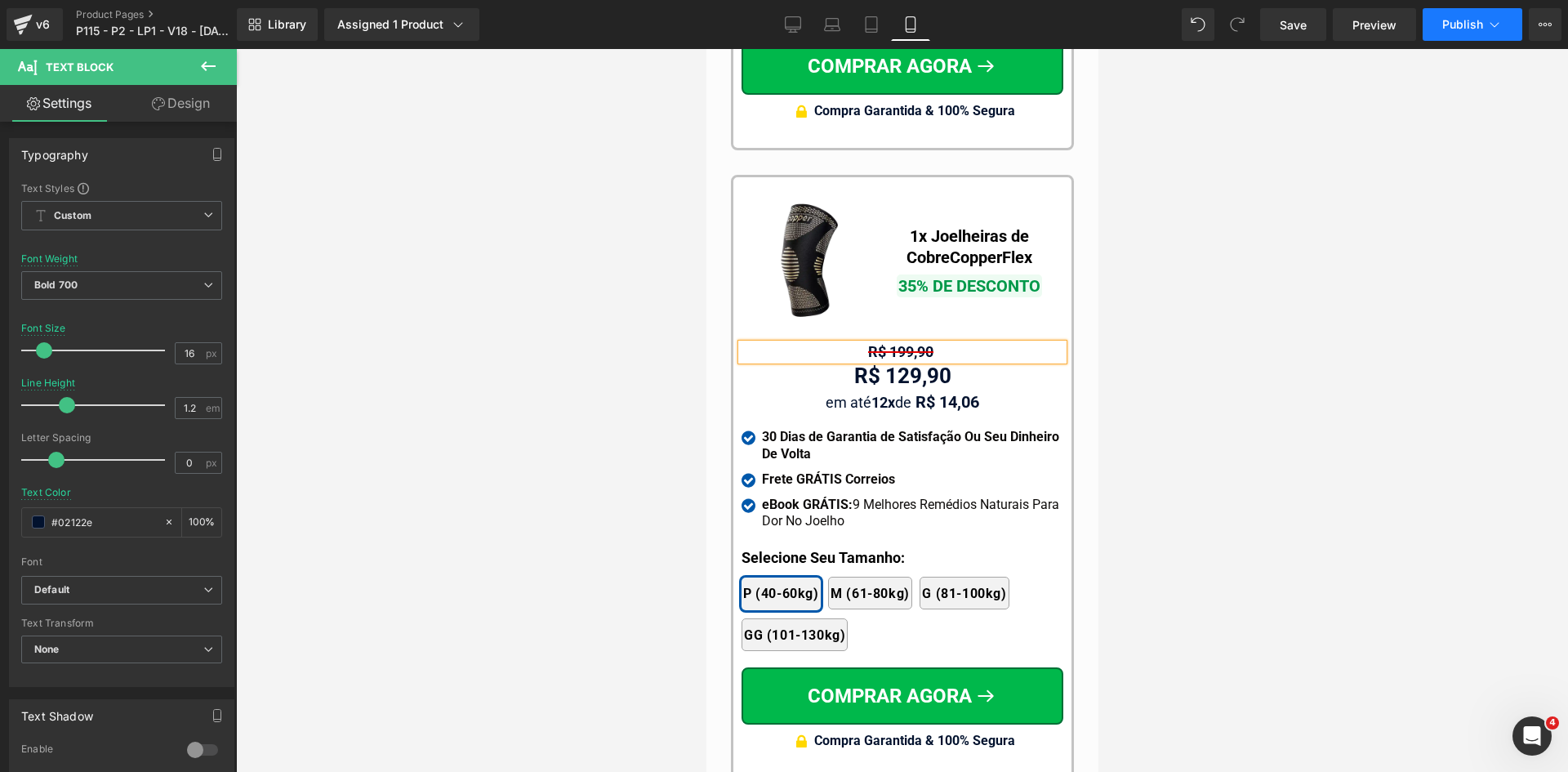
click at [1437, 26] on button "Publish" at bounding box center [1472, 25] width 100 height 33
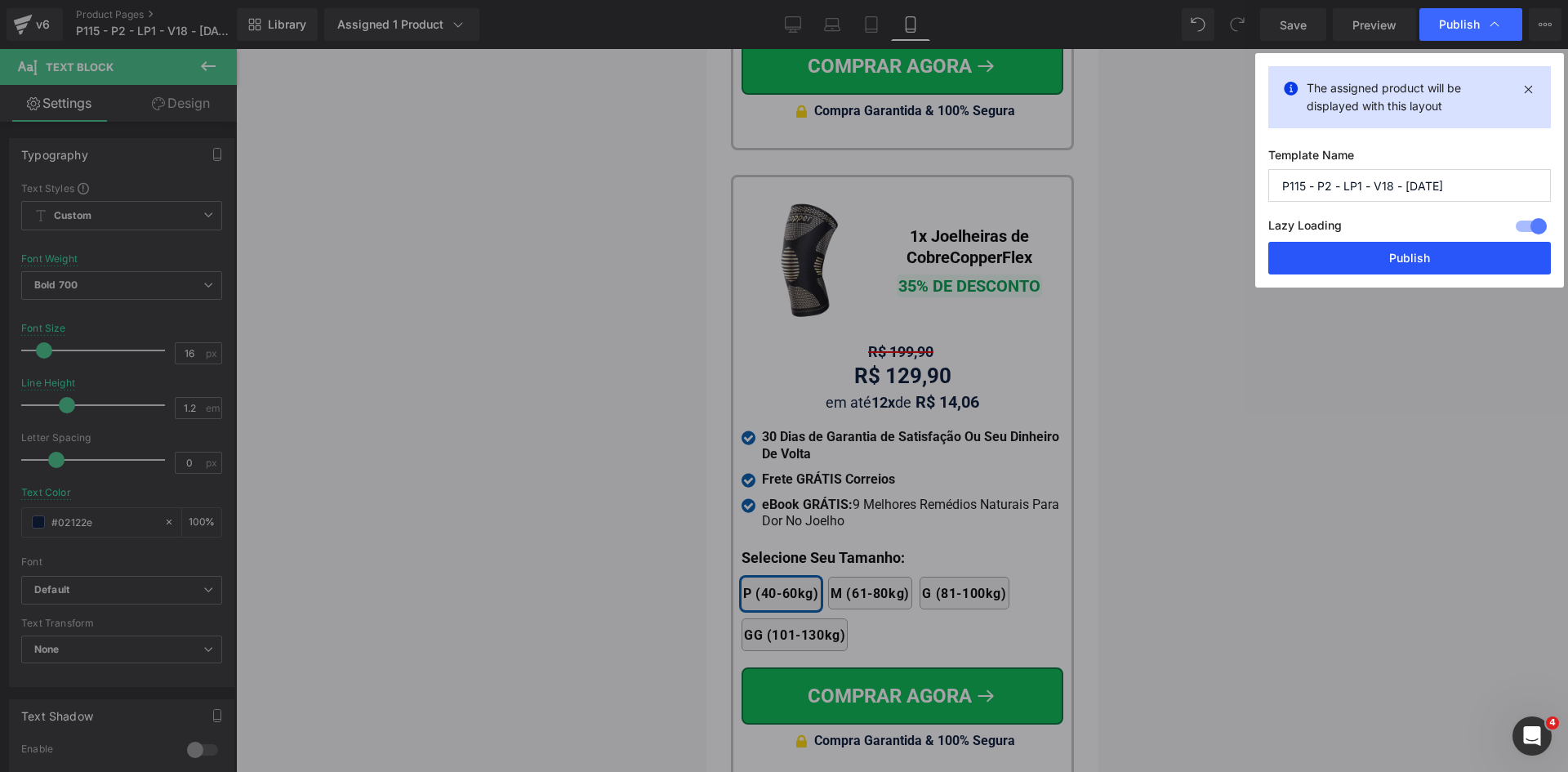
click at [1374, 264] on button "Publish" at bounding box center [1409, 258] width 282 height 33
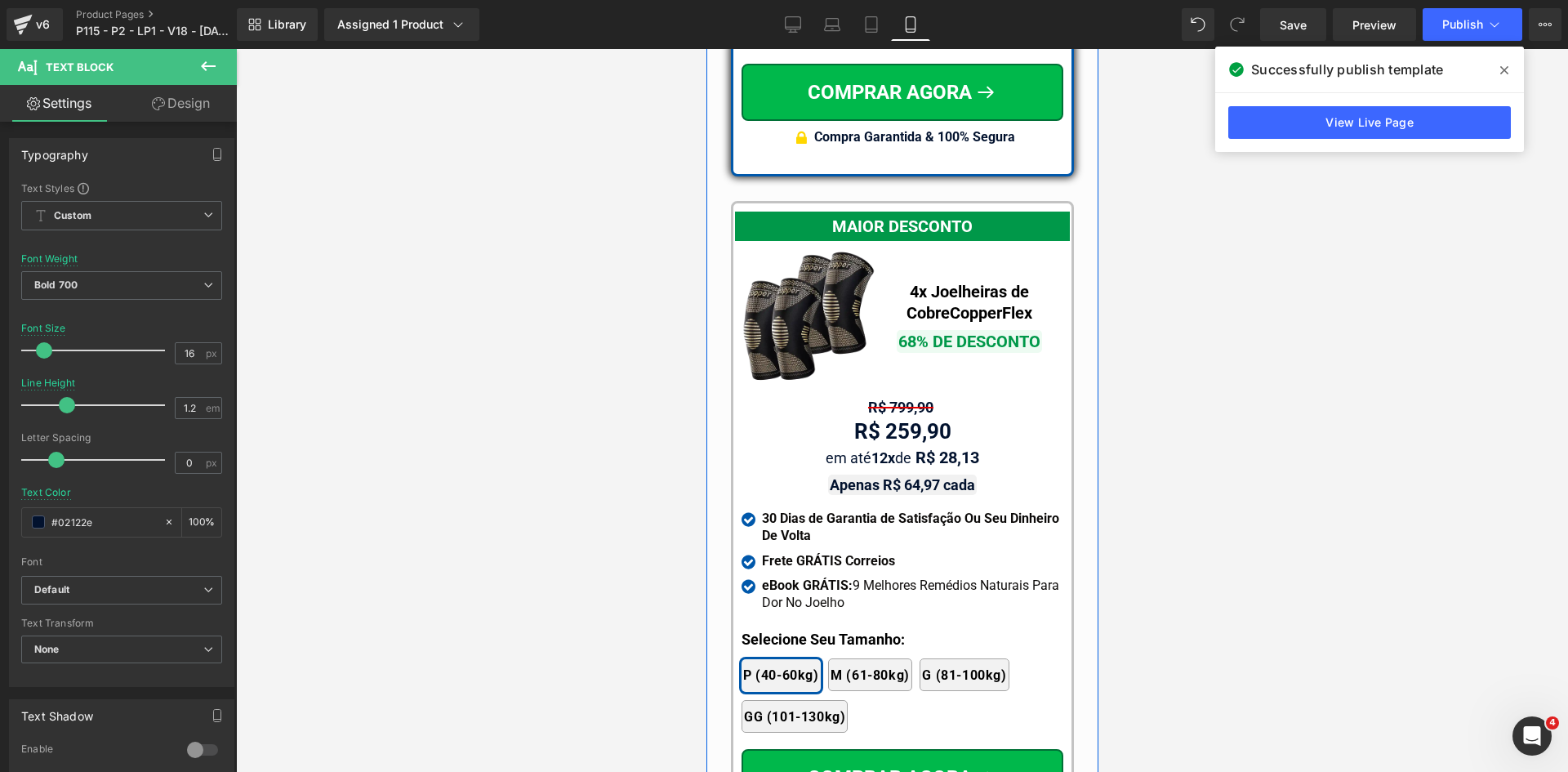
scroll to position [15121, 0]
